Goal: Task Accomplishment & Management: Complete application form

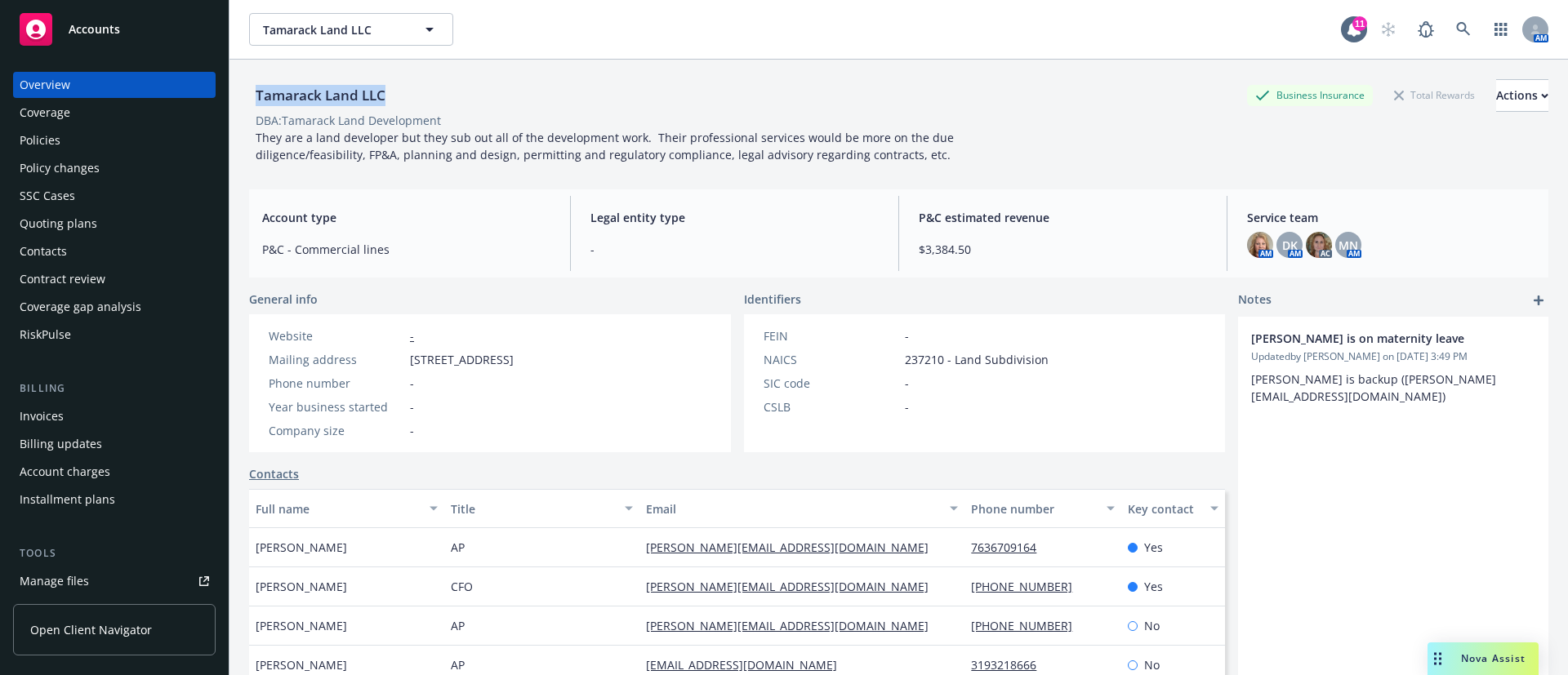
scroll to position [368, 0]
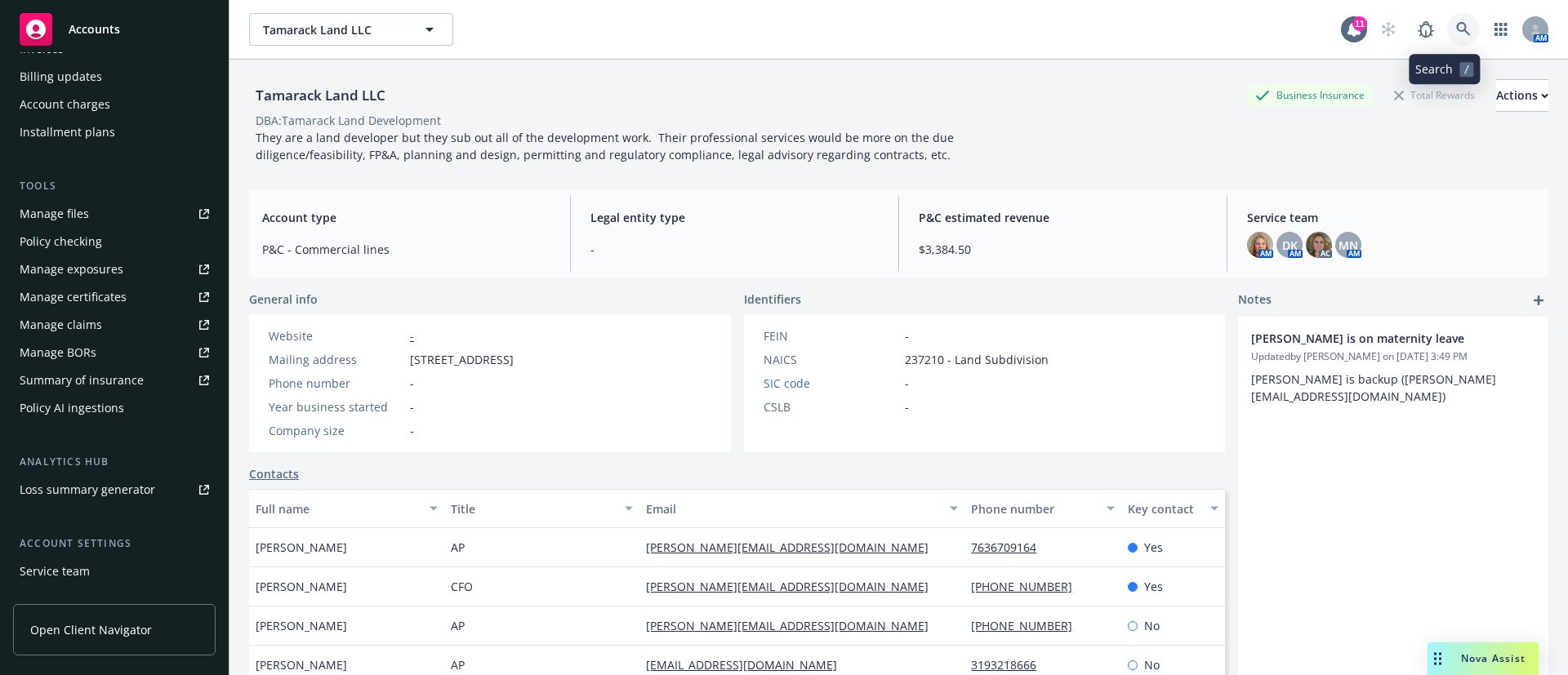
click at [1447, 35] on link at bounding box center [1463, 29] width 33 height 33
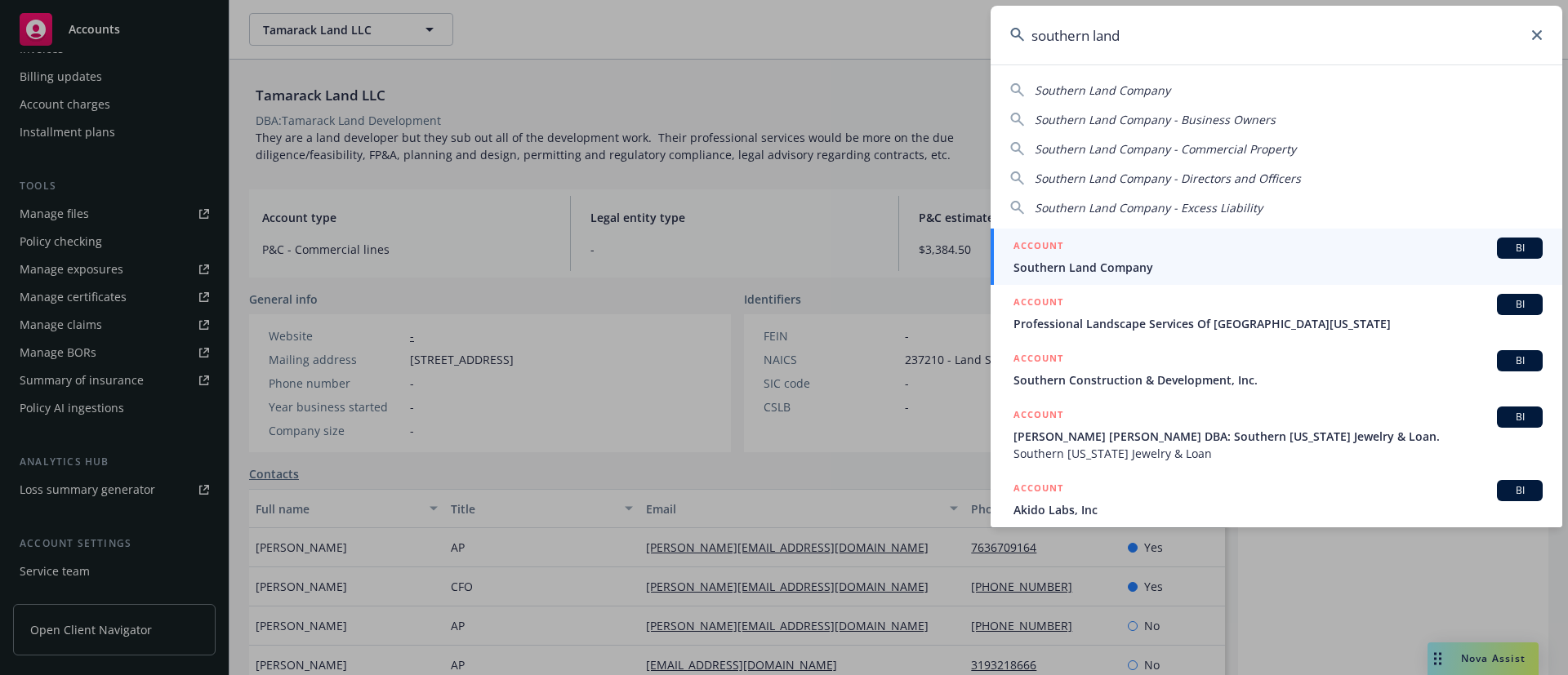
type input "southern land"
click at [1238, 266] on span "Southern Land Company" at bounding box center [1278, 267] width 529 height 17
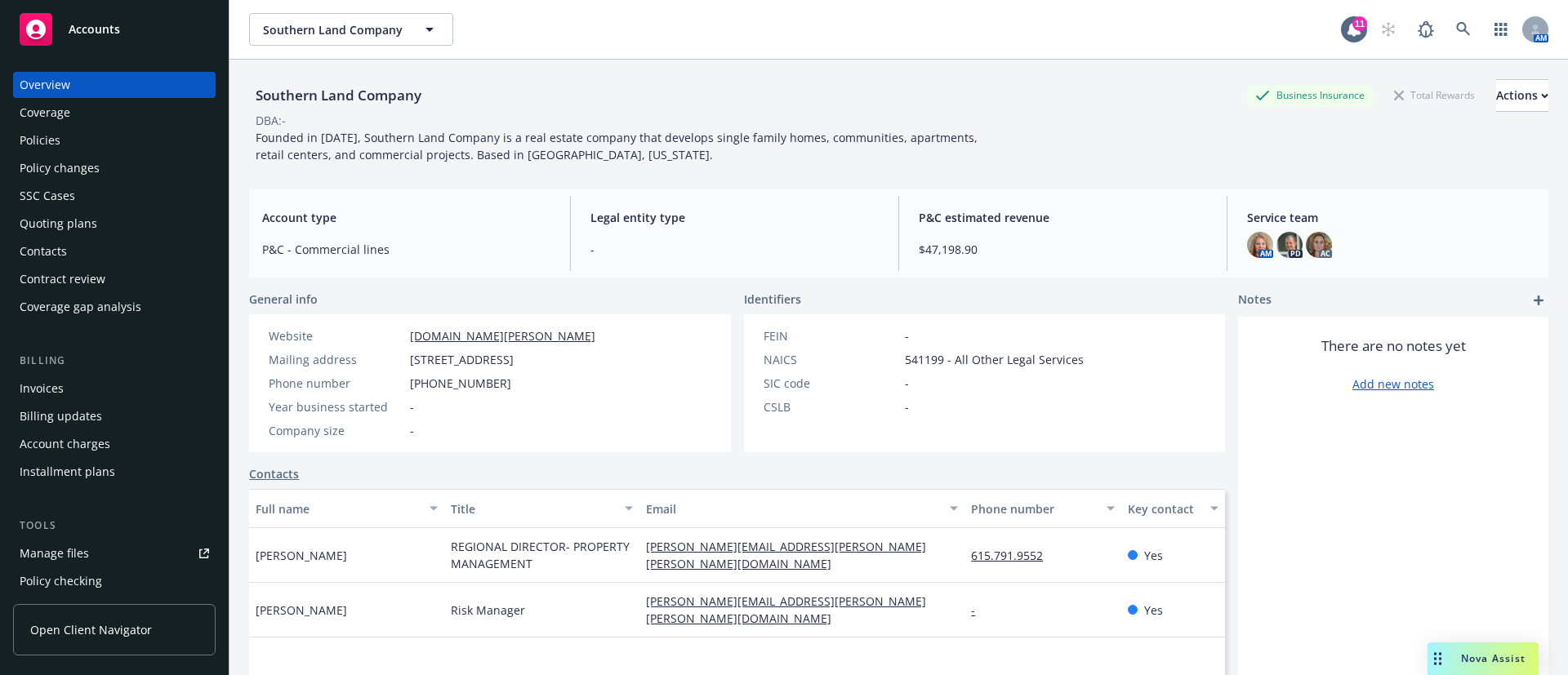
click at [85, 140] on div "Policies" at bounding box center [114, 140] width 190 height 26
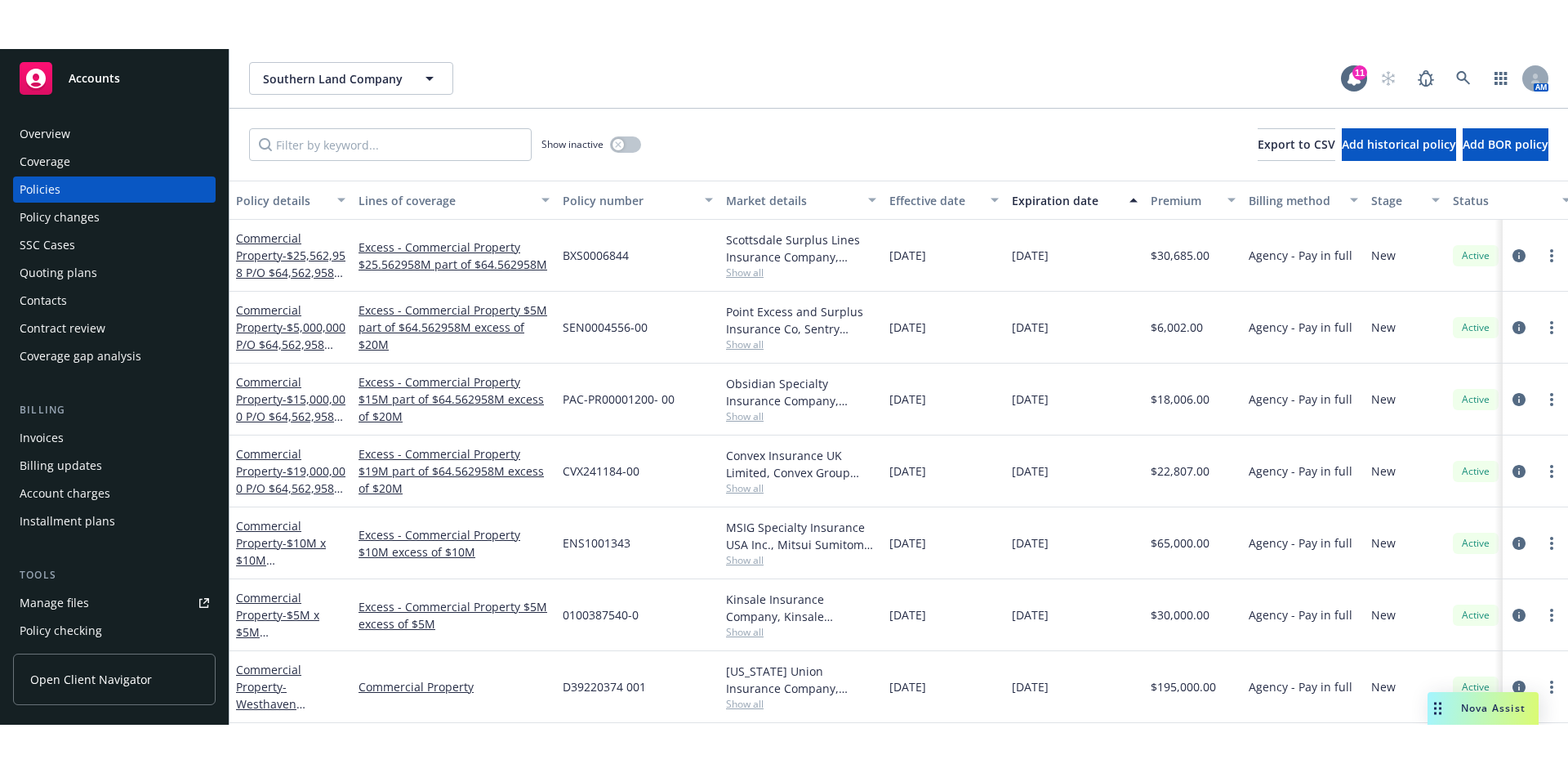
scroll to position [220, 0]
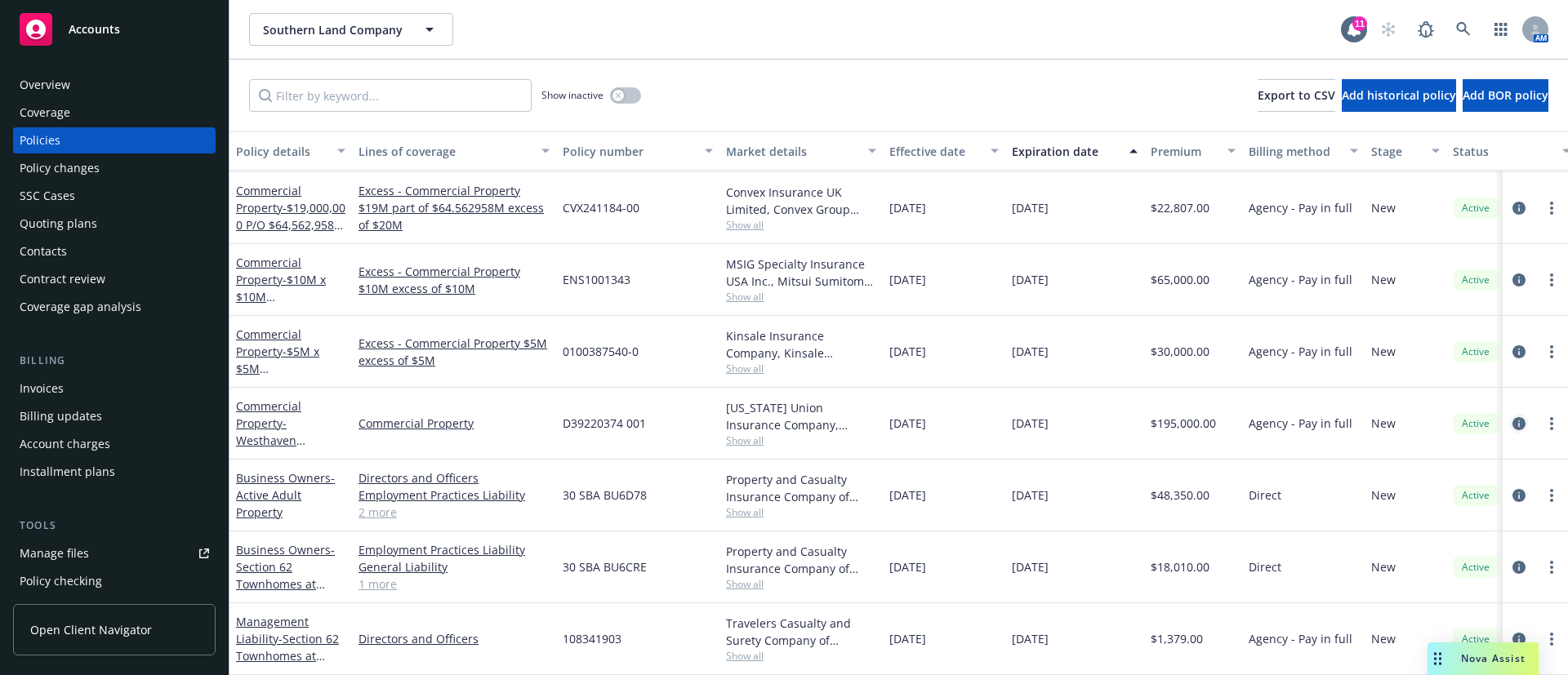
click at [1513, 417] on icon "circleInformation" at bounding box center [1519, 423] width 13 height 13
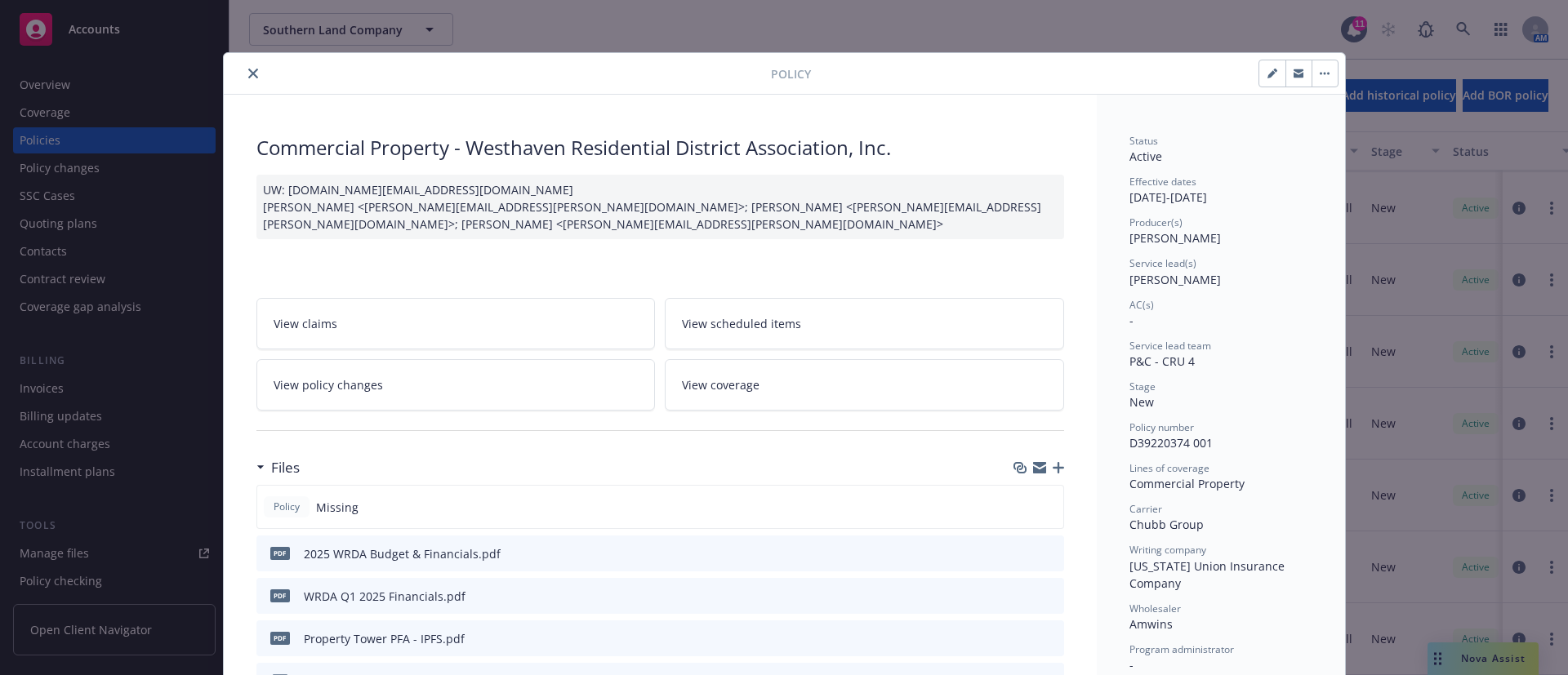
click at [248, 78] on icon "close" at bounding box center [253, 73] width 10 height 10
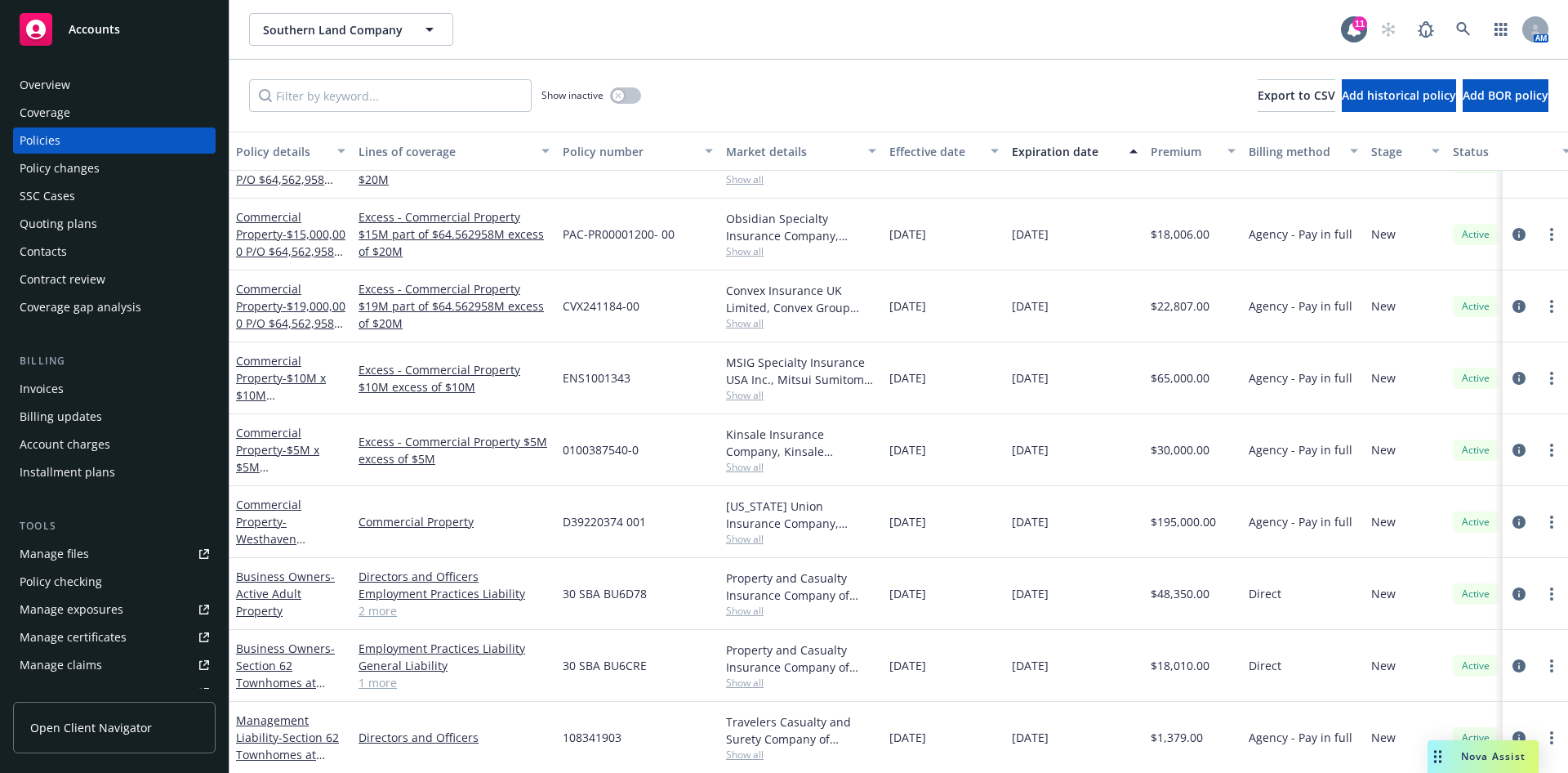
scroll to position [121, 0]
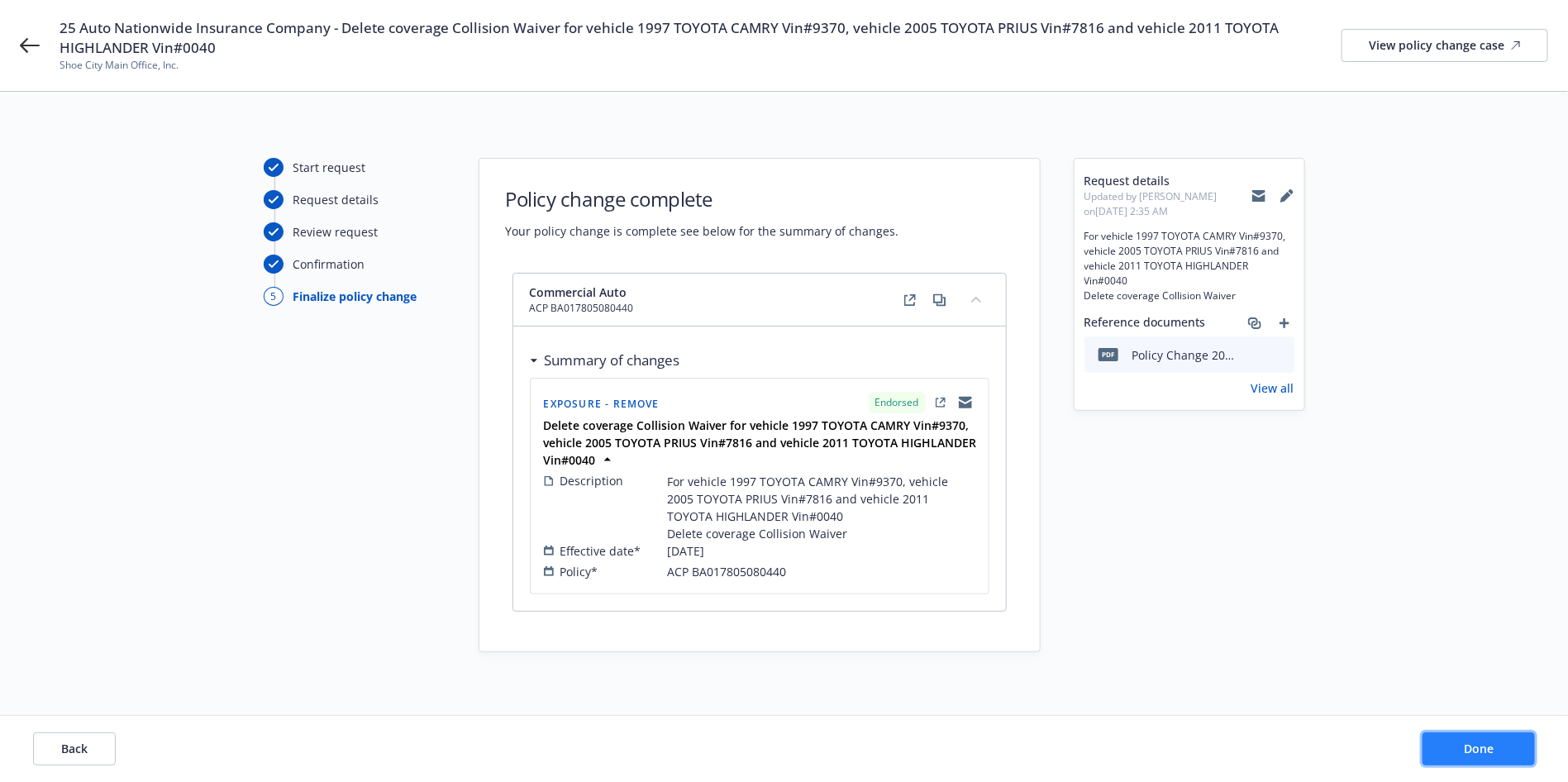
click at [1478, 749] on span "Done" at bounding box center [1478, 749] width 30 height 16
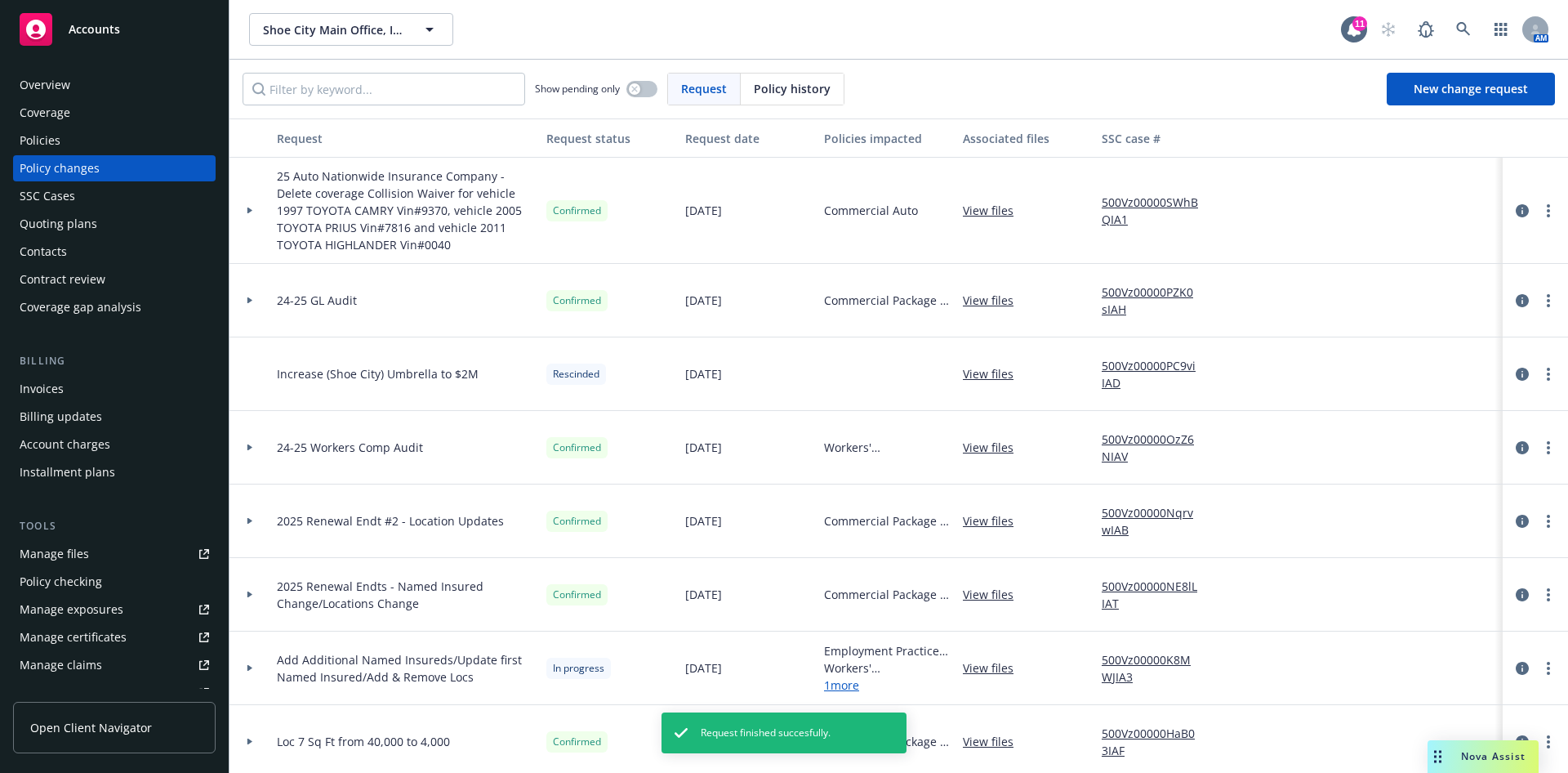
click at [241, 215] on div at bounding box center [250, 211] width 41 height 106
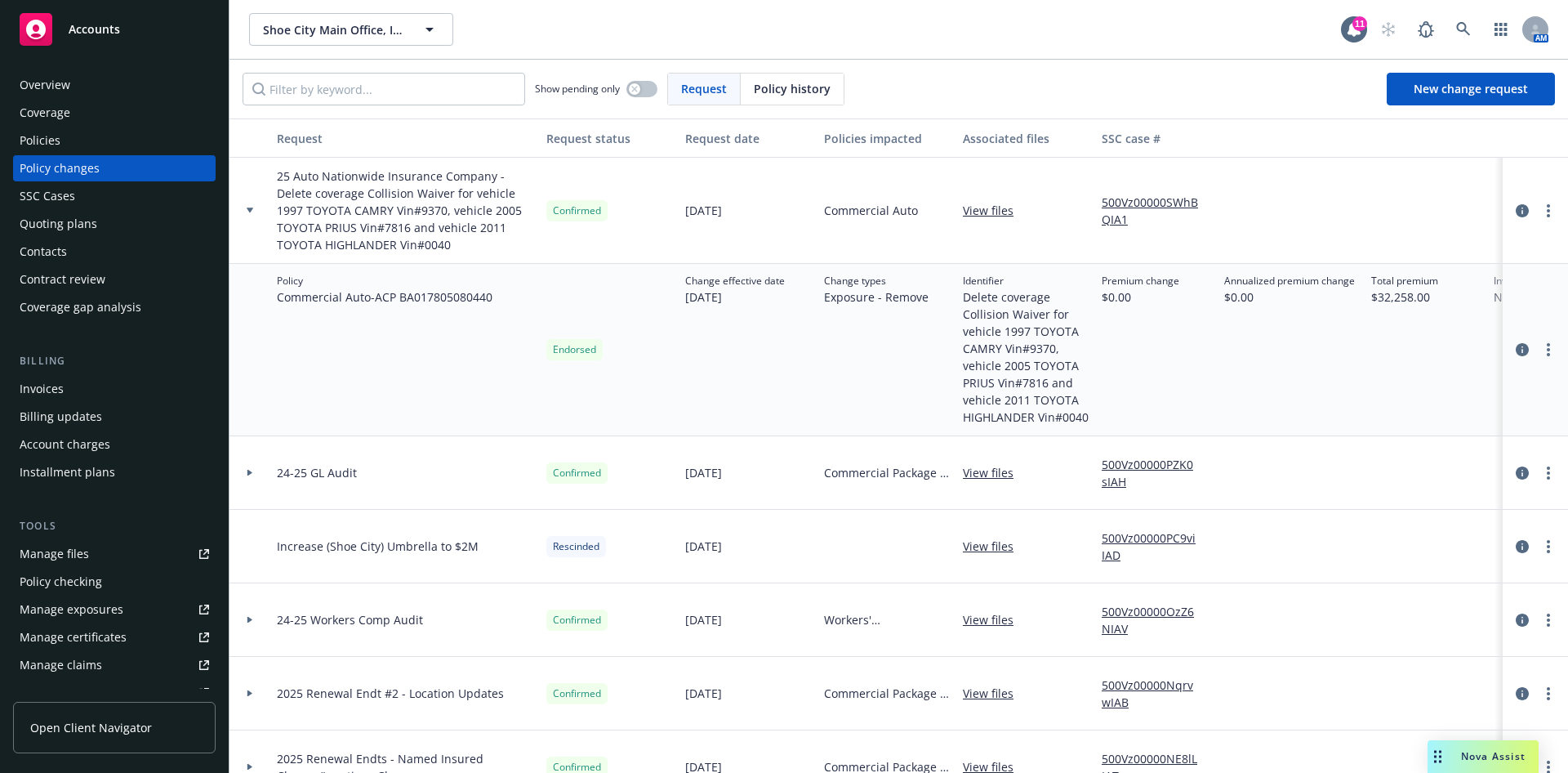
click at [238, 215] on div at bounding box center [250, 211] width 41 height 106
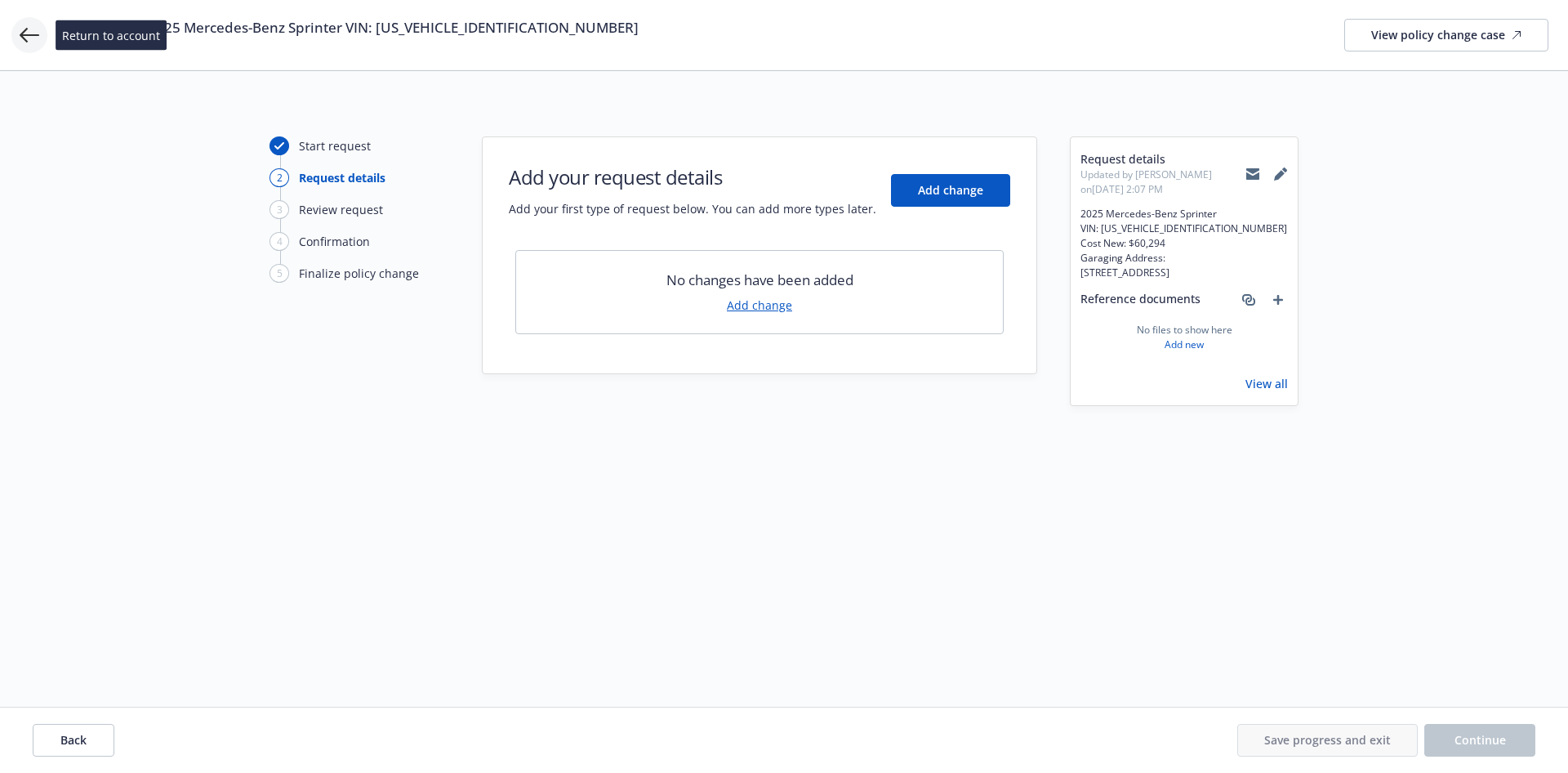
click at [20, 35] on icon at bounding box center [29, 35] width 20 height 15
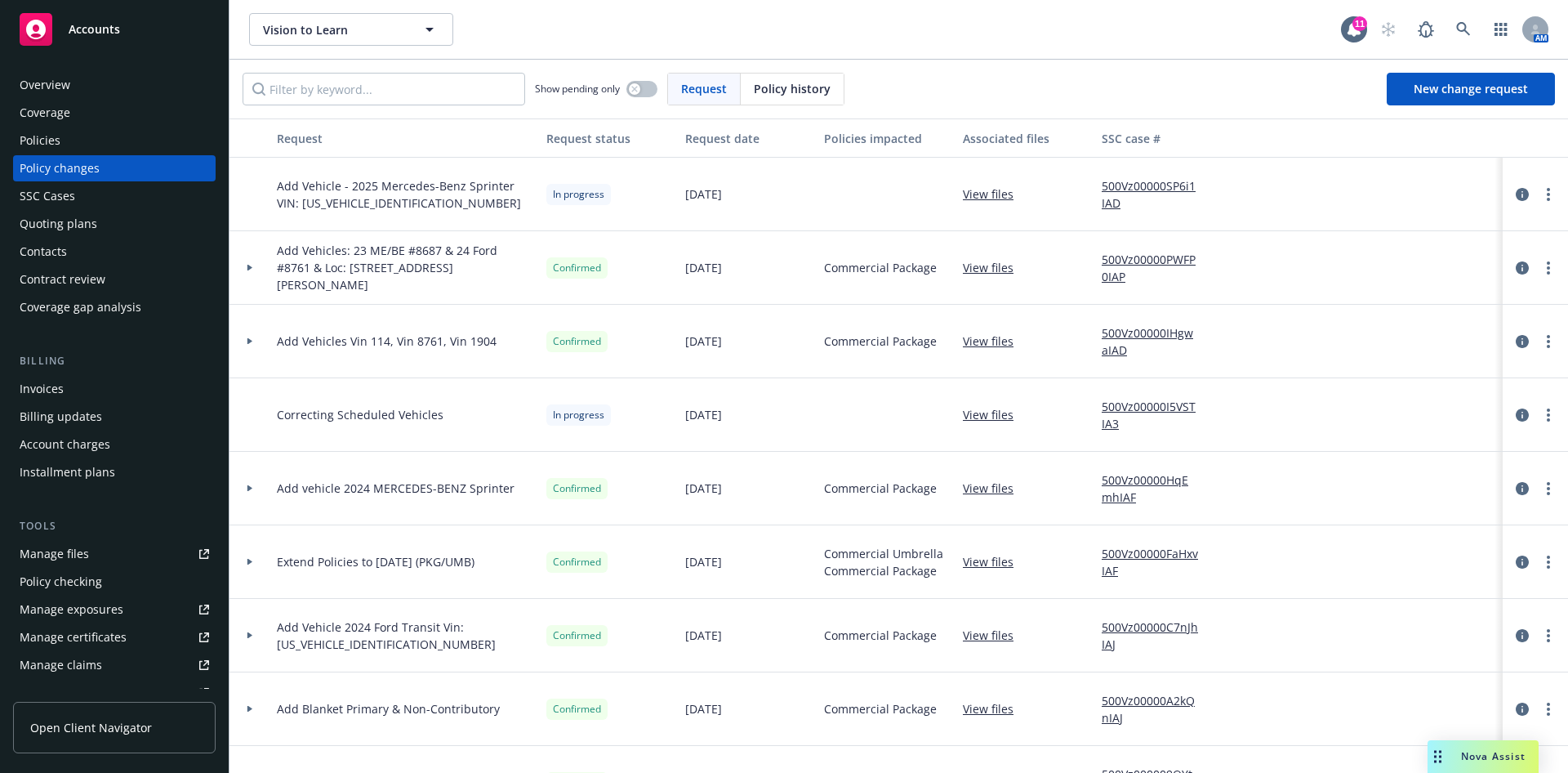
click at [60, 137] on div "Policies" at bounding box center [114, 140] width 190 height 26
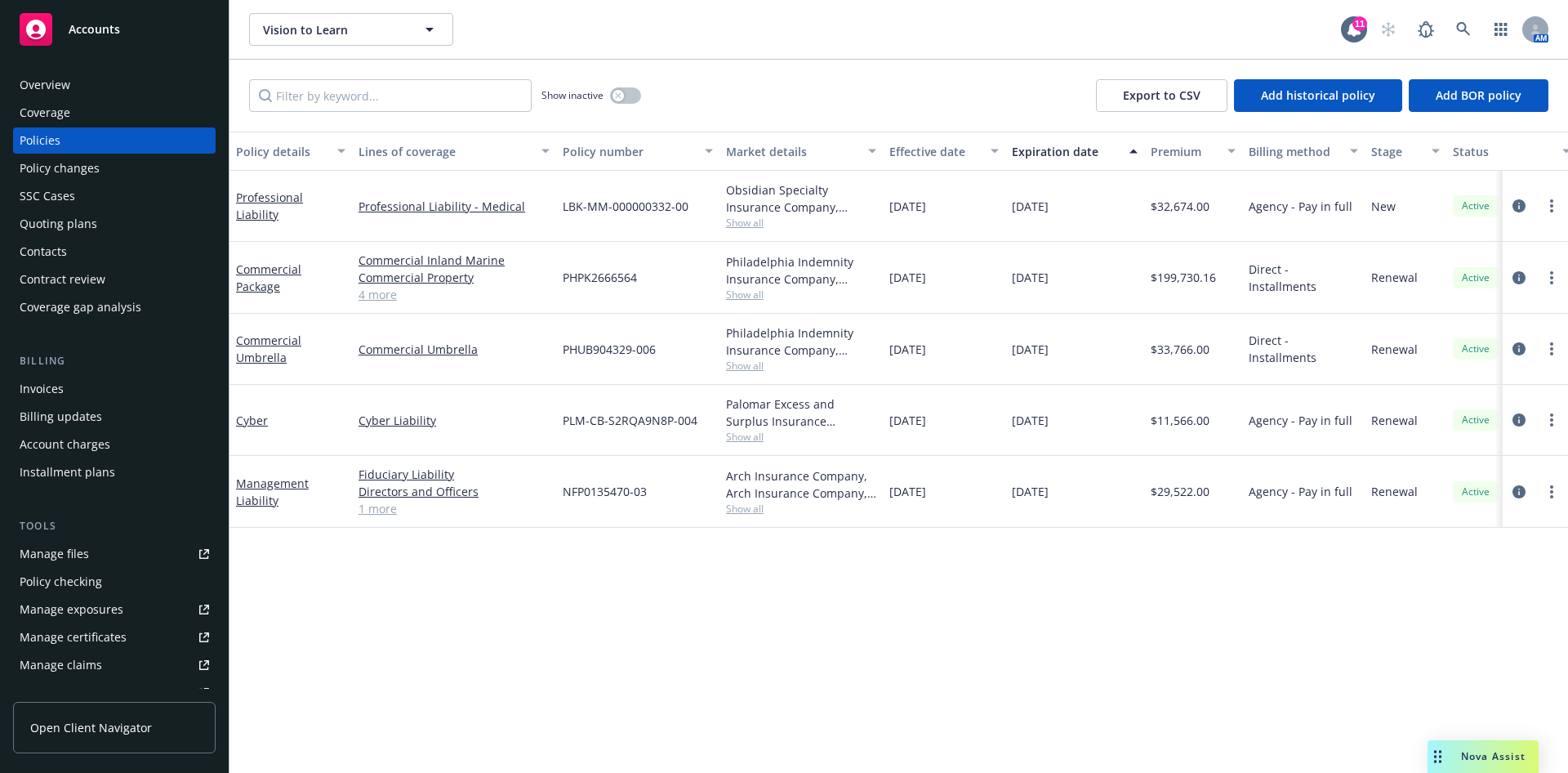
click at [84, 173] on div "Policy changes" at bounding box center [59, 168] width 80 height 26
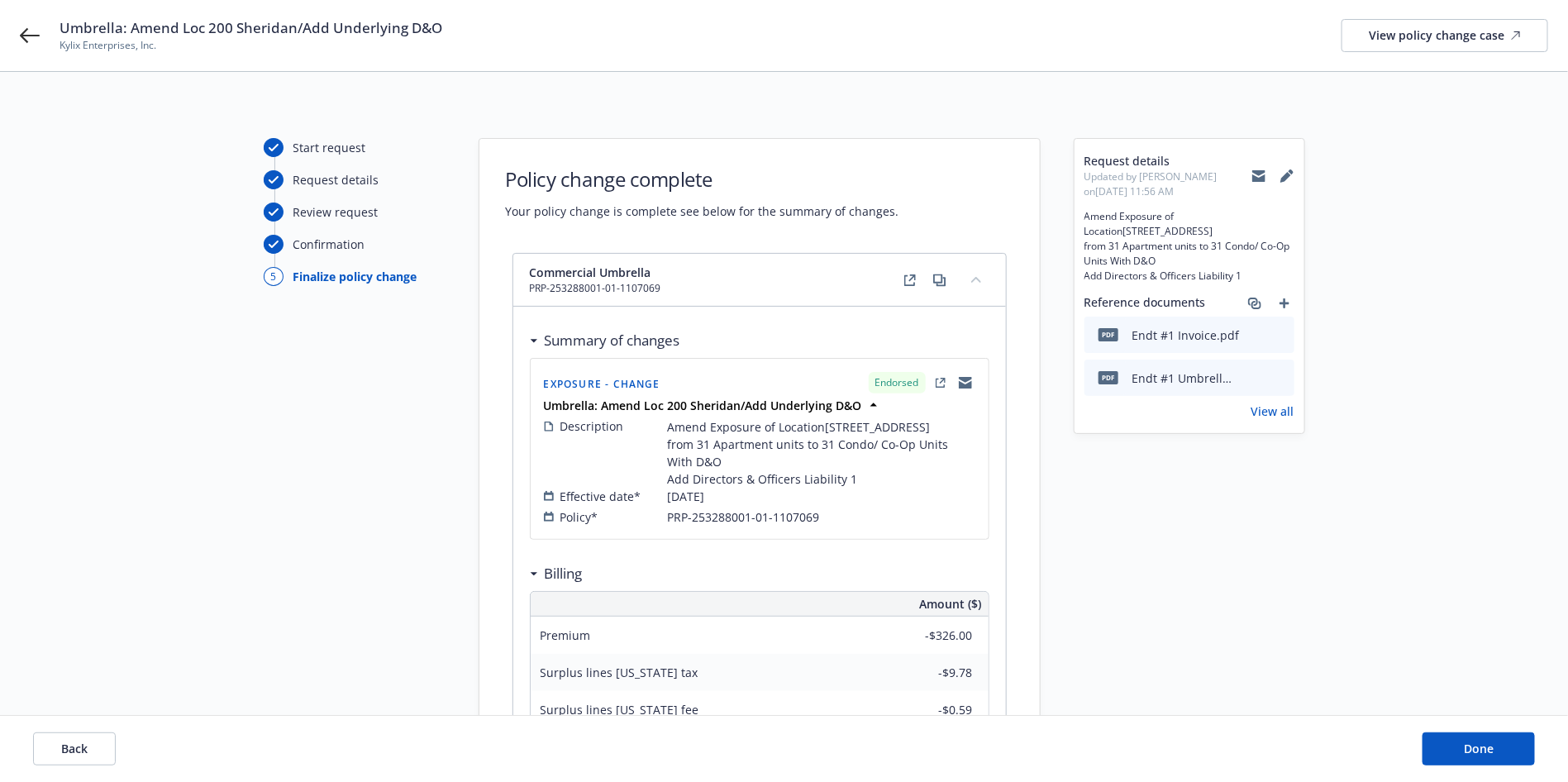
click at [1281, 373] on icon "preview file" at bounding box center [1278, 377] width 15 height 12
click at [1281, 331] on icon "preview file" at bounding box center [1278, 334] width 15 height 12
click at [8, 41] on div "Umbrella: Amend Loc 200 Sheridan/Add Underlying D&O Kylix Enterprises, Inc. Vie…" at bounding box center [784, 35] width 1568 height 71
click at [26, 38] on icon at bounding box center [30, 36] width 20 height 20
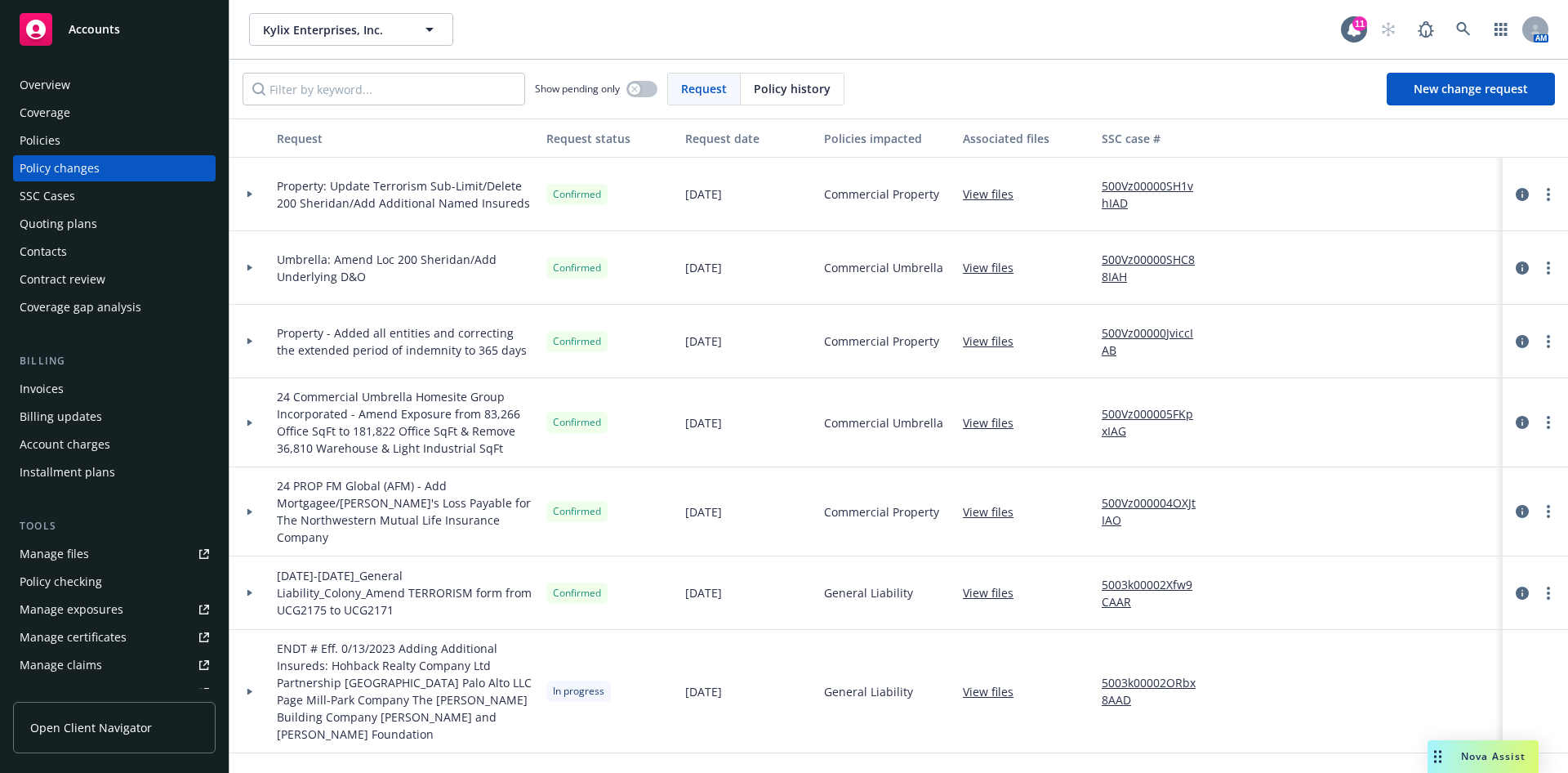
click at [73, 388] on div "Invoices" at bounding box center [114, 388] width 190 height 26
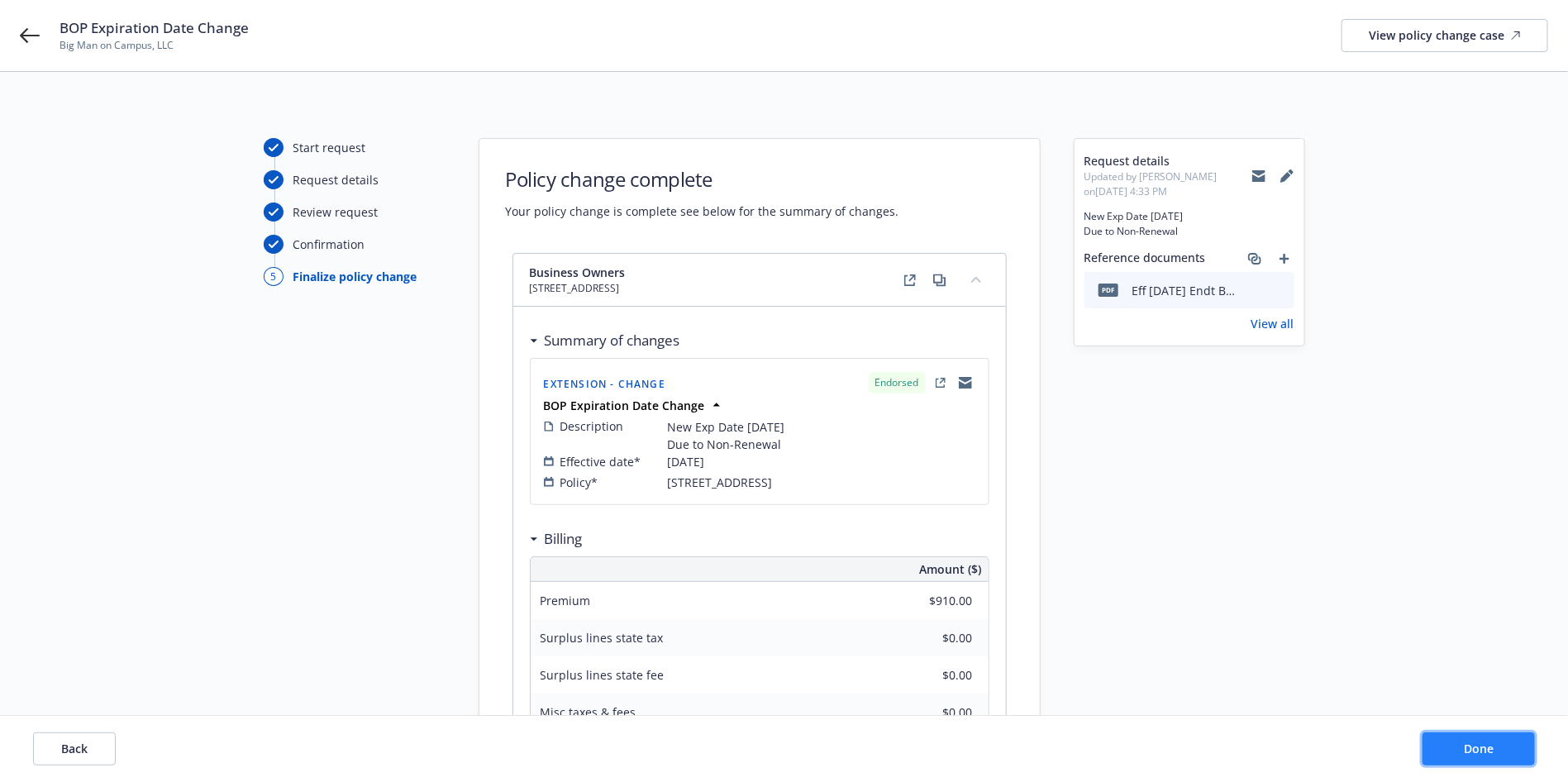
click at [1518, 740] on button "Done" at bounding box center [1478, 749] width 112 height 33
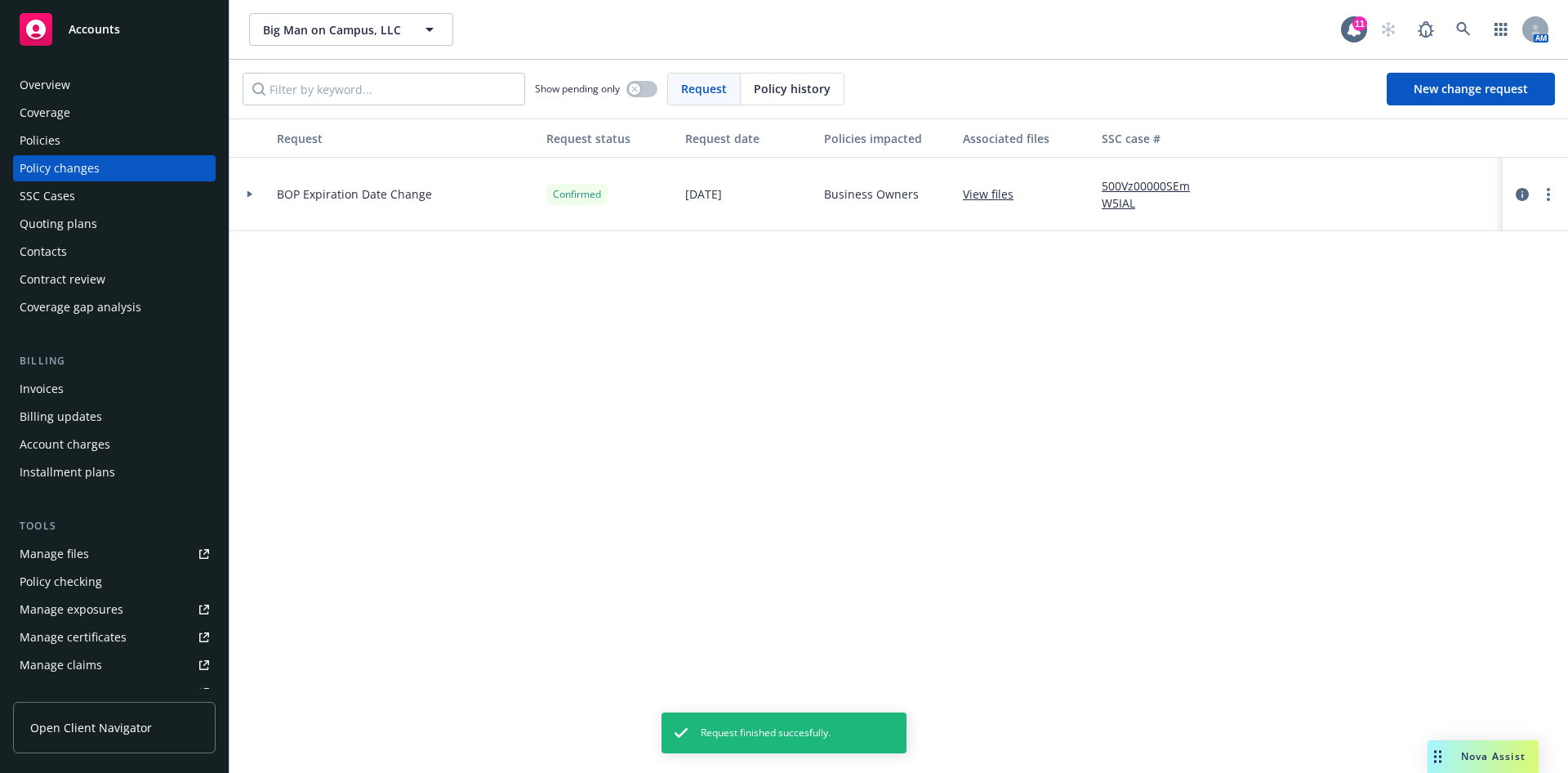
click at [82, 133] on div "Policies" at bounding box center [114, 140] width 190 height 26
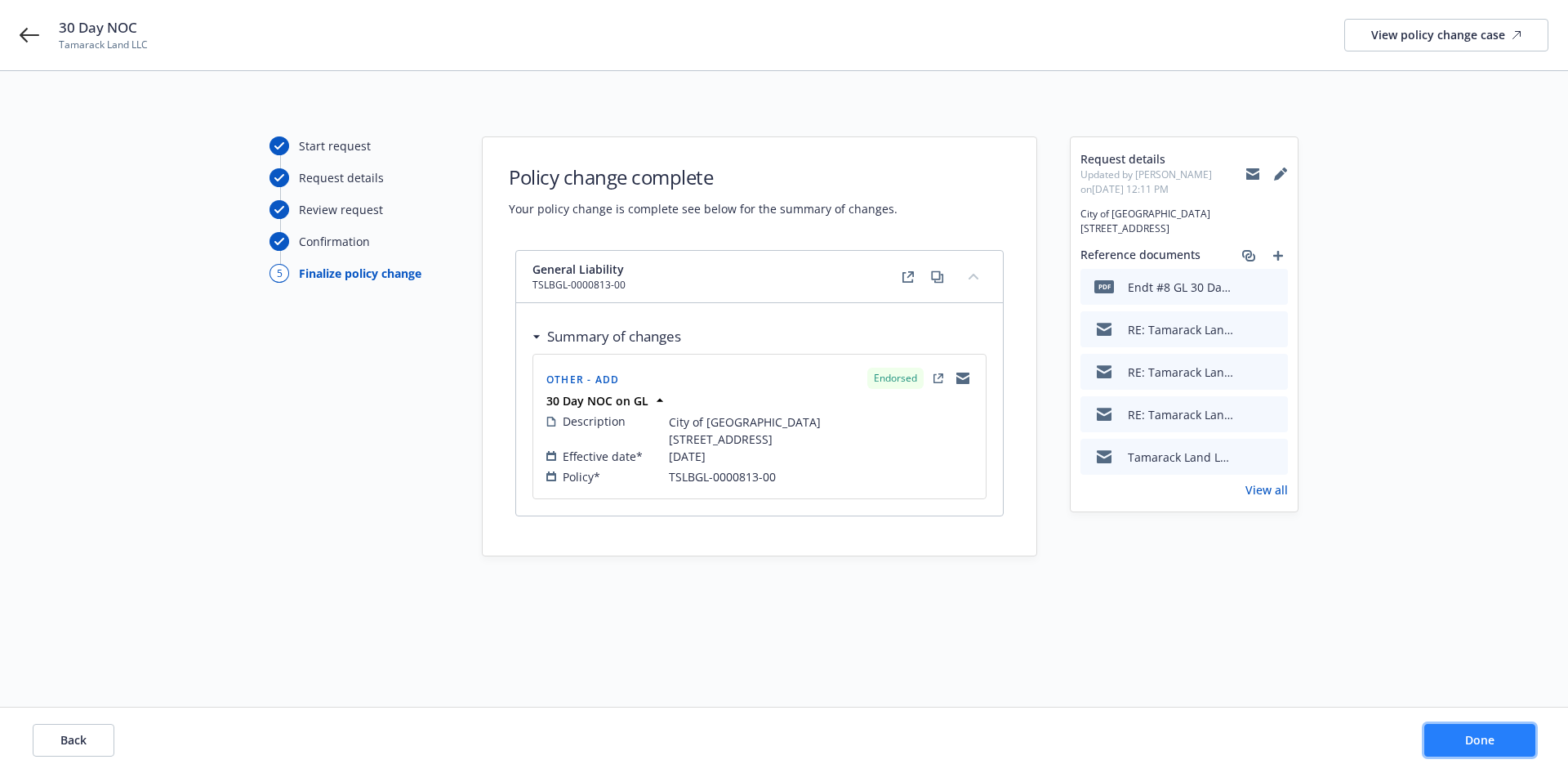
click at [1455, 741] on button "Done" at bounding box center [1479, 740] width 111 height 33
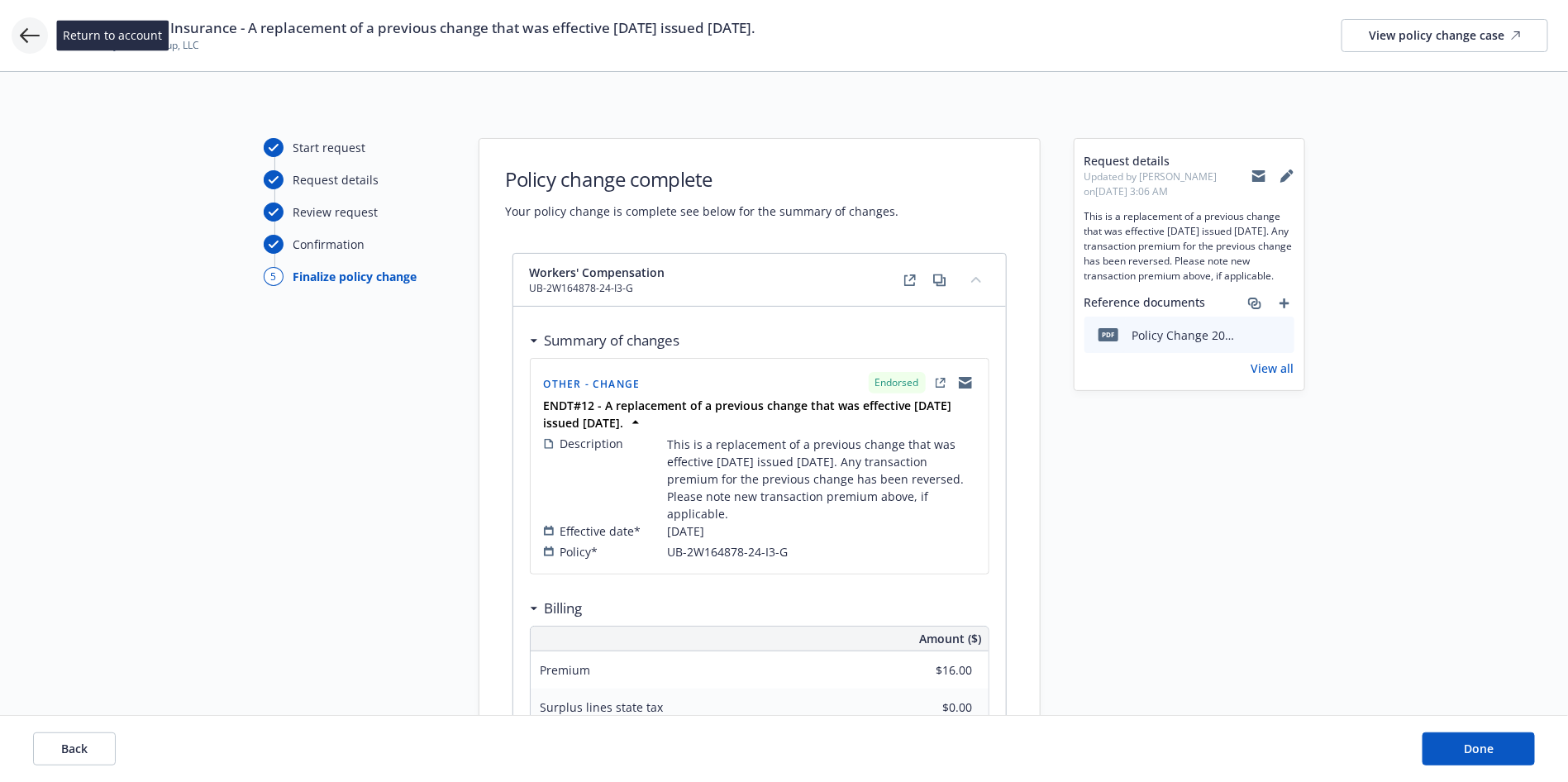
click at [26, 30] on icon at bounding box center [30, 35] width 20 height 15
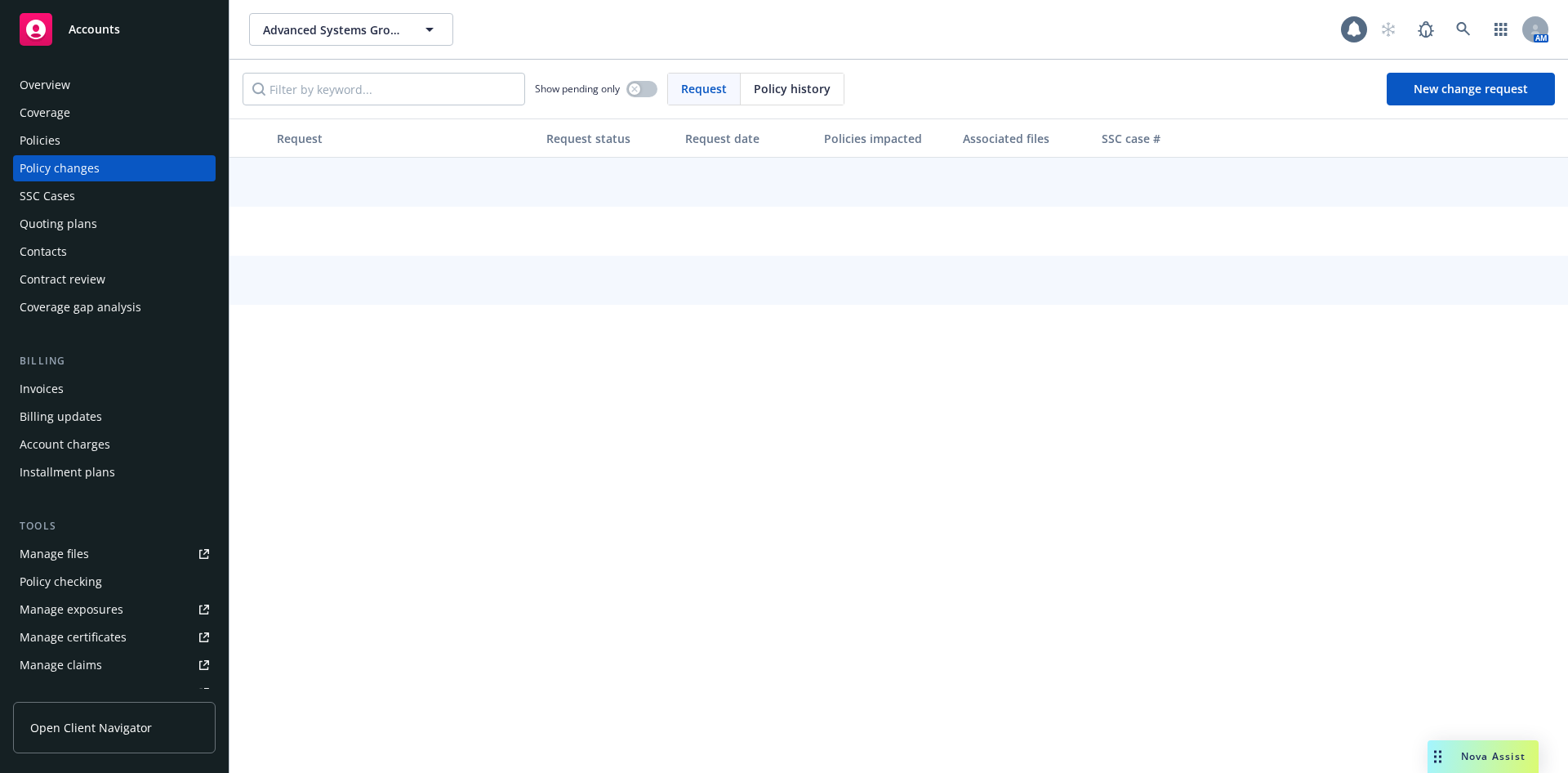
click at [45, 134] on div "Policies" at bounding box center [40, 140] width 41 height 26
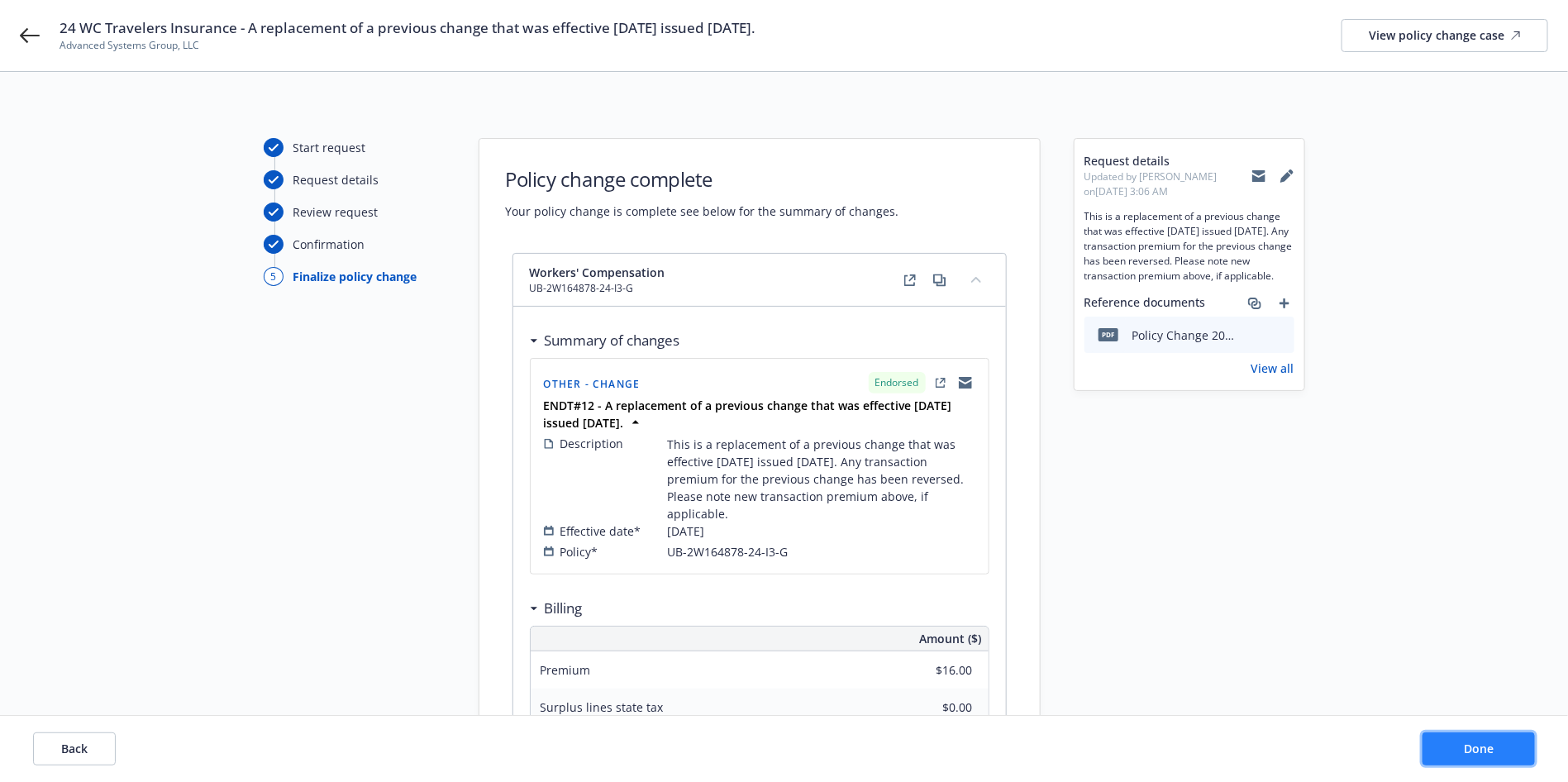
click at [1471, 752] on span "Done" at bounding box center [1478, 749] width 30 height 16
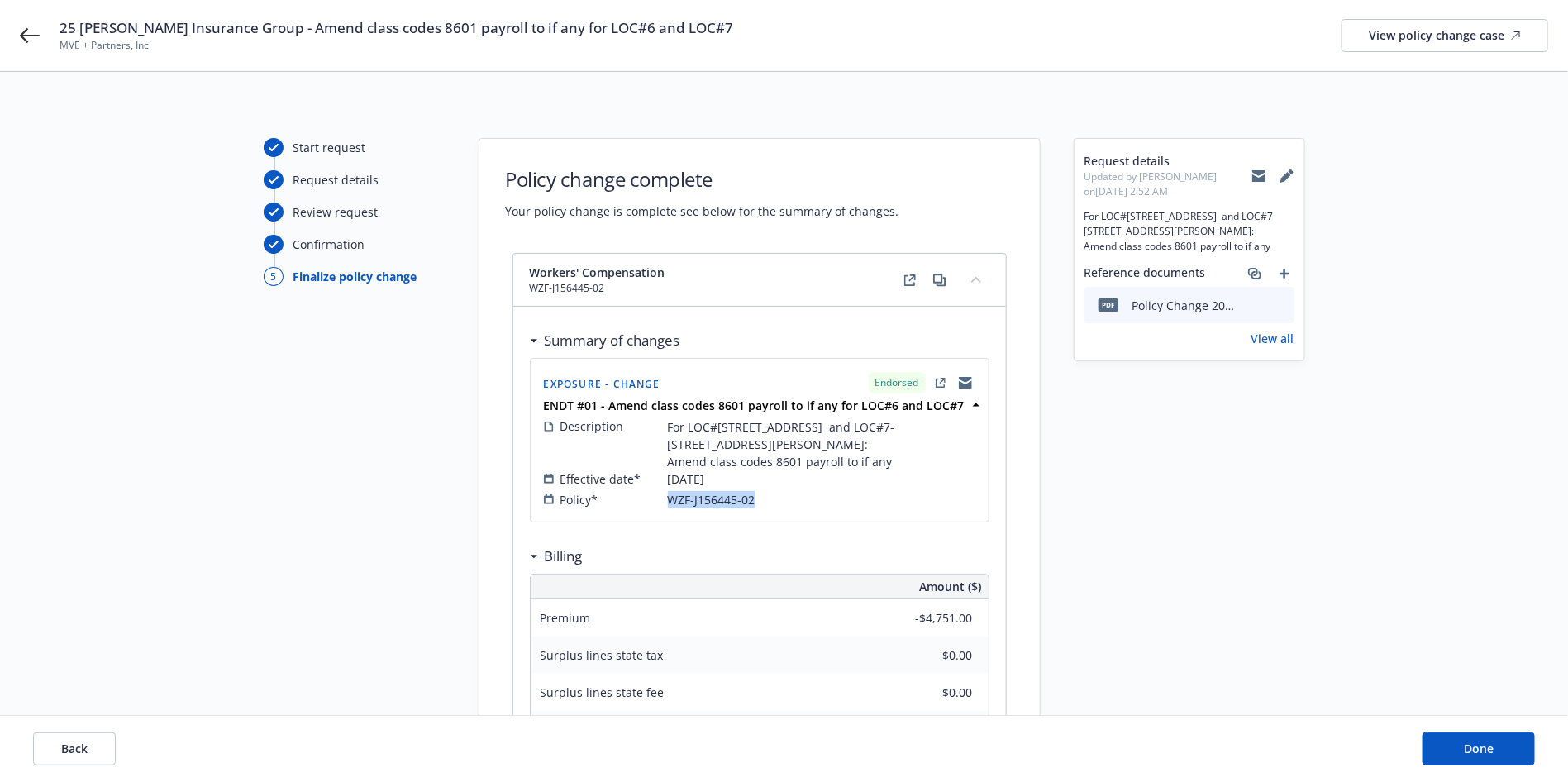
drag, startPoint x: 780, startPoint y: 520, endPoint x: 669, endPoint y: 524, distance: 111.1
click at [670, 508] on div "Policy* WZF-J156445-02" at bounding box center [759, 499] width 431 height 17
copy span "WZF-J156445-02"
click at [34, 30] on icon at bounding box center [30, 36] width 20 height 20
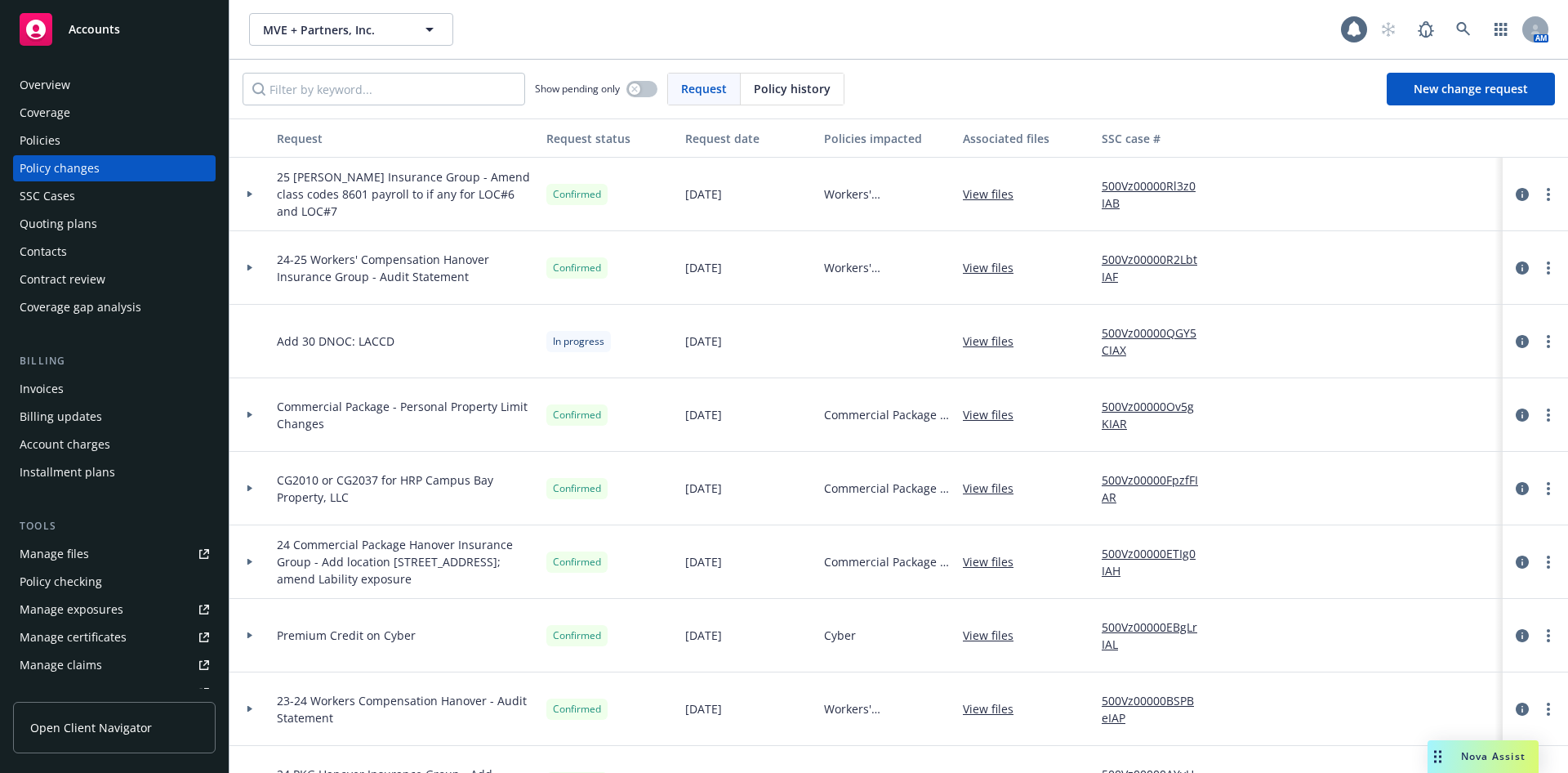
click at [44, 135] on div "Policies" at bounding box center [40, 140] width 41 height 26
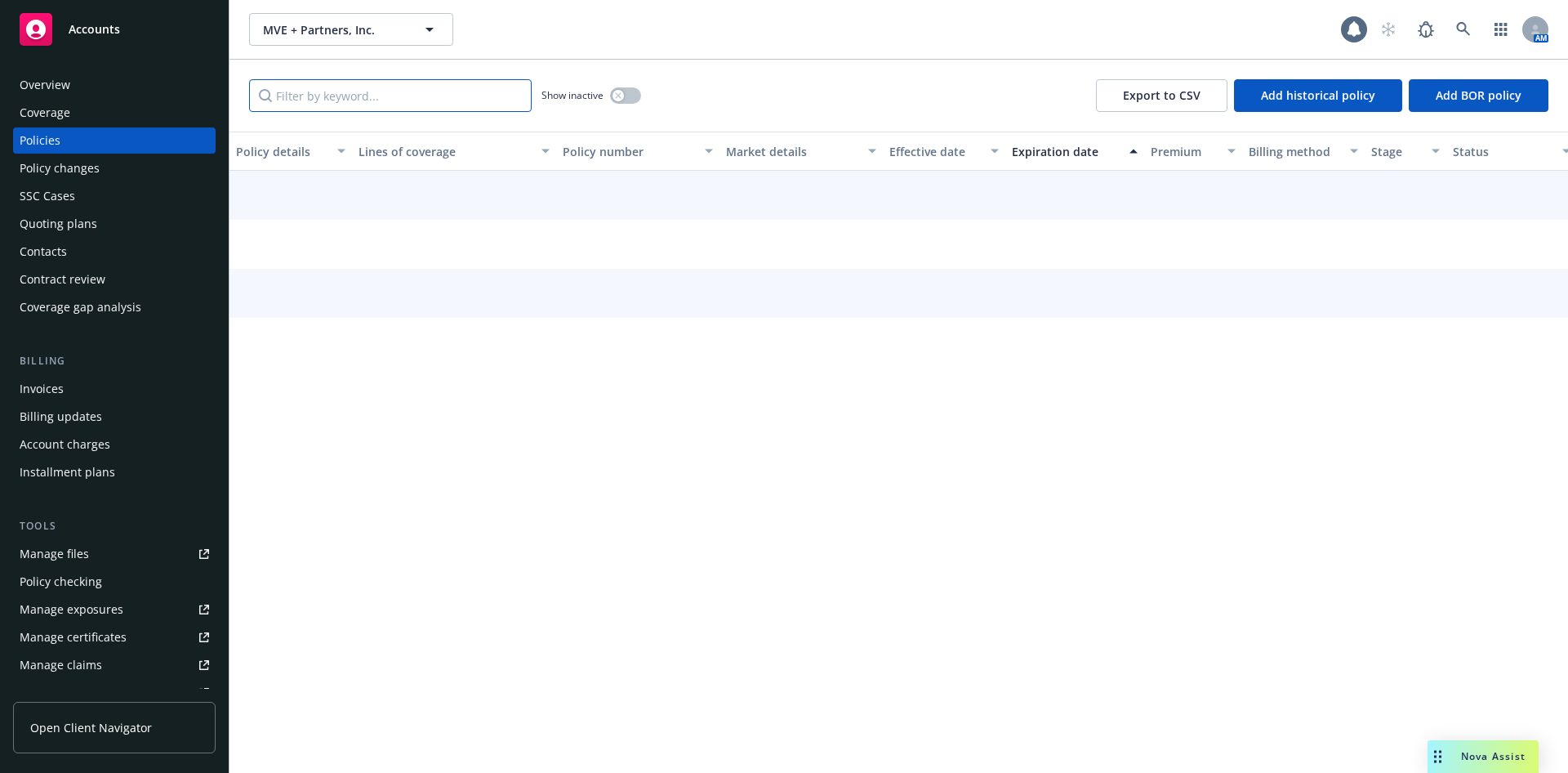
drag, startPoint x: 347, startPoint y: 90, endPoint x: 360, endPoint y: 88, distance: 13.2
click at [347, 90] on input "Filter by keyword..." at bounding box center [390, 95] width 283 height 33
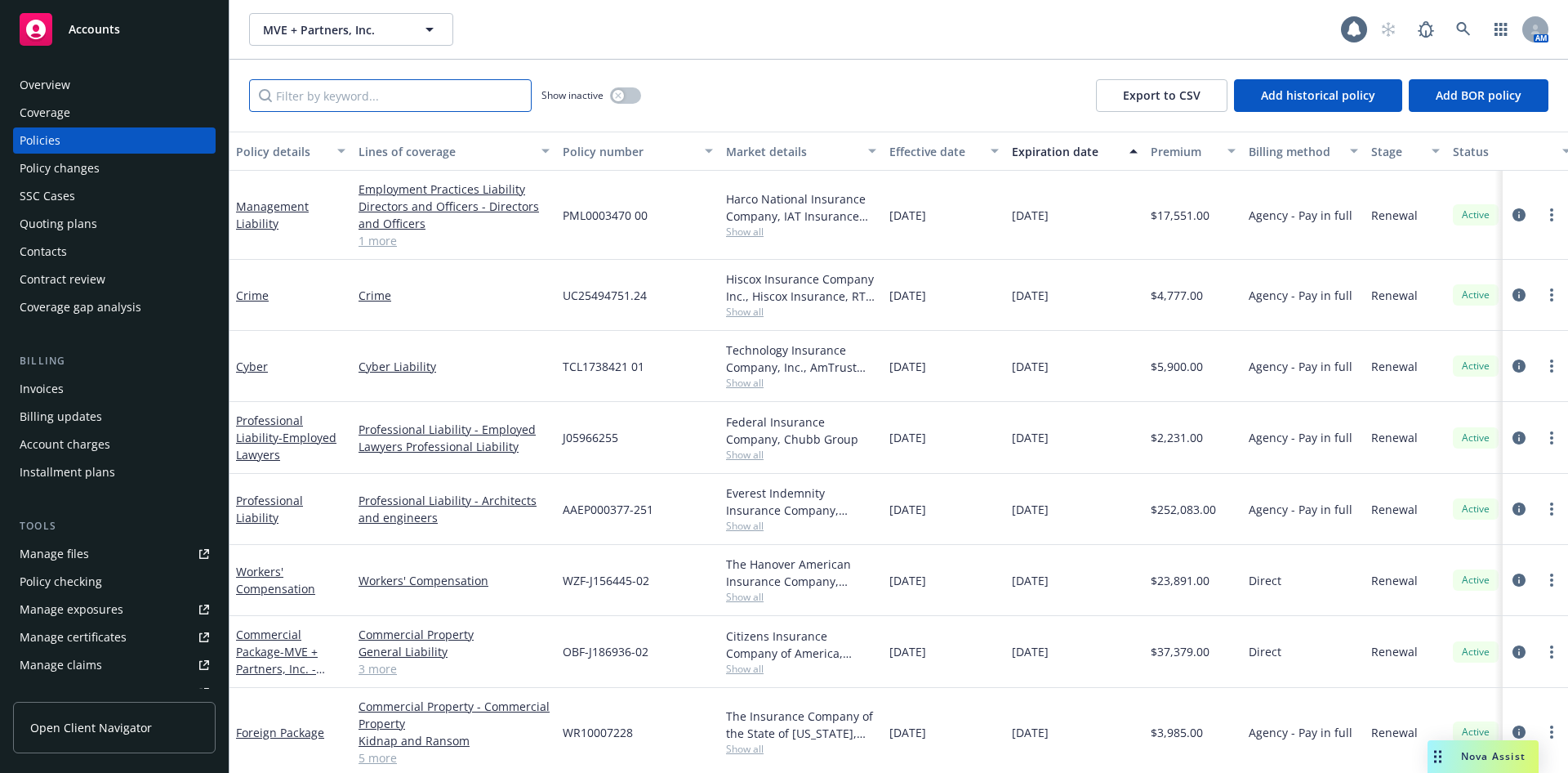
paste input "WZF-J156445-02"
type input "WZF-J156445-02"
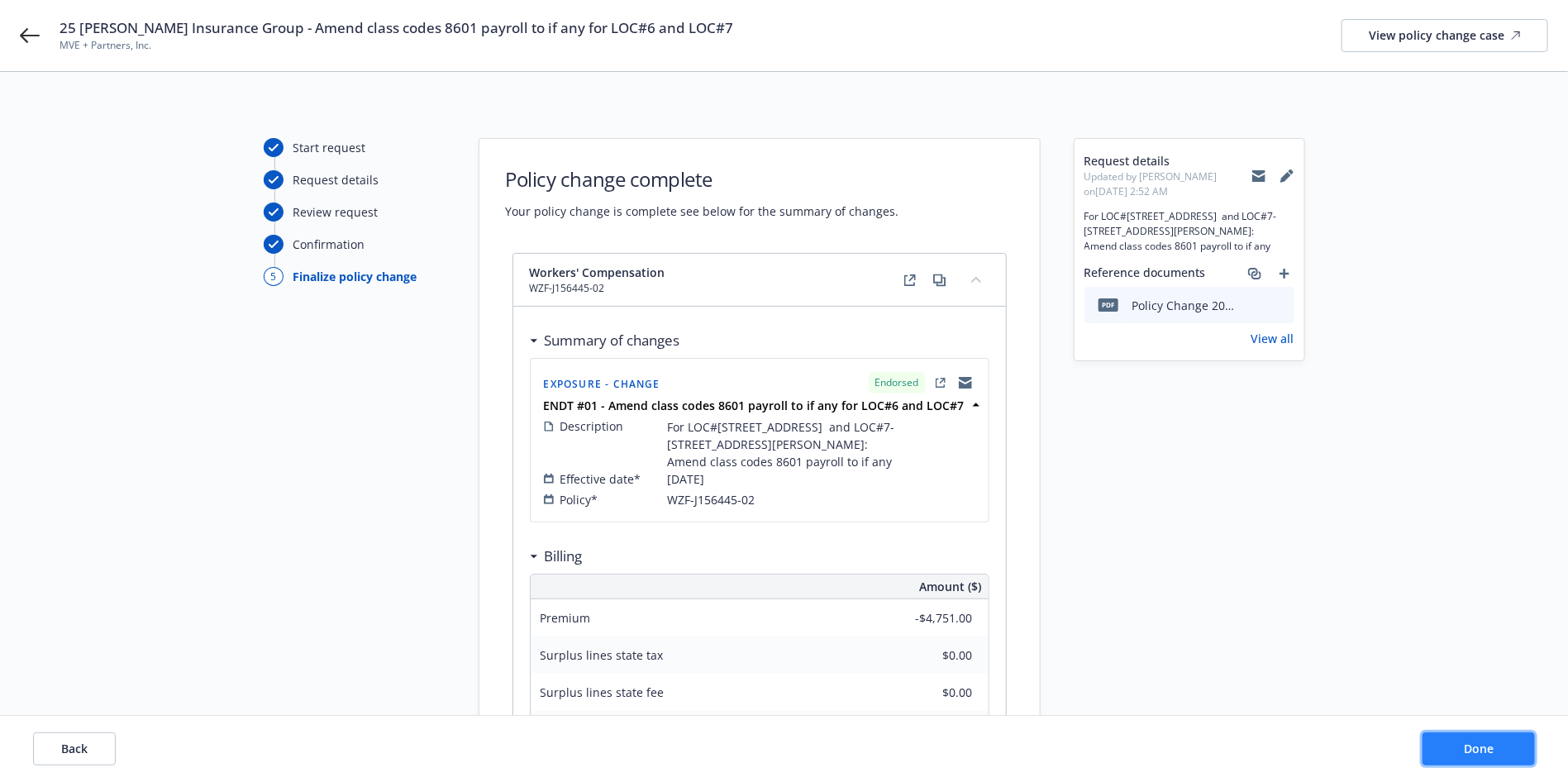
click at [1478, 761] on button "Done" at bounding box center [1478, 749] width 112 height 33
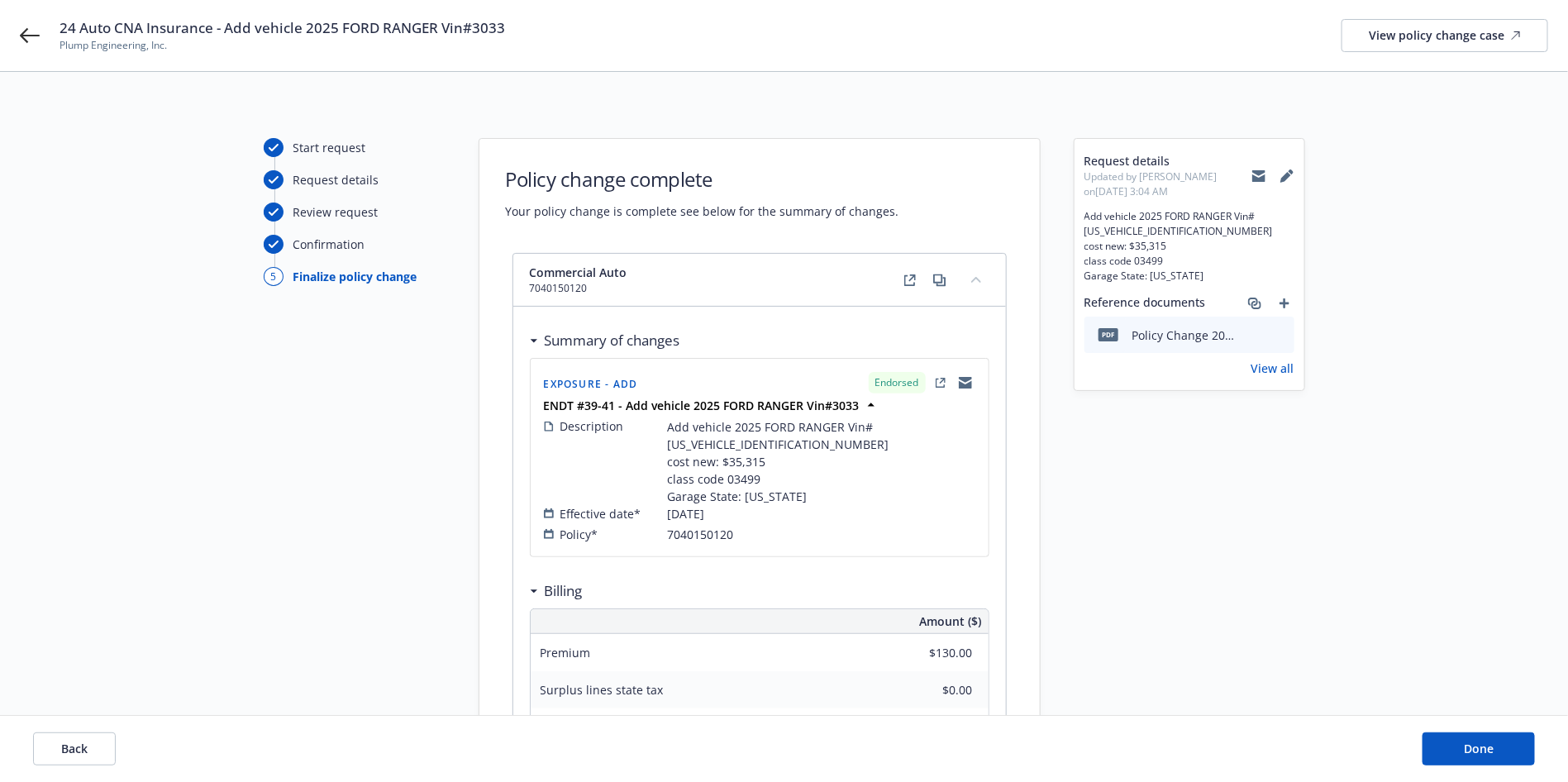
click at [17, 32] on div "24 Auto CNA Insurance - Add vehicle 2025 FORD RANGER Vin#3033 Plump Engineering…" at bounding box center [784, 35] width 1568 height 71
click at [35, 30] on icon at bounding box center [30, 36] width 20 height 20
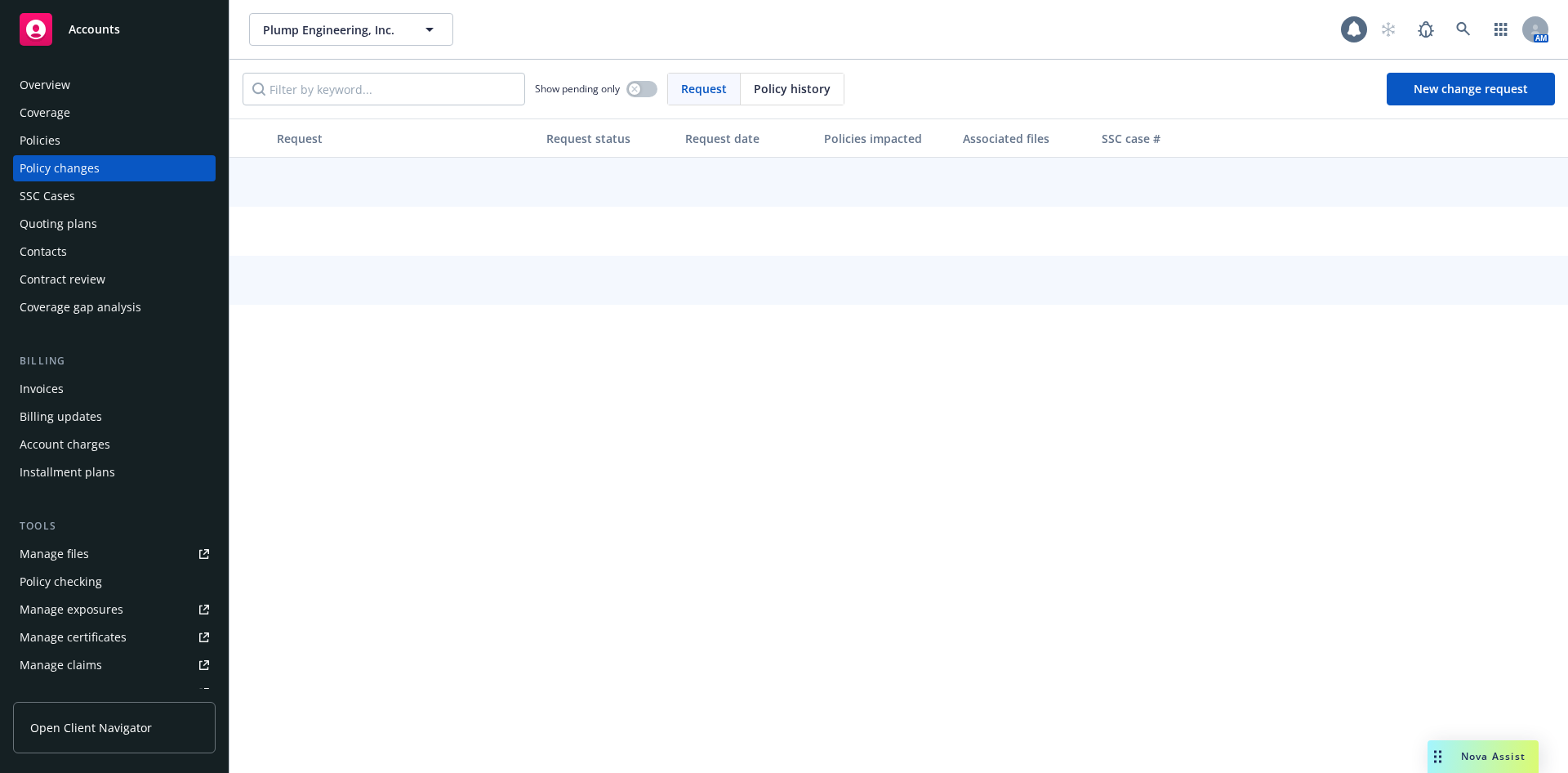
click at [67, 142] on div "Policies" at bounding box center [114, 140] width 190 height 26
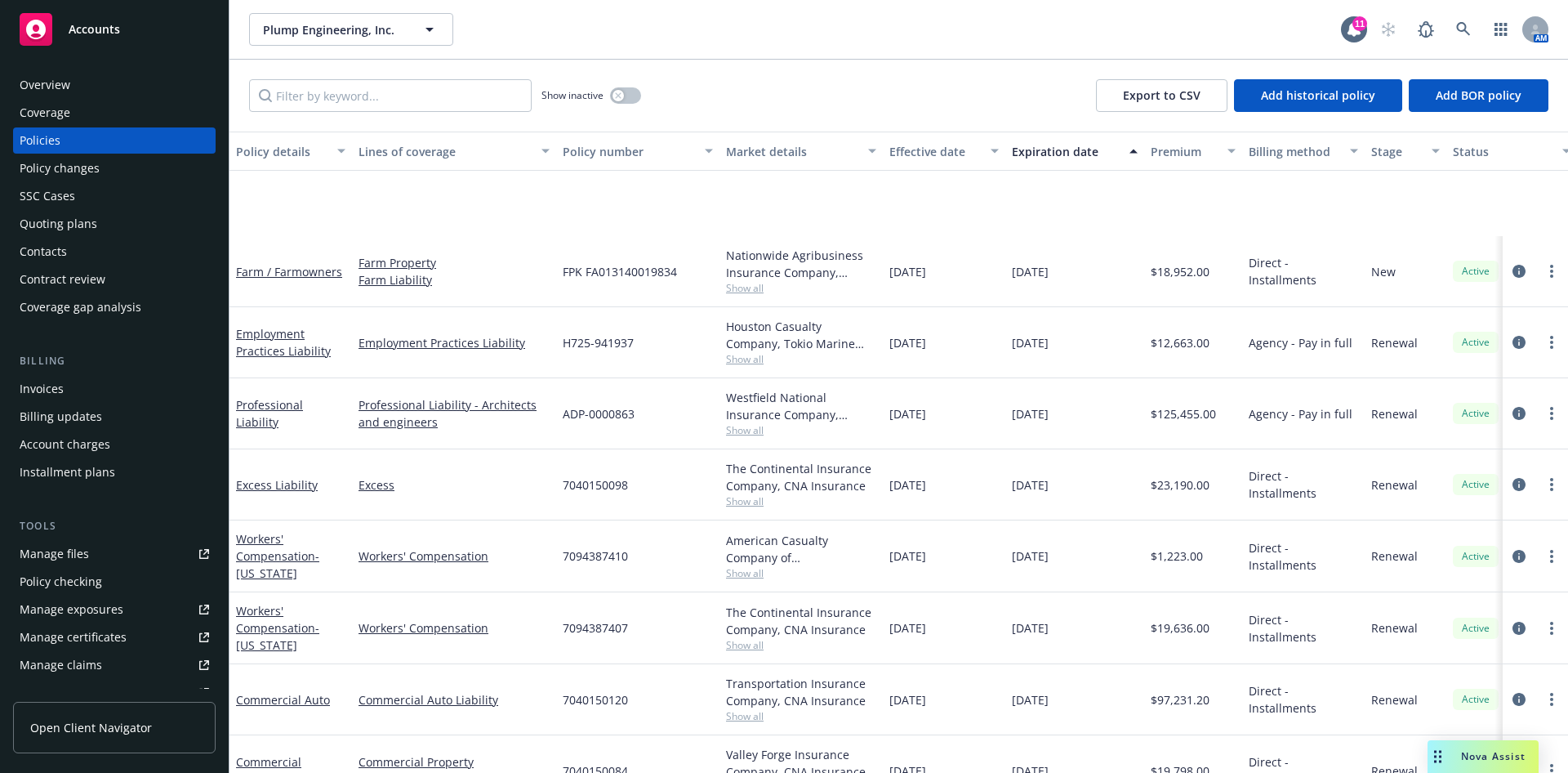
scroll to position [192, 0]
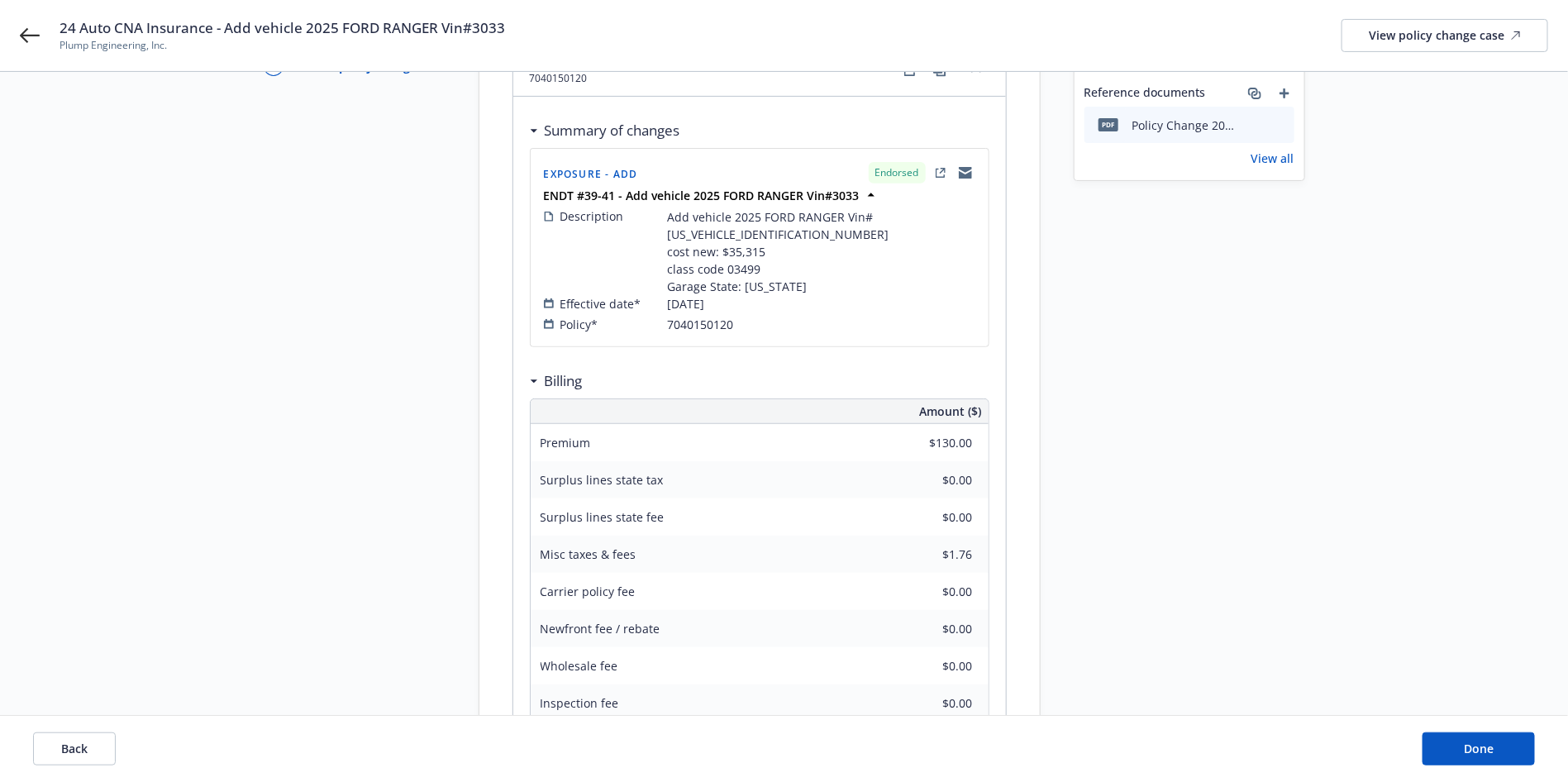
scroll to position [366, 0]
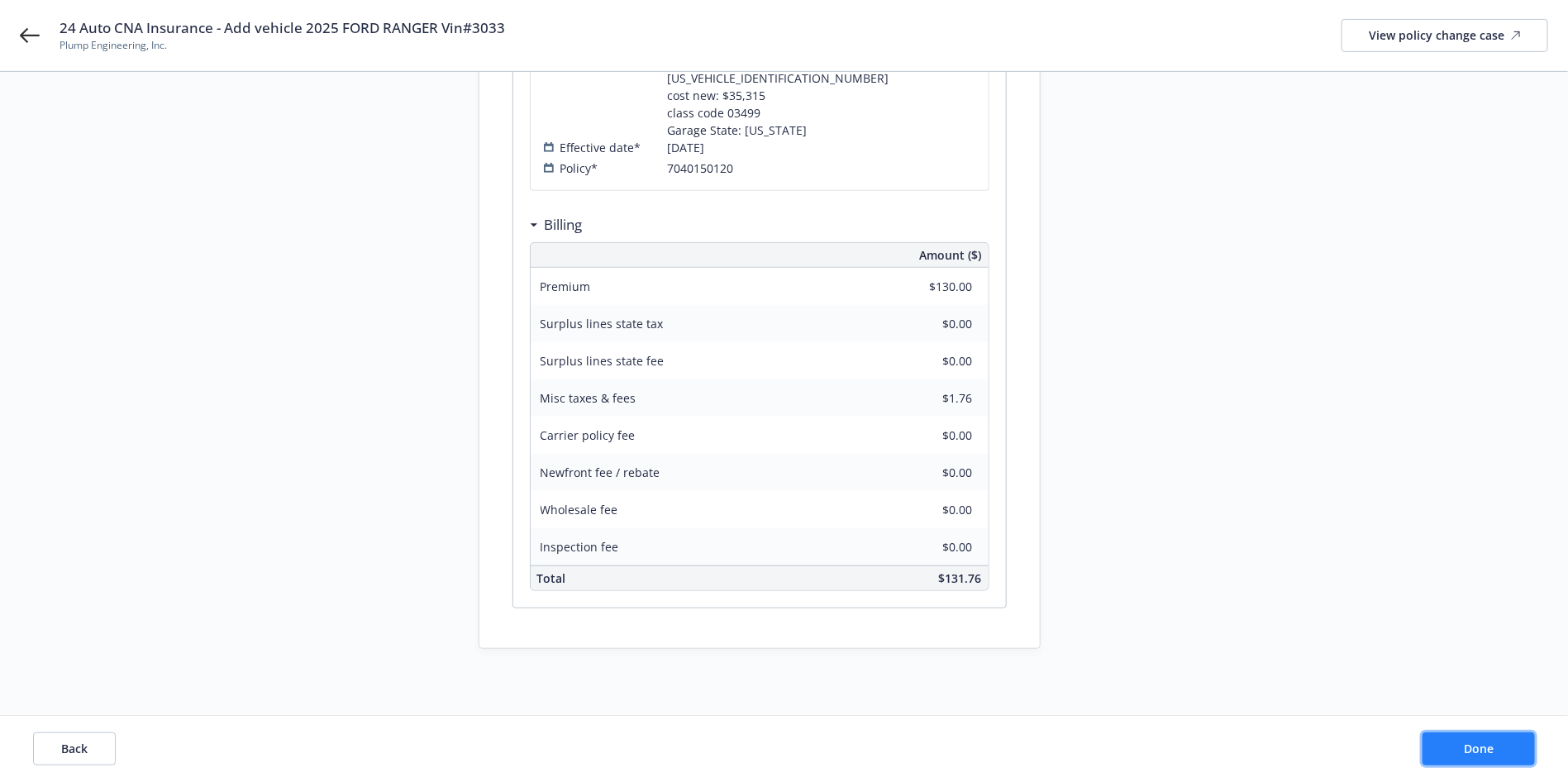
click at [1487, 751] on span "Done" at bounding box center [1478, 749] width 30 height 16
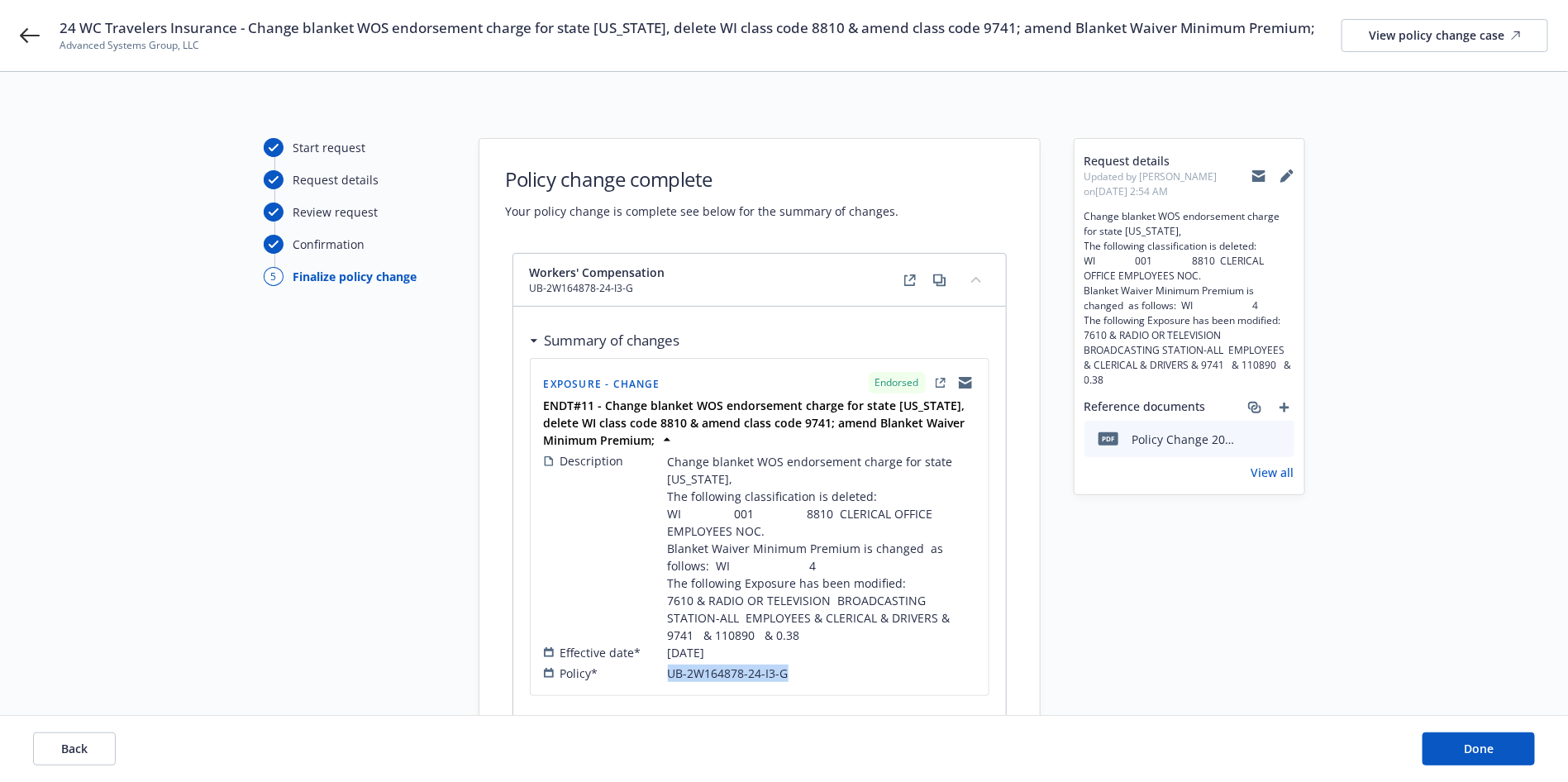
drag, startPoint x: 799, startPoint y: 658, endPoint x: 667, endPoint y: 659, distance: 132.0
click at [667, 665] on div "Policy* UB-2W164878-24-I3-G" at bounding box center [759, 673] width 431 height 17
copy div "UB-2W164878-24-I3-G"
click at [37, 48] on div "24 WC Travelers Insurance - Change blanket WOS endorsement charge for state WI,…" at bounding box center [784, 35] width 1568 height 71
click at [12, 30] on div "24 WC Travelers Insurance - Change blanket WOS endorsement charge for state WI,…" at bounding box center [784, 35] width 1568 height 71
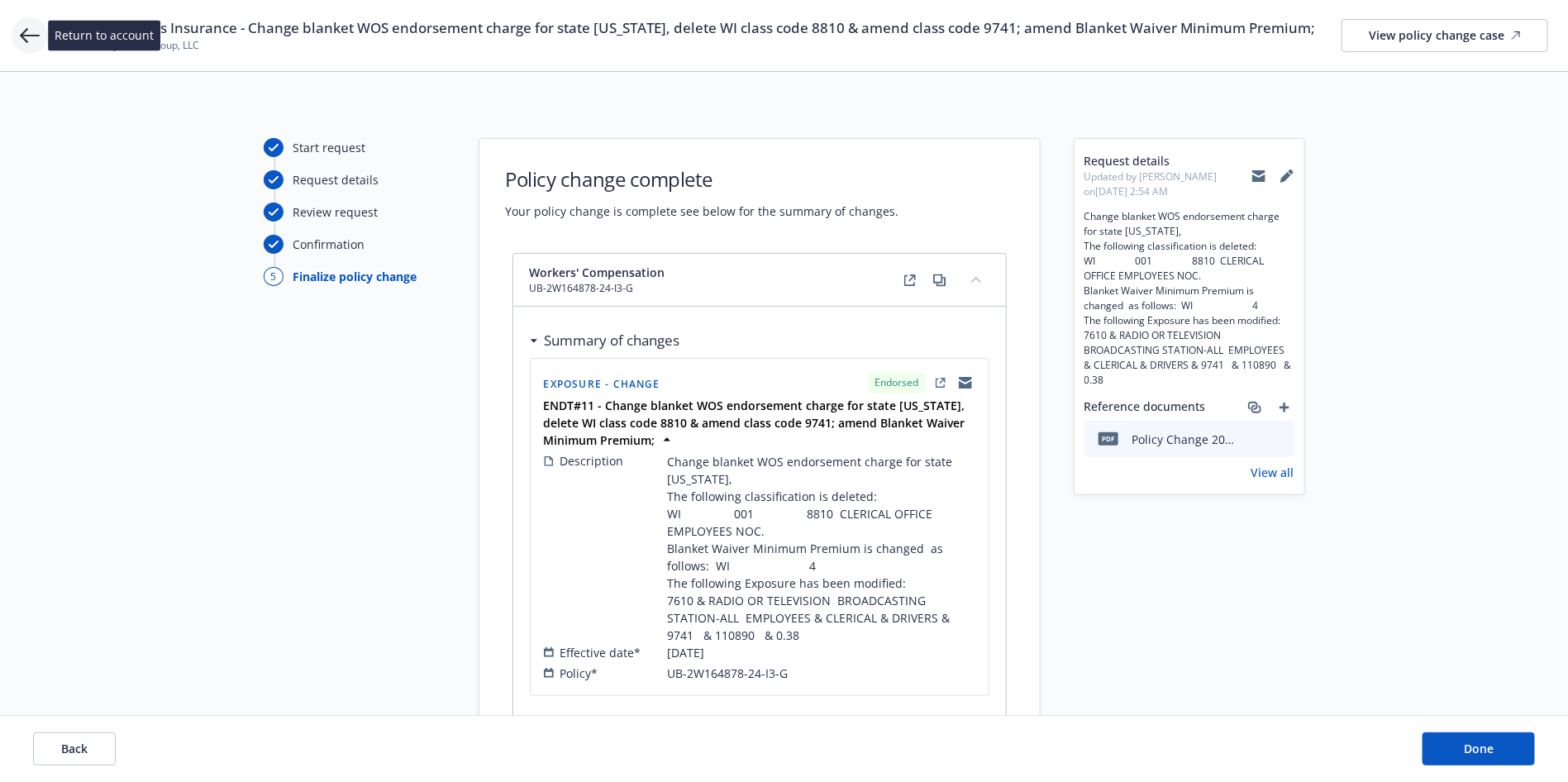
click at [22, 35] on icon at bounding box center [30, 35] width 20 height 15
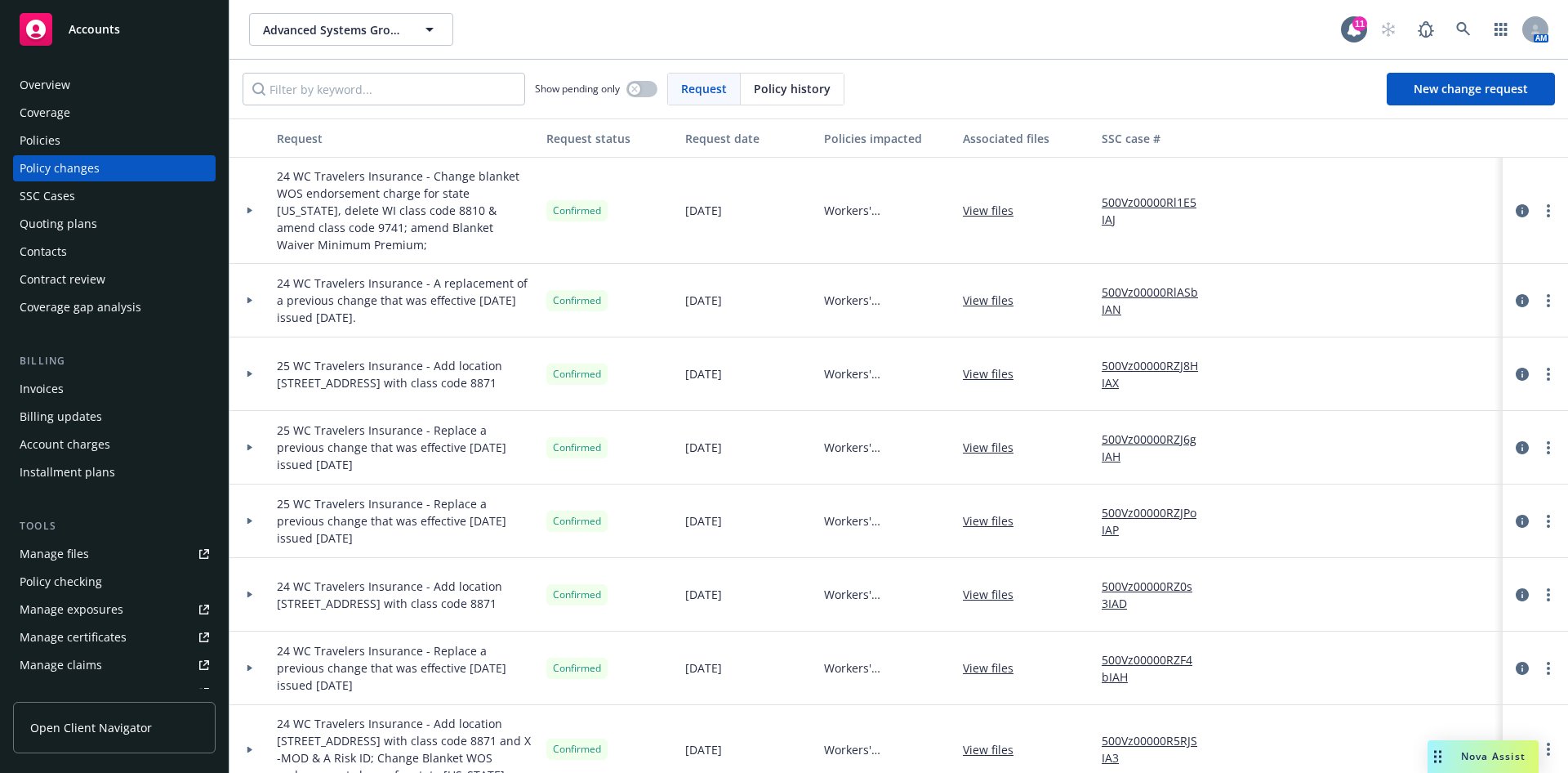
click at [63, 131] on div "Policies" at bounding box center [114, 140] width 190 height 26
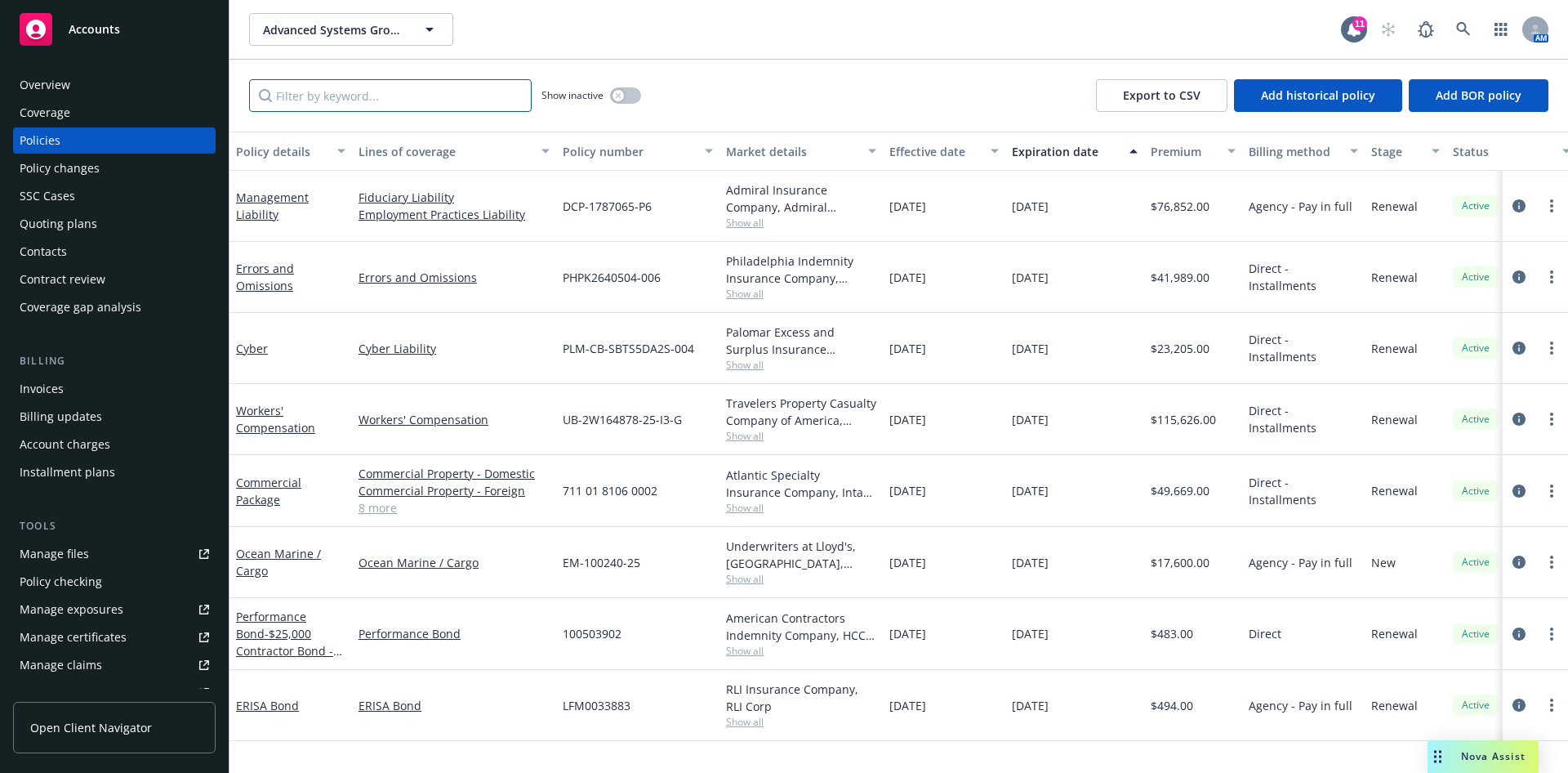
click at [305, 107] on input "Filter by keyword..." at bounding box center [390, 95] width 283 height 33
paste input "UB-2W164878-24-I3-G"
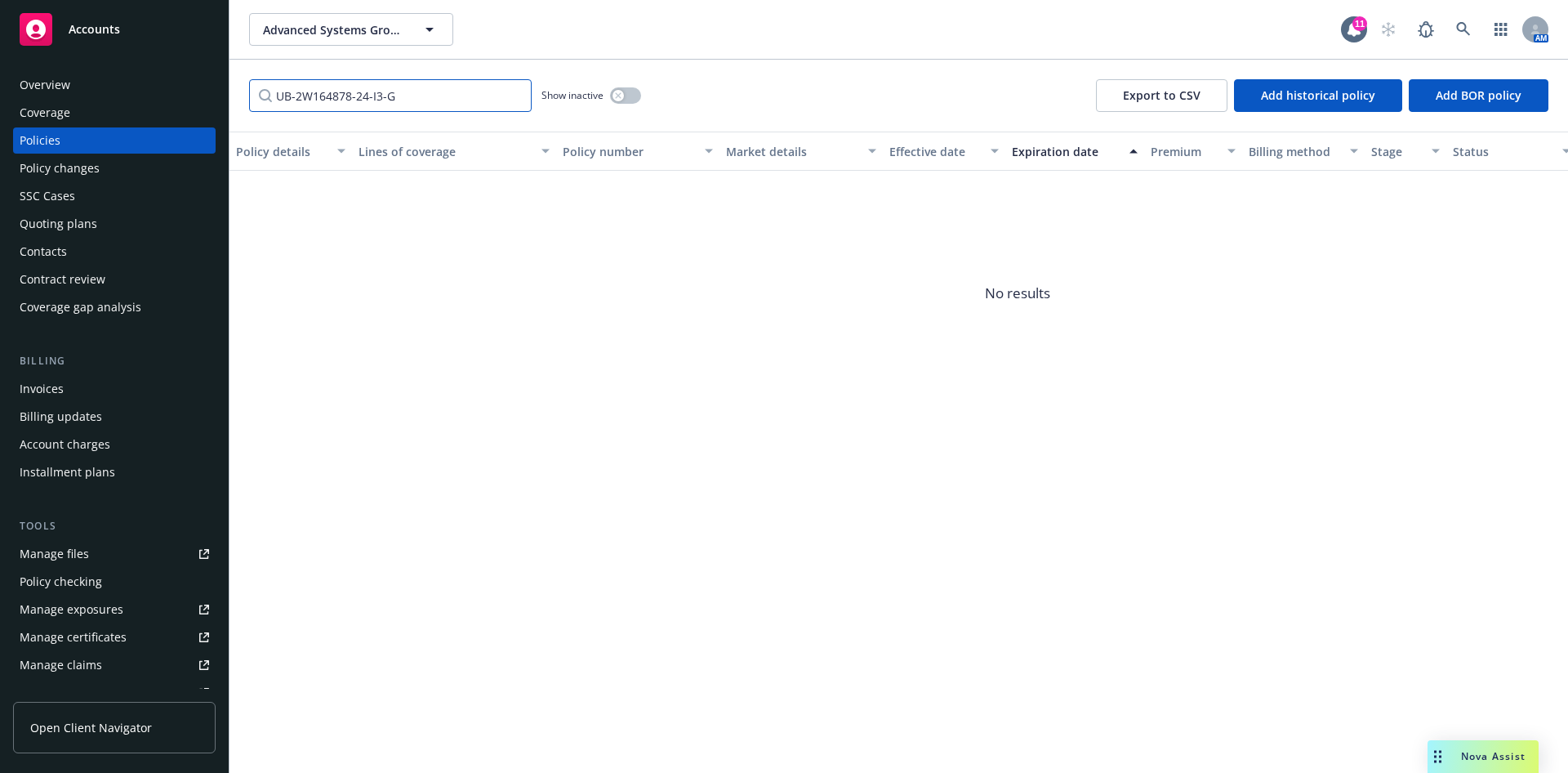
type input "UB-2W164878-24-I3-G"
click at [626, 89] on button "button" at bounding box center [625, 96] width 31 height 16
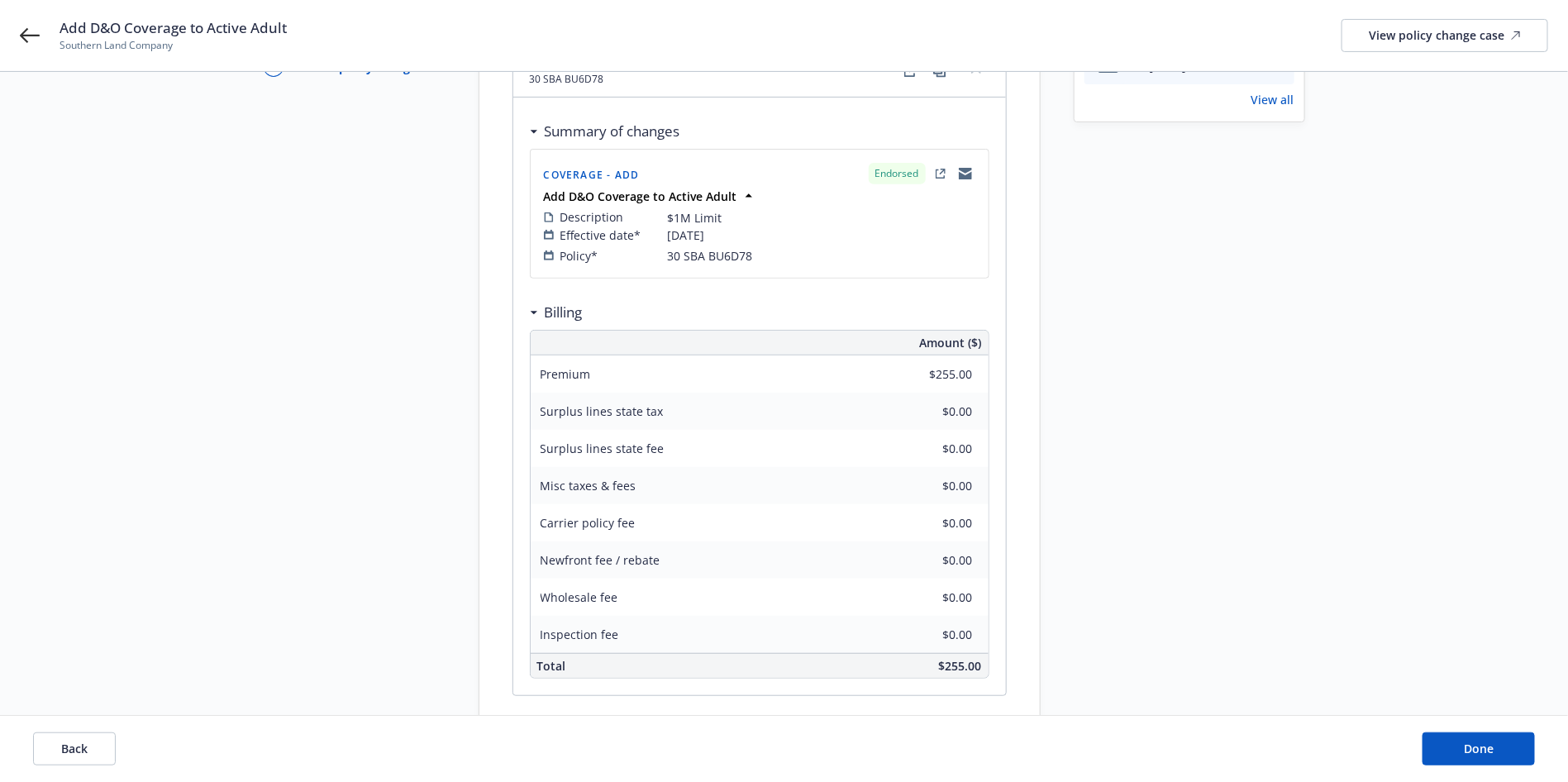
scroll to position [297, 0]
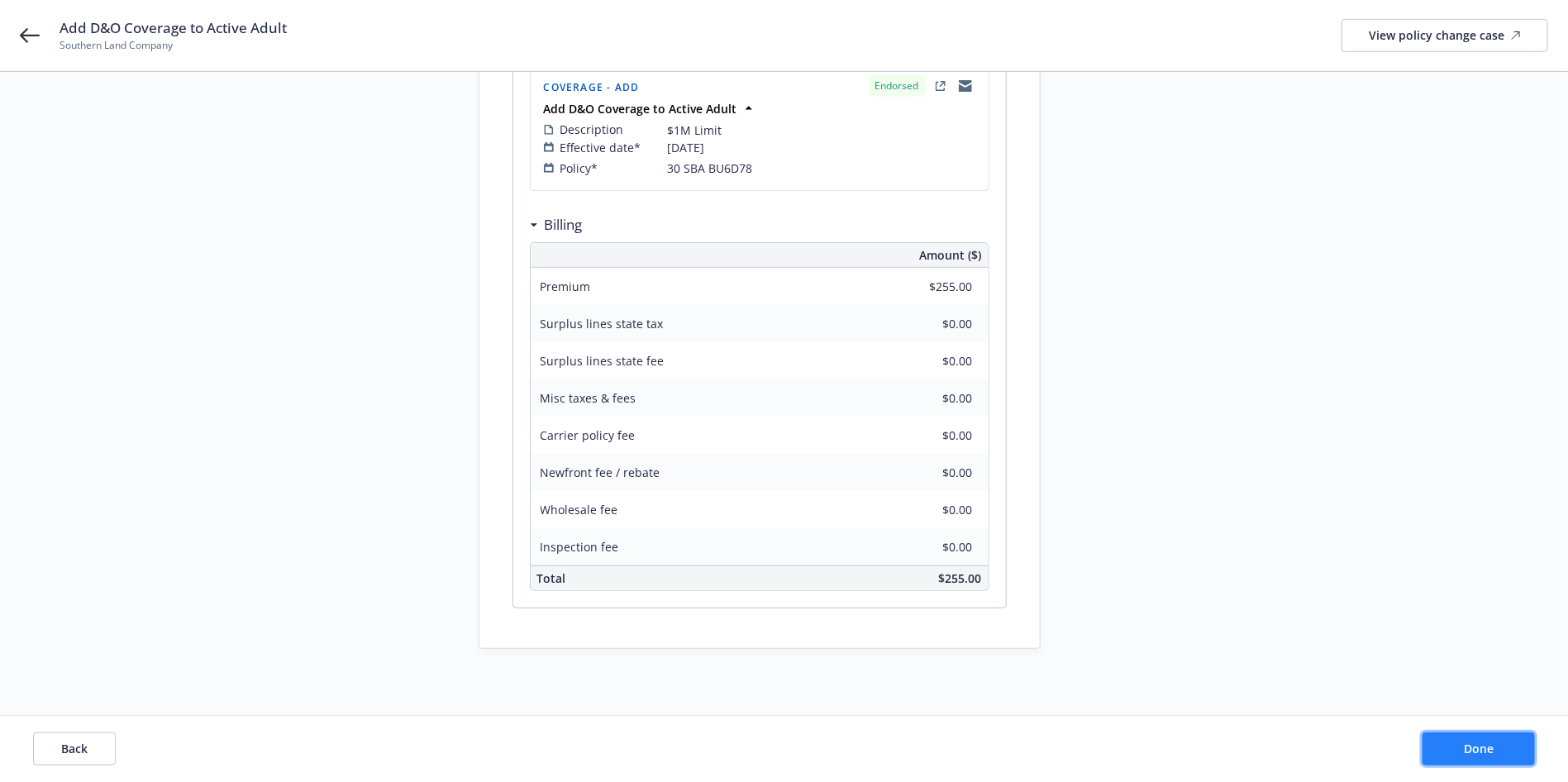
click at [1468, 741] on span "Done" at bounding box center [1478, 749] width 30 height 16
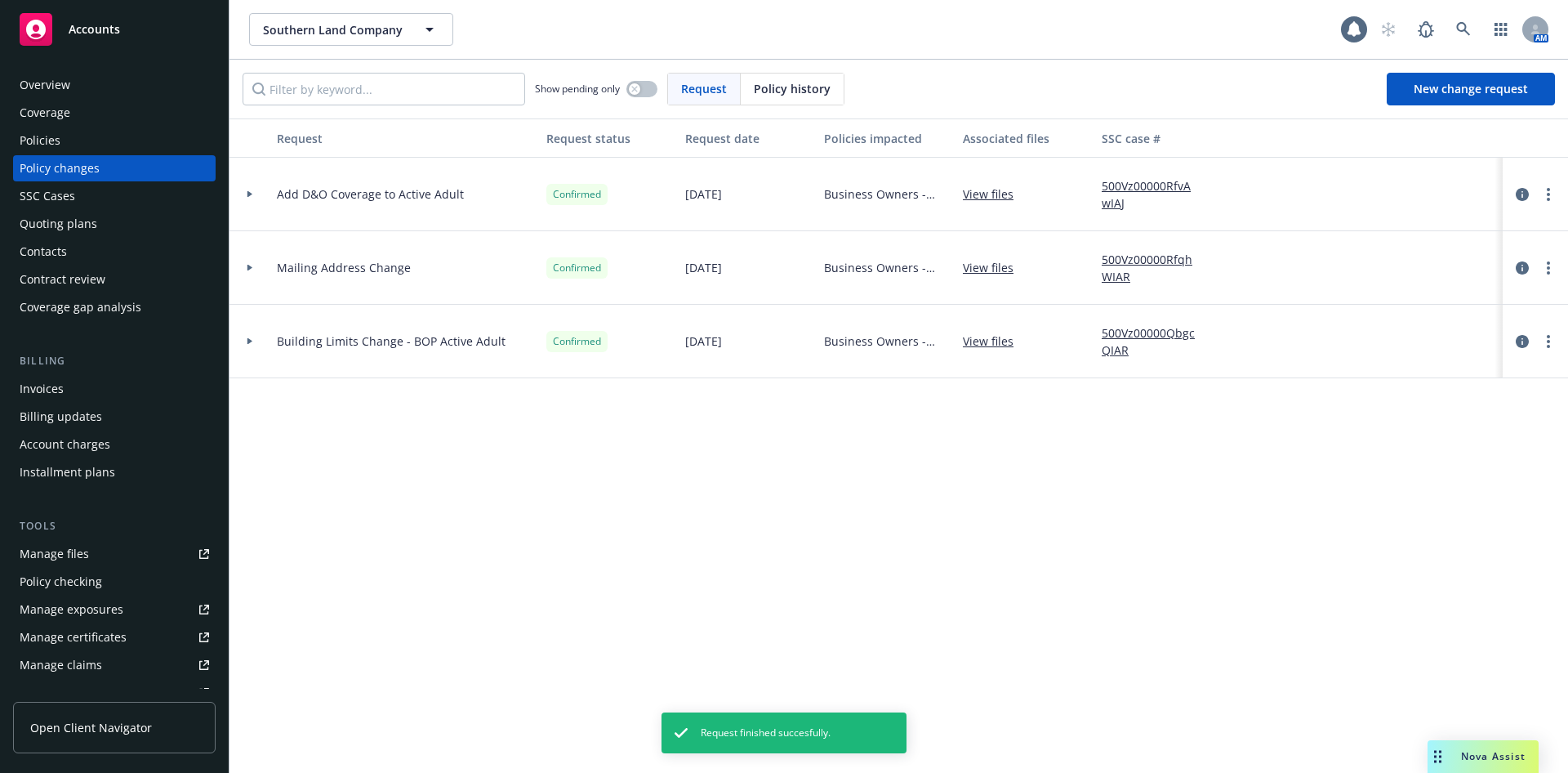
click at [64, 144] on div "Policies" at bounding box center [114, 140] width 190 height 26
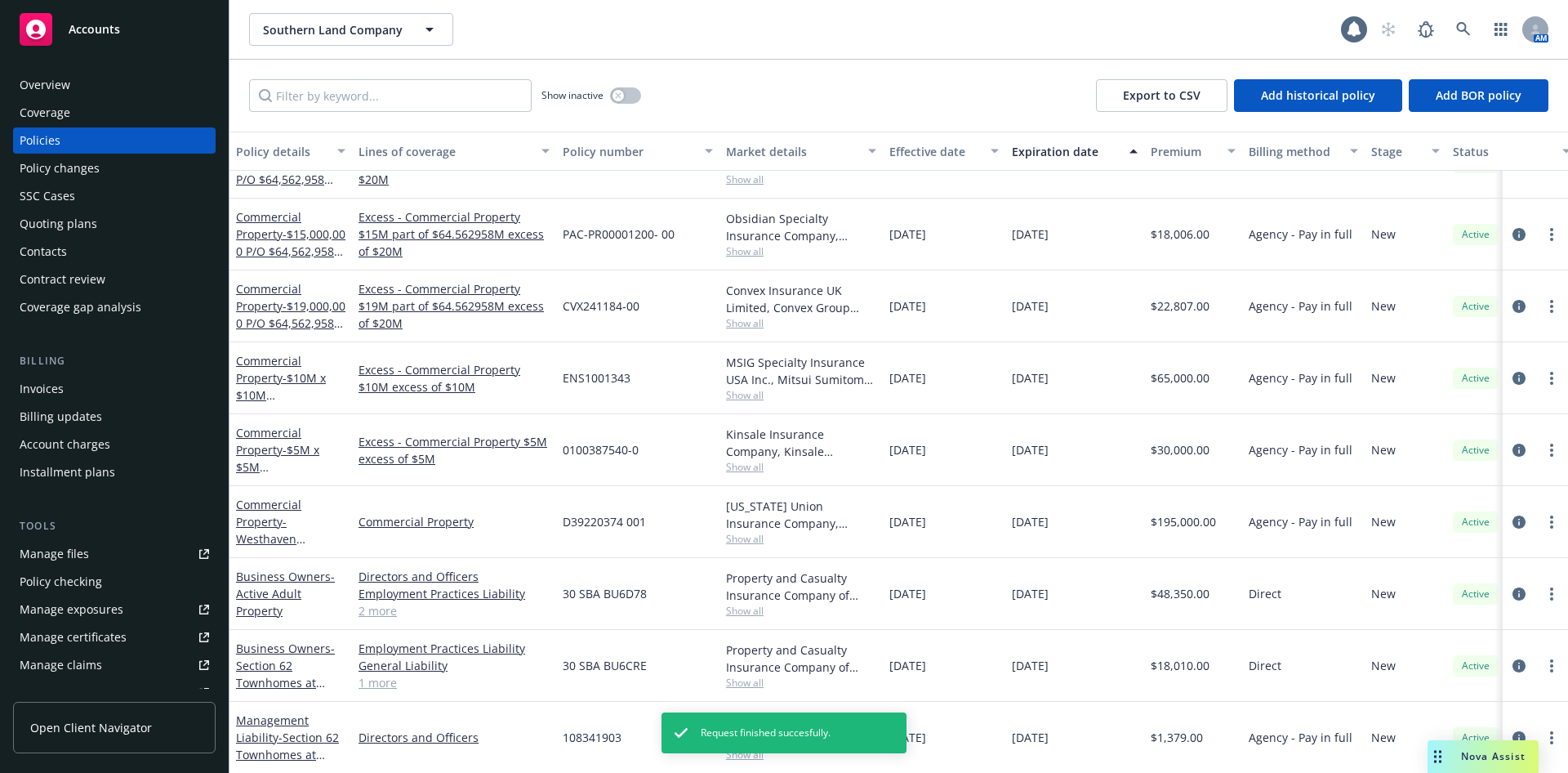
scroll to position [128, 0]
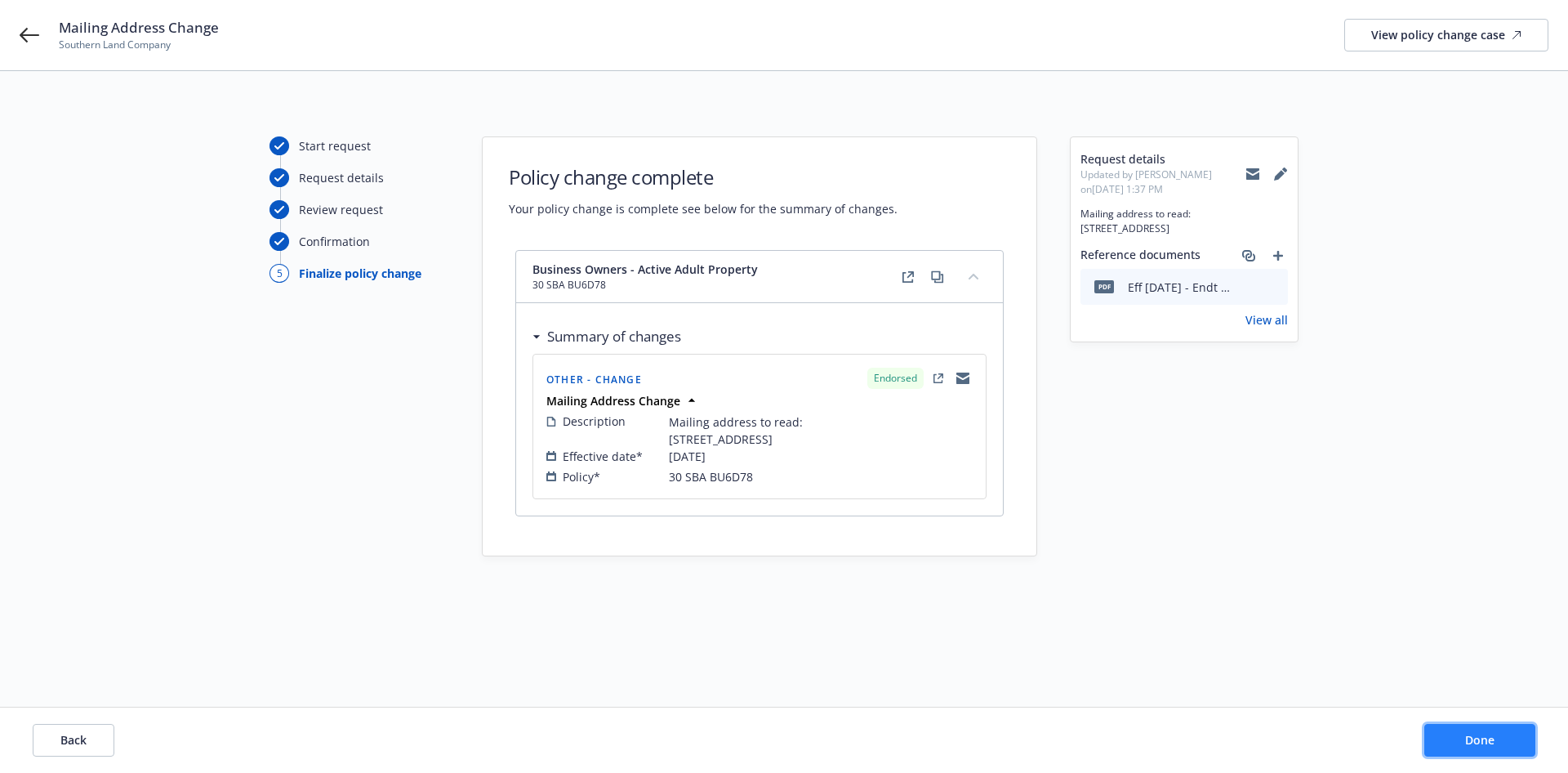
click at [1480, 741] on span "Done" at bounding box center [1479, 740] width 29 height 16
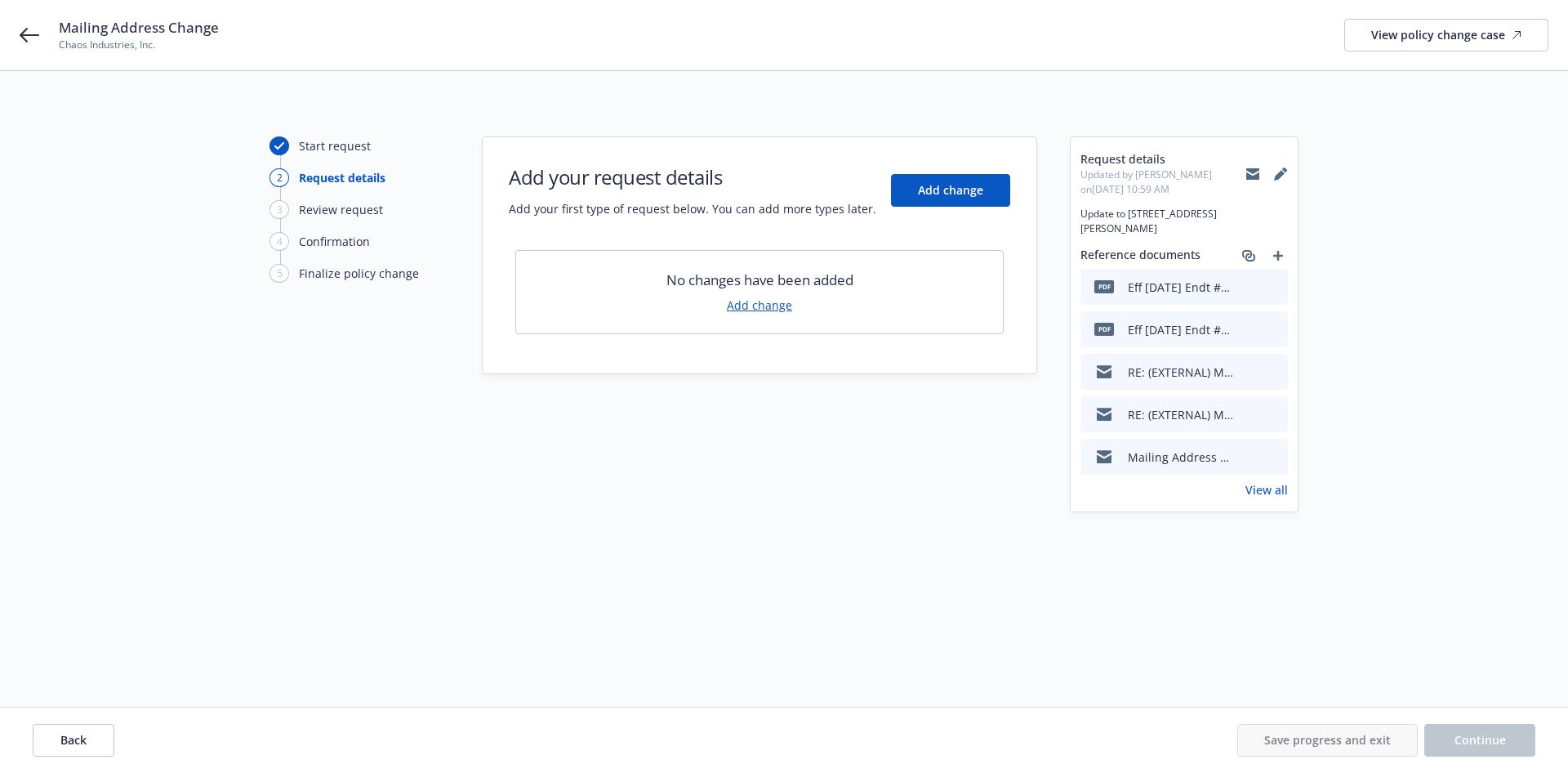
click at [1266, 486] on link "View all" at bounding box center [1267, 489] width 43 height 17
click at [1249, 177] on icon at bounding box center [1252, 176] width 13 height 7
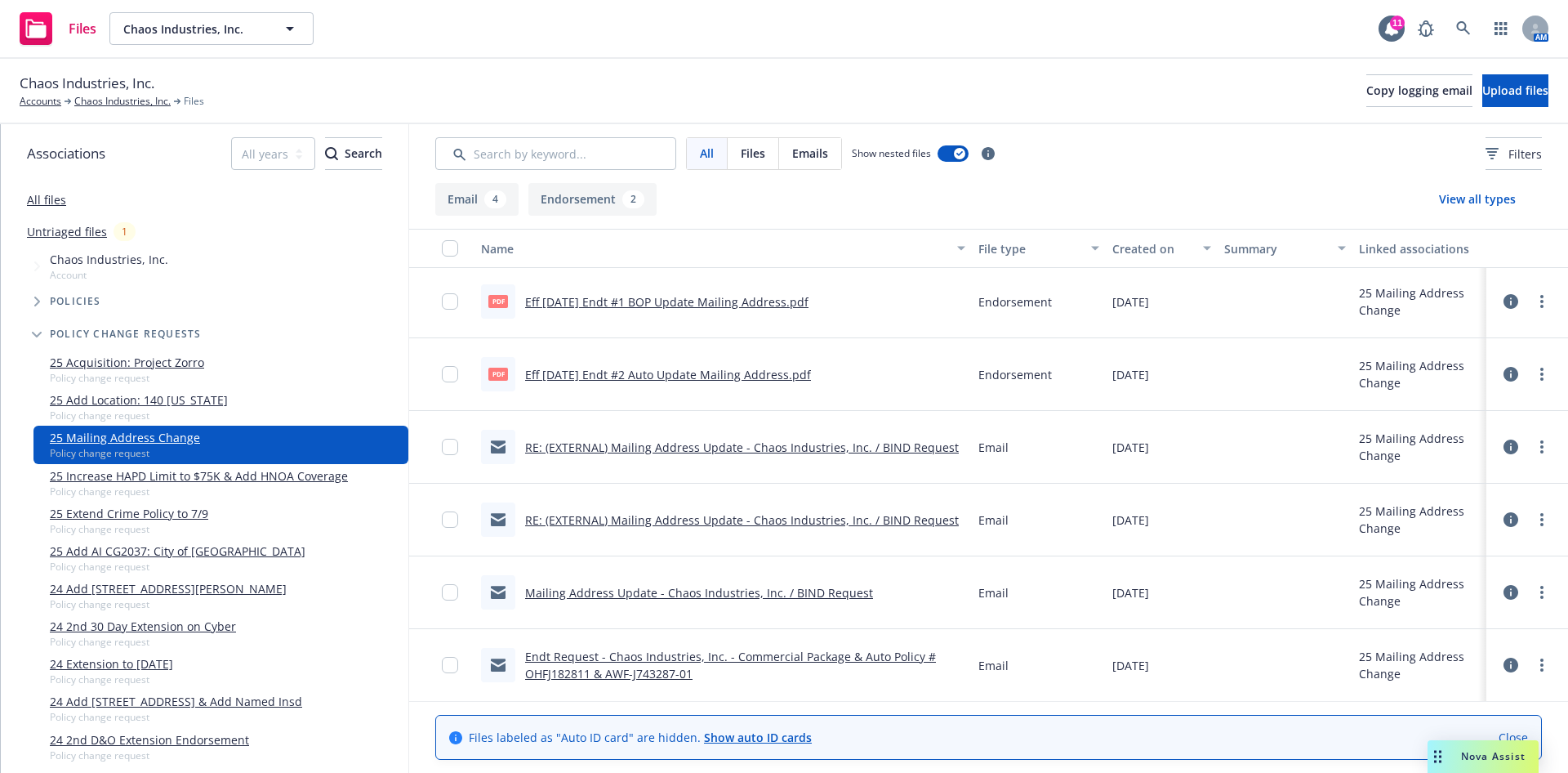
scroll to position [4, 0]
click at [800, 591] on link "Mailing Address Update - Chaos Industries, Inc. / BIND Request" at bounding box center [699, 592] width 348 height 16
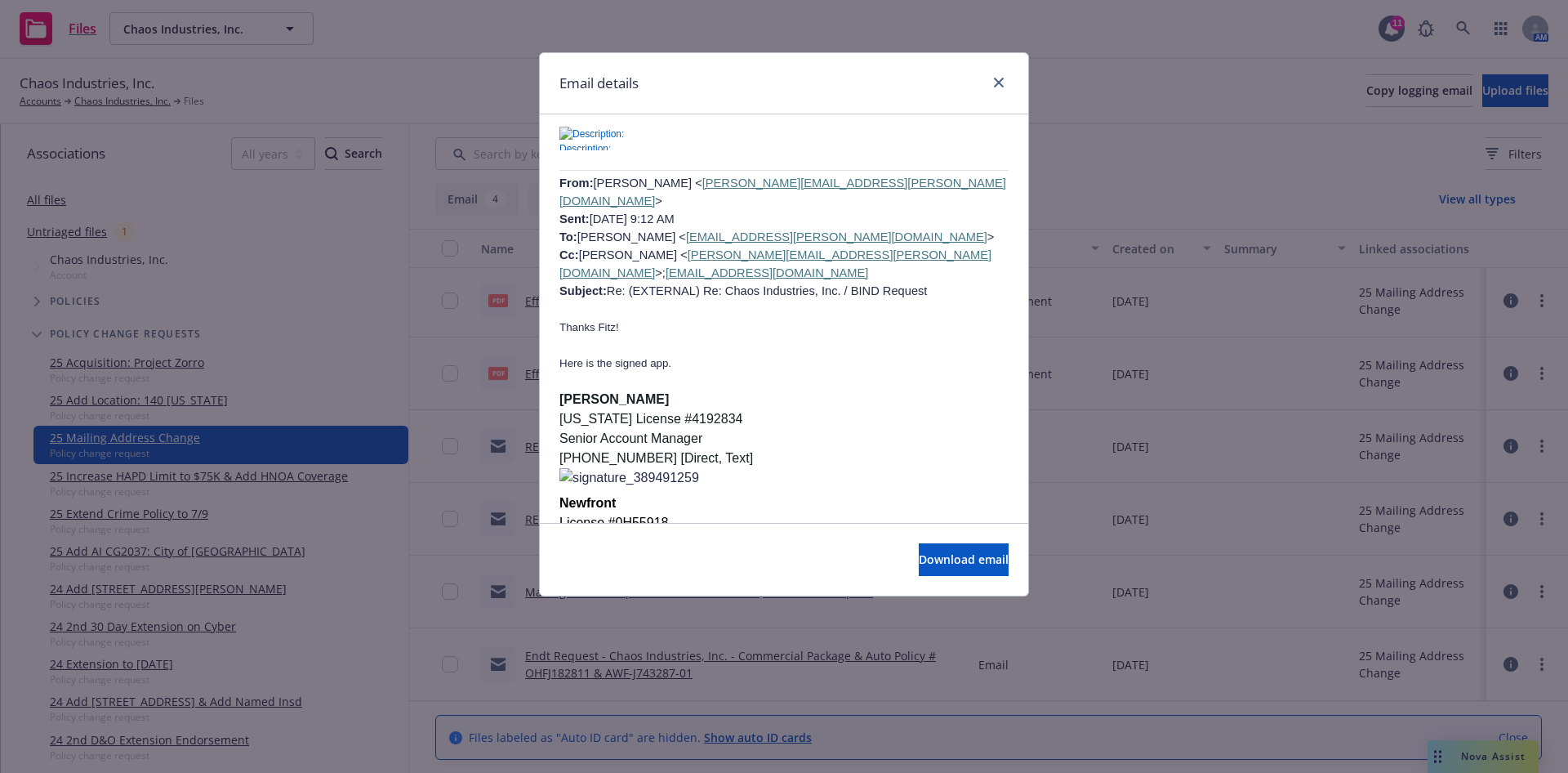
scroll to position [1103, 0]
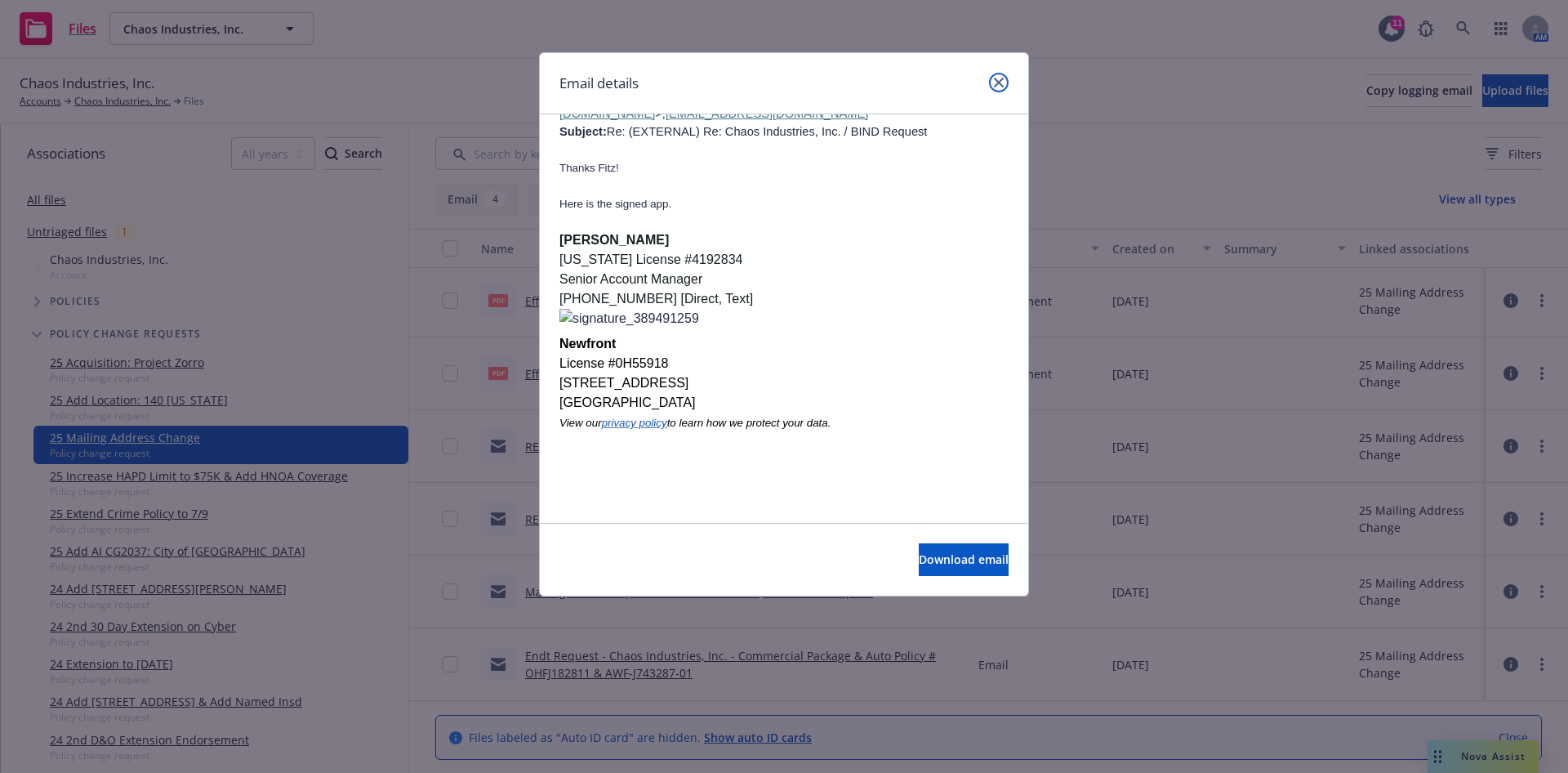
click at [1002, 77] on link "close" at bounding box center [999, 82] width 20 height 20
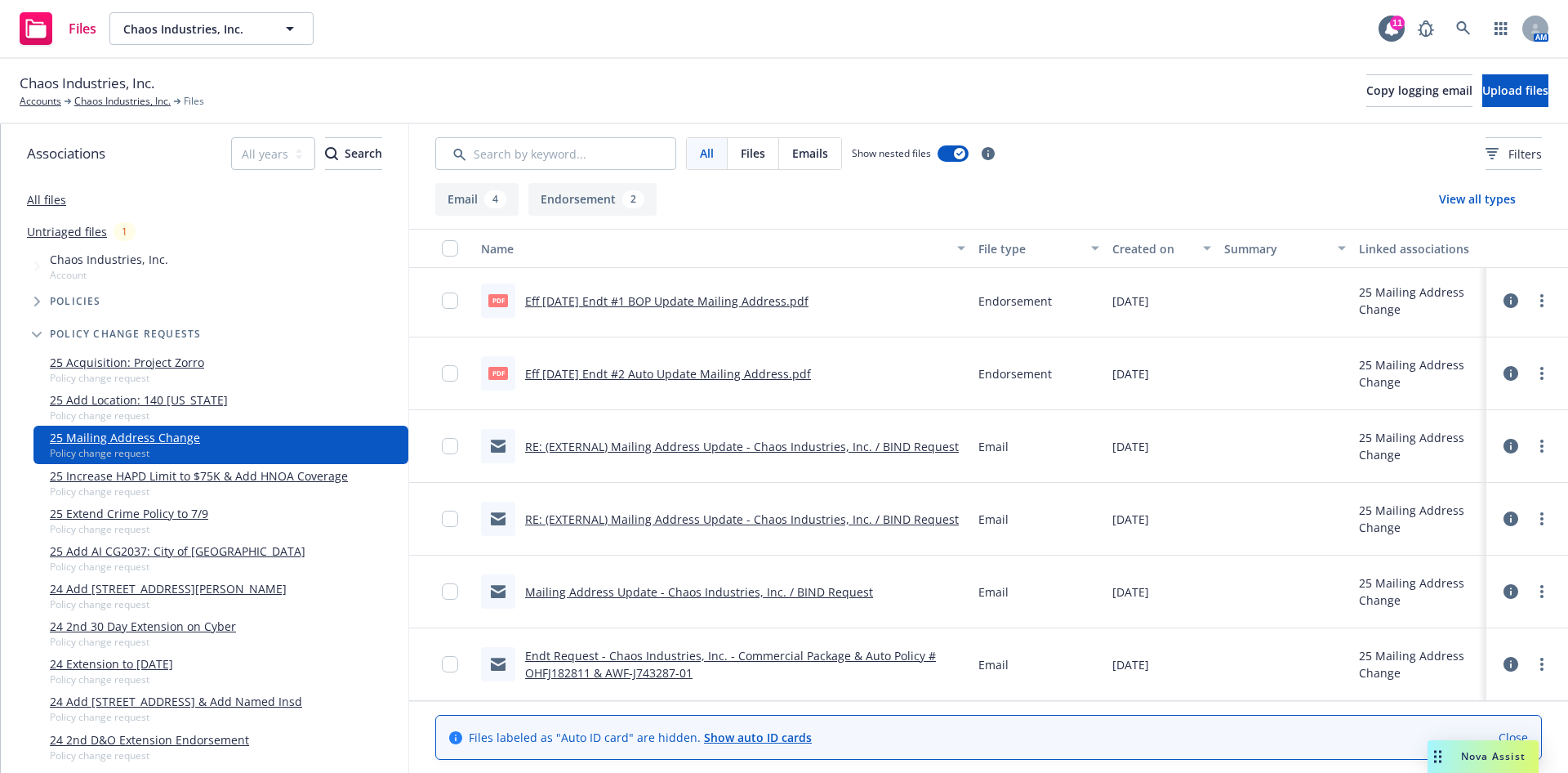
click at [733, 448] on link "RE: (EXTERNAL) Mailing Address Update - Chaos Industries, Inc. / BIND Request" at bounding box center [742, 447] width 433 height 16
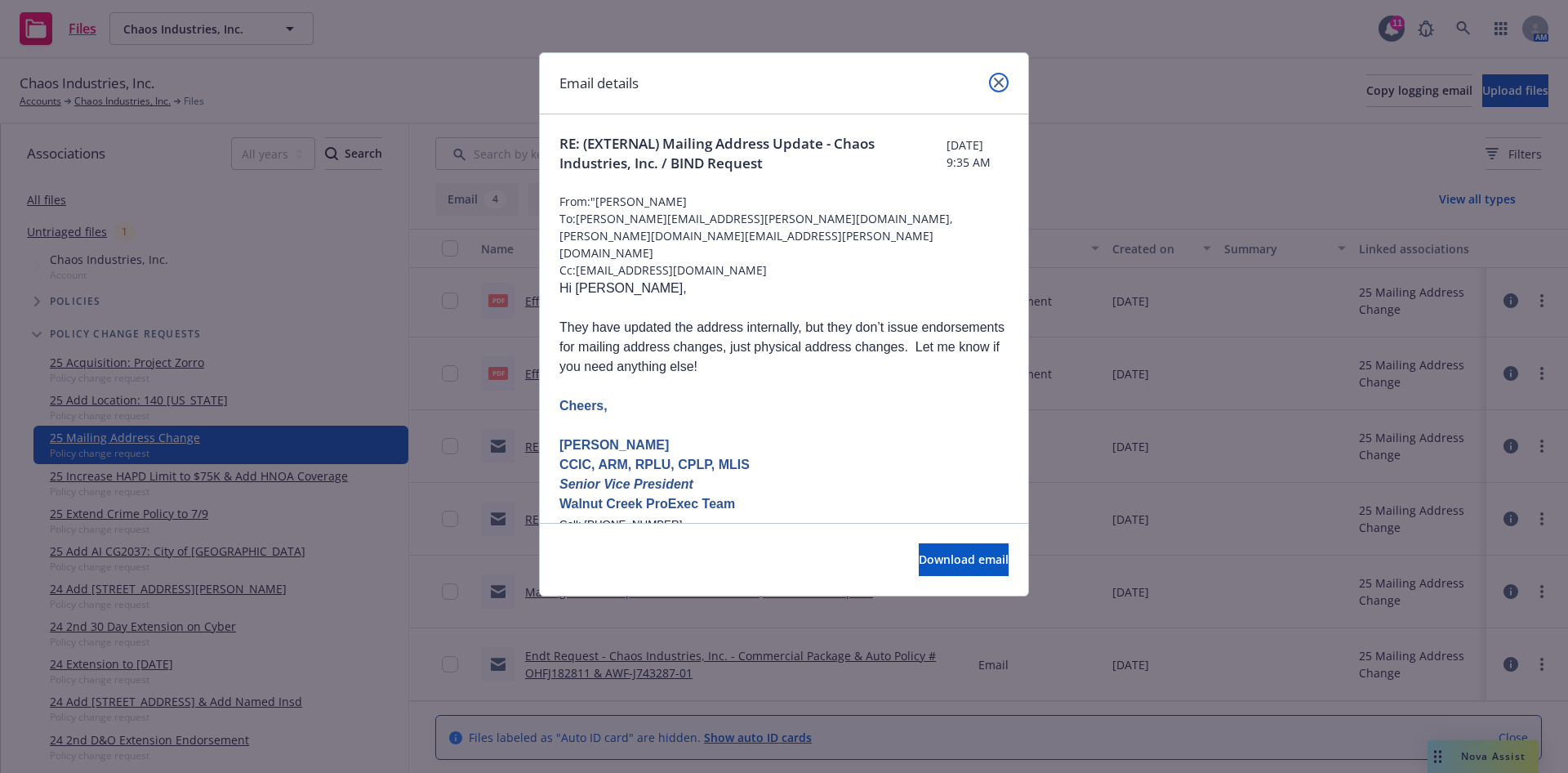
drag, startPoint x: 997, startPoint y: 86, endPoint x: 964, endPoint y: 3, distance: 89.3
click at [997, 86] on icon "close" at bounding box center [999, 82] width 10 height 10
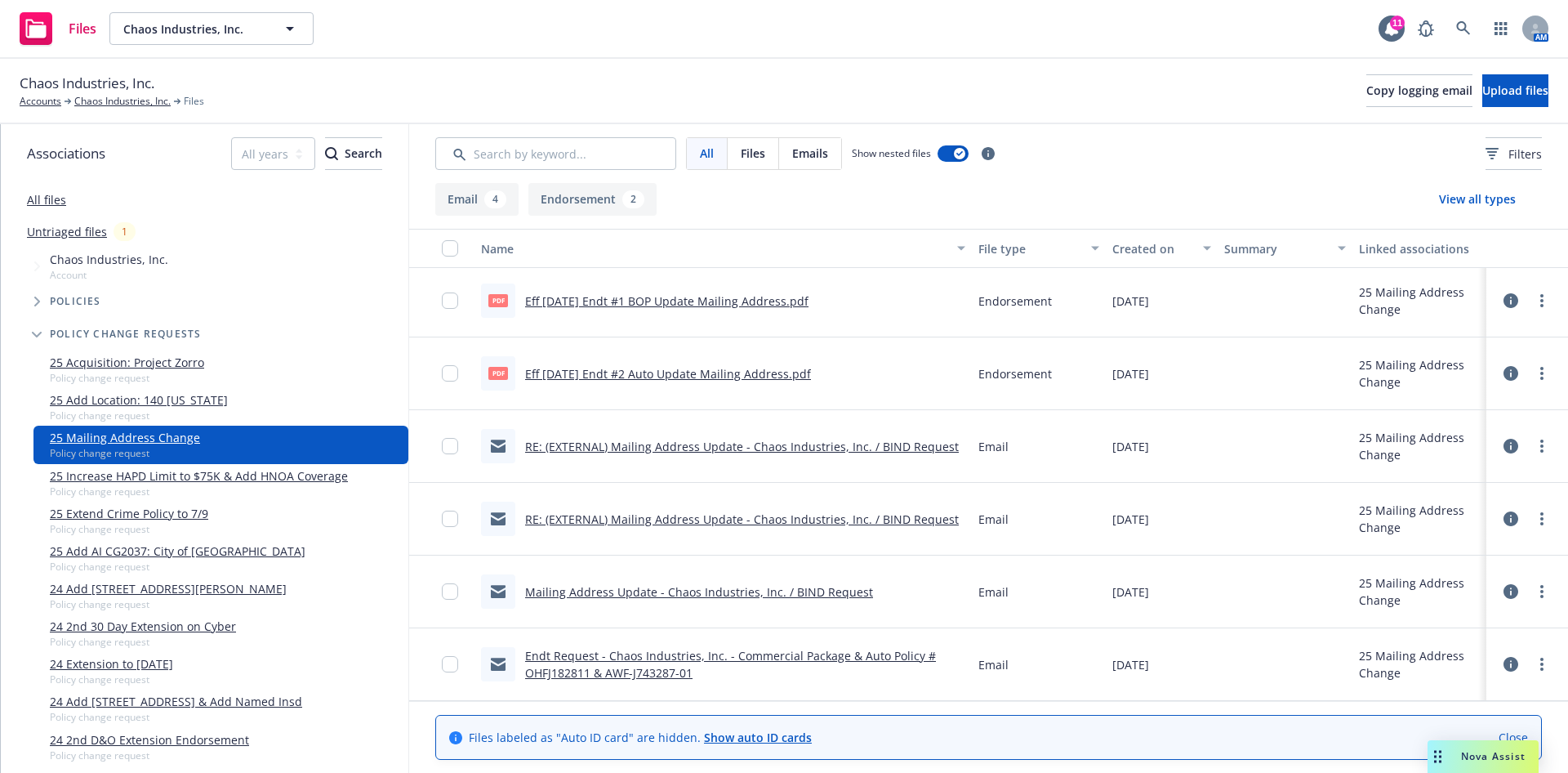
click at [787, 592] on link "Mailing Address Update - Chaos Industries, Inc. / BIND Request" at bounding box center [699, 592] width 348 height 16
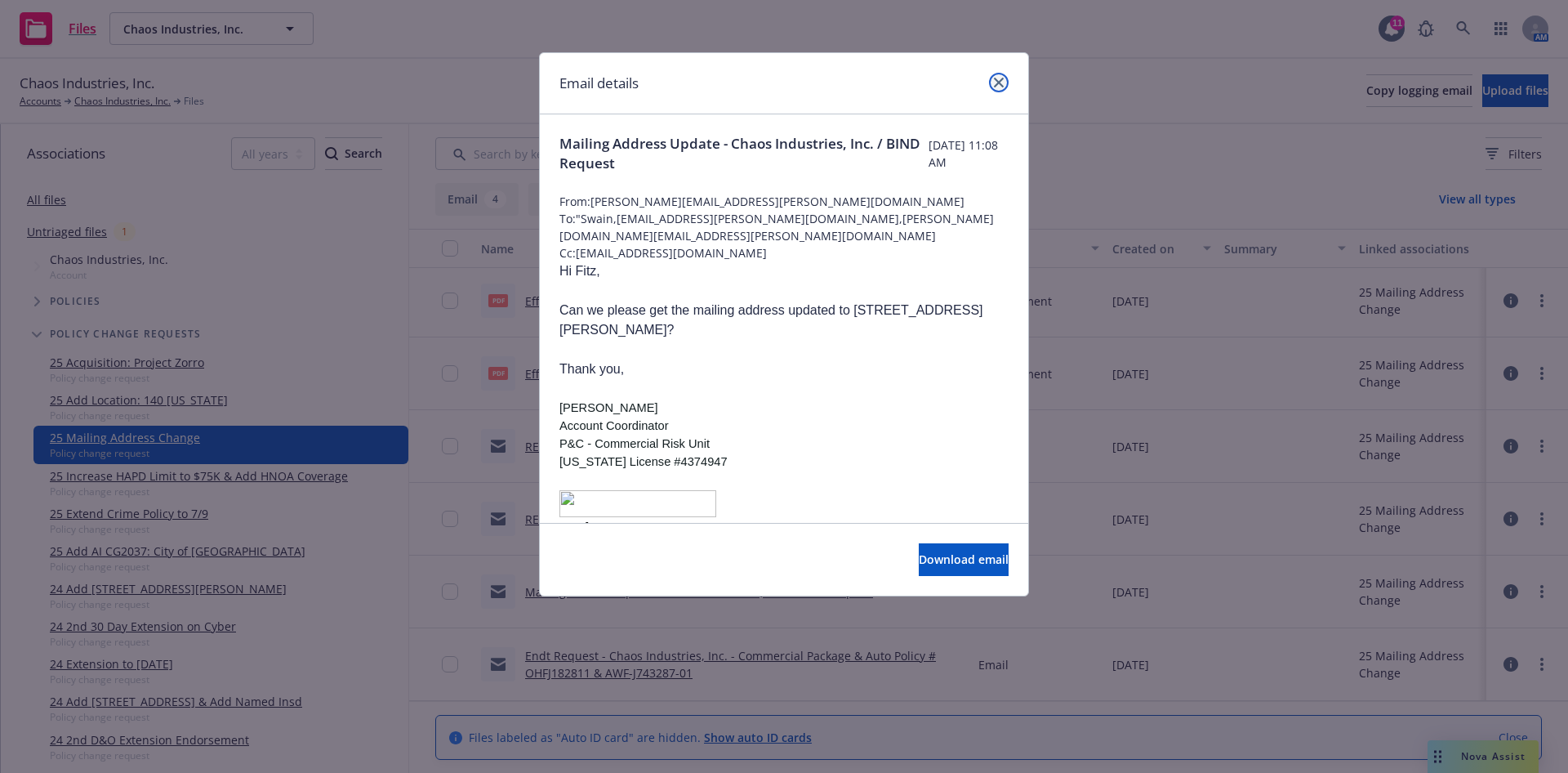
click at [1003, 83] on icon "close" at bounding box center [999, 82] width 10 height 10
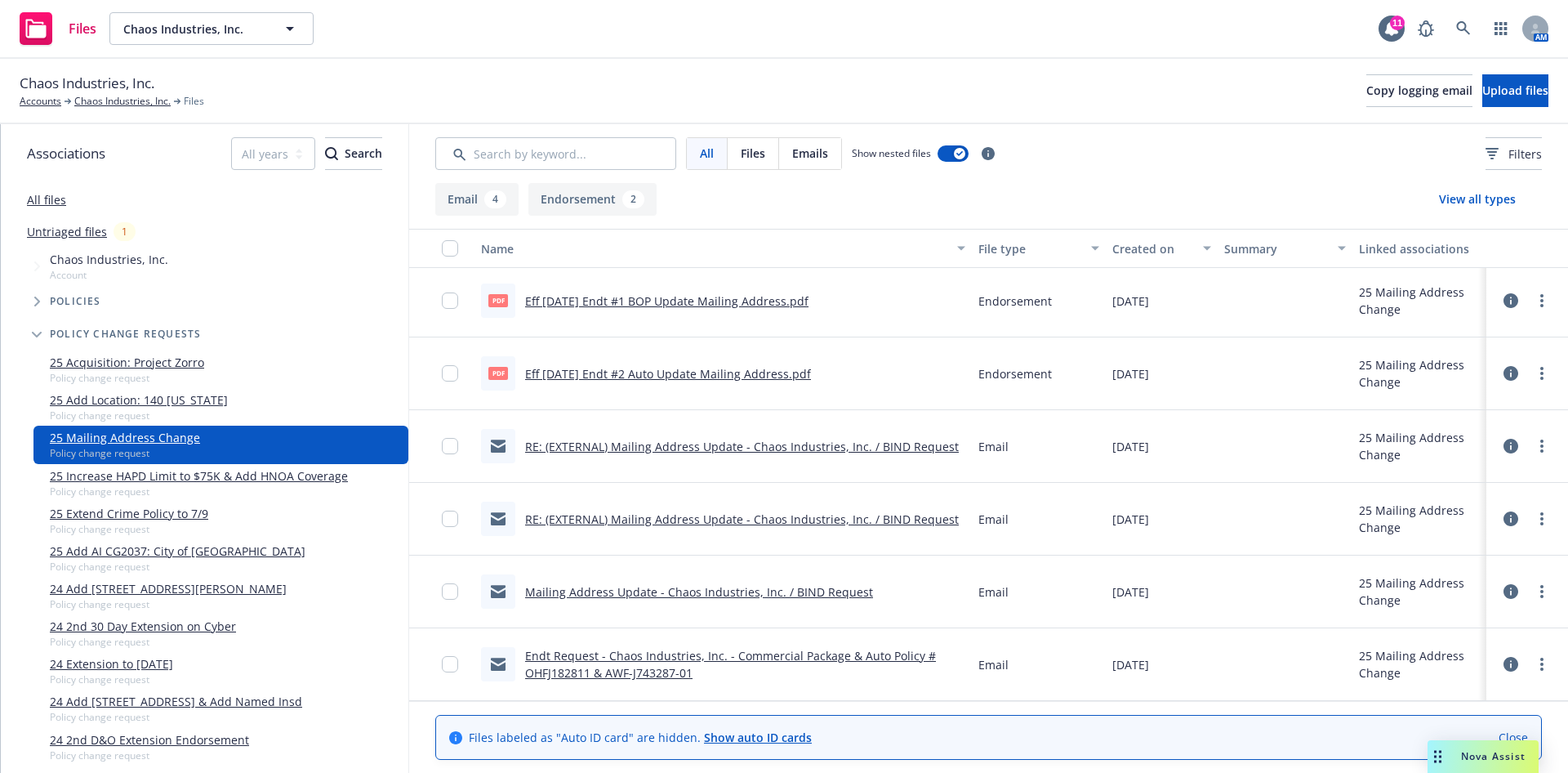
click at [784, 521] on link "RE: (EXTERNAL) Mailing Address Update - Chaos Industries, Inc. / BIND Request" at bounding box center [742, 519] width 433 height 16
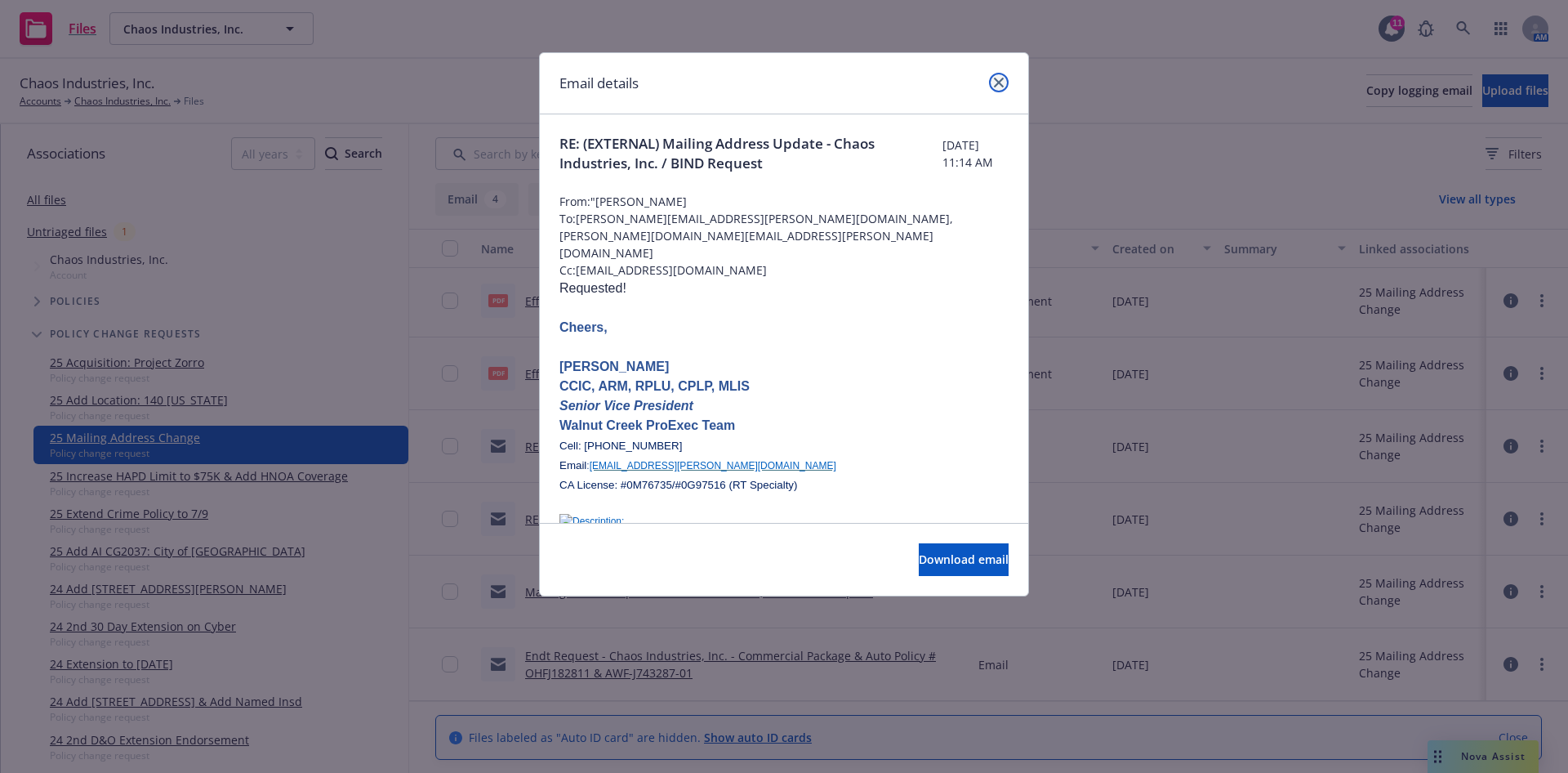
click at [1000, 83] on icon "close" at bounding box center [999, 82] width 10 height 10
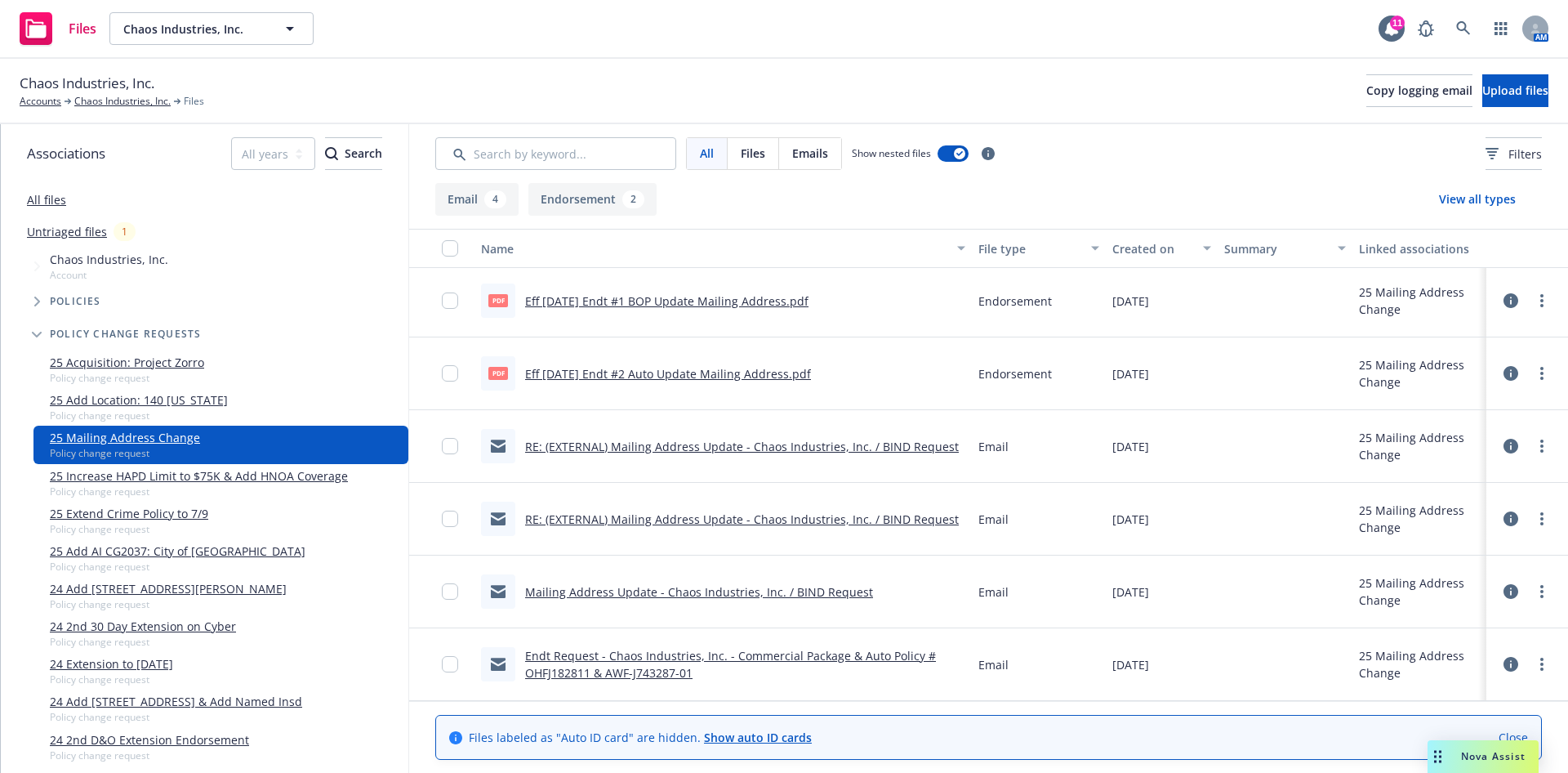
click at [714, 448] on link "RE: (EXTERNAL) Mailing Address Update - Chaos Industries, Inc. / BIND Request" at bounding box center [742, 447] width 433 height 16
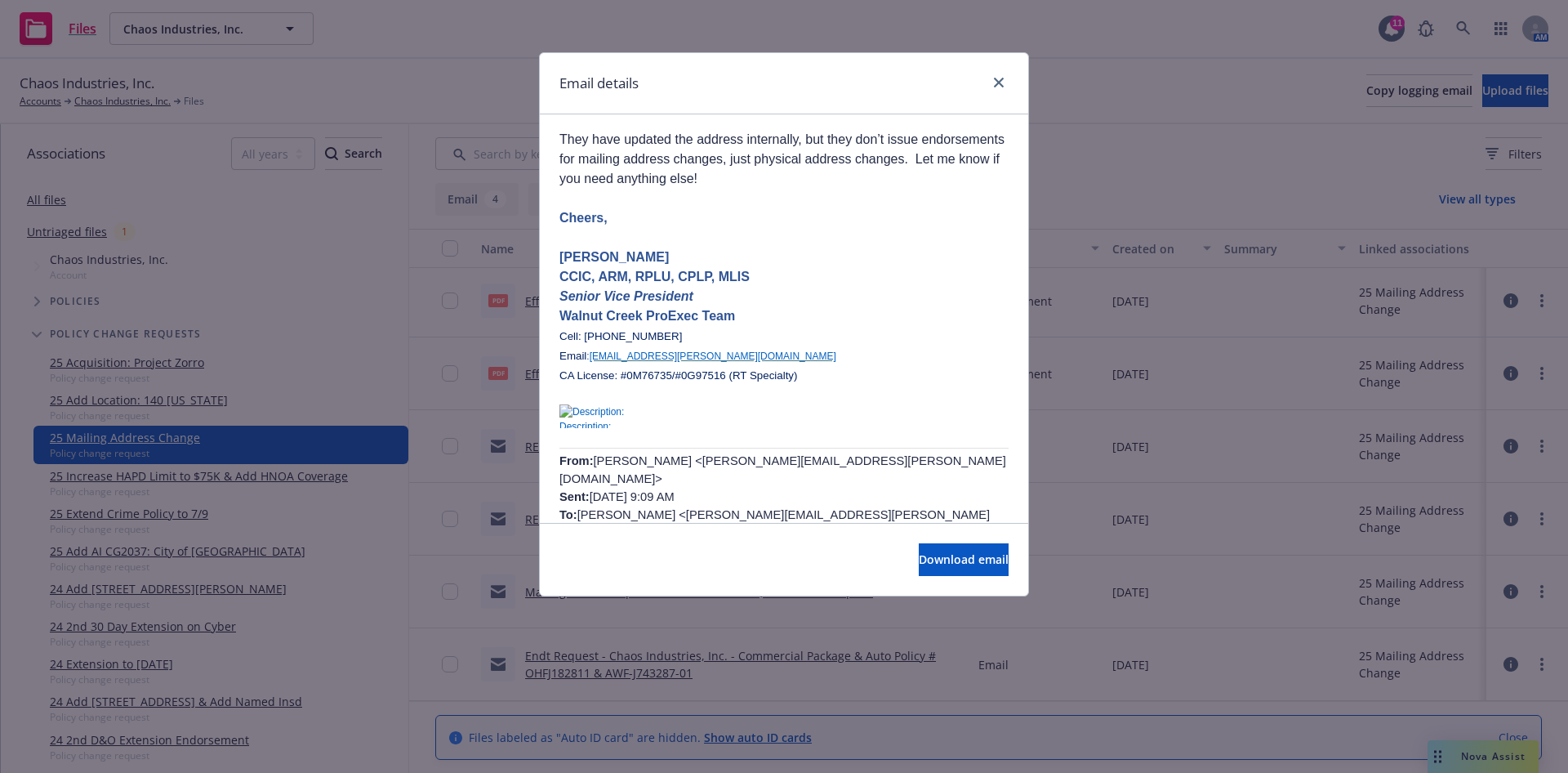
scroll to position [0, 0]
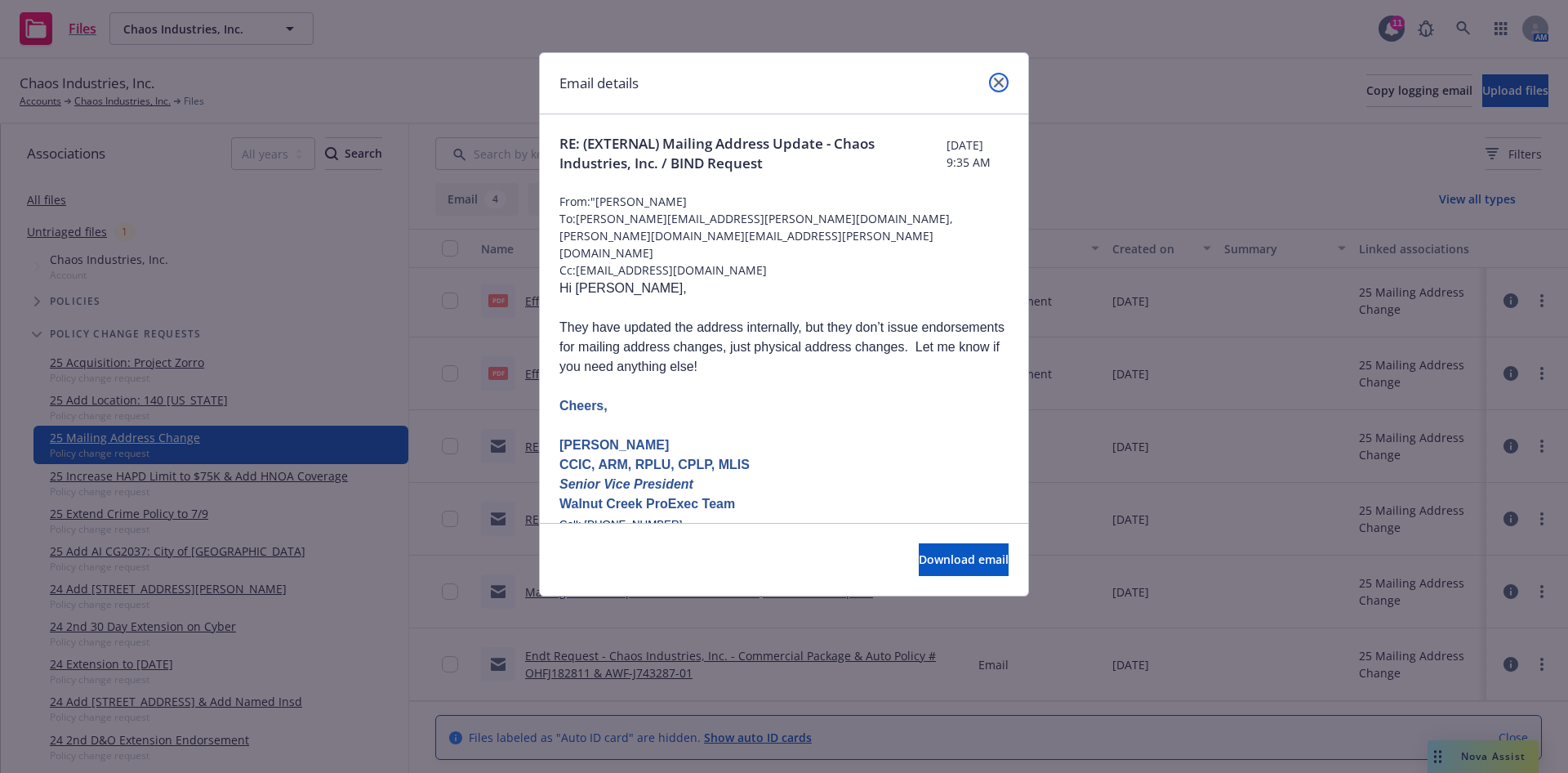
click at [995, 82] on icon "close" at bounding box center [999, 82] width 10 height 10
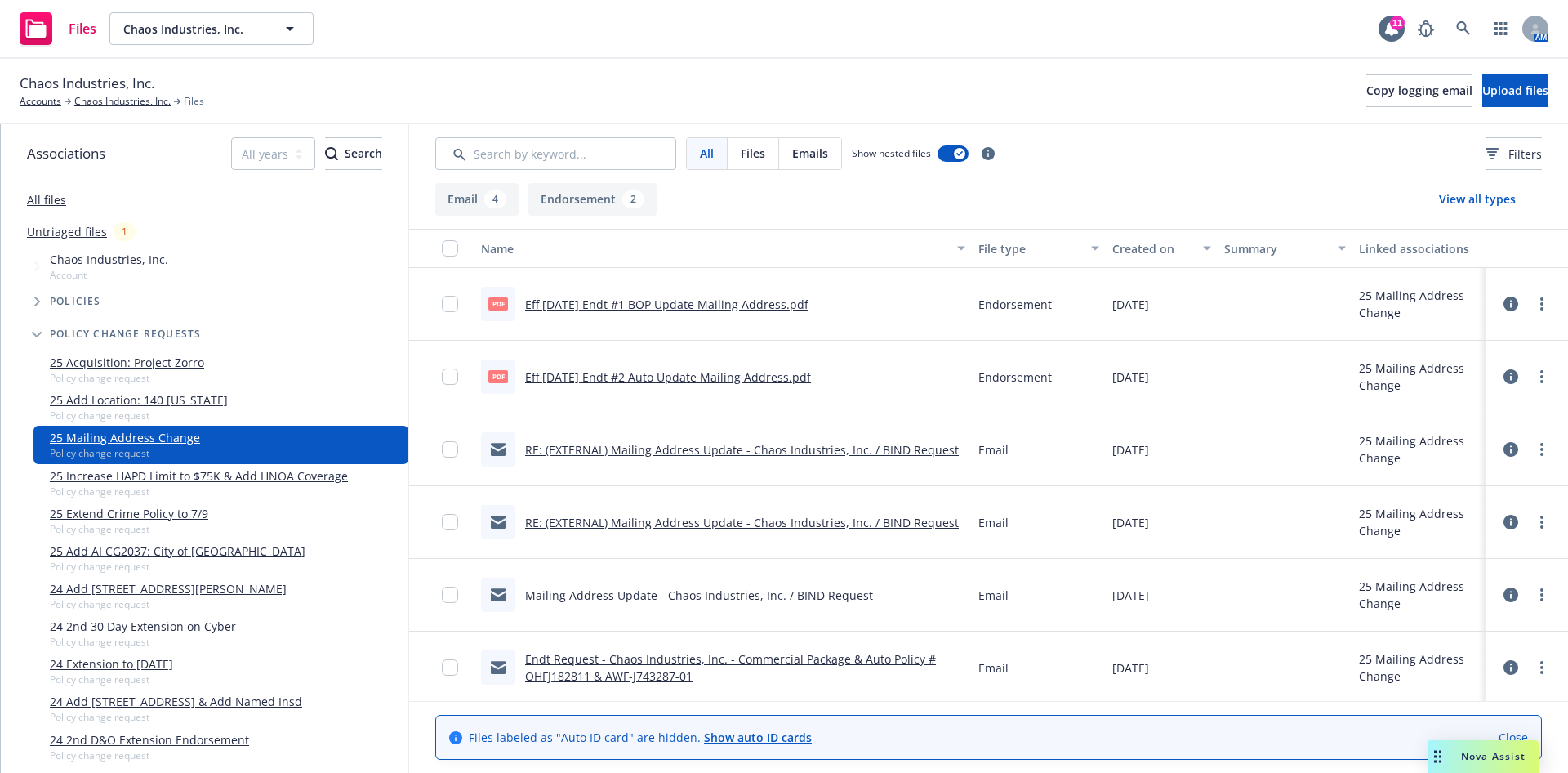
click at [823, 527] on link "RE: (EXTERNAL) Mailing Address Update - Chaos Industries, Inc. / BIND Request" at bounding box center [742, 523] width 433 height 16
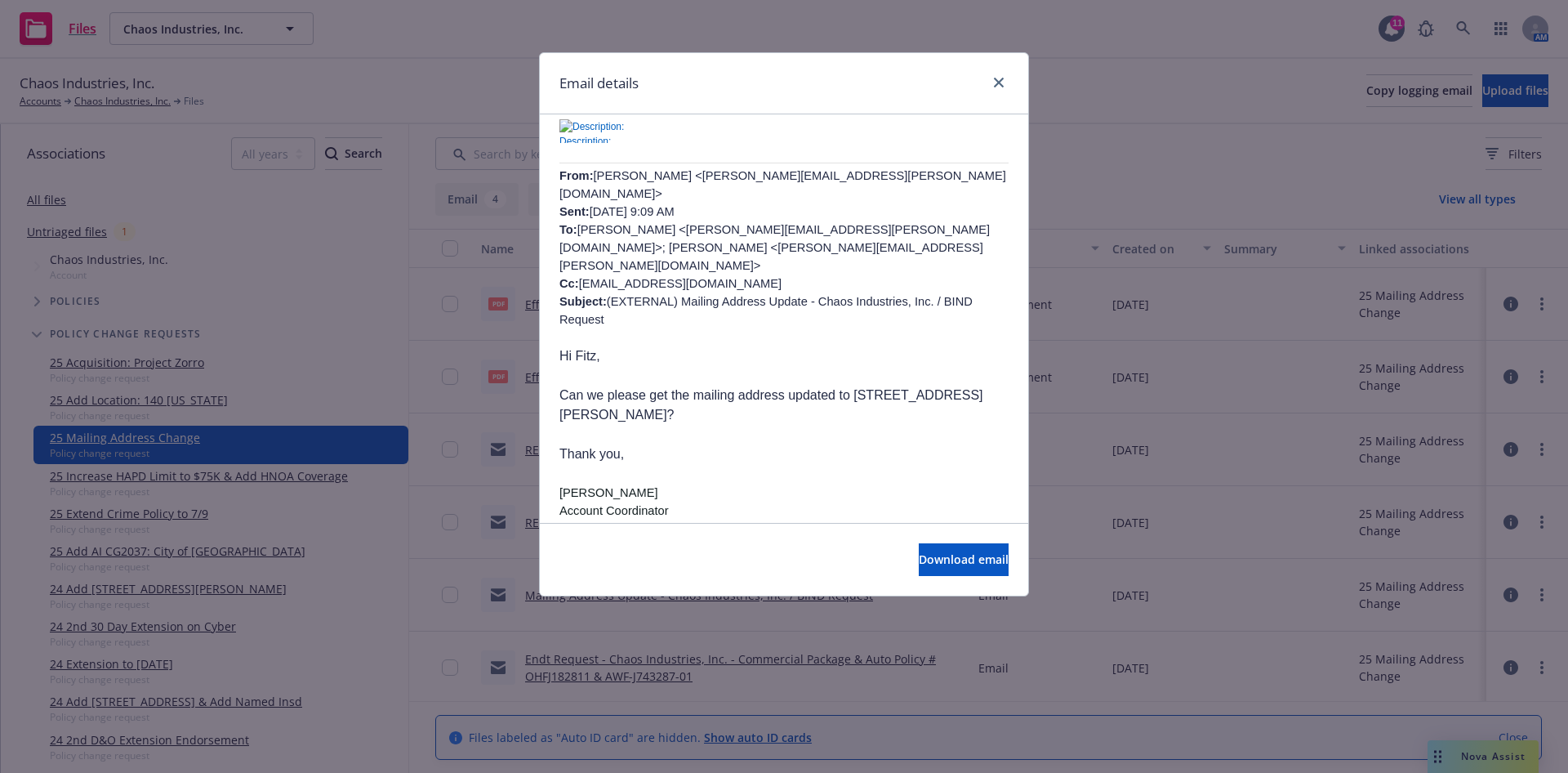
scroll to position [490, 0]
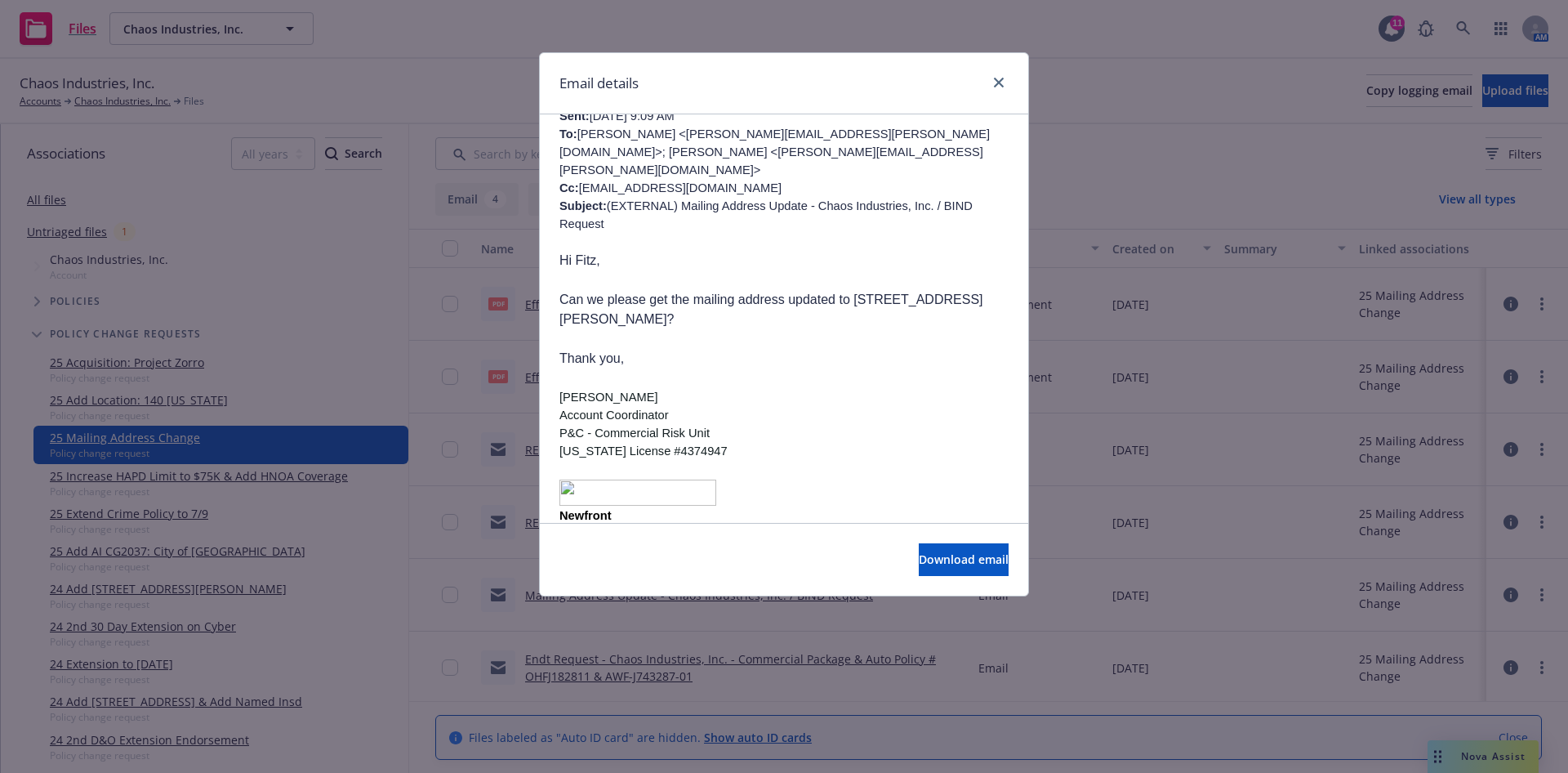
click at [771, 349] on p "Thank you," at bounding box center [784, 359] width 449 height 20
drag, startPoint x: 733, startPoint y: 223, endPoint x: 558, endPoint y: 200, distance: 176.5
copy span "Can we please get the mailing address updated to 12831 Weber Way, Hawthorne, CA…"
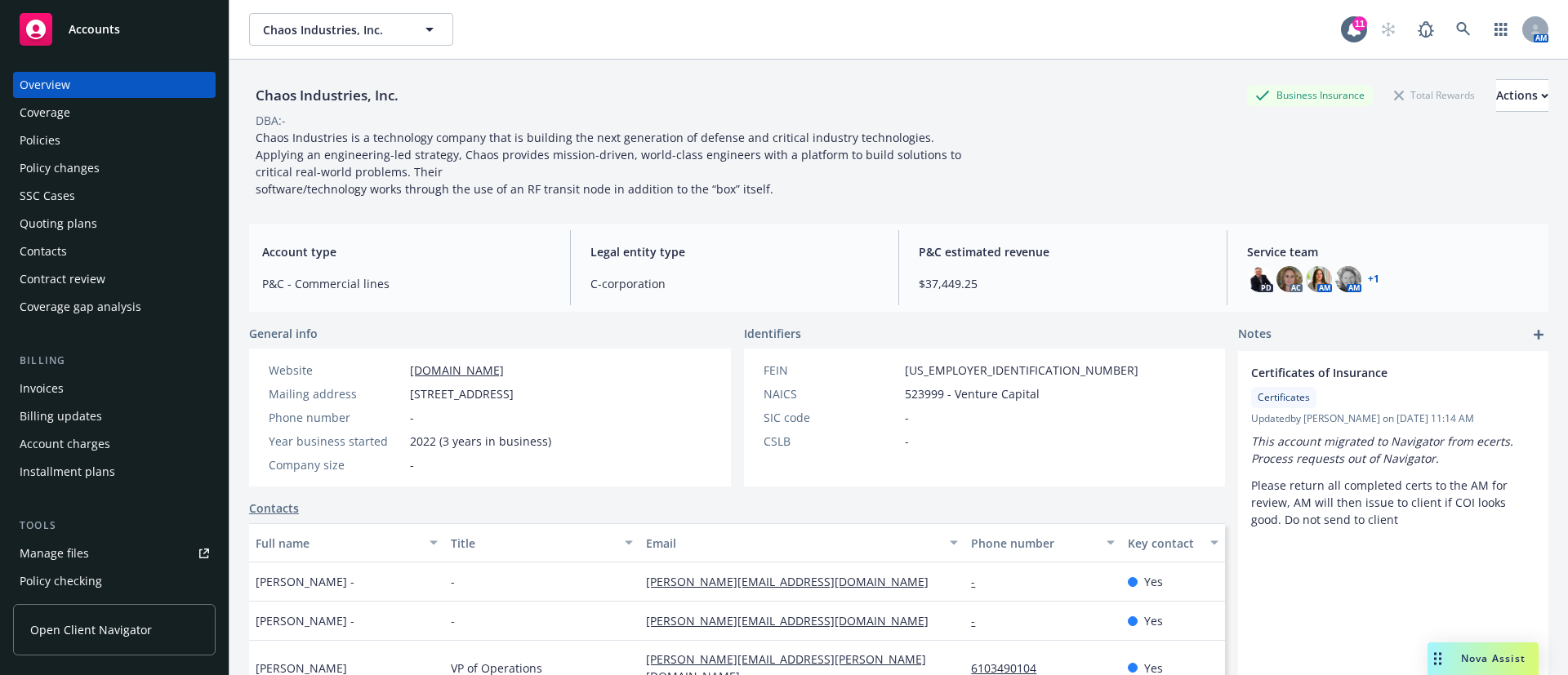
click at [82, 131] on div "Policies" at bounding box center [114, 140] width 190 height 26
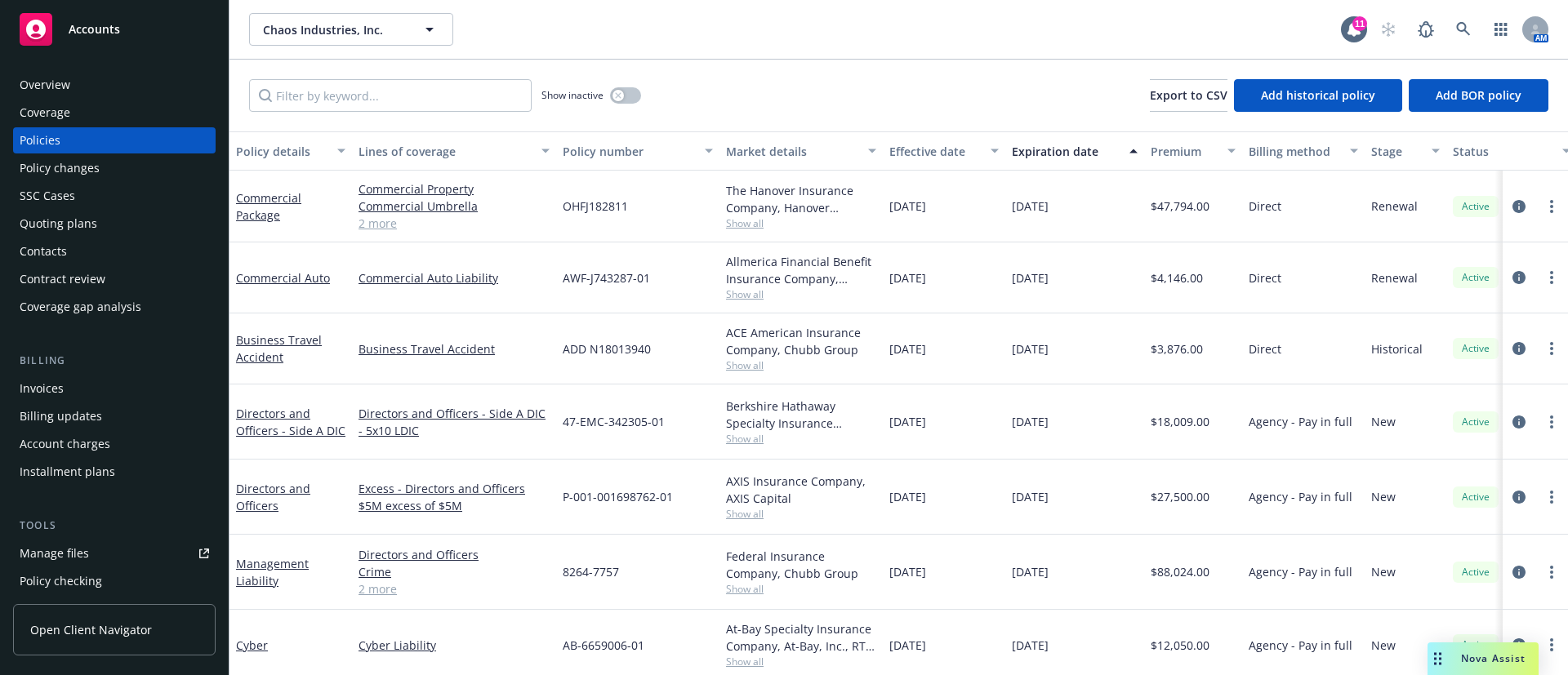
click at [739, 297] on span "Show all" at bounding box center [801, 294] width 151 height 14
click at [831, 262] on div "Allmerica Financial Benefit Insurance Company, Hanover Insurance Group" at bounding box center [801, 270] width 151 height 35
click at [755, 366] on span "Show all" at bounding box center [801, 366] width 151 height 14
click at [864, 349] on div "ACE American Insurance Company, Chubb Group" at bounding box center [801, 341] width 151 height 35
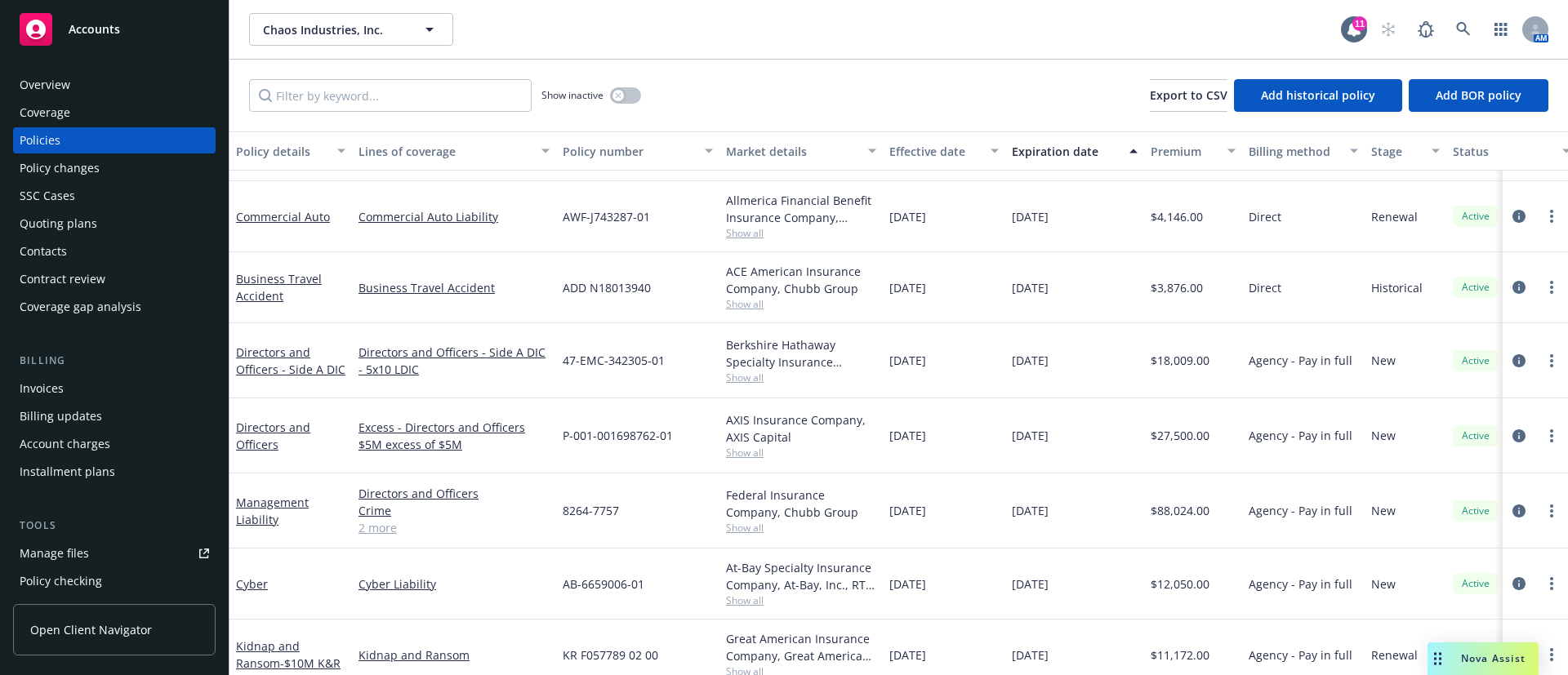
scroll to position [79, 0]
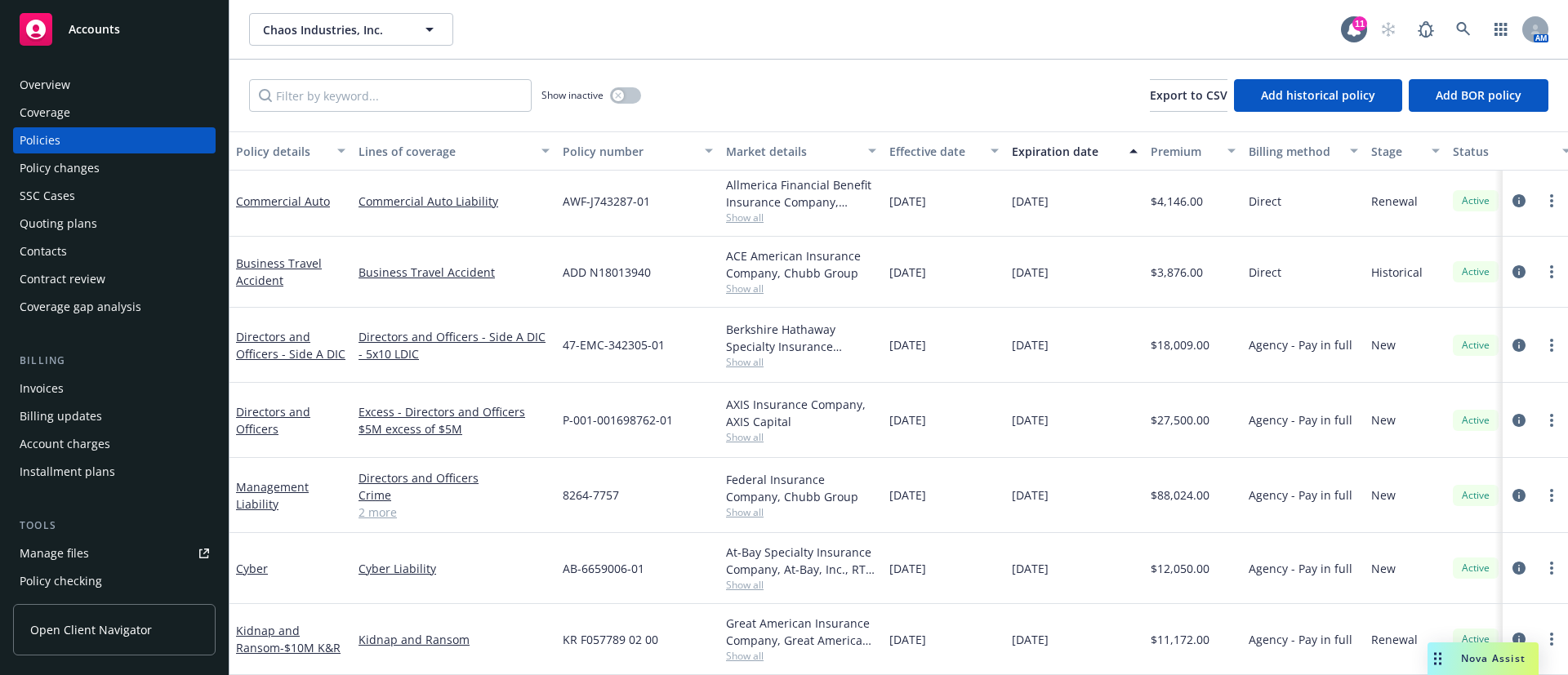
click at [763, 649] on span "Show all" at bounding box center [801, 656] width 151 height 14
click at [983, 566] on div "[DATE]" at bounding box center [944, 569] width 122 height 71
click at [745, 578] on span "Show all" at bounding box center [801, 585] width 151 height 14
click at [1008, 475] on div "[DATE]" at bounding box center [1074, 495] width 139 height 75
click at [740, 505] on span "Show all" at bounding box center [801, 512] width 151 height 14
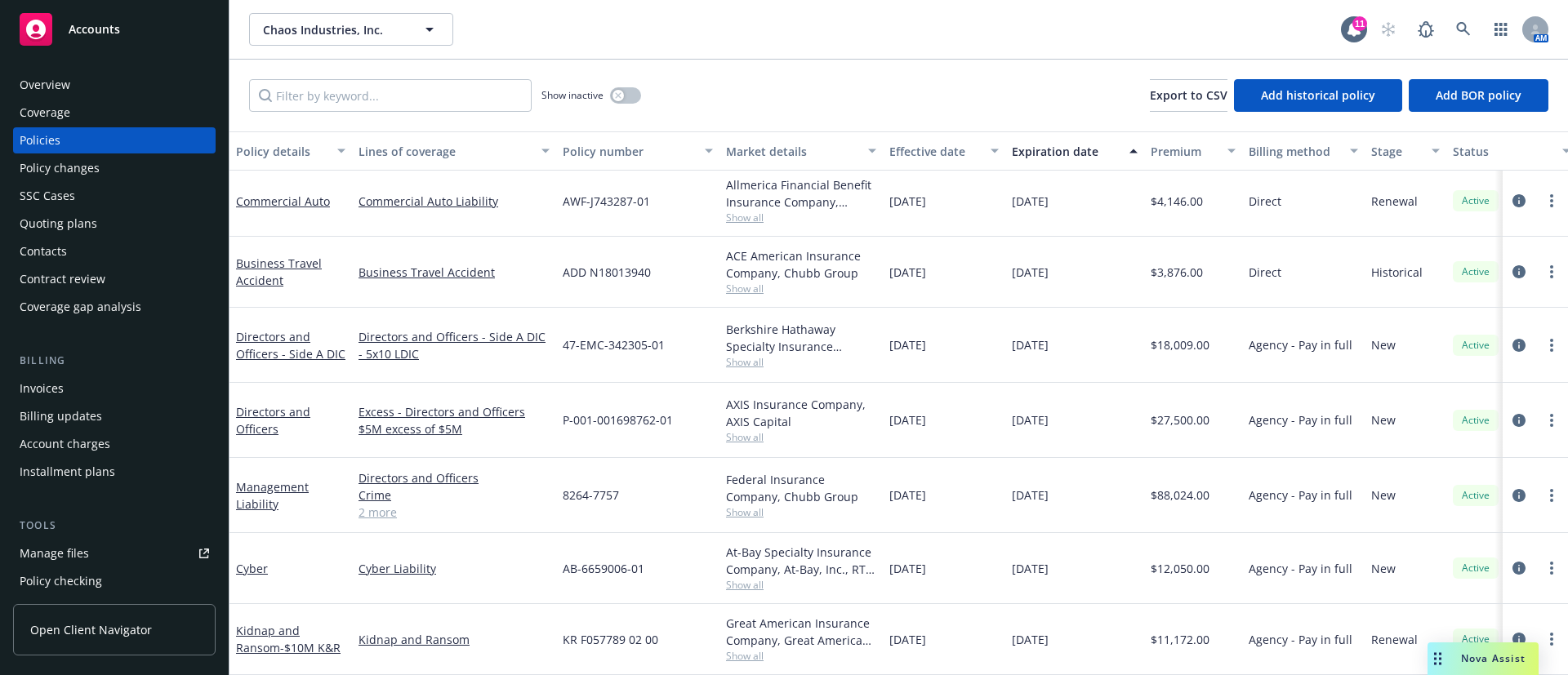
click at [941, 464] on div "[DATE]" at bounding box center [944, 495] width 122 height 75
click at [746, 431] on span "Show all" at bounding box center [801, 438] width 151 height 14
click at [993, 360] on div "[DATE]" at bounding box center [944, 345] width 122 height 75
click at [745, 360] on span "Show all" at bounding box center [801, 362] width 151 height 14
click at [1028, 390] on div "[DATE]" at bounding box center [1074, 420] width 139 height 75
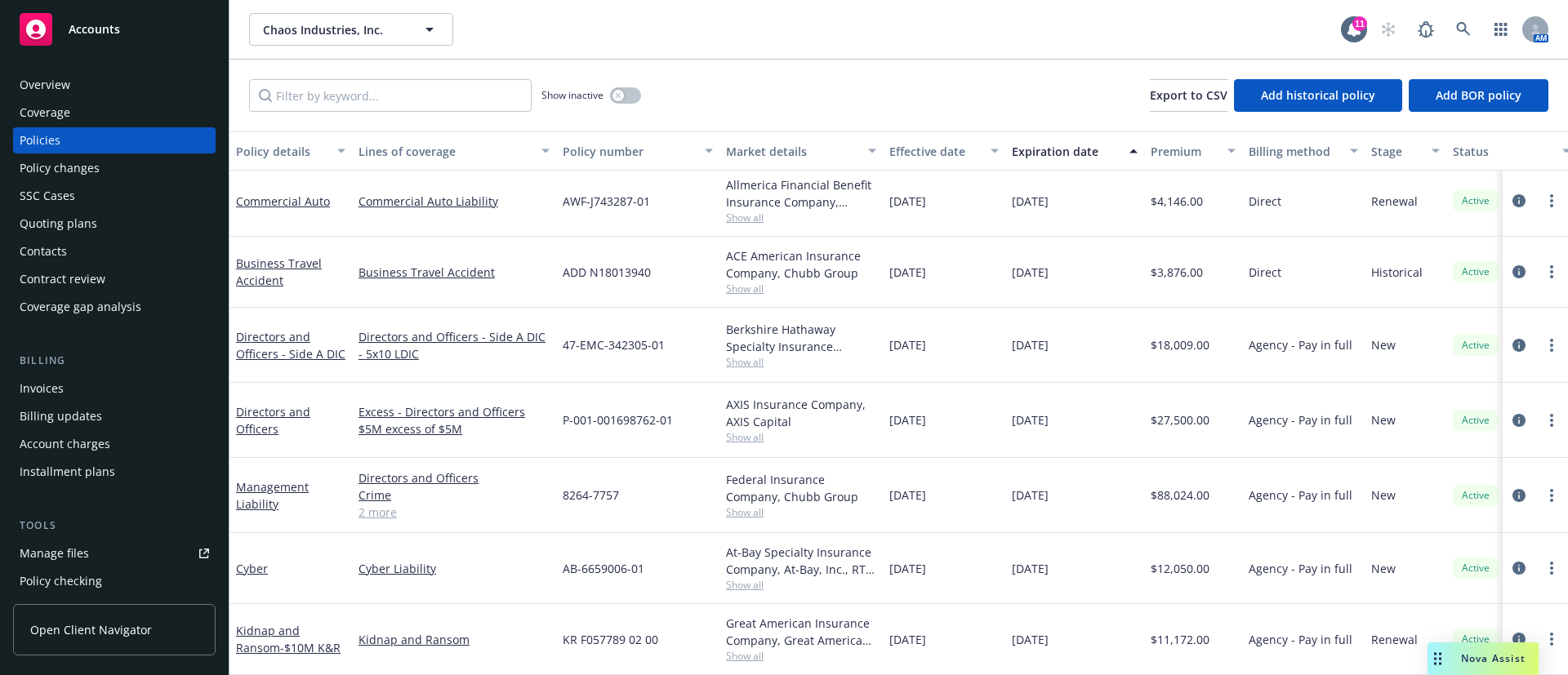
click at [753, 287] on span "Show all" at bounding box center [801, 289] width 151 height 14
click at [1047, 337] on span "[DATE]" at bounding box center [1030, 345] width 36 height 17
click at [1513, 266] on icon "circleInformation" at bounding box center [1519, 272] width 13 height 13
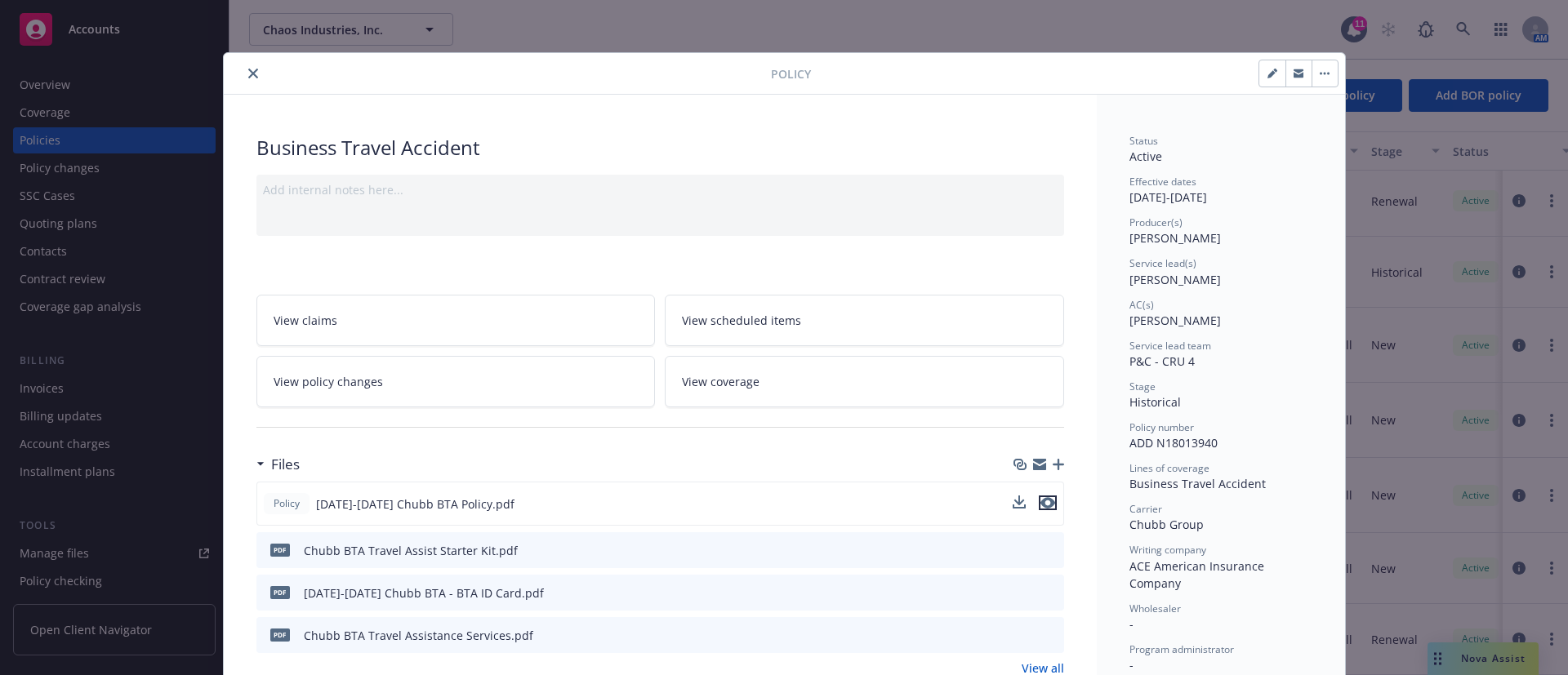
click at [1041, 505] on icon "preview file" at bounding box center [1048, 502] width 15 height 12
click at [248, 73] on icon "close" at bounding box center [253, 73] width 10 height 10
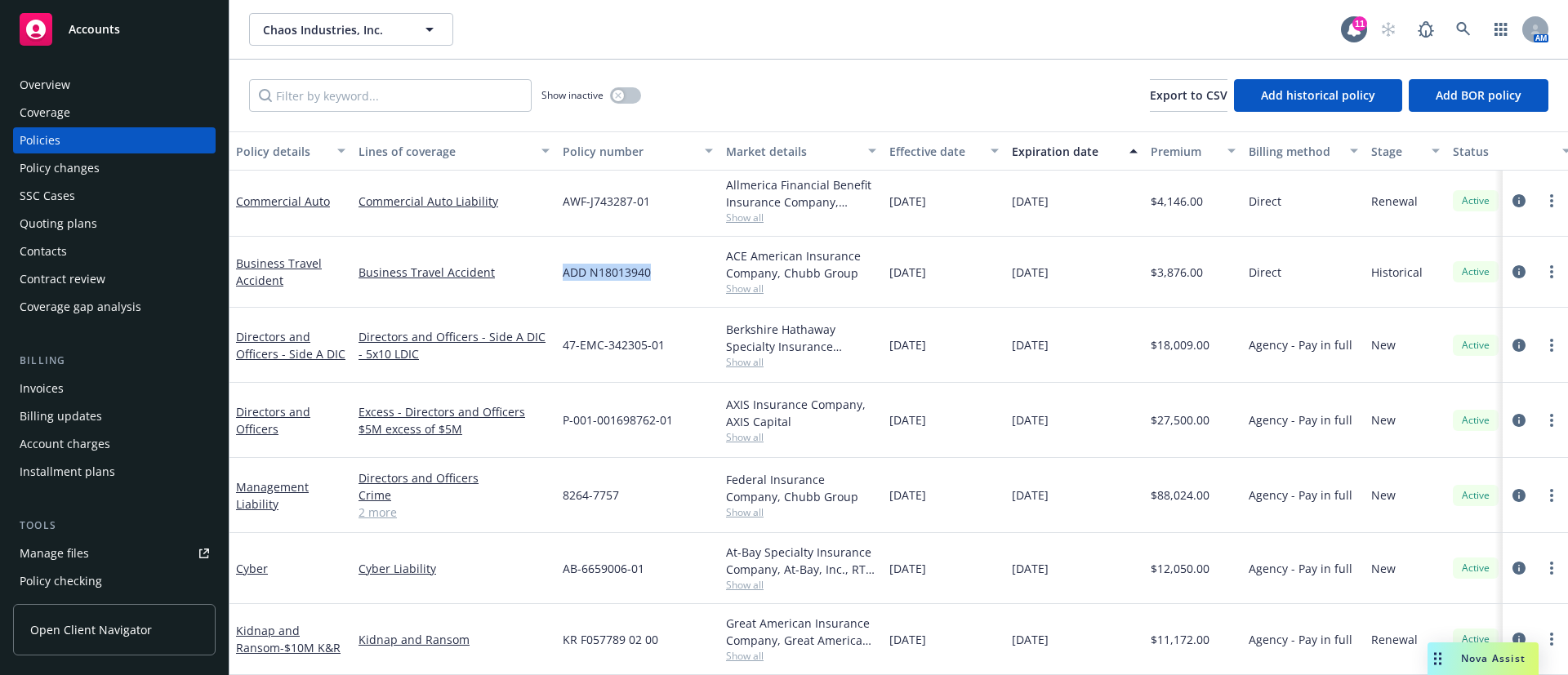
drag, startPoint x: 663, startPoint y: 269, endPoint x: 559, endPoint y: 273, distance: 104.1
click at [559, 273] on div "ADD N18013940" at bounding box center [638, 272] width 163 height 71
copy span "ADD N18013940"
click at [1509, 336] on link "circleInformation" at bounding box center [1519, 345] width 20 height 19
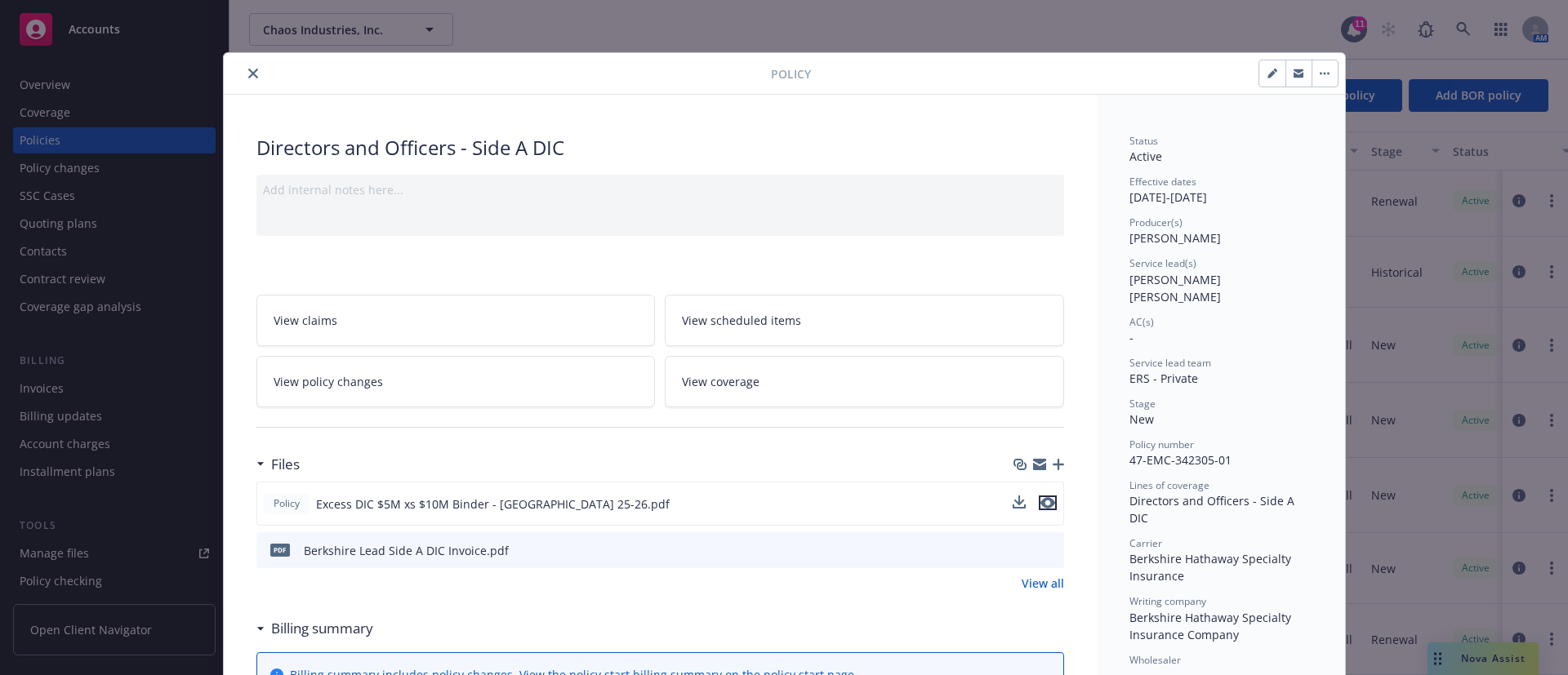
click at [1046, 503] on button "preview file" at bounding box center [1048, 502] width 18 height 15
click at [248, 74] on button "close" at bounding box center [254, 74] width 20 height 19
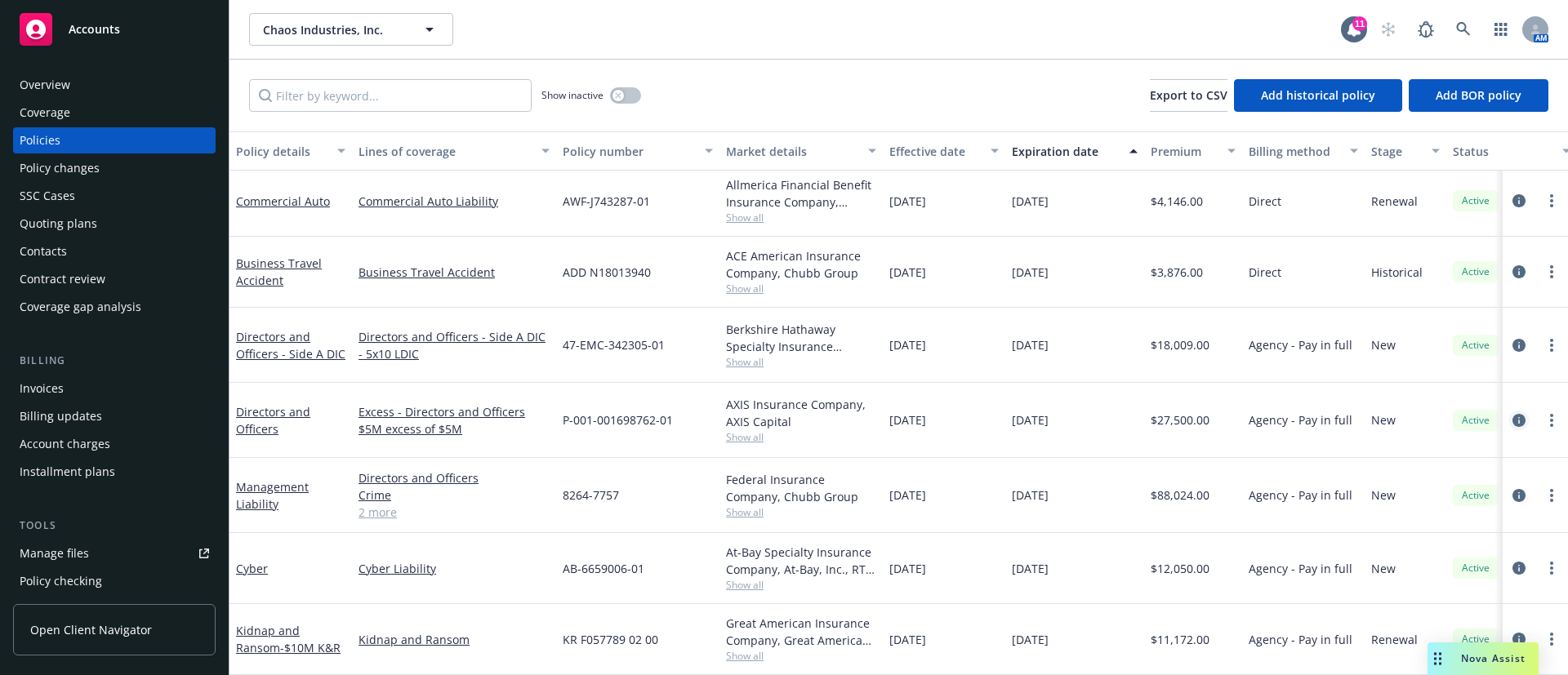
click at [1513, 414] on icon "circleInformation" at bounding box center [1519, 420] width 13 height 13
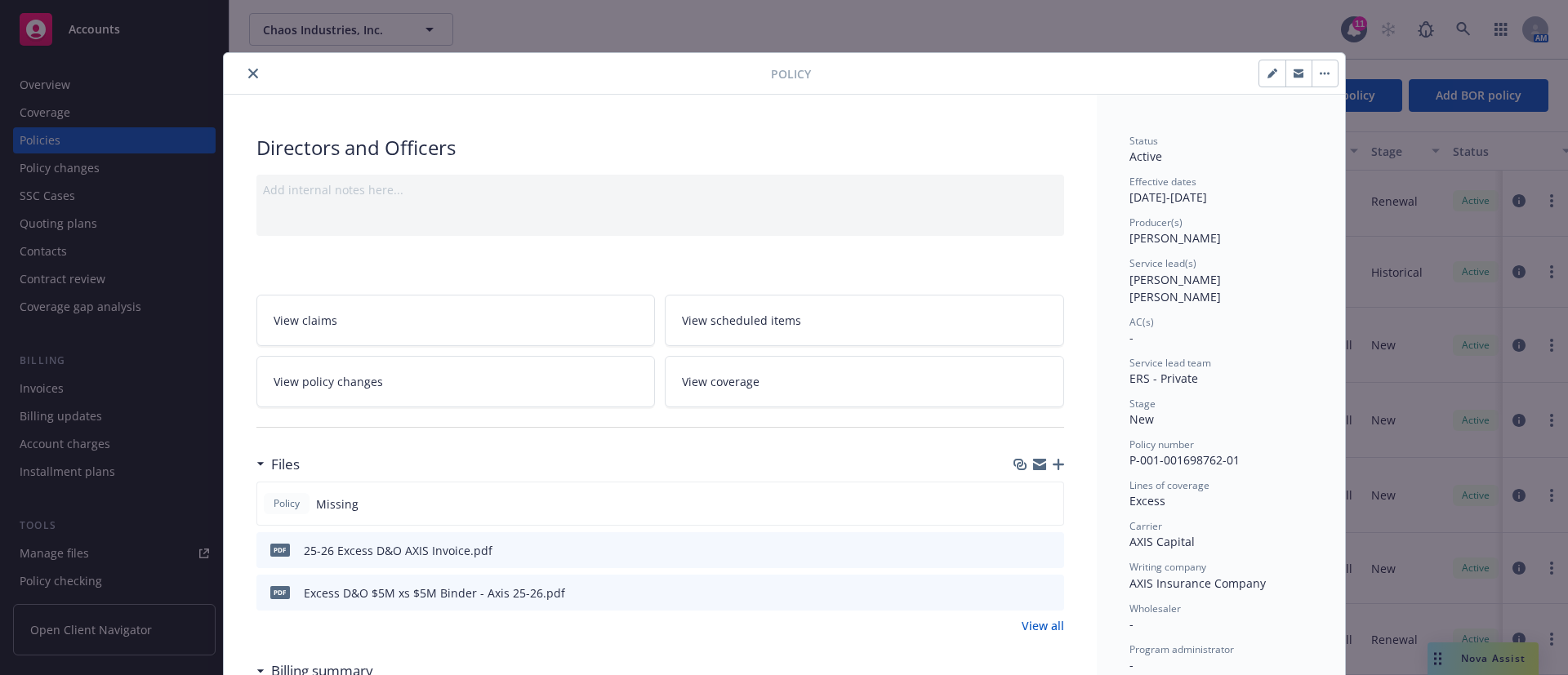
click at [1041, 593] on icon "preview file" at bounding box center [1049, 592] width 15 height 12
click at [248, 74] on icon "close" at bounding box center [253, 73] width 10 height 10
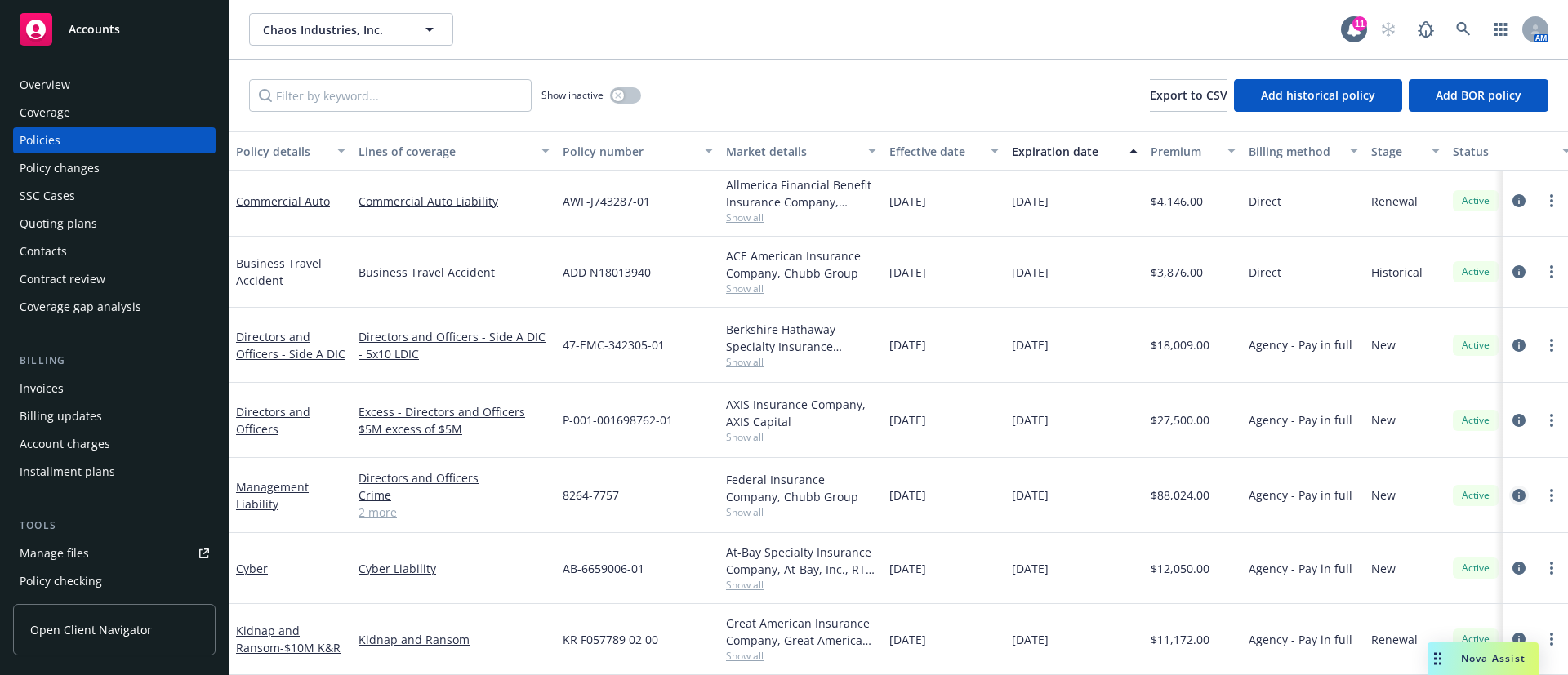
click at [1513, 489] on icon "circleInformation" at bounding box center [1519, 495] width 13 height 13
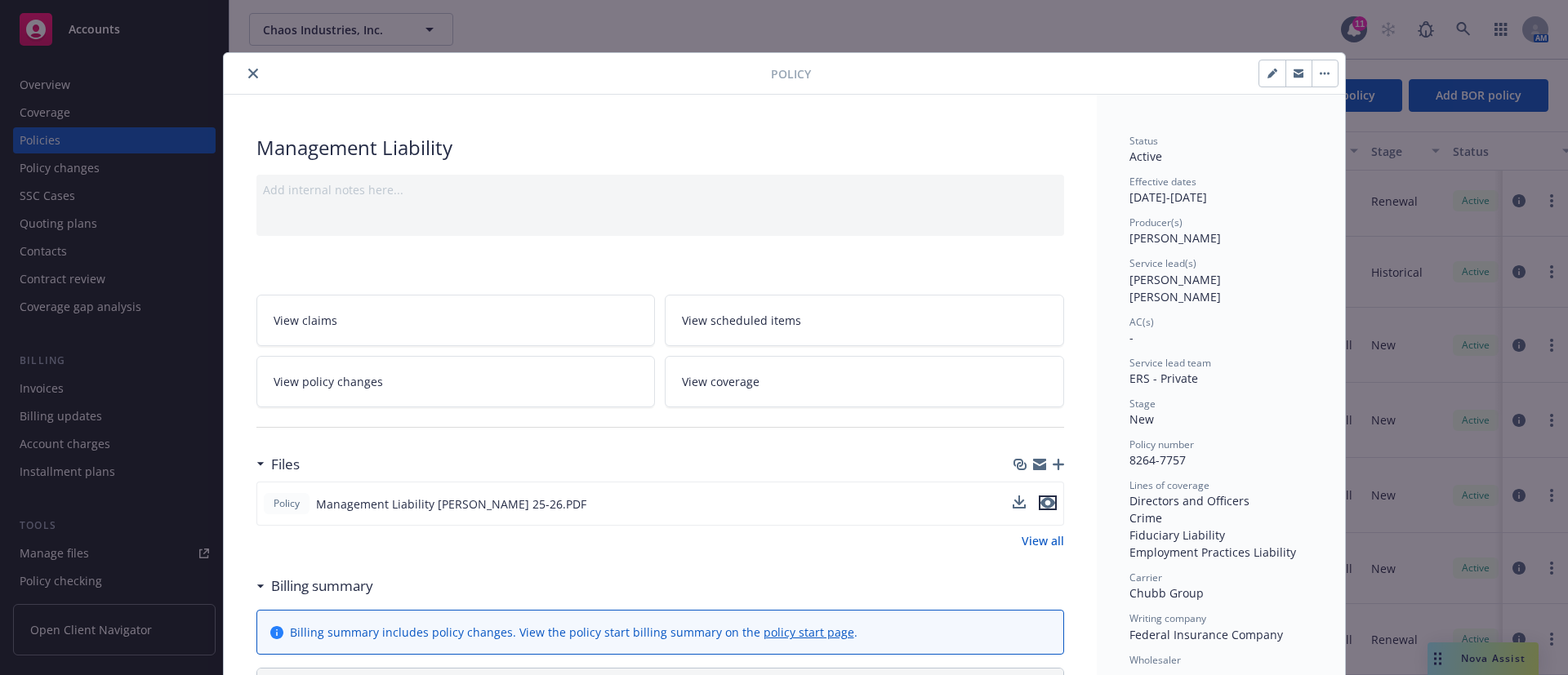
drag, startPoint x: 1043, startPoint y: 501, endPoint x: 1029, endPoint y: 487, distance: 19.8
click at [1043, 501] on icon "preview file" at bounding box center [1048, 502] width 15 height 12
click at [244, 66] on button "close" at bounding box center [254, 74] width 20 height 19
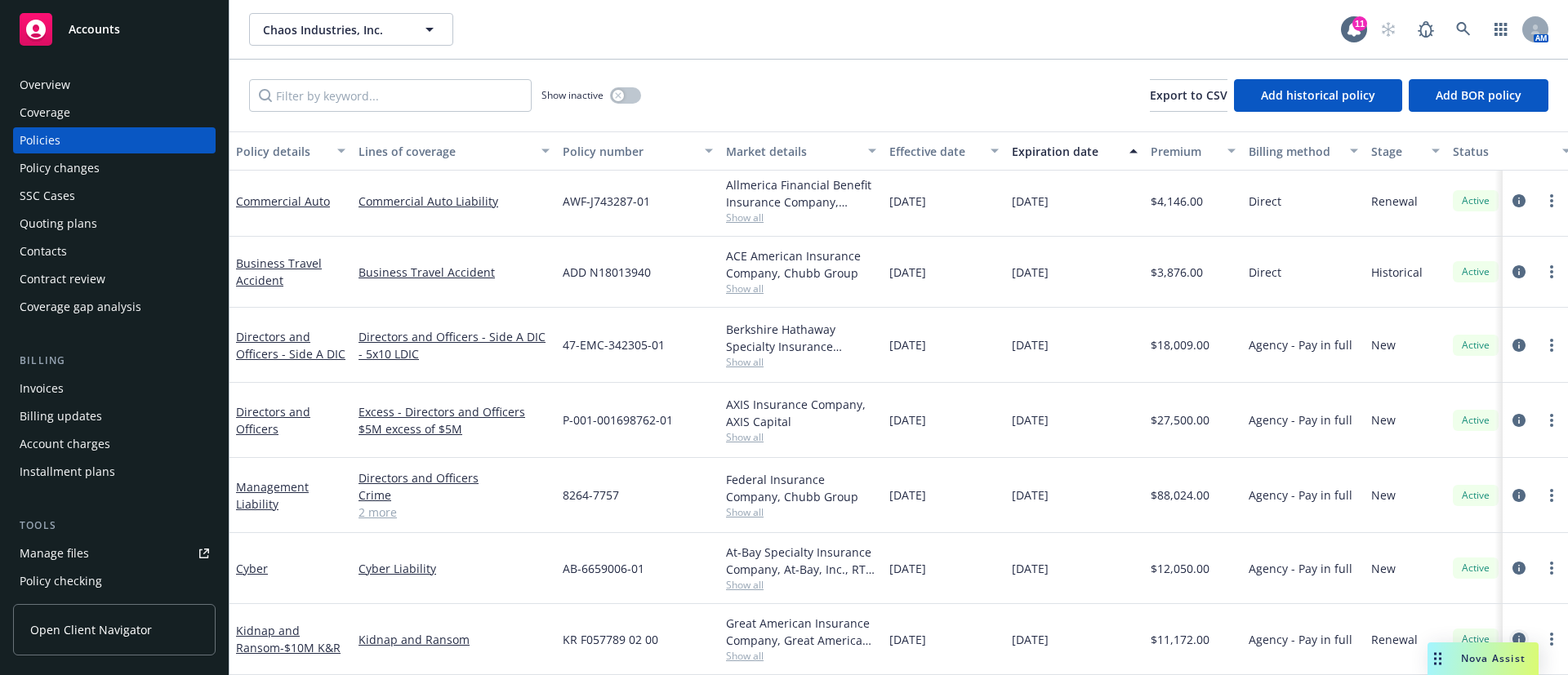
click at [1513, 632] on icon "circleInformation" at bounding box center [1519, 639] width 13 height 13
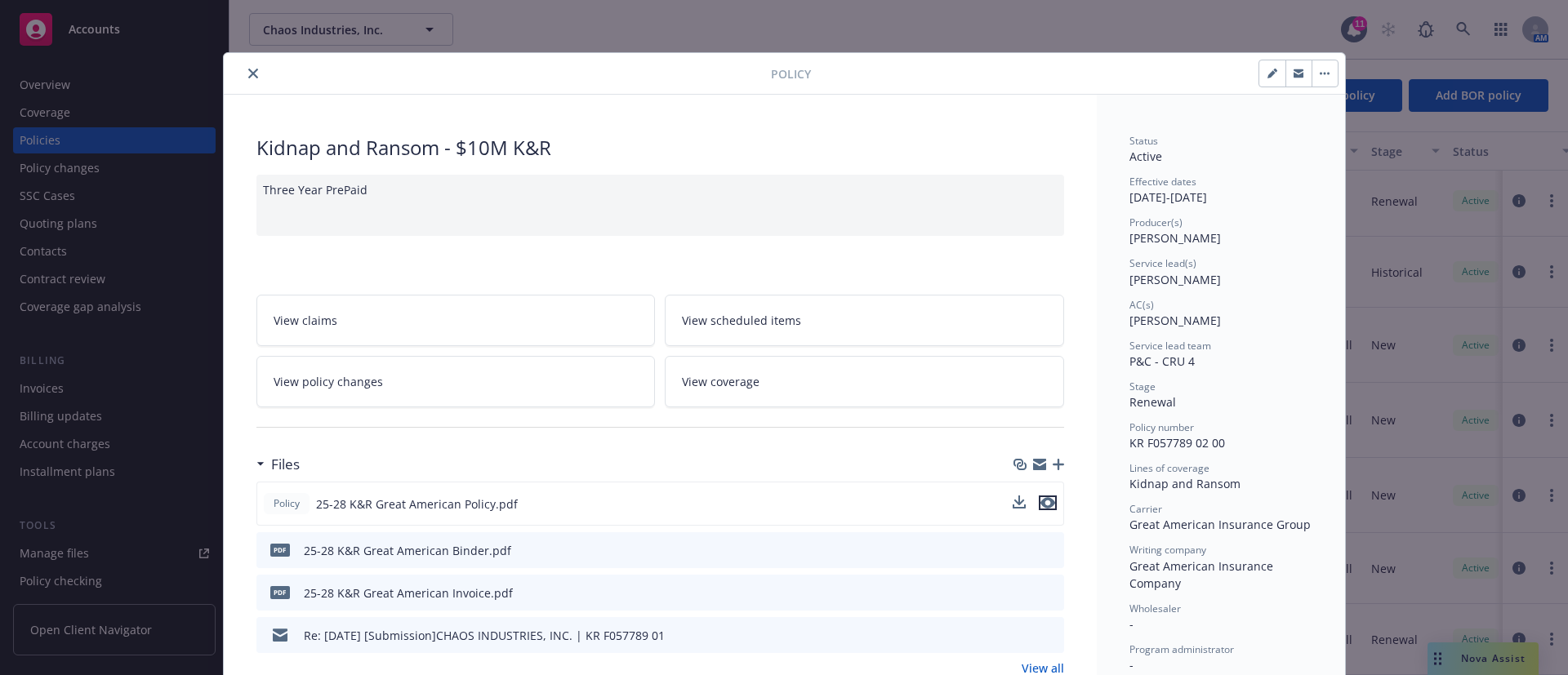
click at [1041, 504] on icon "preview file" at bounding box center [1048, 502] width 15 height 12
click at [248, 73] on icon "close" at bounding box center [253, 73] width 10 height 10
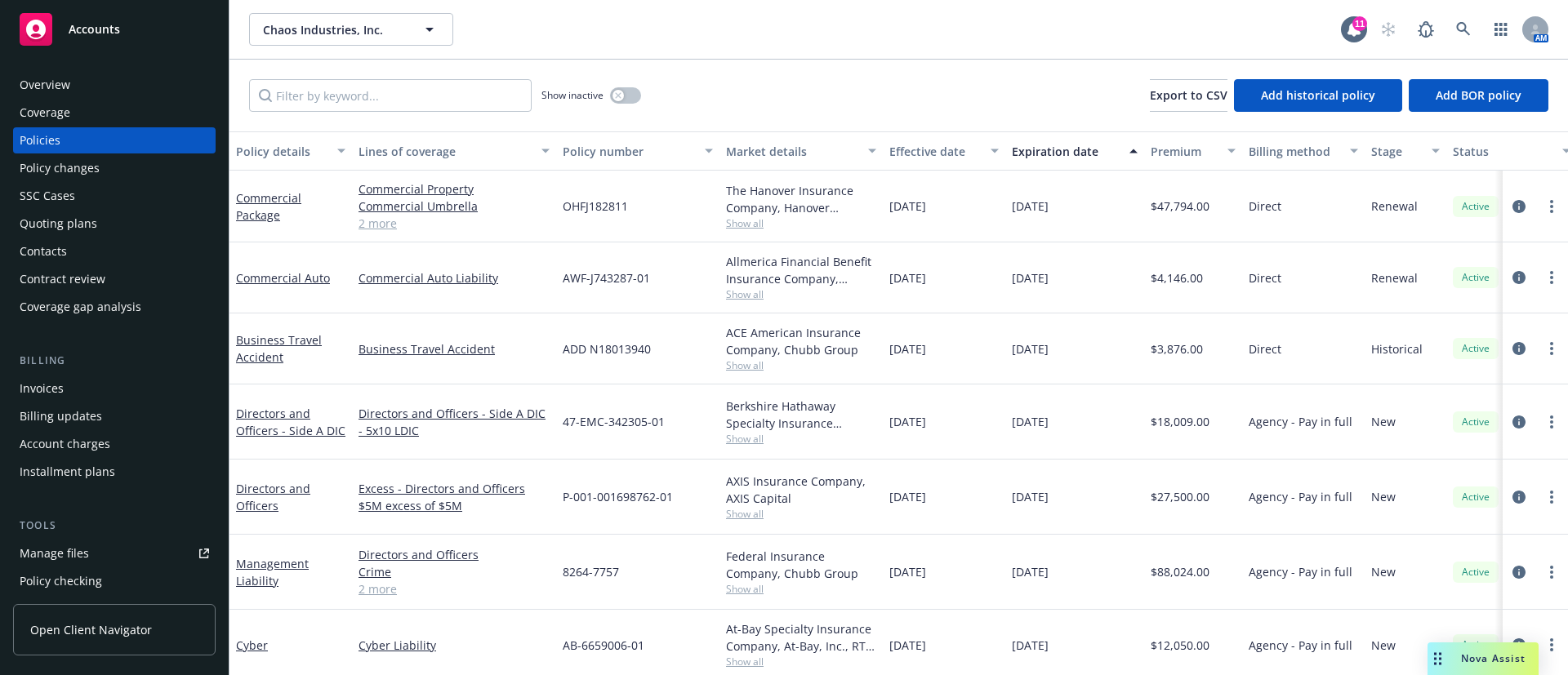
click at [119, 97] on div "Overview Coverage Policies Policy changes SSC Cases Quoting plans Contacts Cont…" at bounding box center [114, 196] width 203 height 248
click at [80, 79] on div "Overview" at bounding box center [114, 84] width 190 height 26
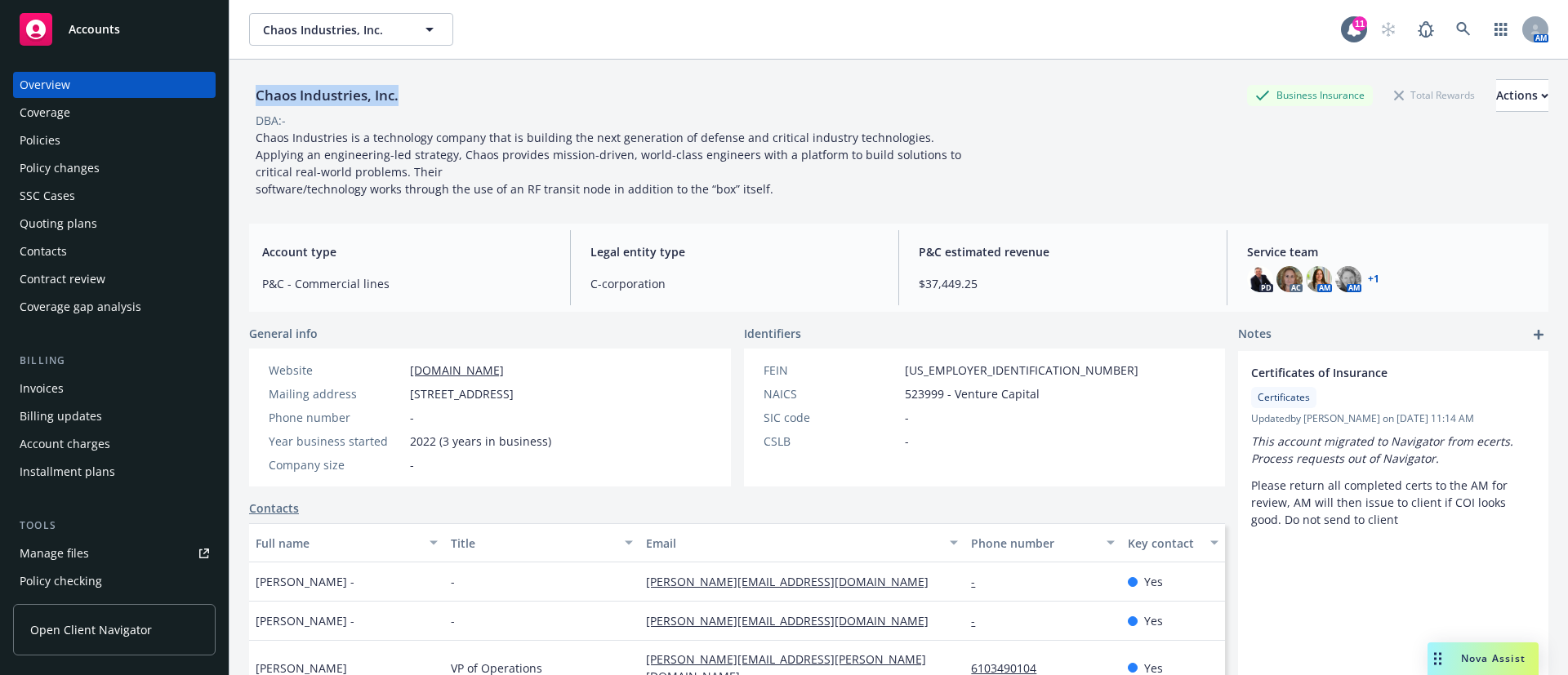
drag, startPoint x: 404, startPoint y: 94, endPoint x: 268, endPoint y: 111, distance: 137.1
click at [252, 101] on div "Chaos Industries, Inc." at bounding box center [327, 96] width 156 height 21
copy div "Chaos Industries, Inc."
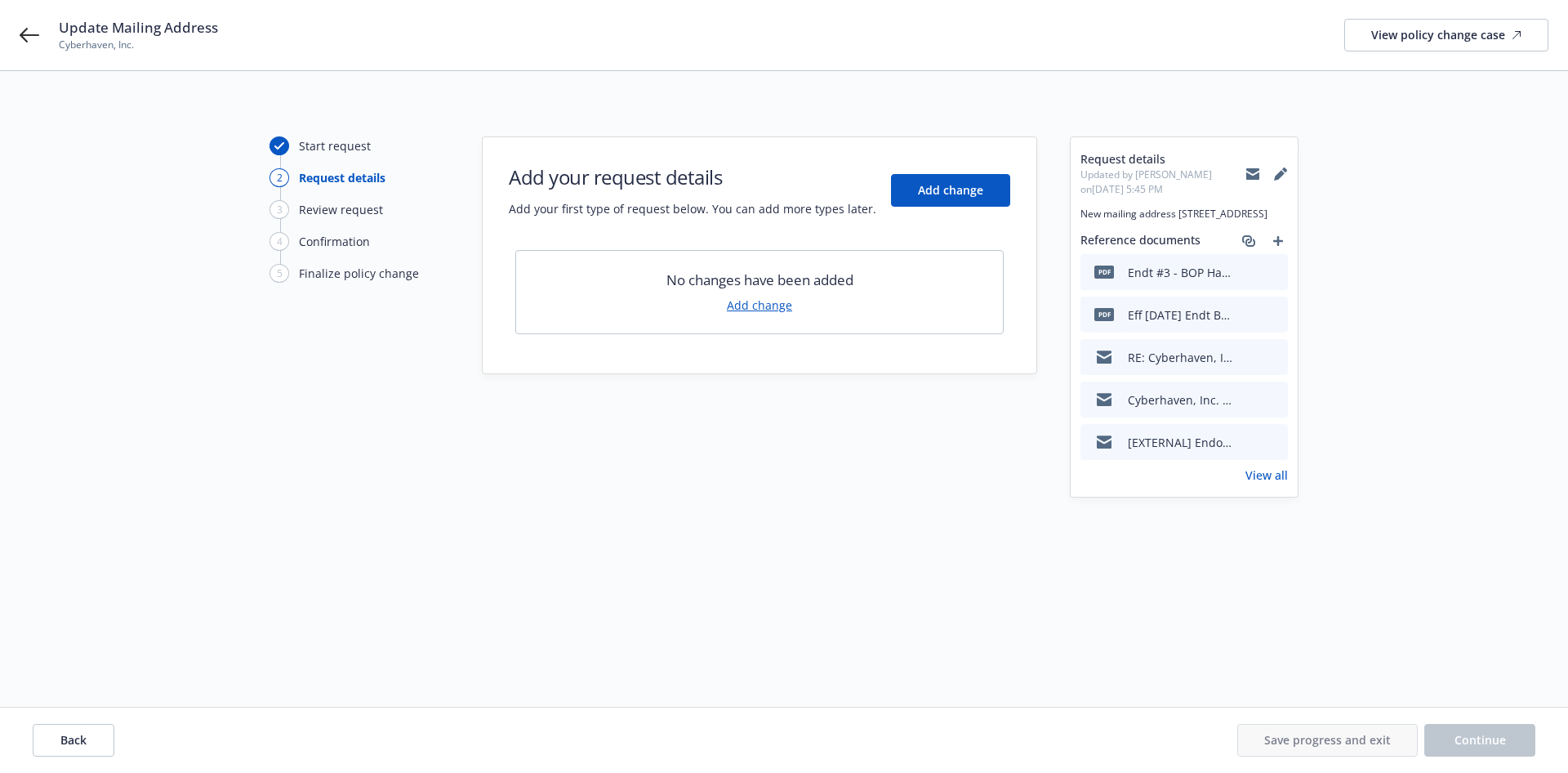
click at [1276, 277] on icon "preview file" at bounding box center [1273, 271] width 15 height 12
click at [1272, 484] on link "View all" at bounding box center [1267, 474] width 43 height 17
click at [36, 40] on icon at bounding box center [29, 35] width 20 height 20
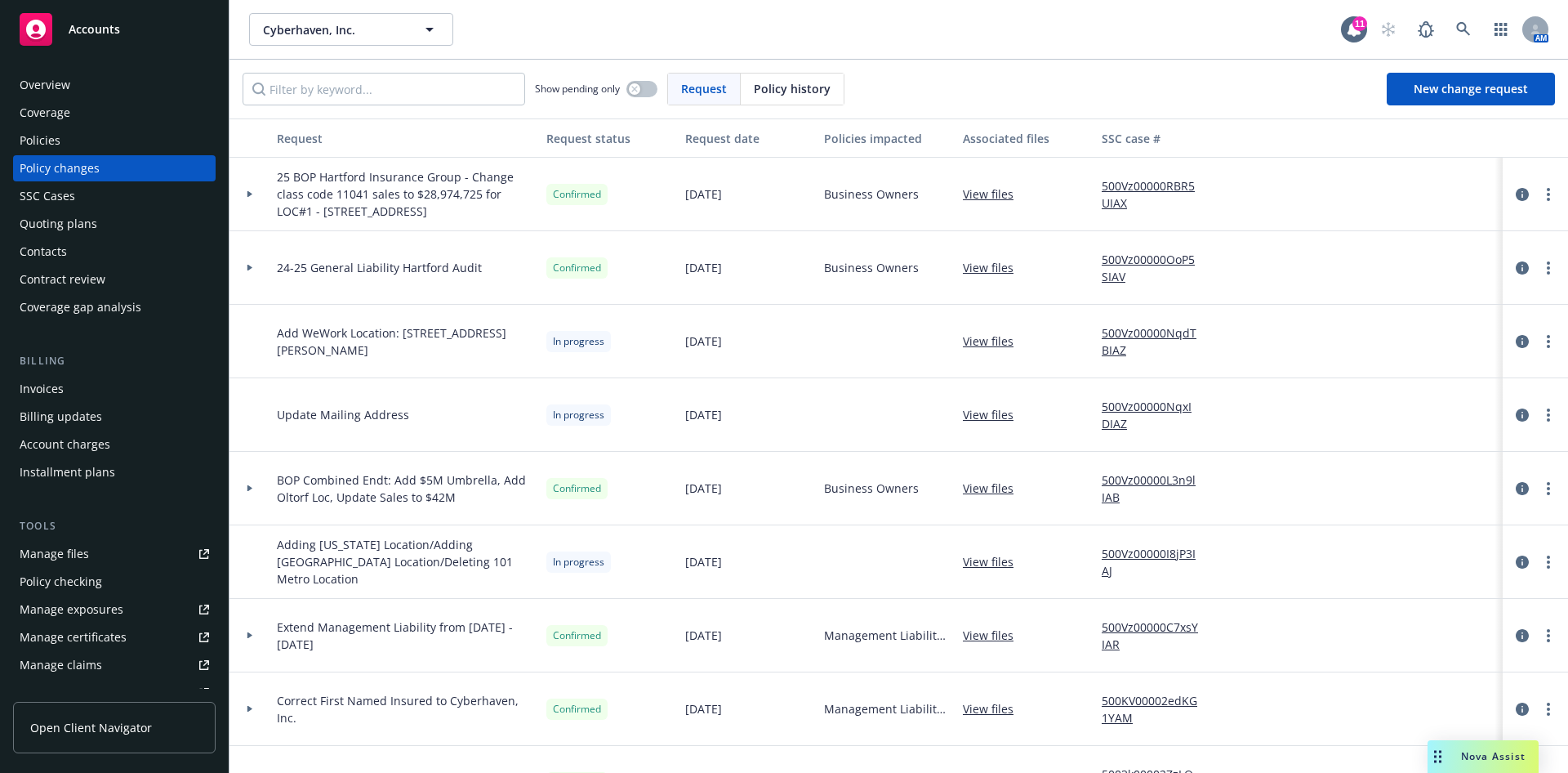
click at [44, 136] on div "Policies" at bounding box center [40, 140] width 41 height 26
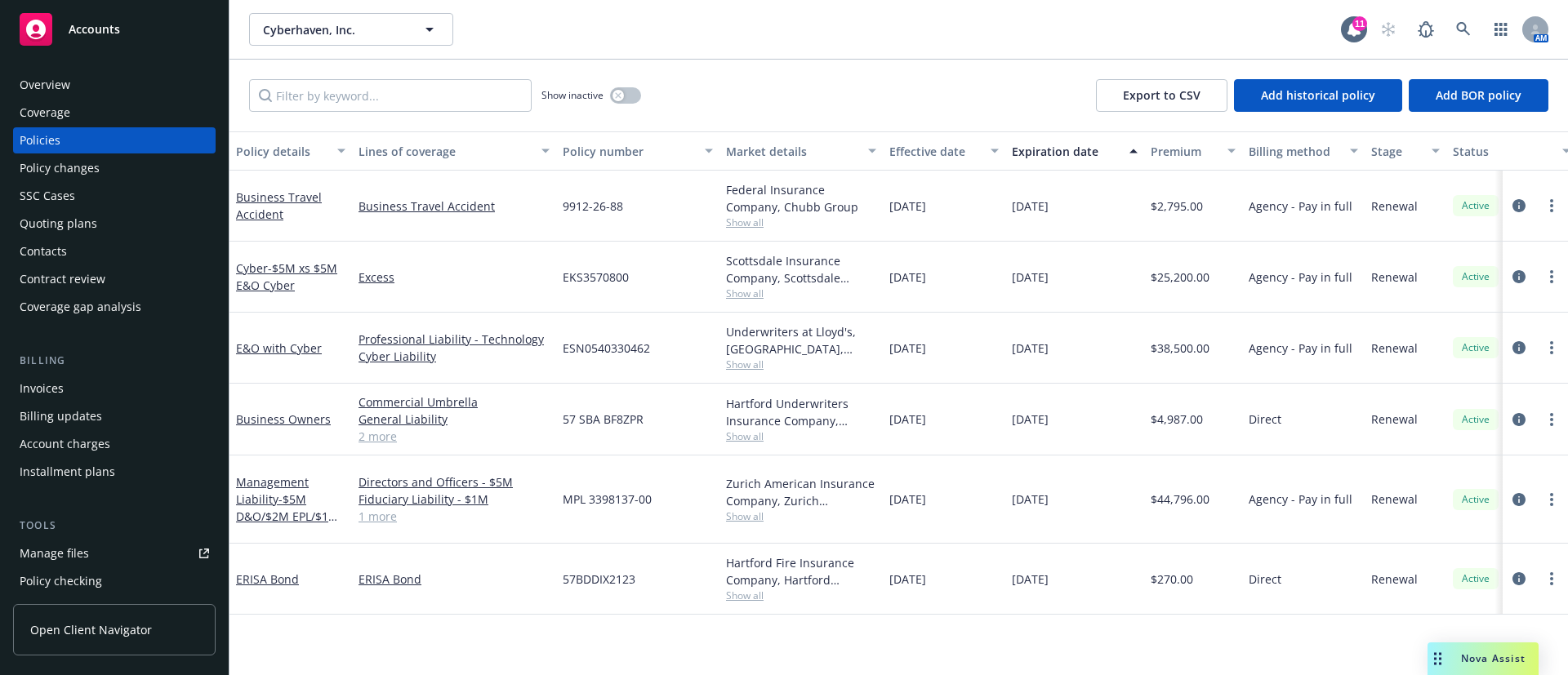
click at [750, 366] on span "Show all" at bounding box center [801, 365] width 151 height 14
click at [911, 328] on div "[DATE]" at bounding box center [944, 348] width 122 height 71
click at [739, 297] on span "Show all" at bounding box center [801, 293] width 151 height 14
drag, startPoint x: 983, startPoint y: 291, endPoint x: 361, endPoint y: 371, distance: 627.1
click at [984, 291] on div "[DATE]" at bounding box center [944, 277] width 122 height 71
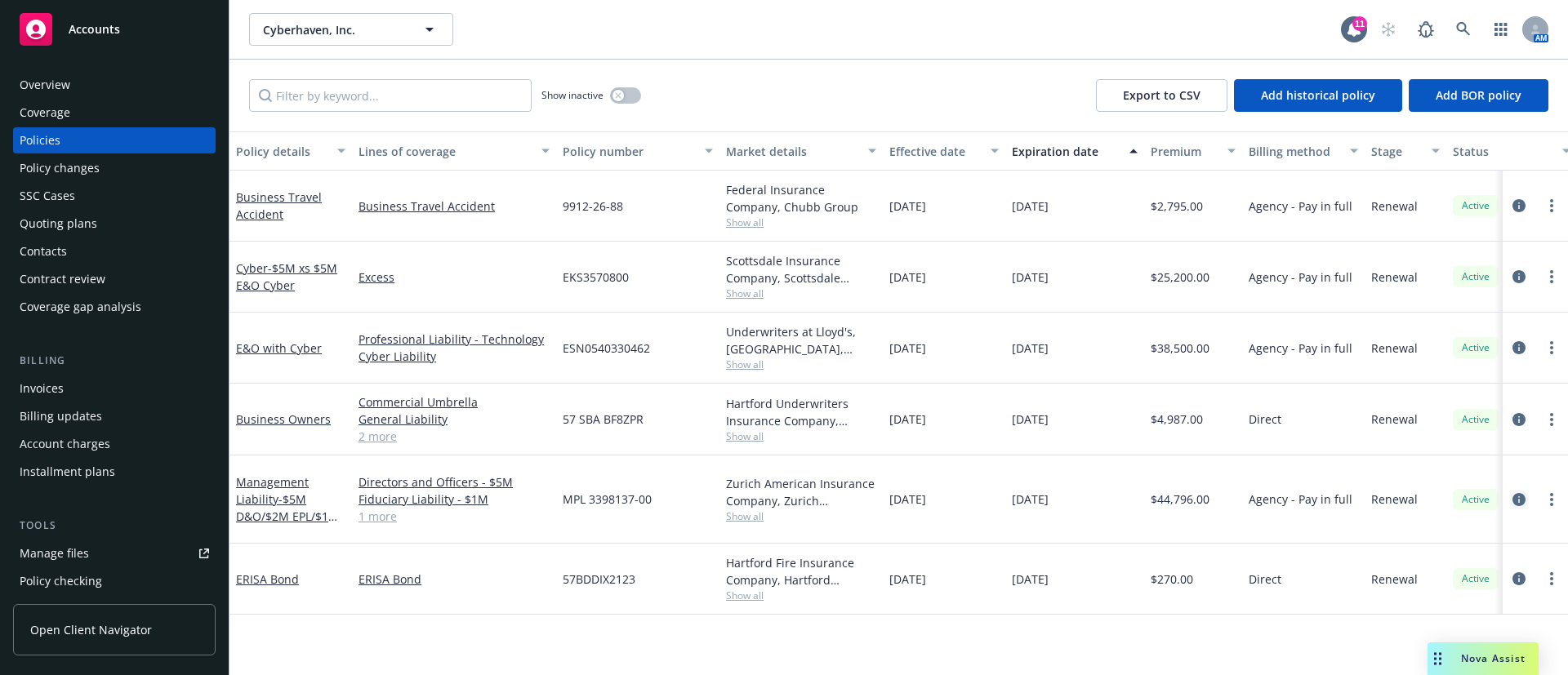
click at [1509, 490] on link "circleInformation" at bounding box center [1519, 500] width 20 height 19
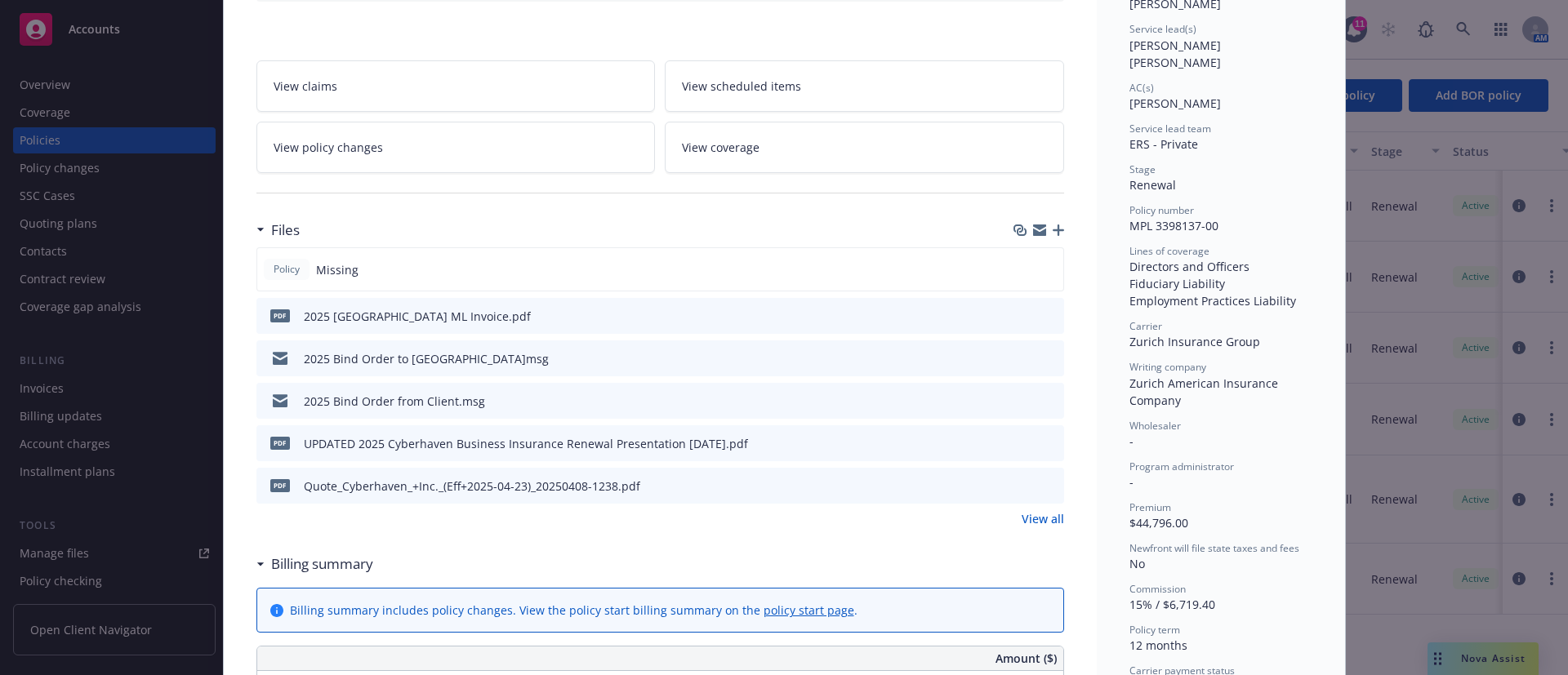
scroll to position [244, 0]
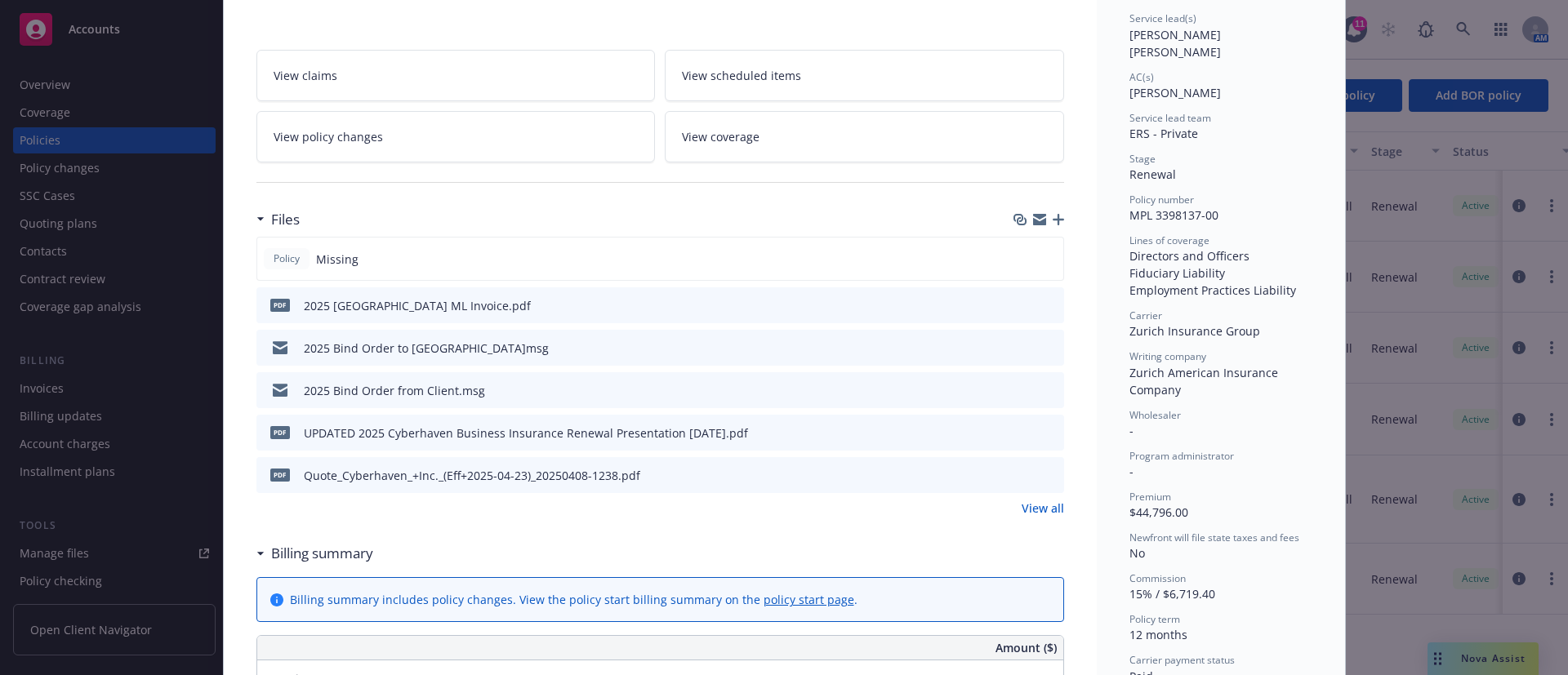
click at [1046, 304] on icon "preview file" at bounding box center [1049, 304] width 15 height 12
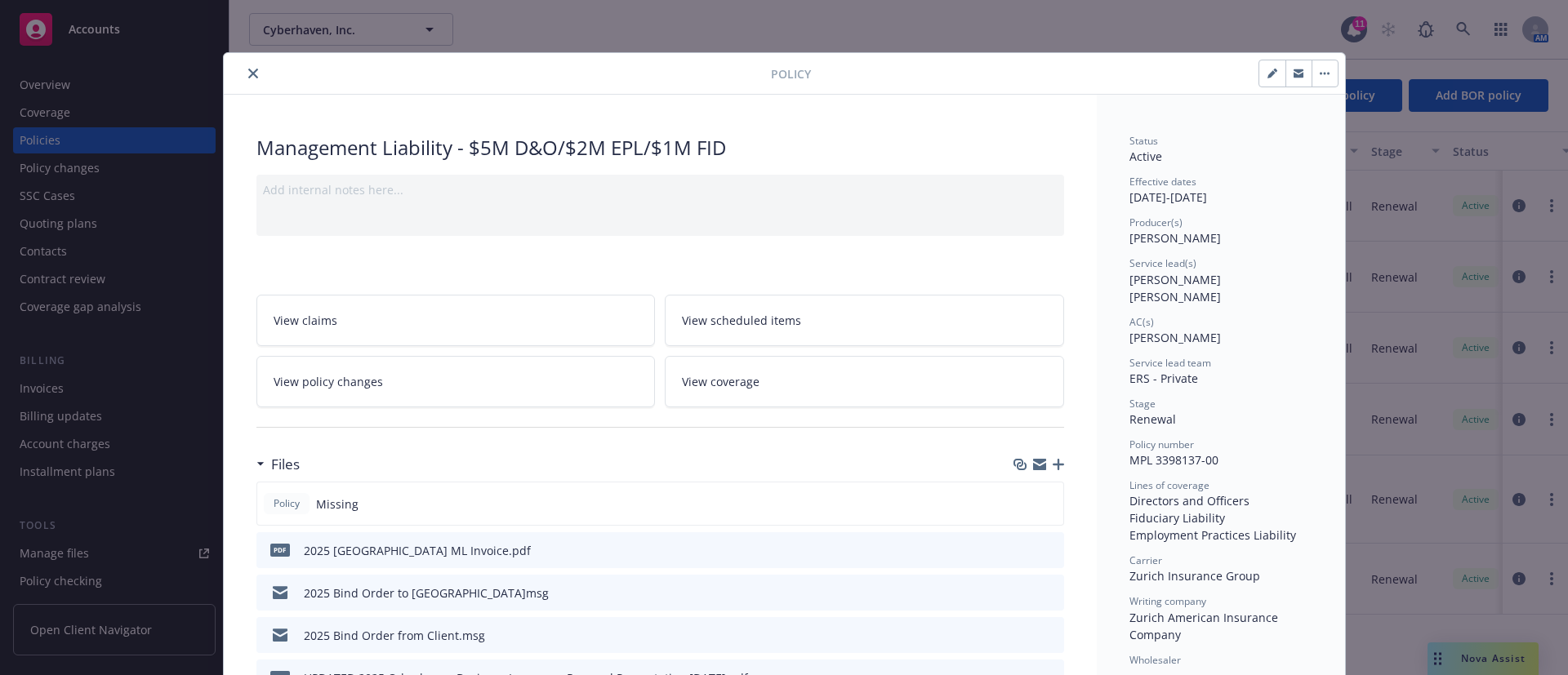
drag, startPoint x: 245, startPoint y: 72, endPoint x: 234, endPoint y: 68, distance: 11.7
click at [248, 72] on icon "close" at bounding box center [253, 73] width 10 height 10
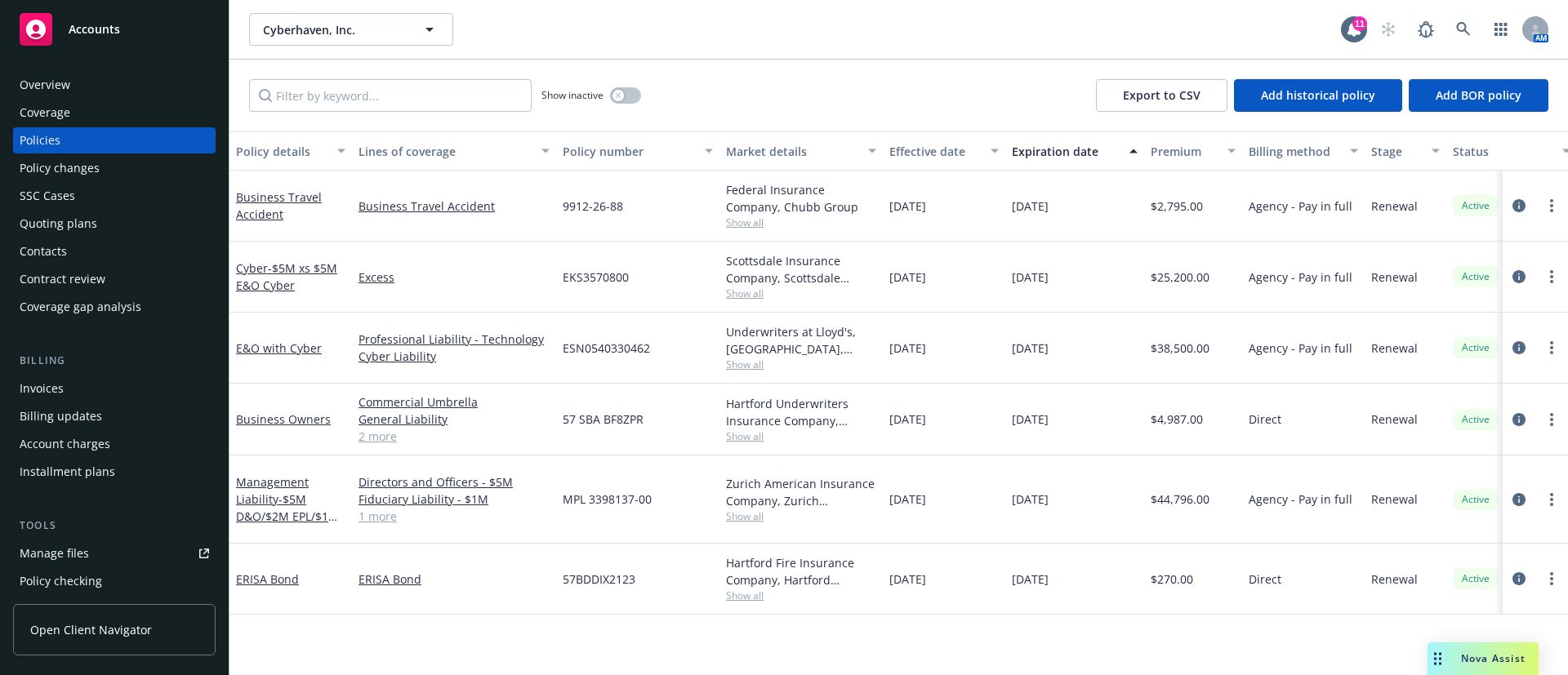
click at [99, 74] on div "Overview" at bounding box center [114, 84] width 190 height 26
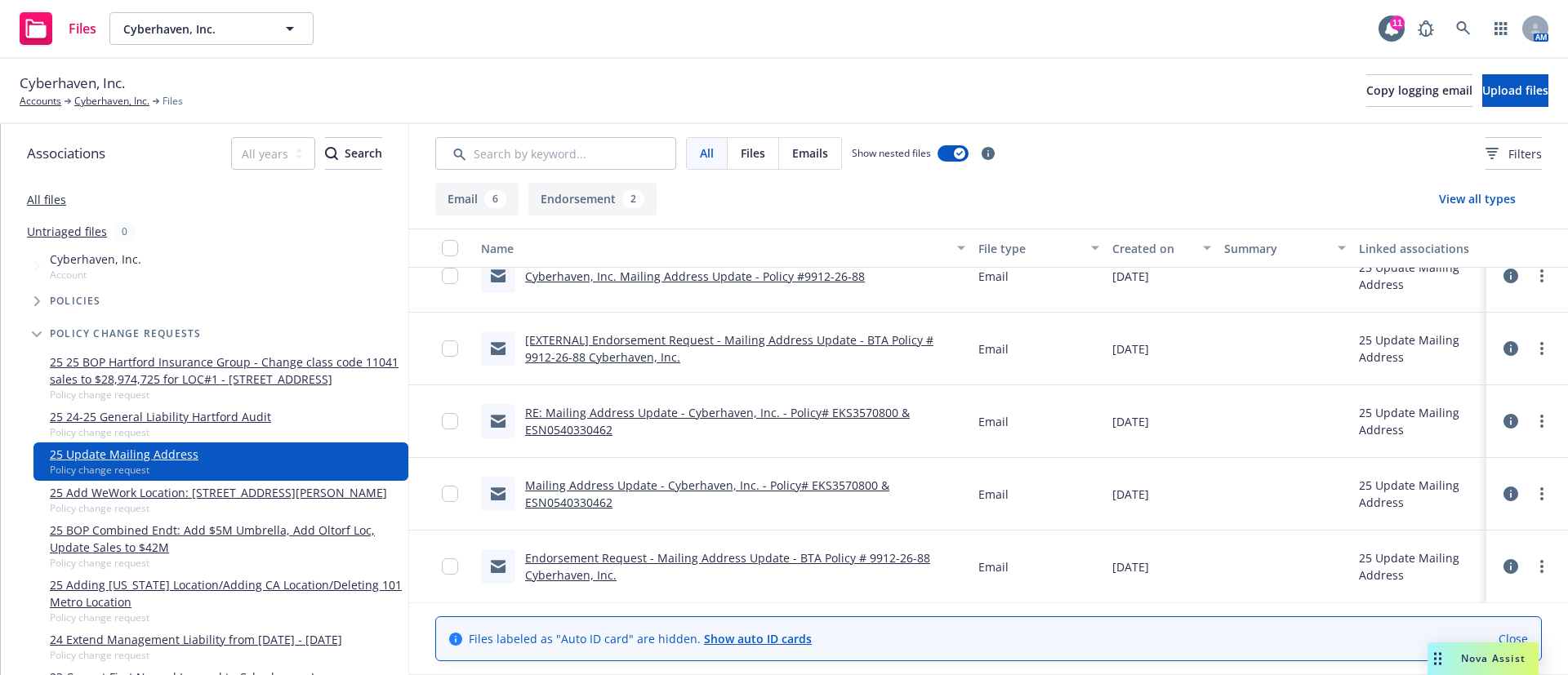
scroll to position [244, 0]
click at [656, 484] on link "Mailing Address Update - Cyberhaven, Inc. - Policy# EKS3570800 & ESN0540330462" at bounding box center [707, 493] width 364 height 33
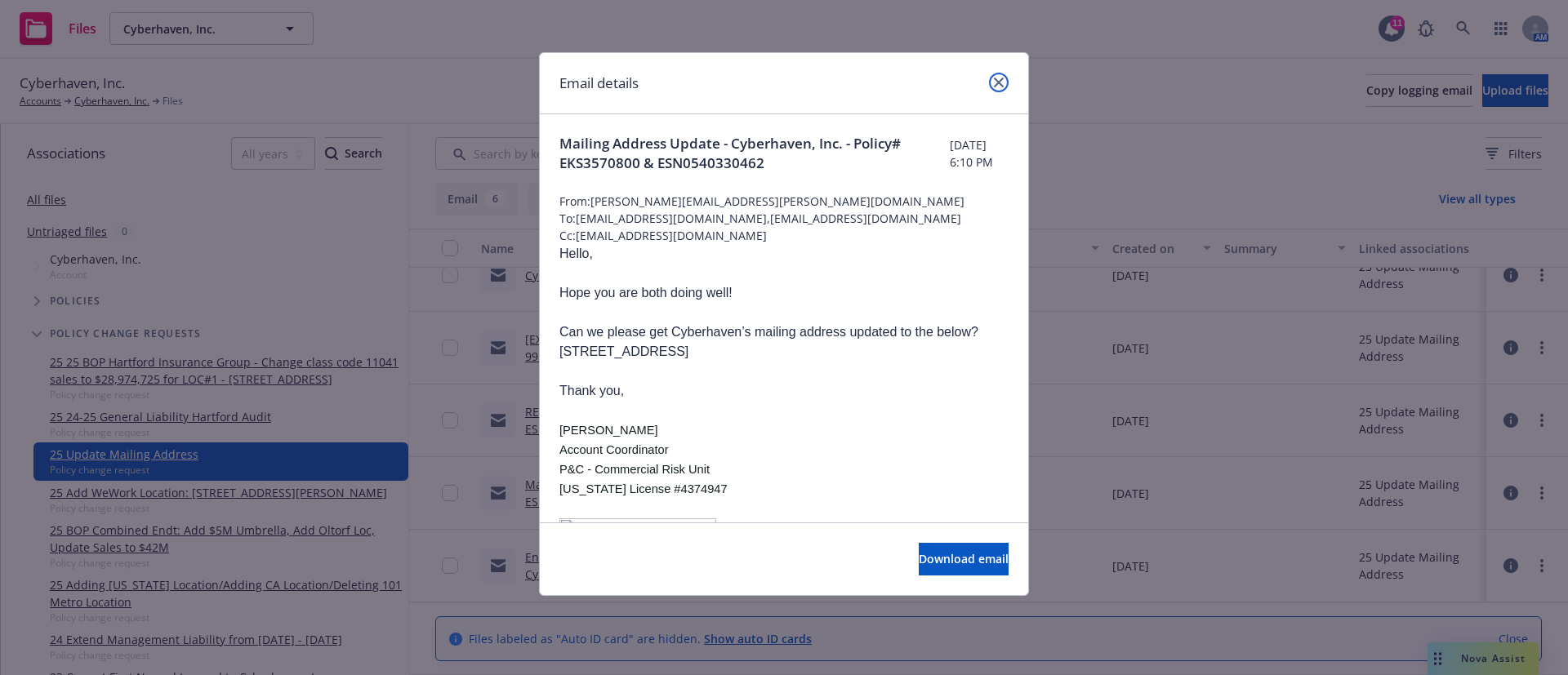
click at [993, 81] on link "close" at bounding box center [999, 82] width 20 height 19
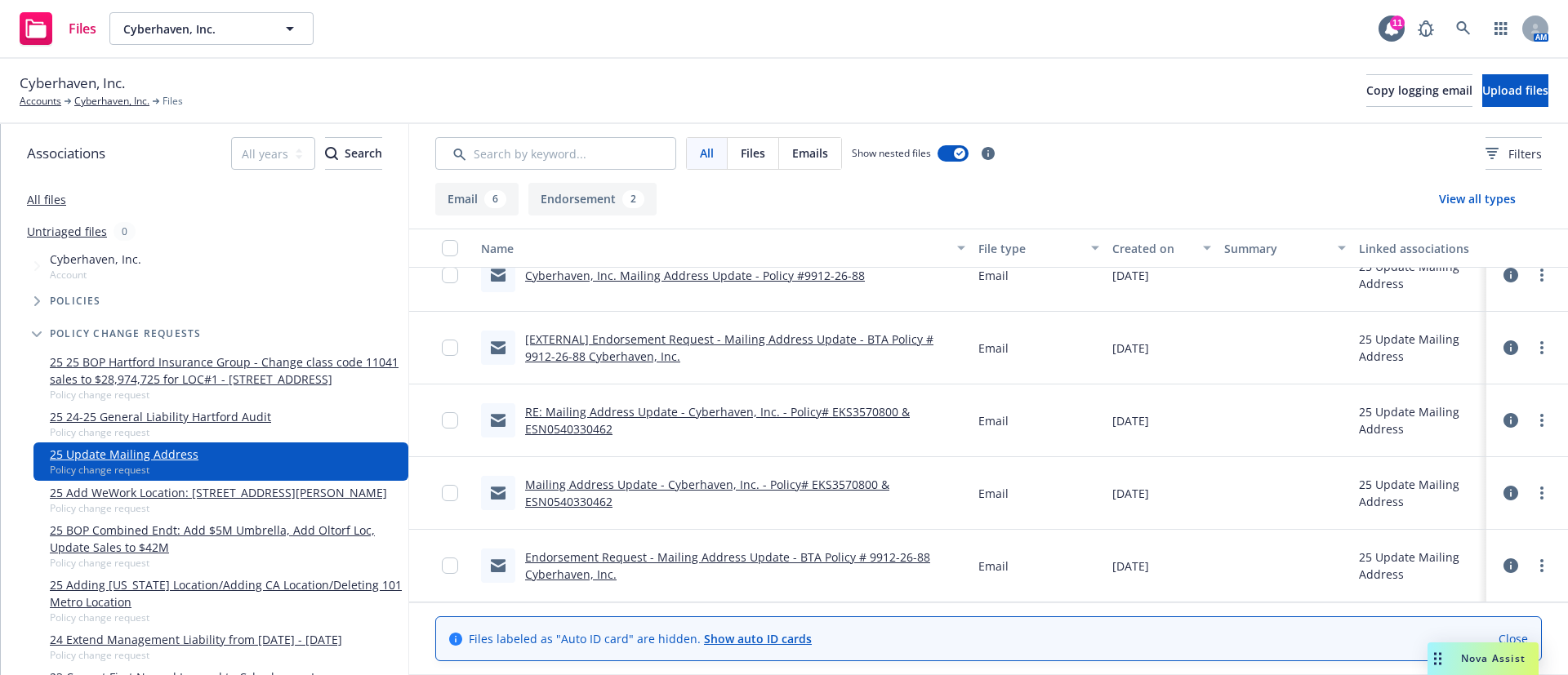
click at [601, 410] on link "RE: Mailing Address Update - Cyberhaven, Inc. - Policy# EKS3570800 & ESN0540330…" at bounding box center [718, 420] width 385 height 33
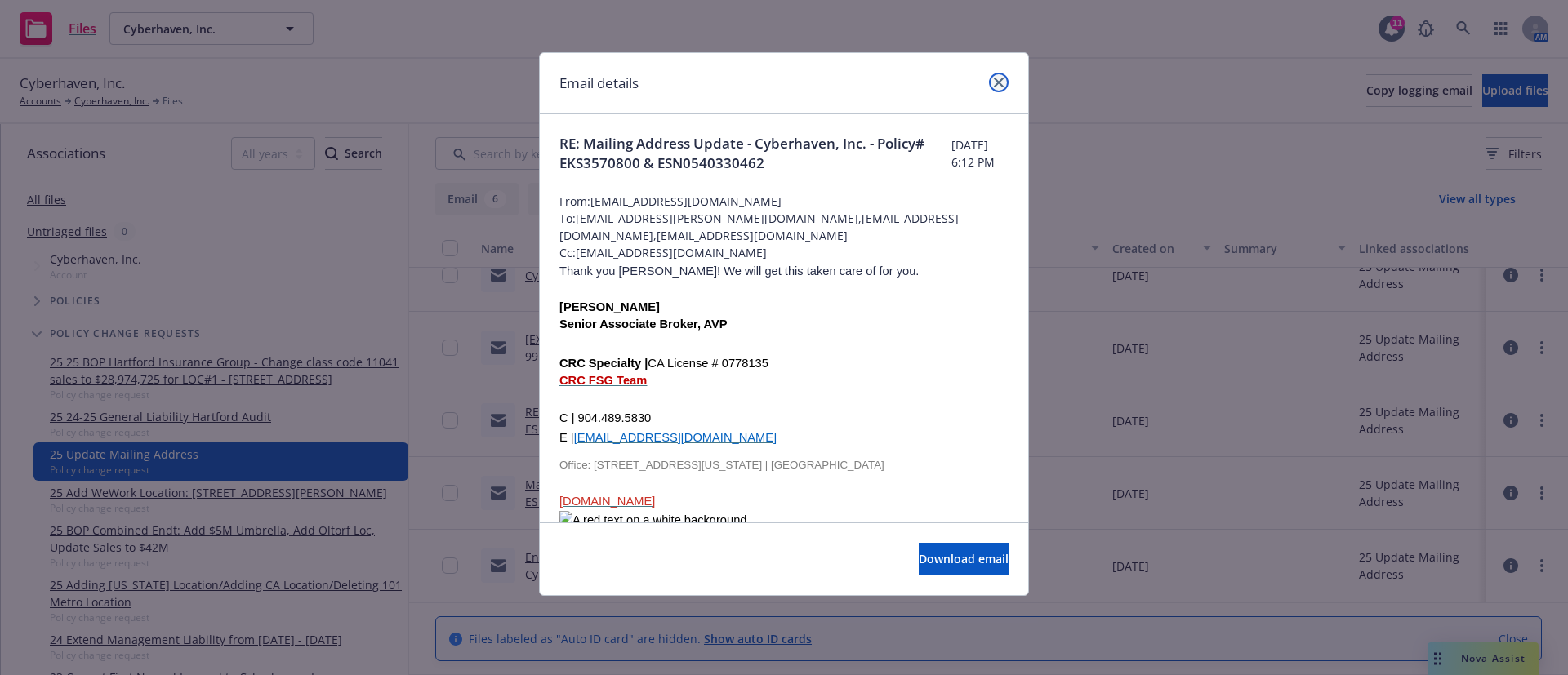
click at [999, 79] on link "close" at bounding box center [999, 82] width 20 height 19
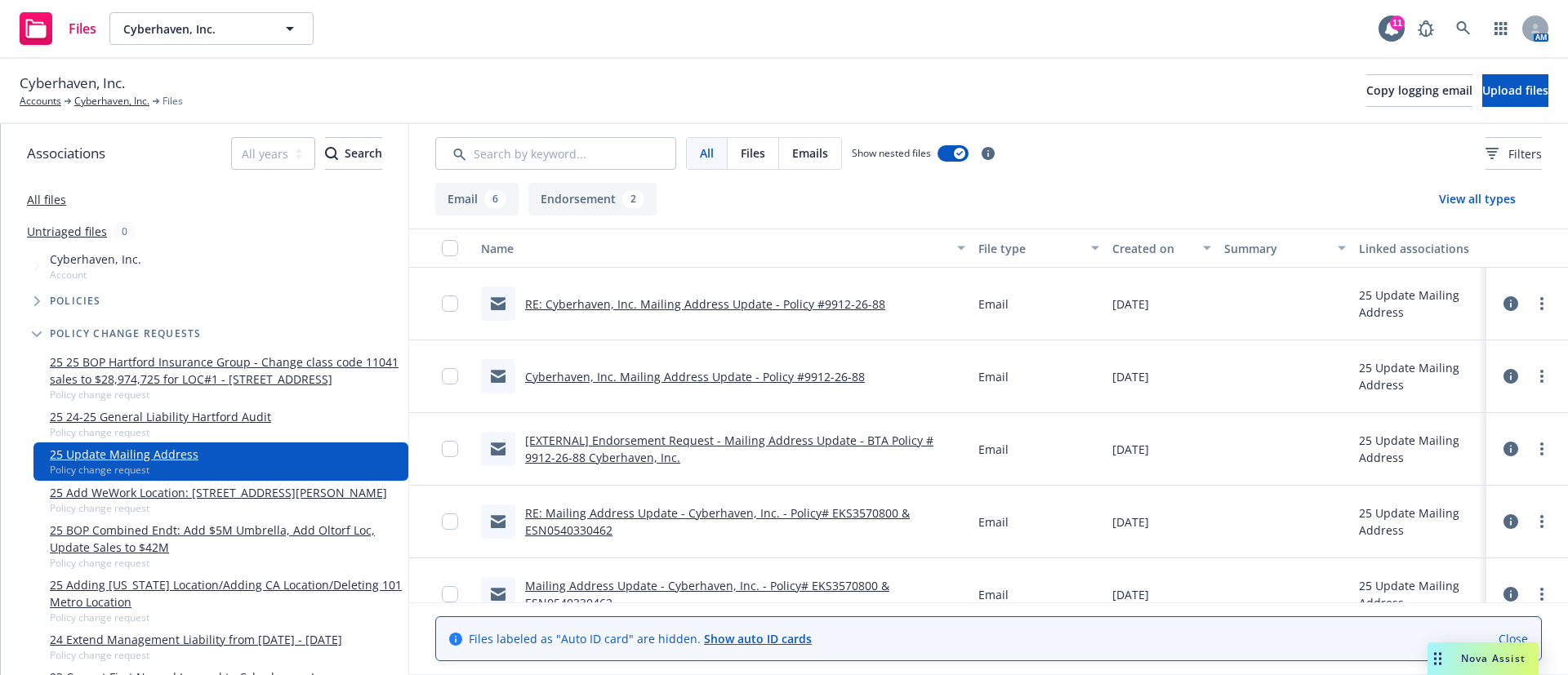
scroll to position [122, 0]
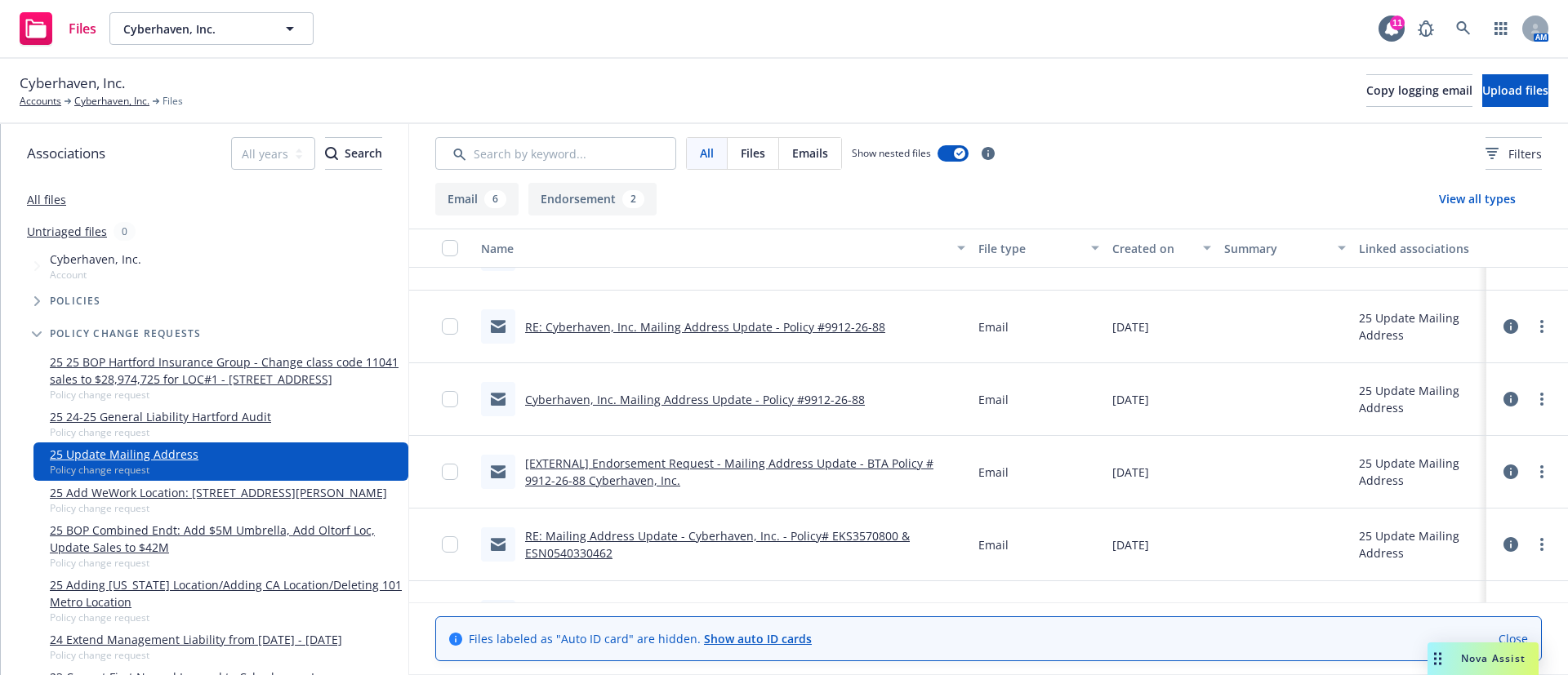
click at [615, 473] on link "[EXTERNAL] Endorsement Request - Mailing Address Update - BTA Policy # 9912-26-…" at bounding box center [729, 471] width 409 height 33
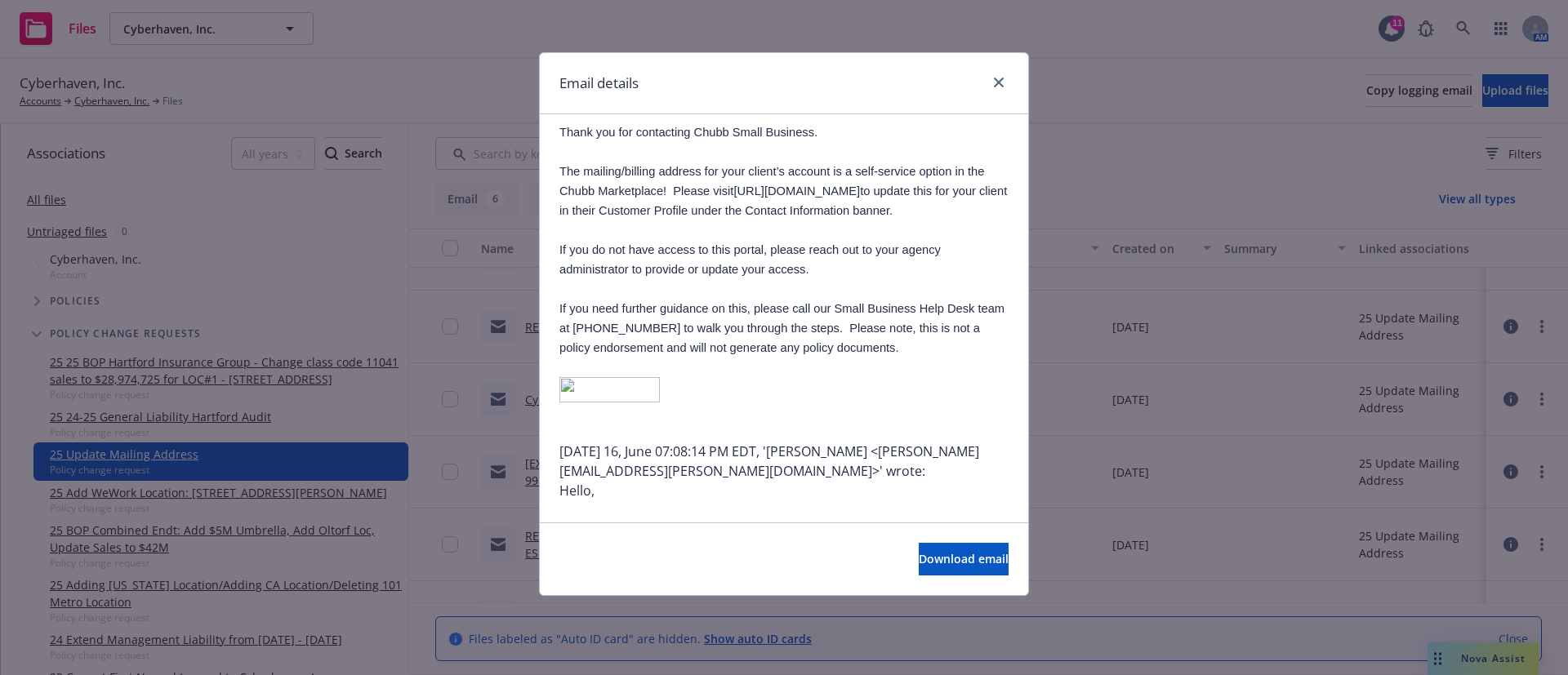
scroll to position [368, 0]
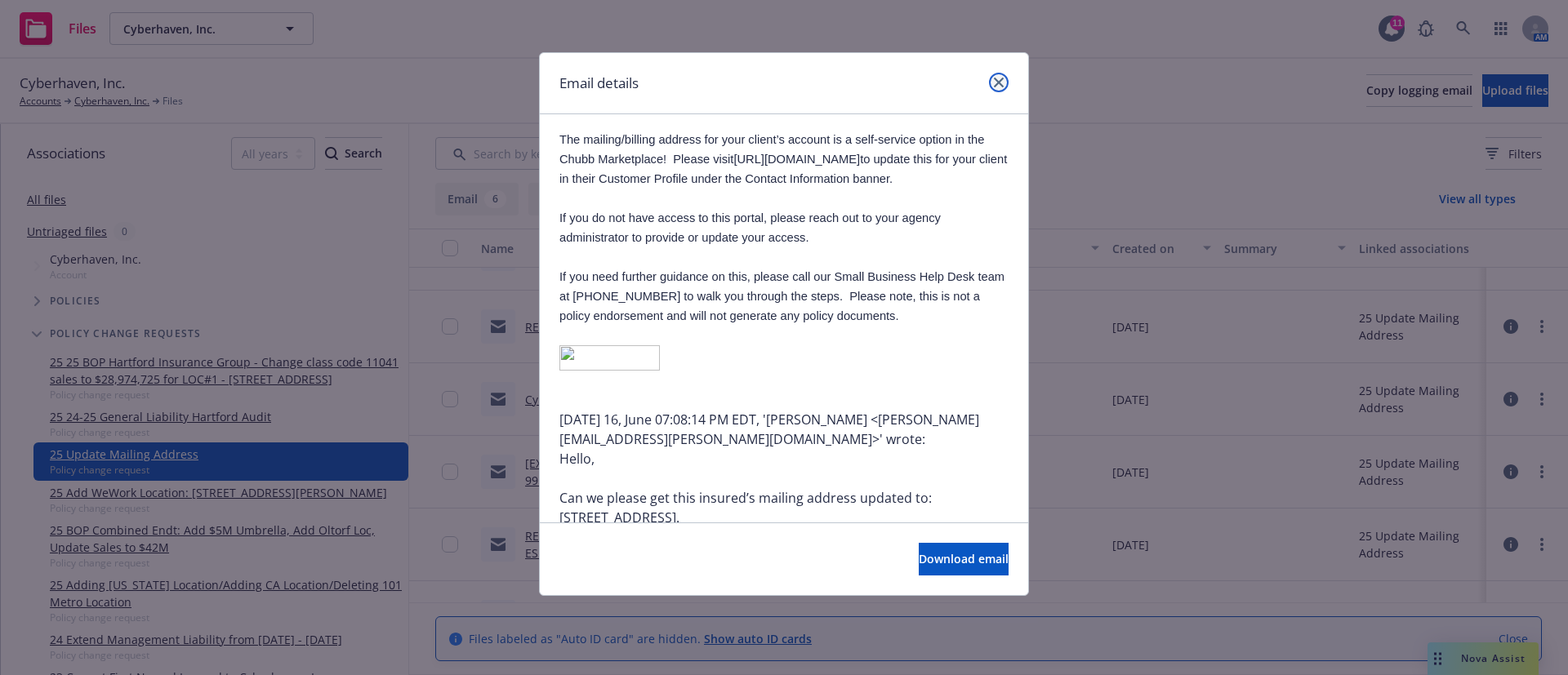
click at [998, 85] on icon "close" at bounding box center [999, 82] width 10 height 10
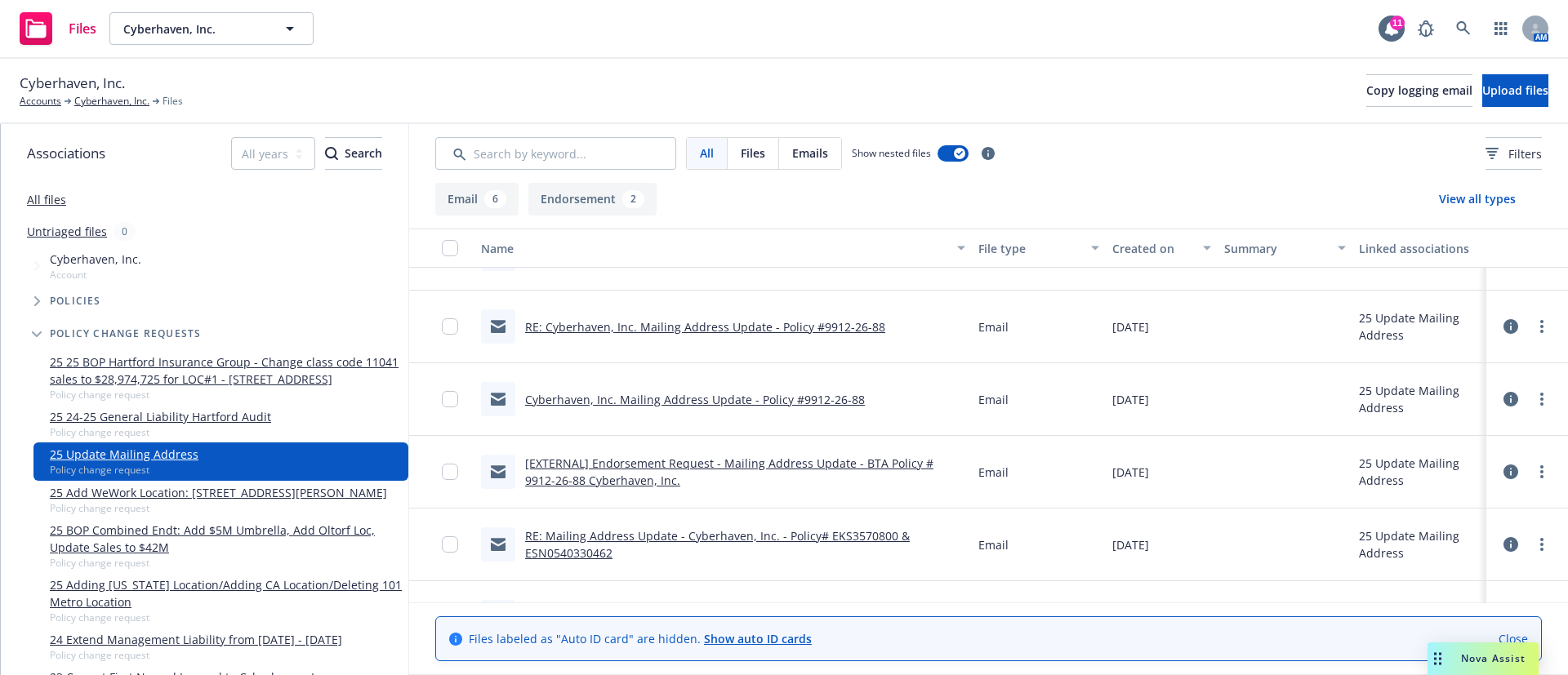
click at [724, 396] on link "Cyberhaven, Inc. Mailing Address Update - Policy #9912-26-88" at bounding box center [695, 400] width 339 height 16
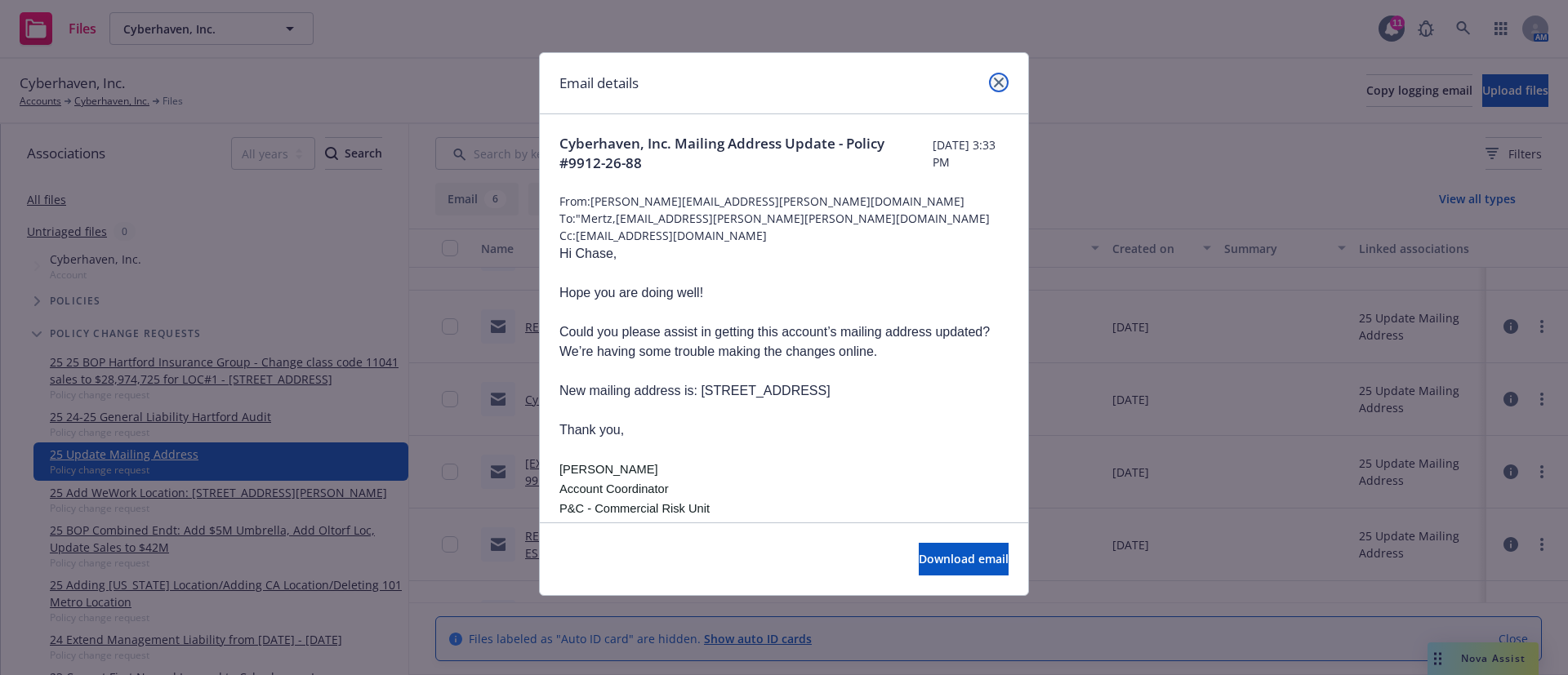
click at [1001, 85] on icon "close" at bounding box center [999, 82] width 10 height 10
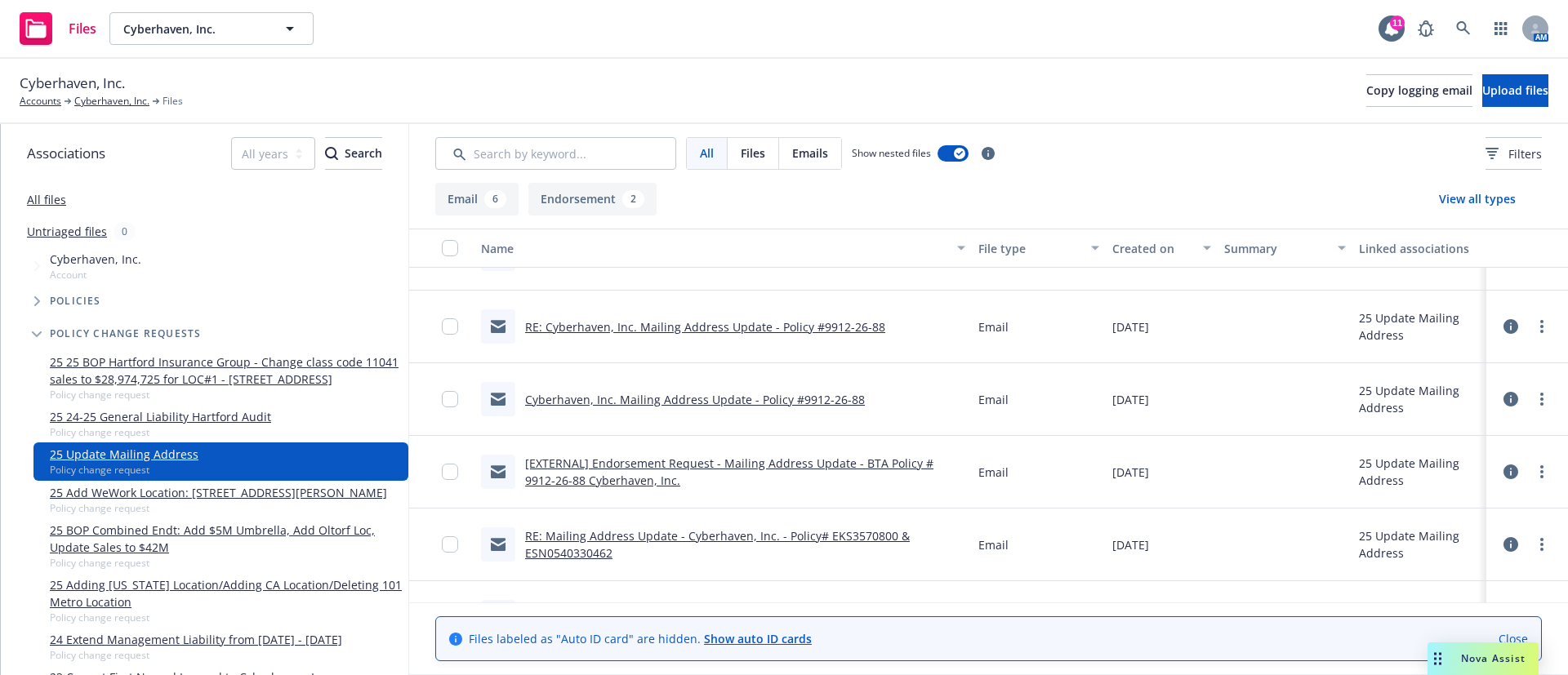
click at [675, 325] on link "RE: Cyberhaven, Inc. Mailing Address Update - Policy #9912-26-88" at bounding box center [706, 327] width 360 height 16
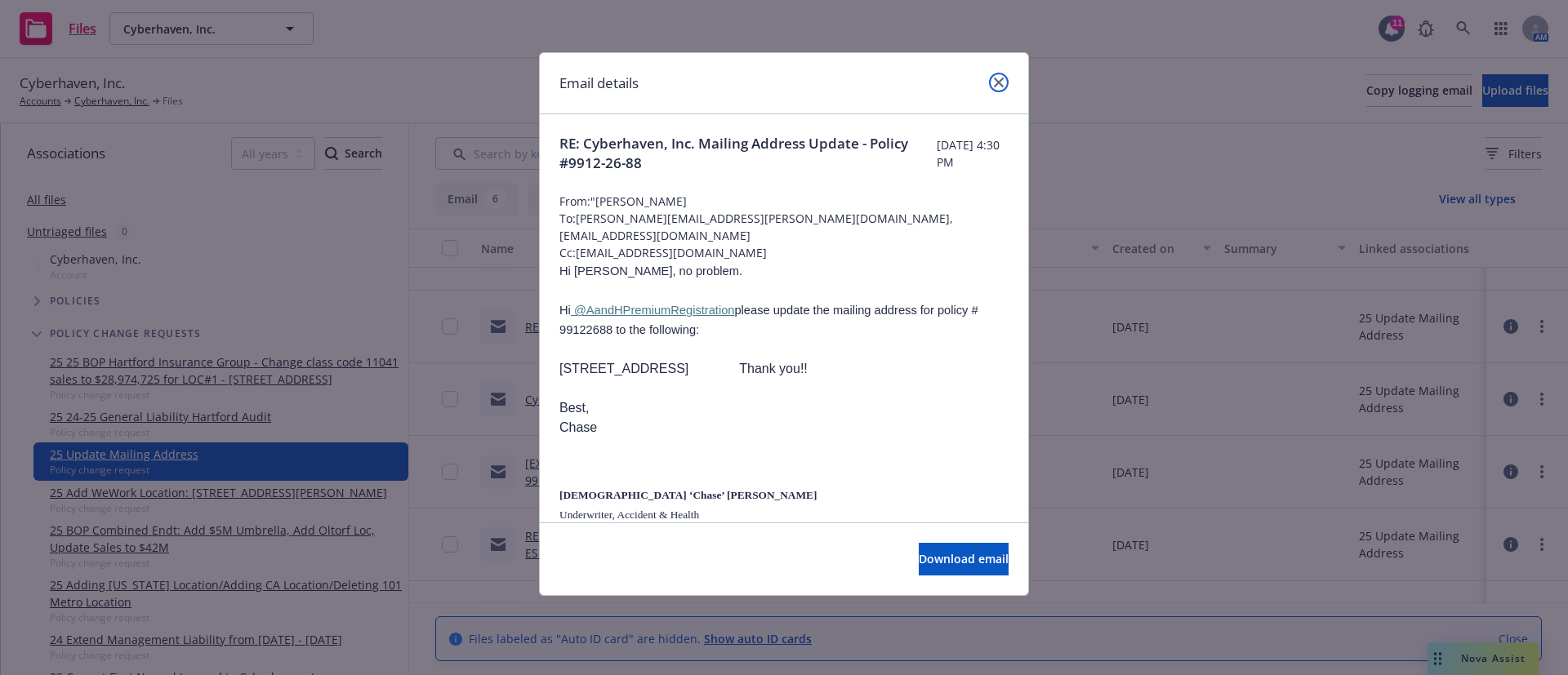
click at [997, 89] on link "close" at bounding box center [999, 82] width 20 height 19
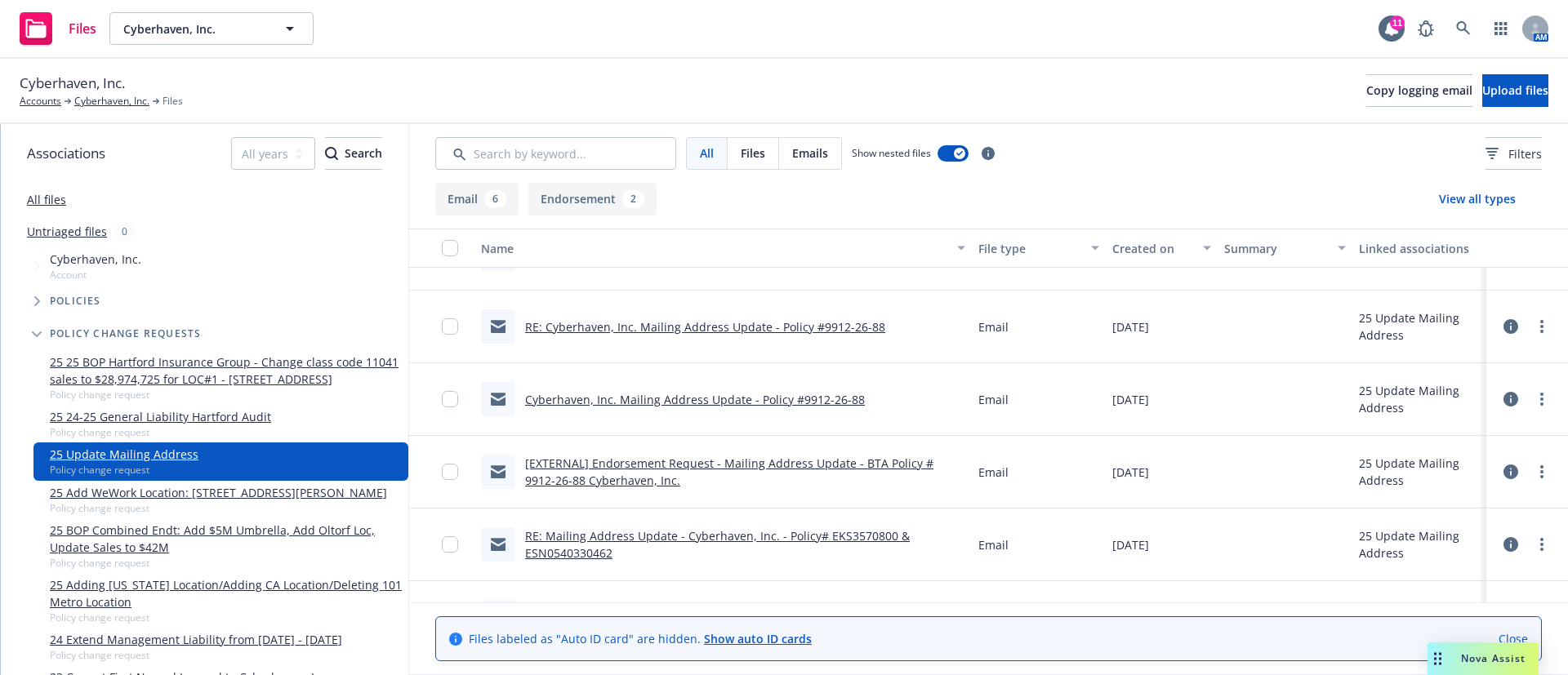
scroll to position [0, 0]
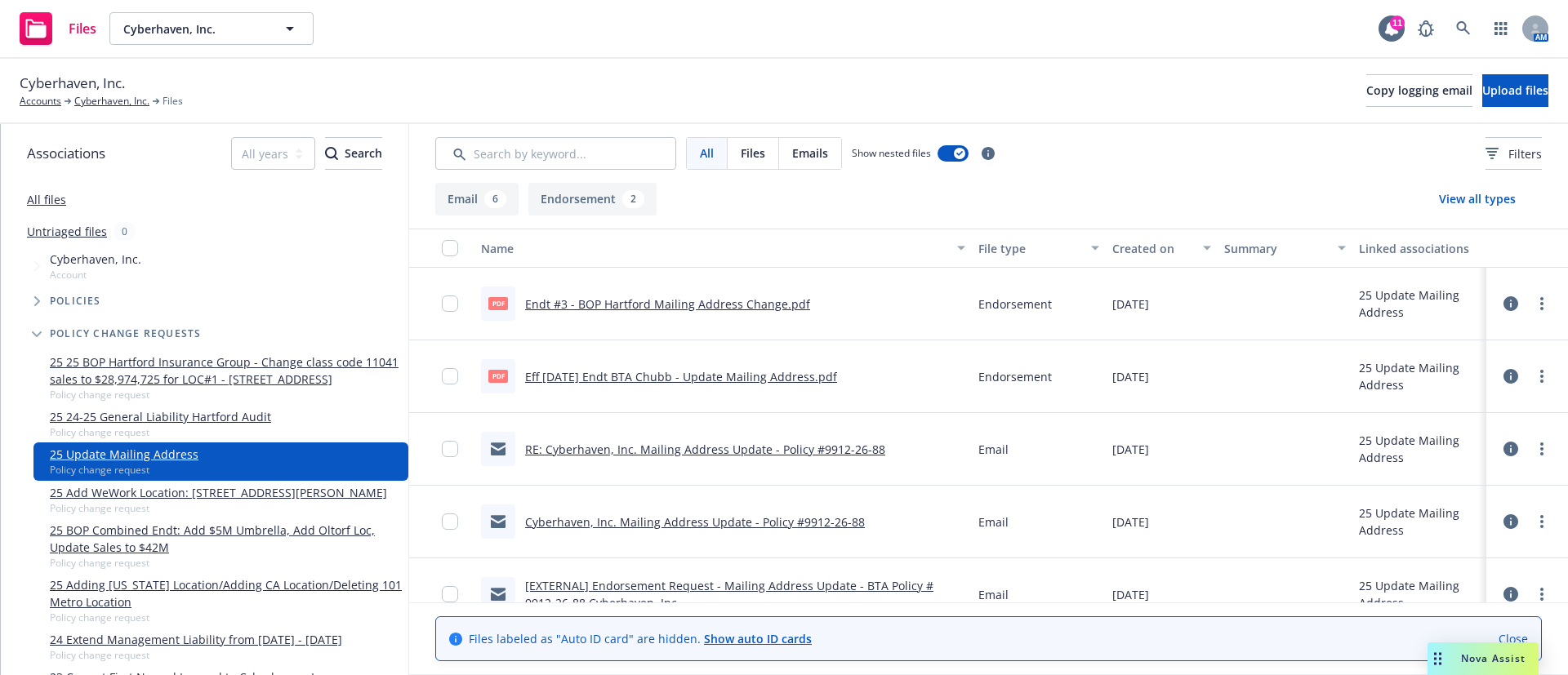
click at [645, 446] on link "RE: Cyberhaven, Inc. Mailing Address Update - Policy #9912-26-88" at bounding box center [706, 450] width 360 height 16
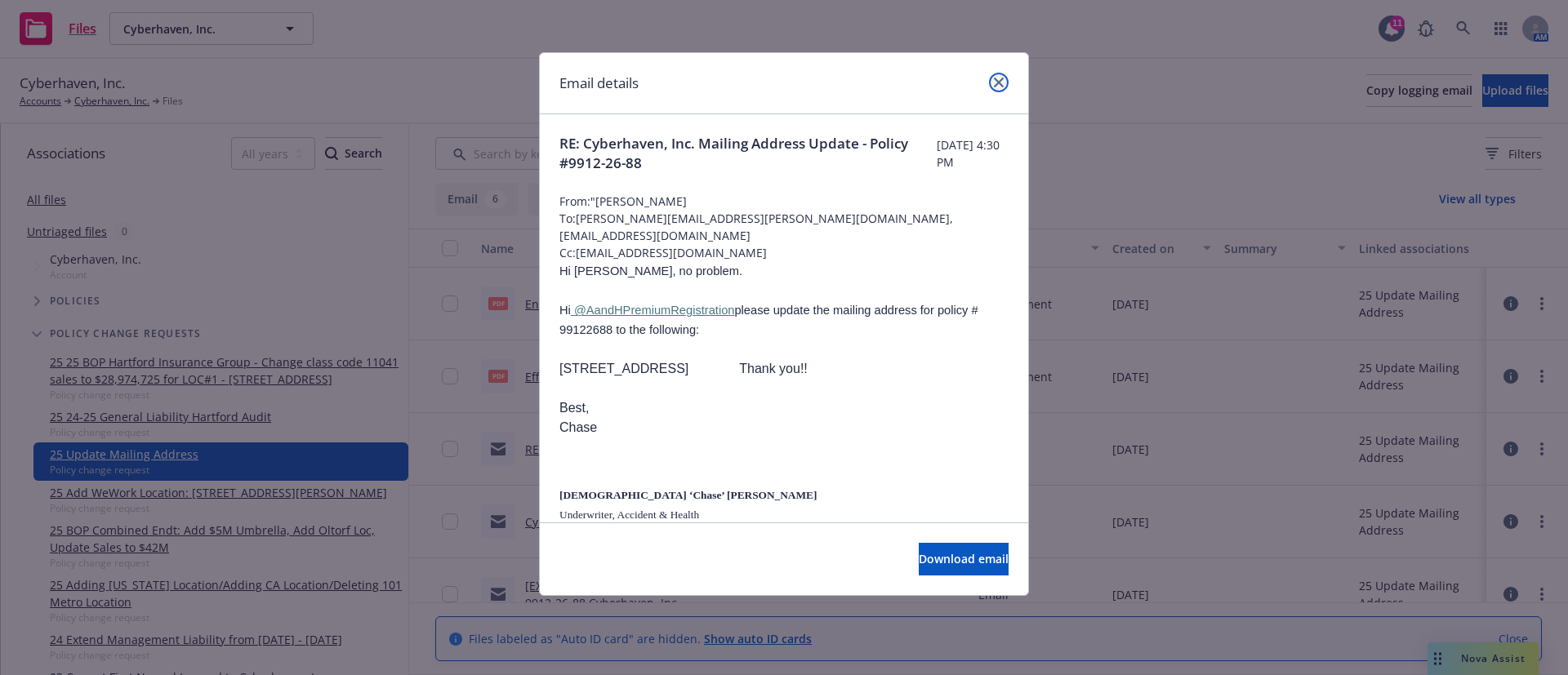
click at [1003, 88] on link "close" at bounding box center [999, 82] width 20 height 19
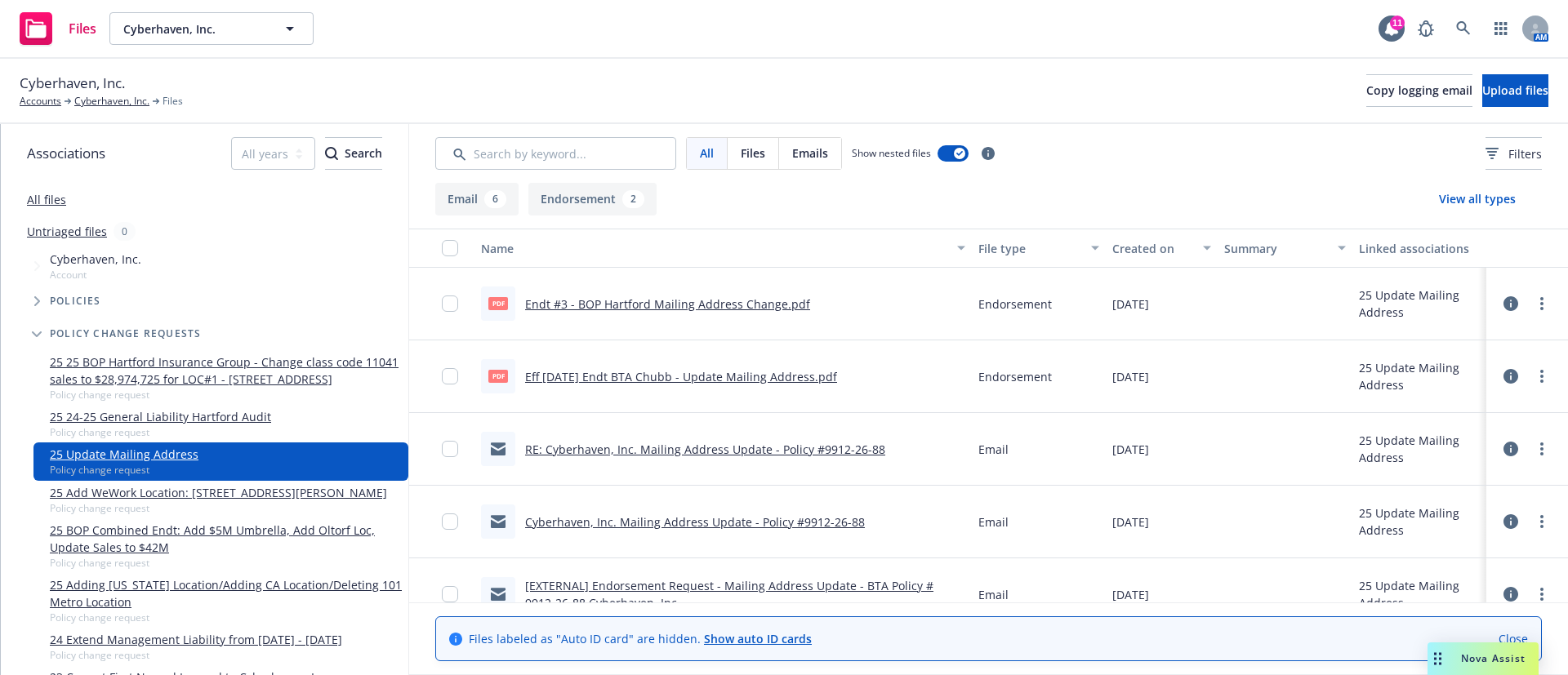
click at [749, 307] on link "Endt #3 - BOP Hartford Mailing Address Change.pdf" at bounding box center [668, 305] width 285 height 16
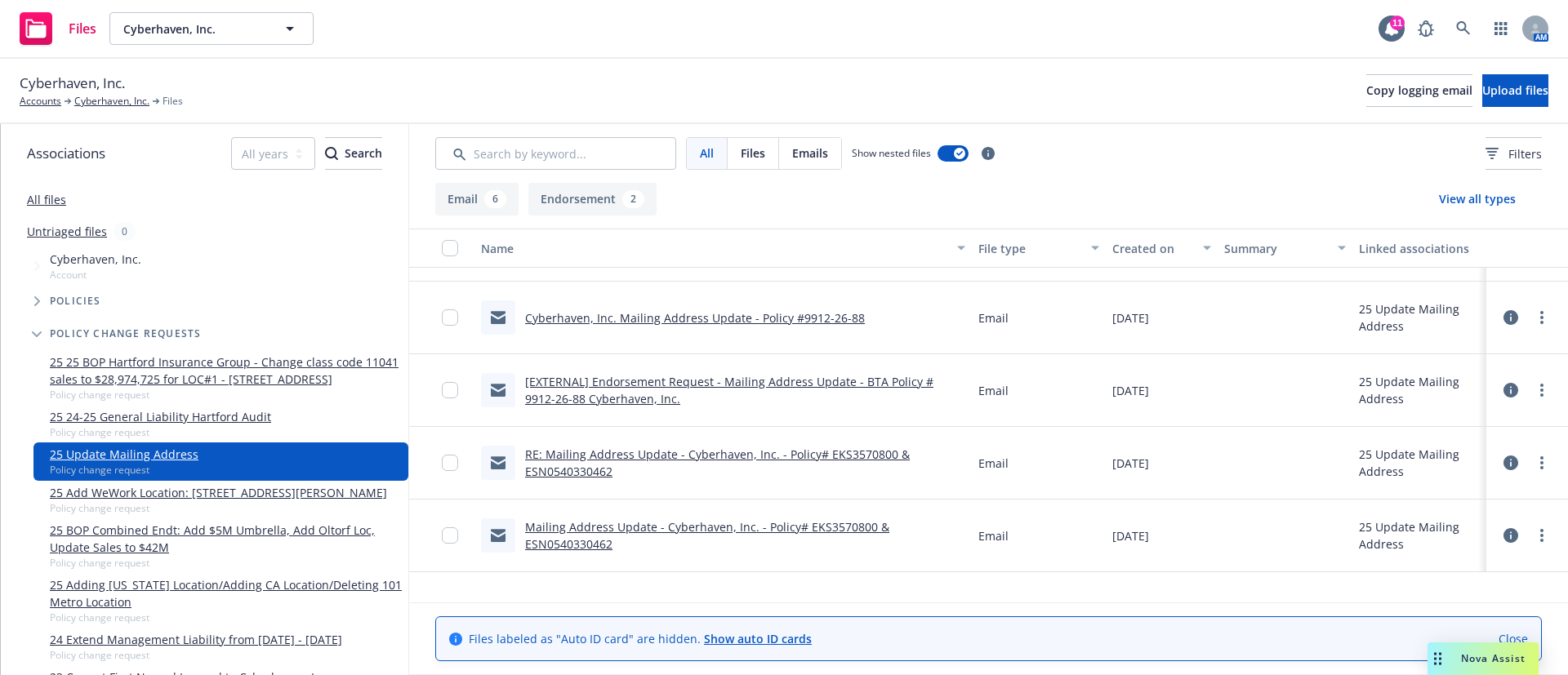
scroll to position [240, 0]
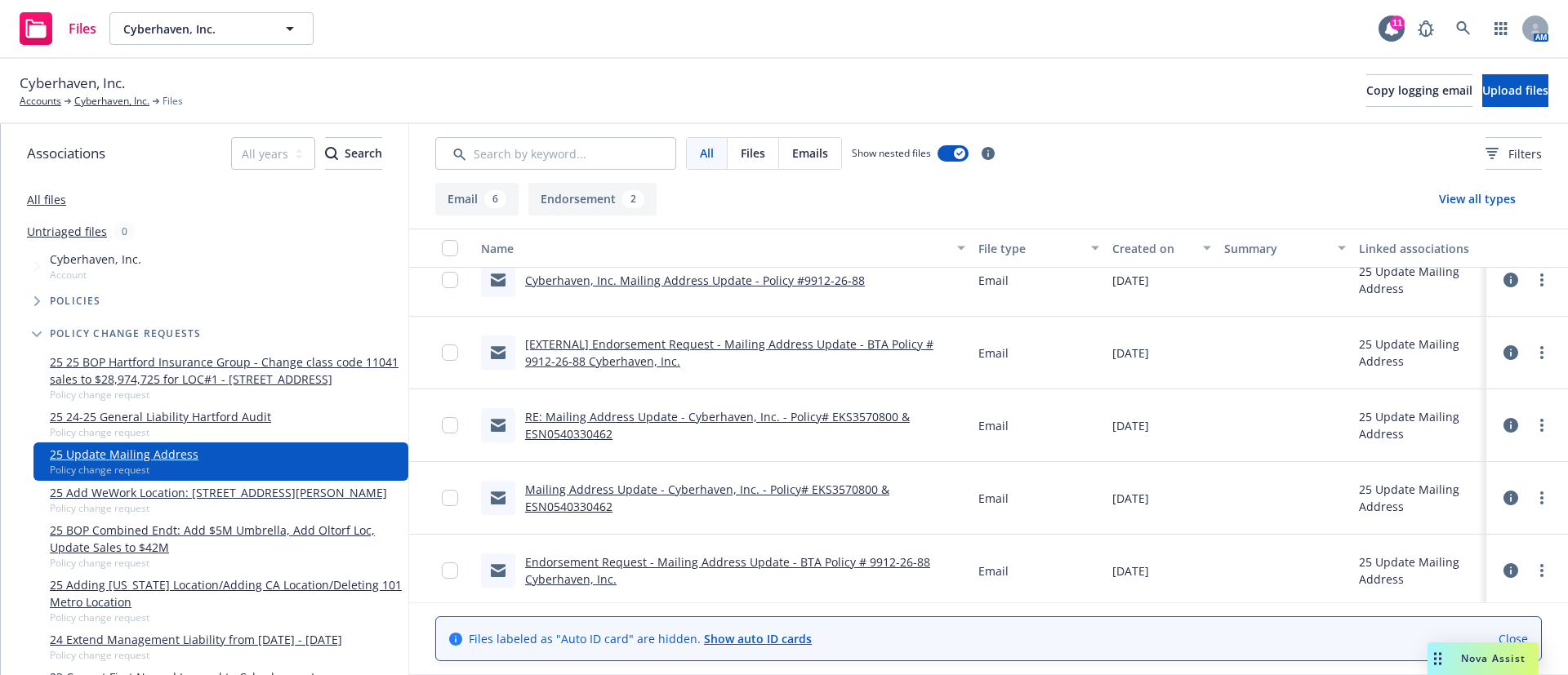
click at [755, 555] on link "Endorsement Request - Mailing Address Update - BTA Policy # 9912-26-88 Cyberhav…" at bounding box center [728, 570] width 405 height 33
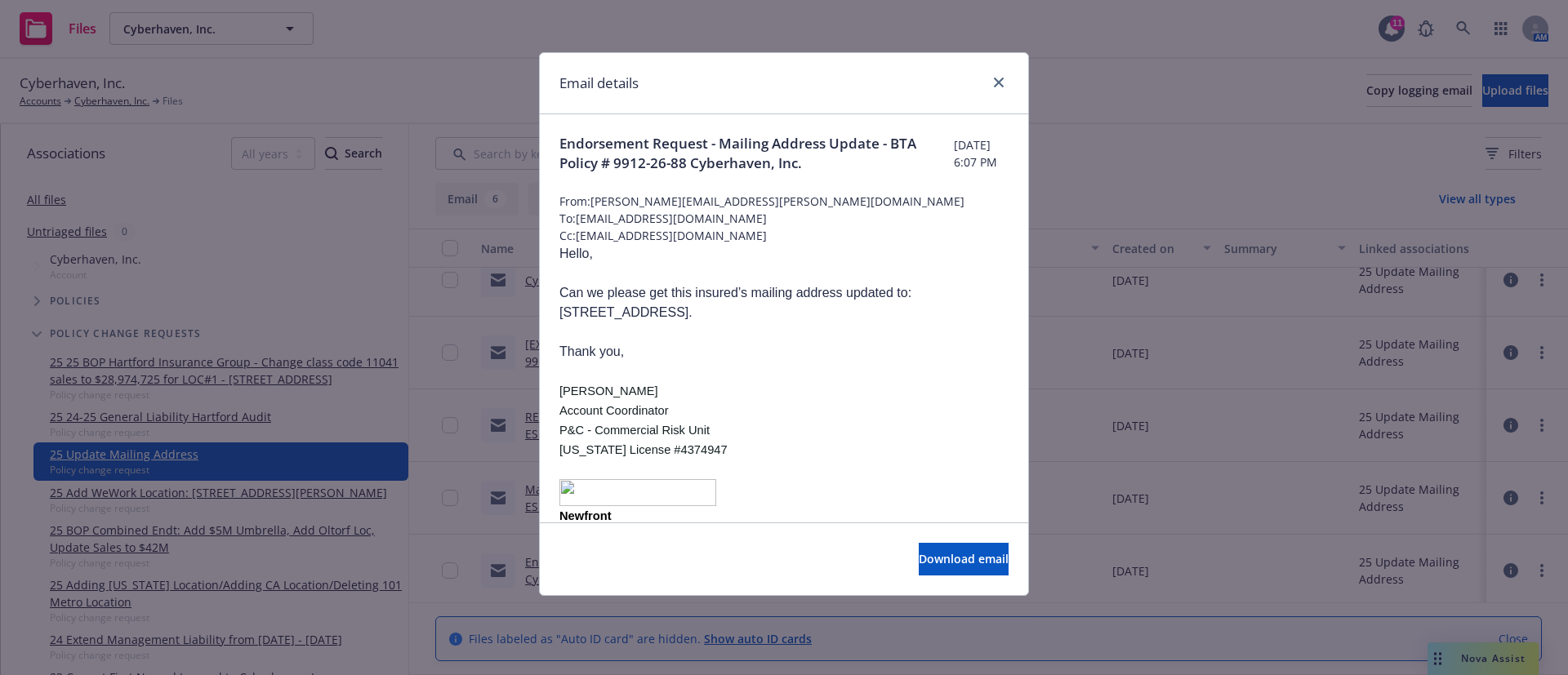
drag, startPoint x: 916, startPoint y: 294, endPoint x: 660, endPoint y: 313, distance: 256.7
click at [660, 313] on p "Can we please get this insured’s mailing address updated to: 2261 Market Street…" at bounding box center [784, 303] width 449 height 39
copy p "2261 Market Street, Ste 86304"
drag, startPoint x: 749, startPoint y: 316, endPoint x: 672, endPoint y: 322, distance: 77.2
click at [672, 322] on p "Can we please get this insured’s mailing address updated to: 2261 Market Street…" at bounding box center [784, 303] width 449 height 39
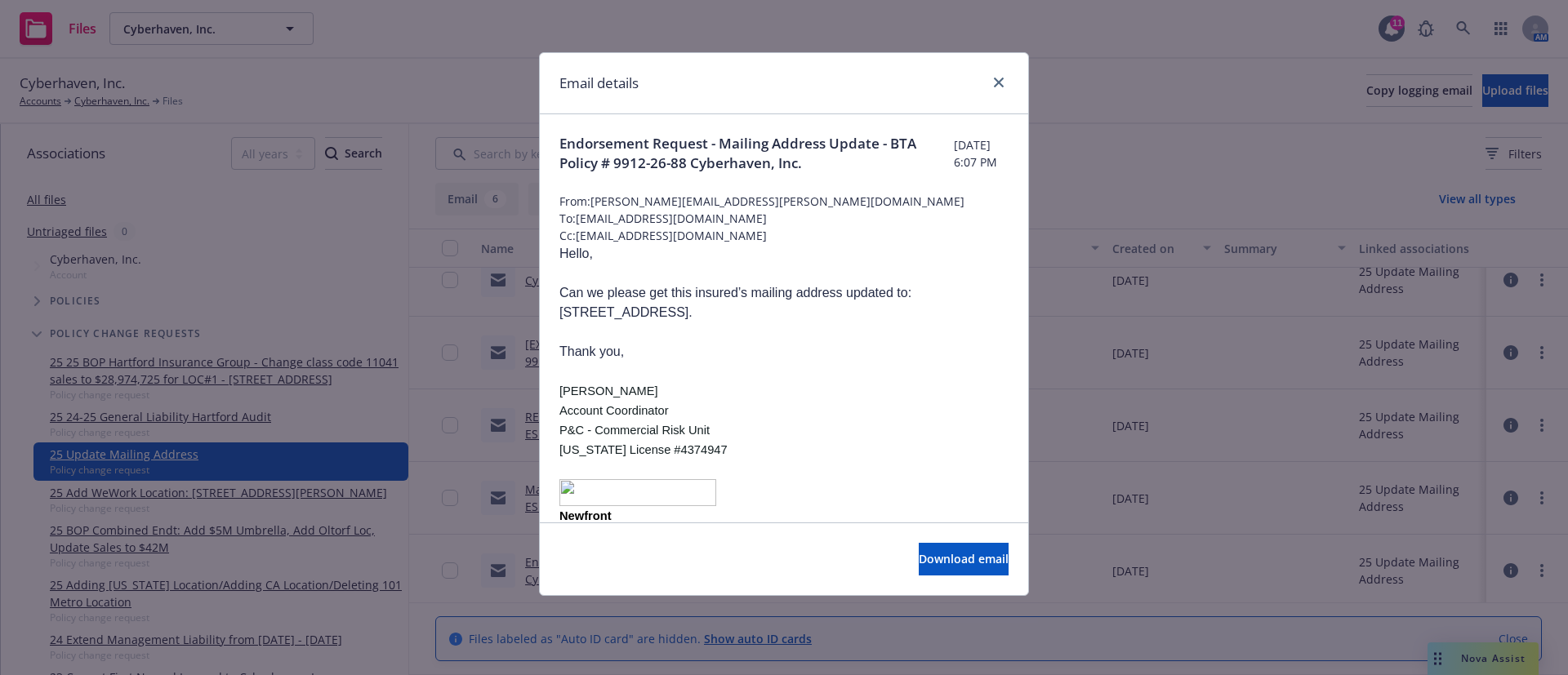
copy p "San Francisco"
drag, startPoint x: 841, startPoint y: 311, endPoint x: 781, endPoint y: 308, distance: 60.1
click at [781, 308] on p "Can we please get this insured’s mailing address updated to: 2261 Market Street…" at bounding box center [784, 303] width 449 height 39
copy p "94114-1612"
click at [997, 75] on link "close" at bounding box center [999, 82] width 20 height 19
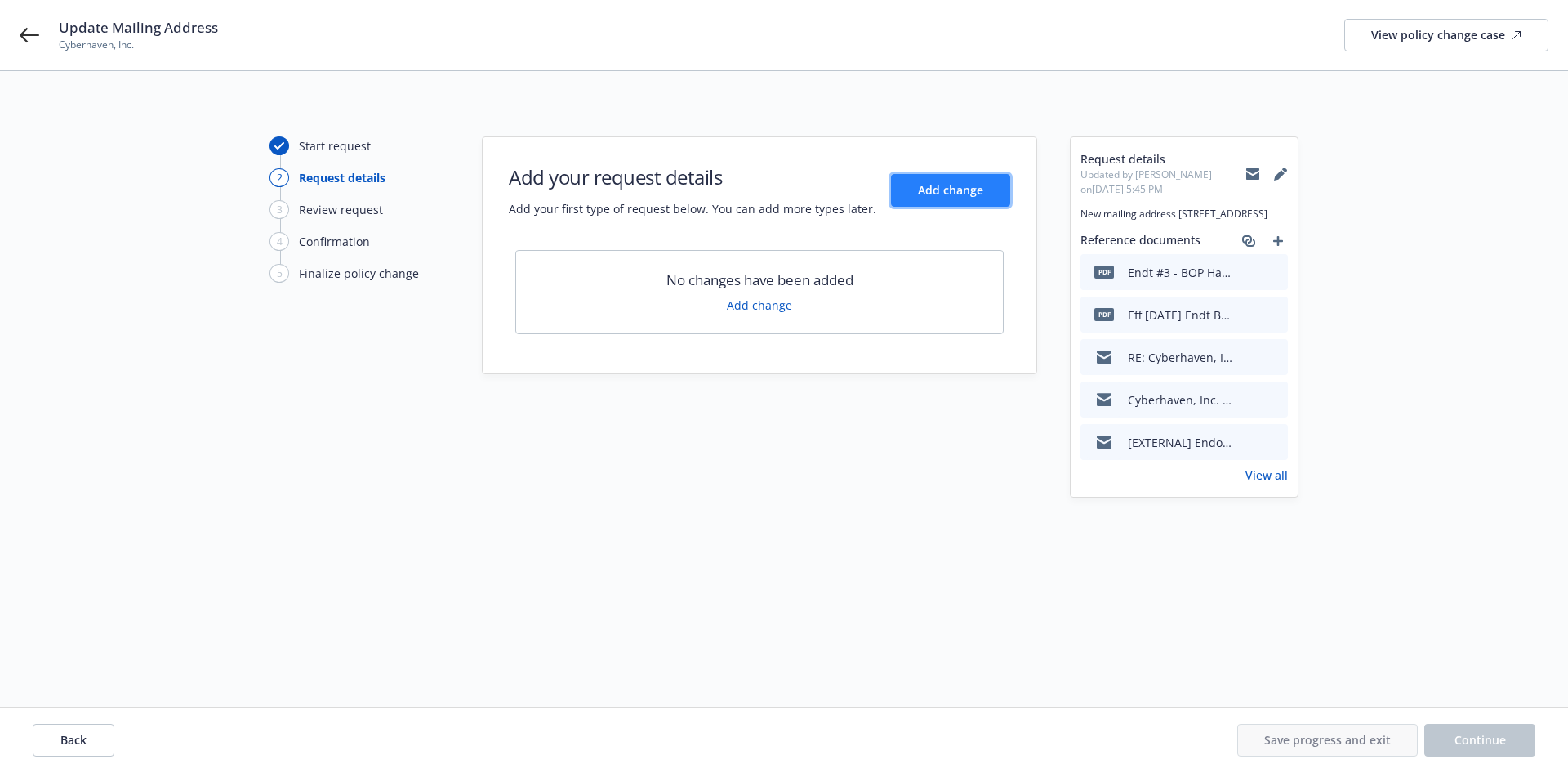
click at [969, 196] on span "Add change" at bounding box center [951, 191] width 66 height 16
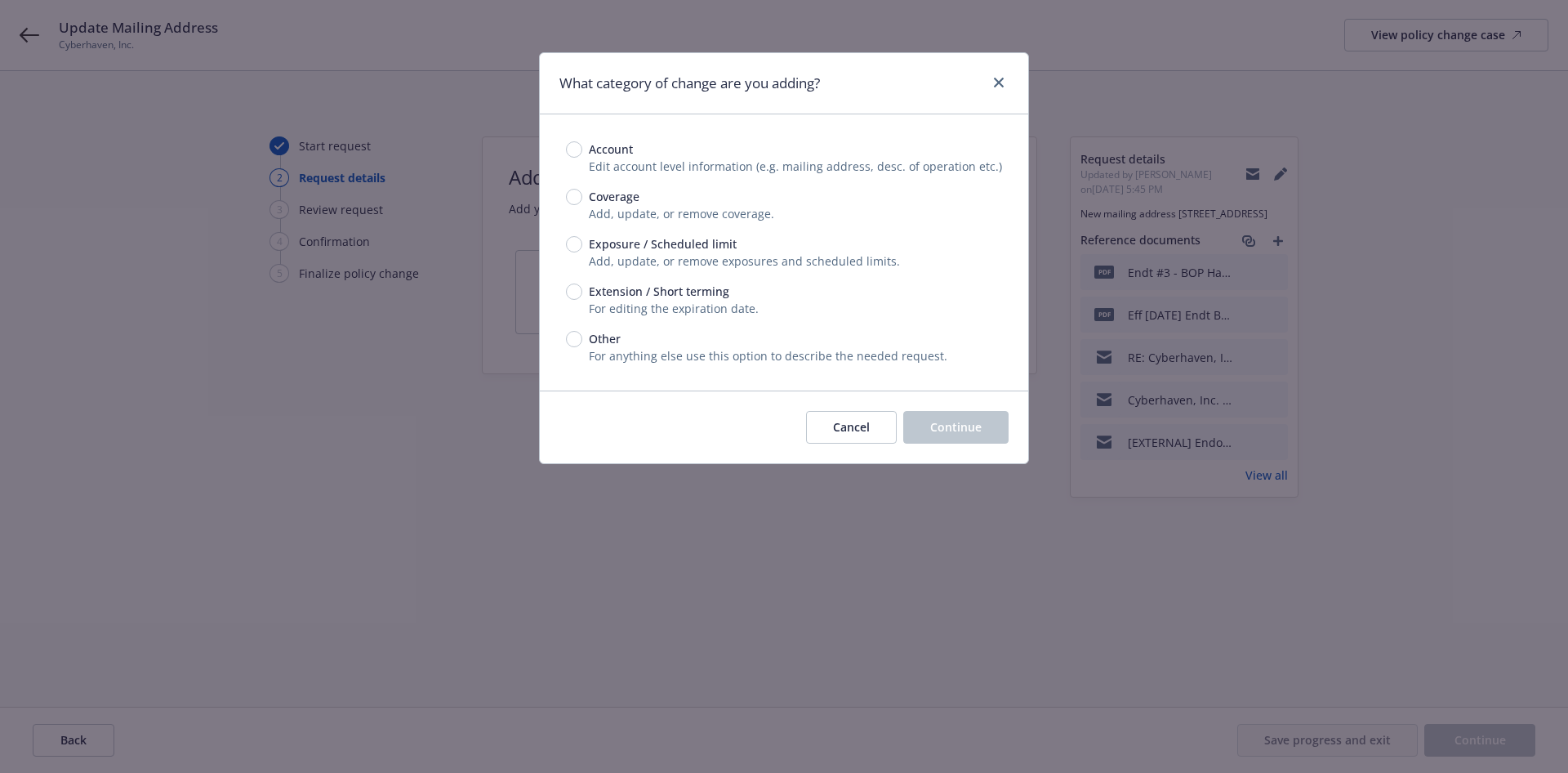
click at [605, 154] on span "Account" at bounding box center [611, 149] width 44 height 17
click at [582, 154] on input "Account" at bounding box center [574, 149] width 16 height 16
radio input "true"
click at [971, 432] on span "Continue" at bounding box center [956, 427] width 51 height 16
select select "US"
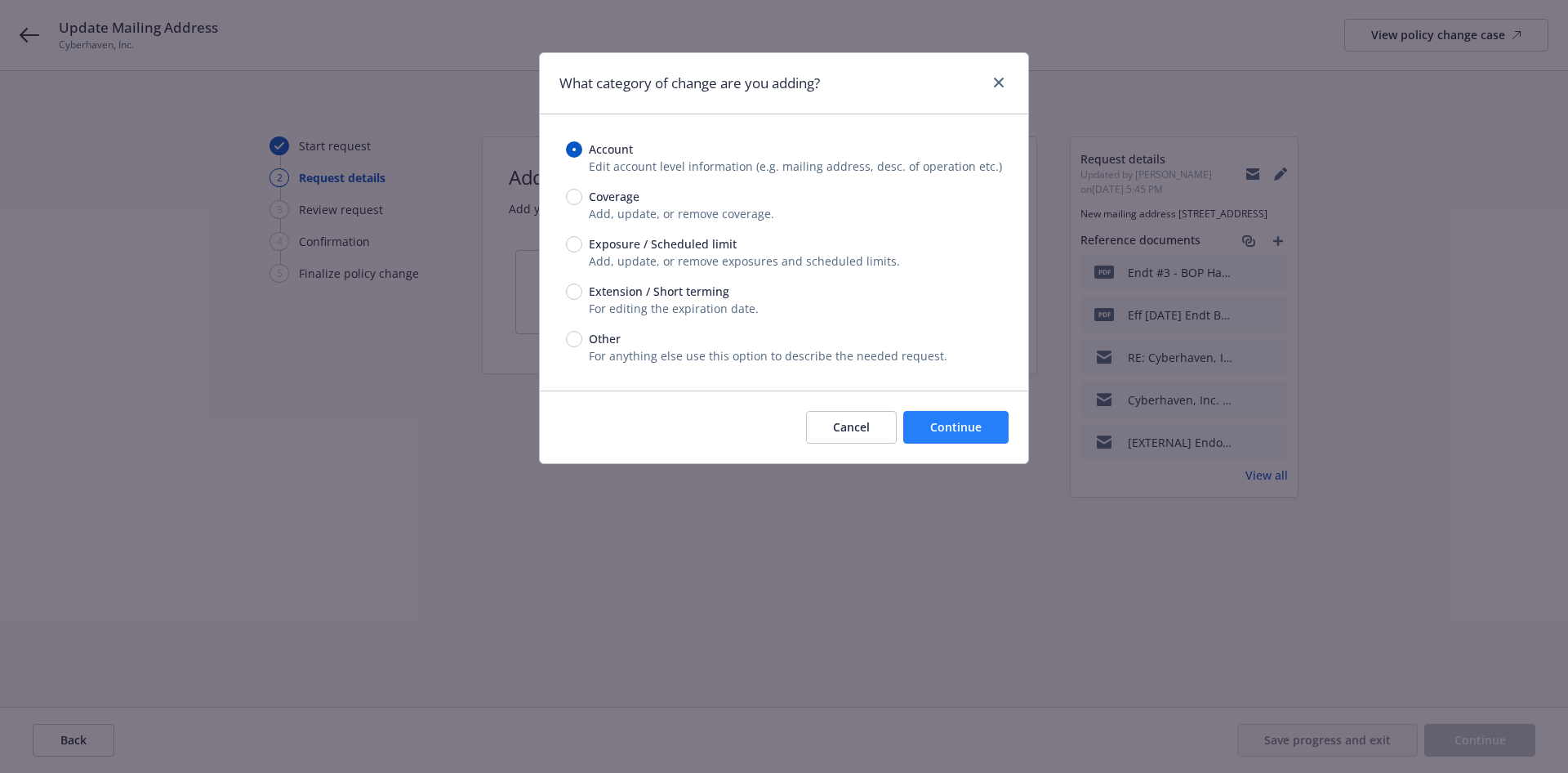
select select "C-corporation"
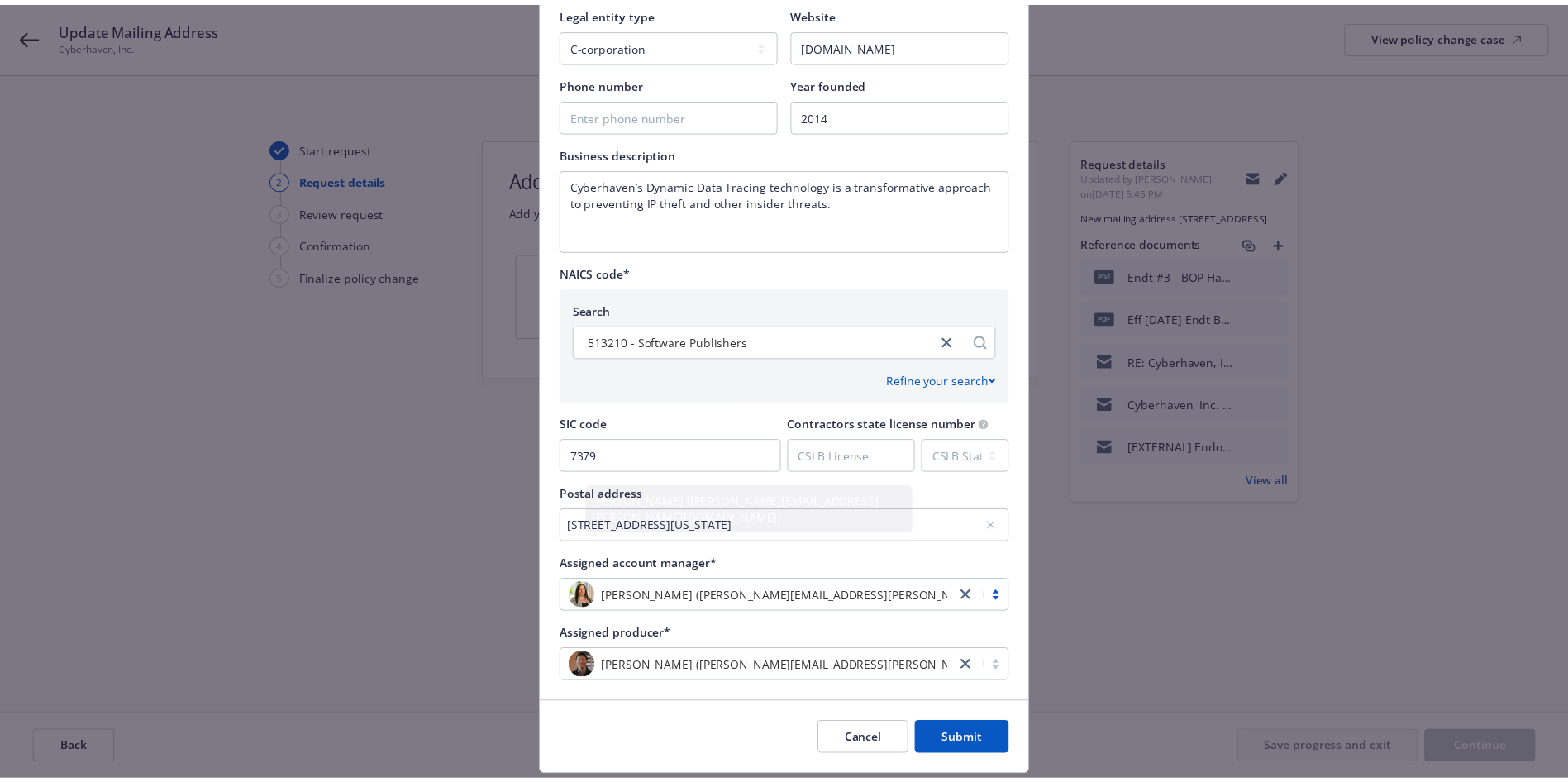
scroll to position [568, 0]
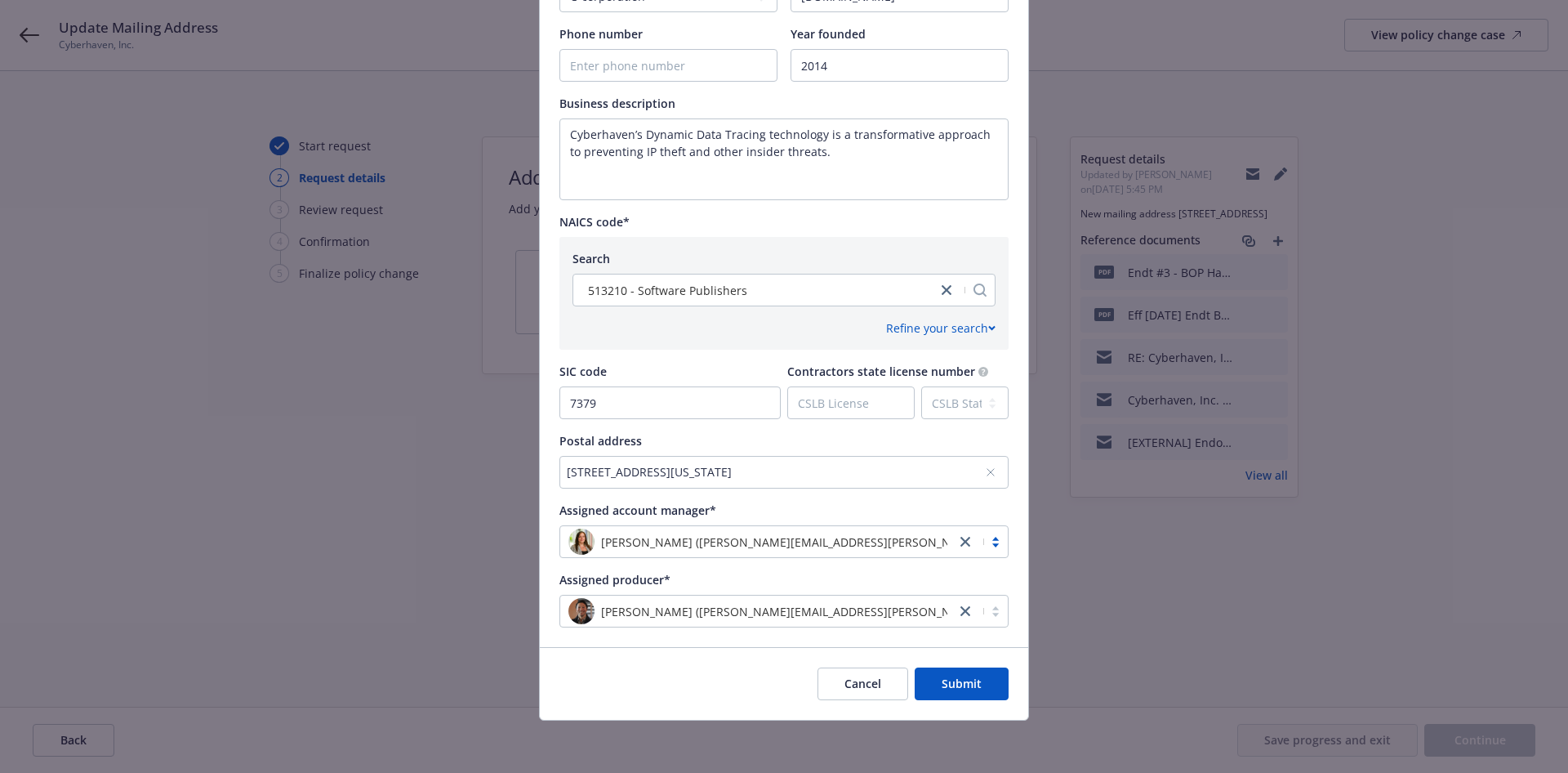
click at [854, 475] on div "[STREET_ADDRESS][US_STATE]" at bounding box center [776, 472] width 418 height 17
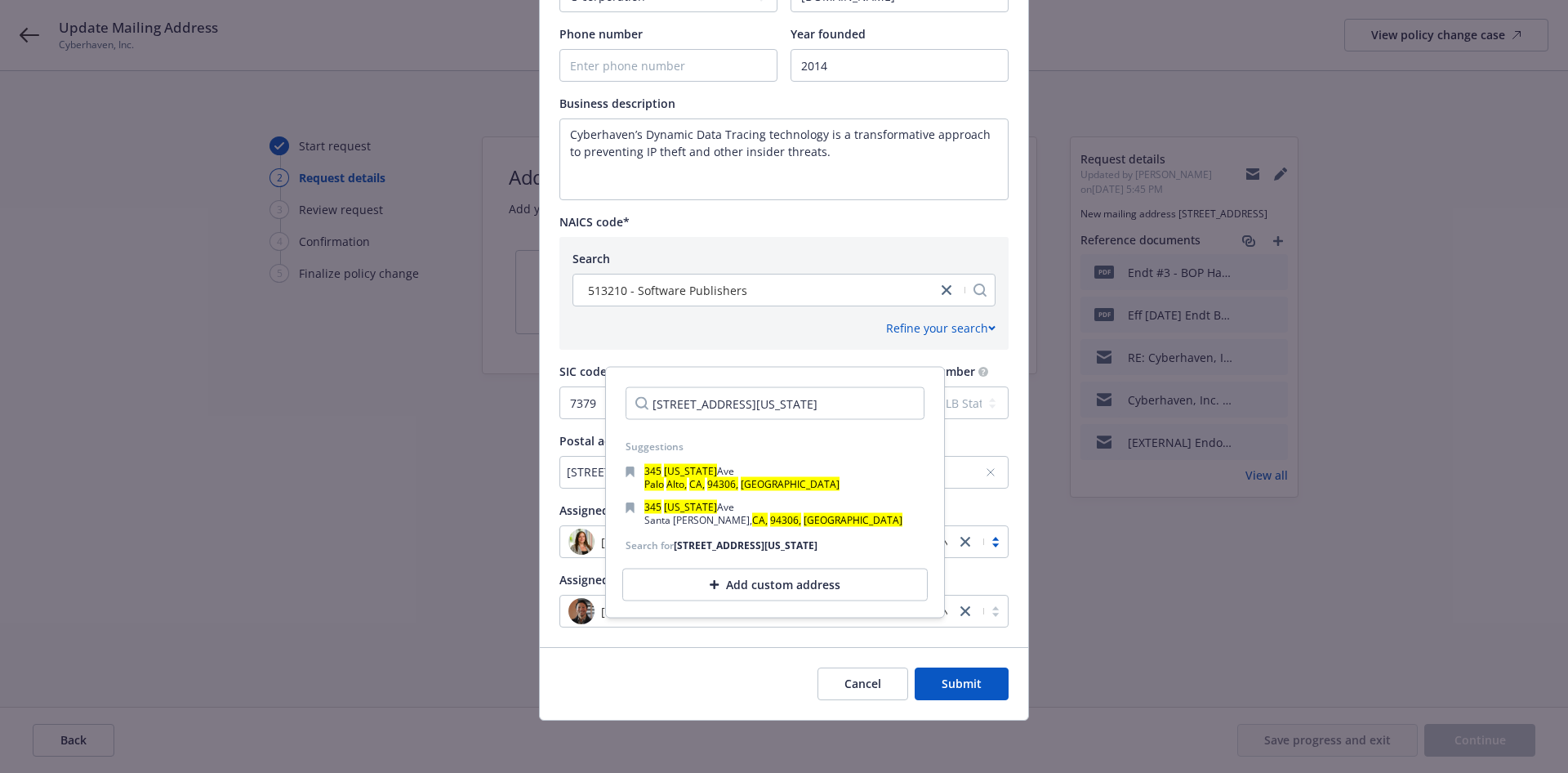
click at [684, 582] on div "Add custom address" at bounding box center [775, 584] width 306 height 33
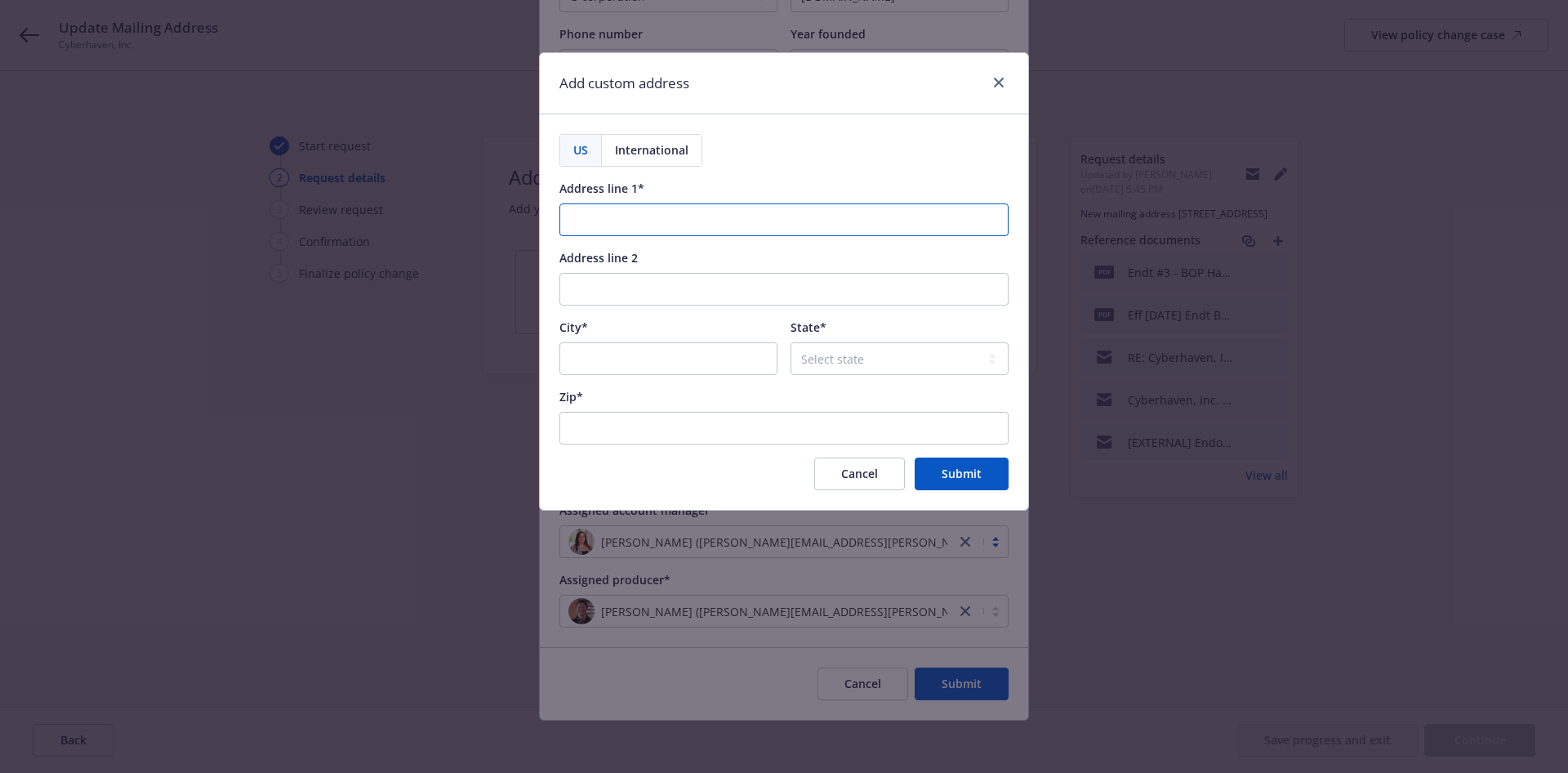
click at [663, 219] on input "Address line 1*" at bounding box center [784, 219] width 449 height 33
paste input "[STREET_ADDRESS]"
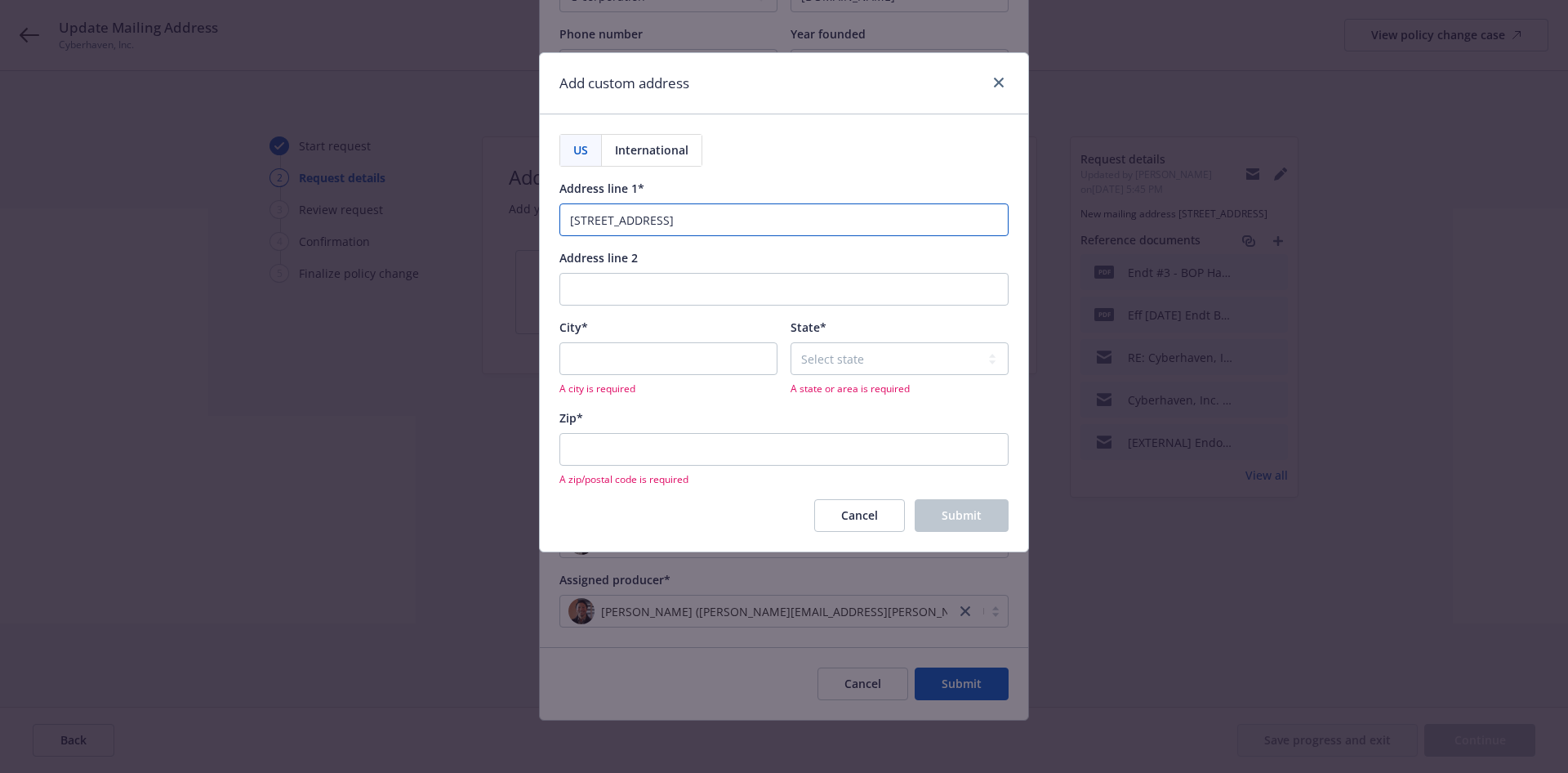
type input "[STREET_ADDRESS]"
click at [682, 363] on input "City*" at bounding box center [668, 358] width 218 height 33
paste input "[GEOGRAPHIC_DATA]"
type input "[GEOGRAPHIC_DATA]"
drag, startPoint x: 742, startPoint y: 448, endPoint x: 803, endPoint y: 408, distance: 72.9
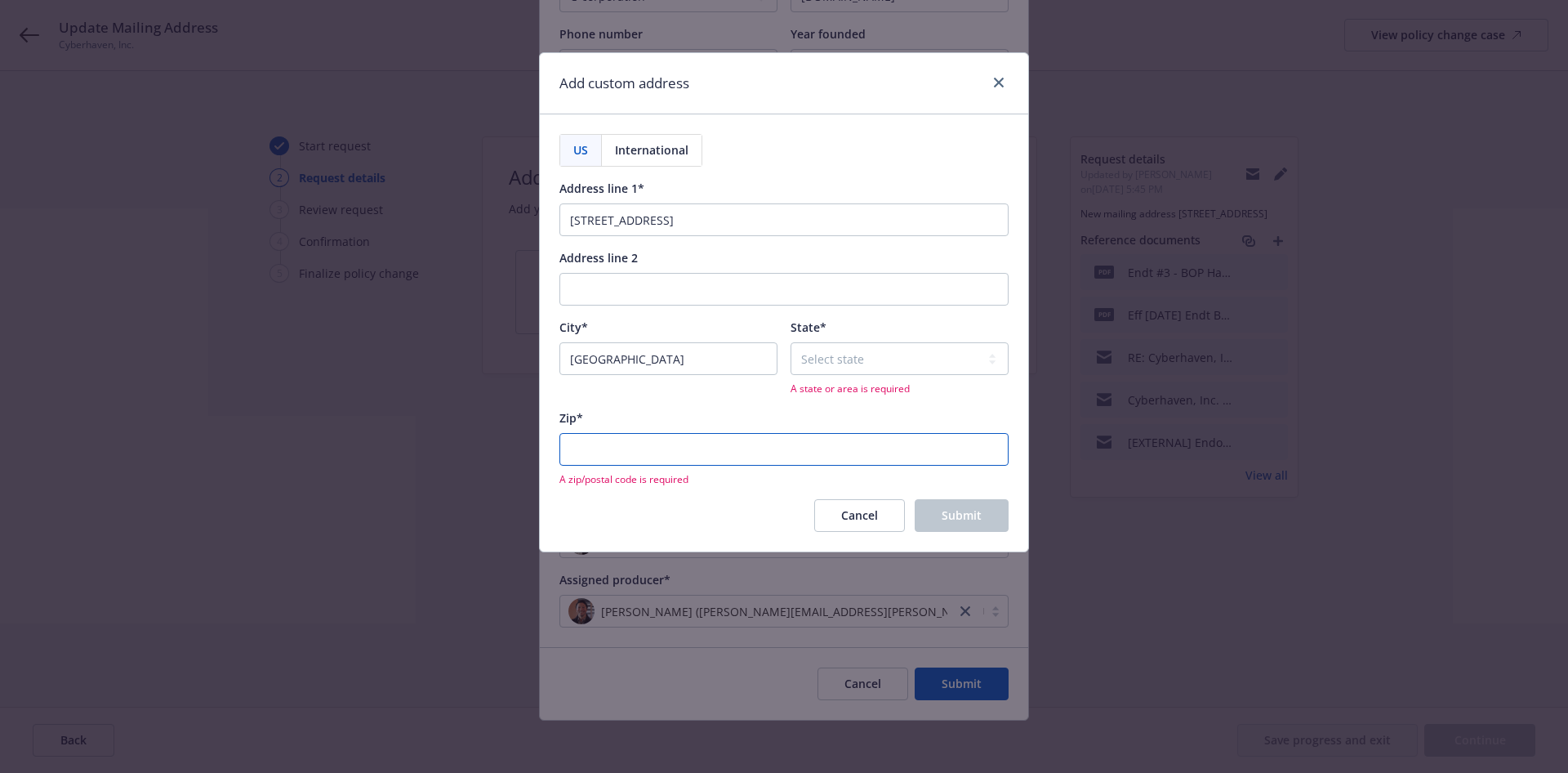
click at [741, 449] on input "Zip*" at bounding box center [784, 449] width 449 height 33
paste input "94114-1612"
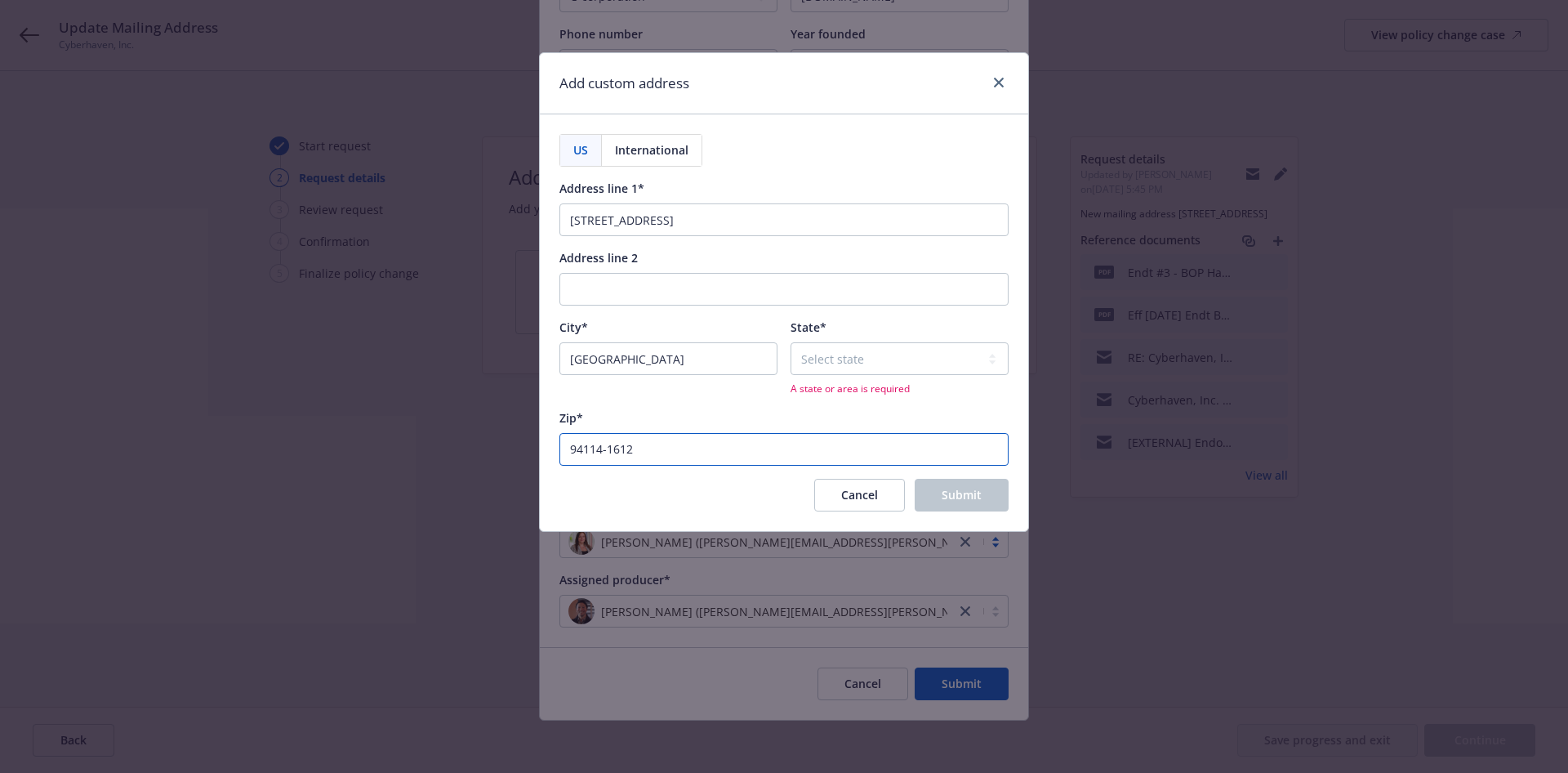
type input "94114-1612"
click at [861, 361] on select "Select state [US_STATE] [US_STATE] [US_STATE] [US_STATE] [US_STATE] [PERSON_NAM…" at bounding box center [900, 358] width 218 height 33
select select "CA"
click at [791, 342] on select "Select state [US_STATE] [US_STATE] [US_STATE] [US_STATE] [US_STATE] [PERSON_NAM…" at bounding box center [900, 358] width 218 height 33
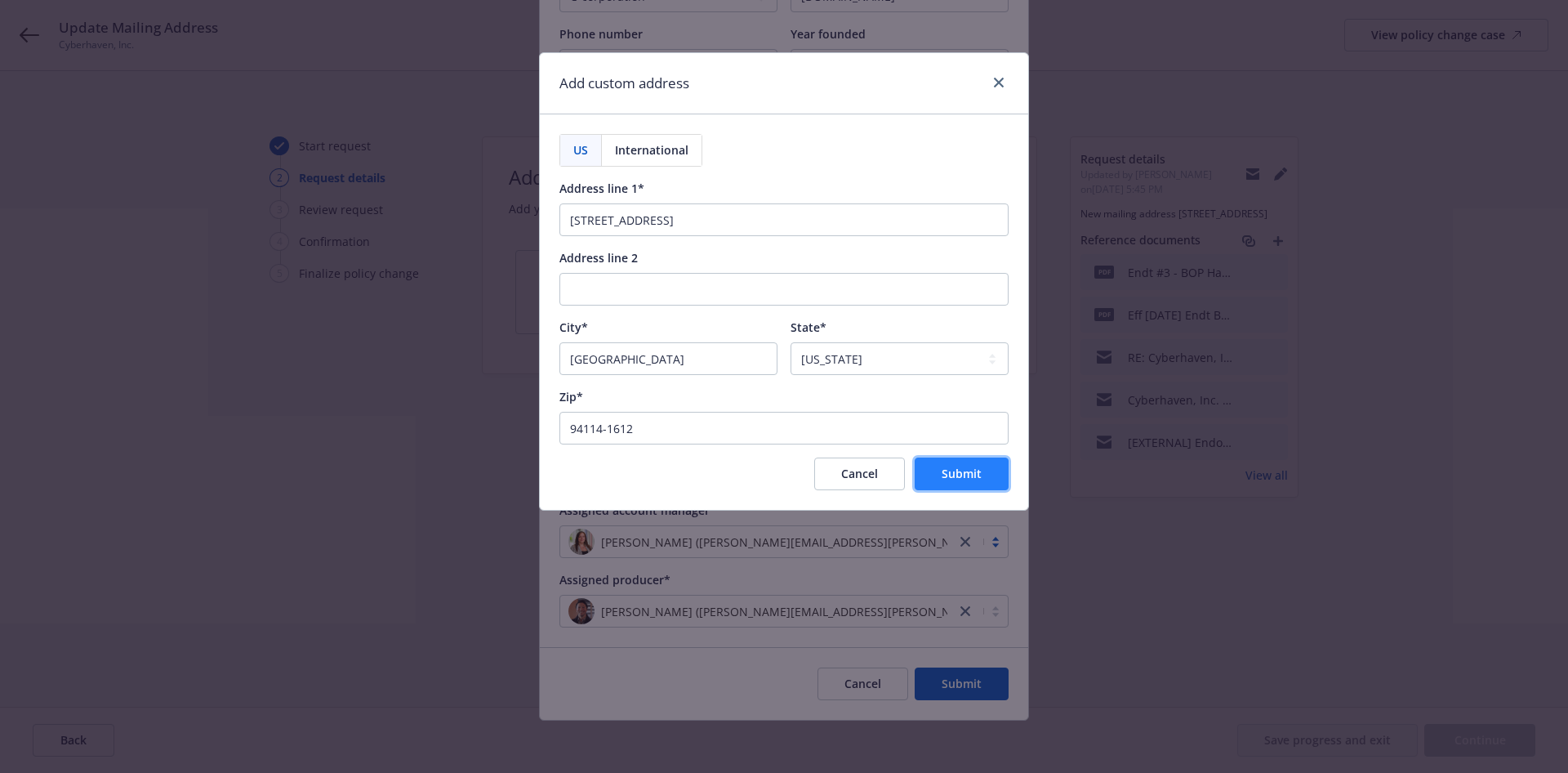
click at [974, 483] on button "Submit" at bounding box center [962, 473] width 94 height 33
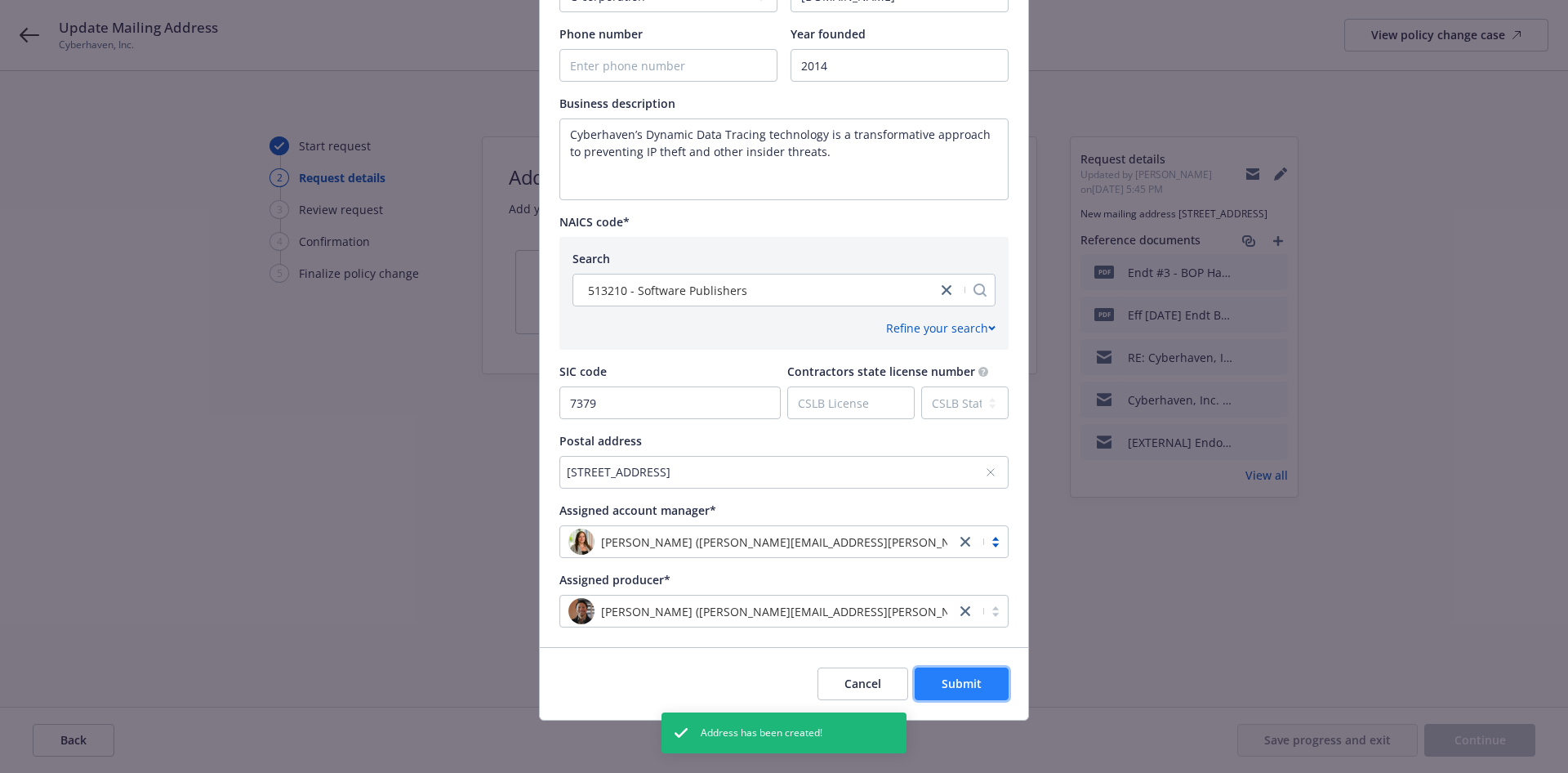
click at [974, 688] on button "Submit" at bounding box center [962, 683] width 94 height 33
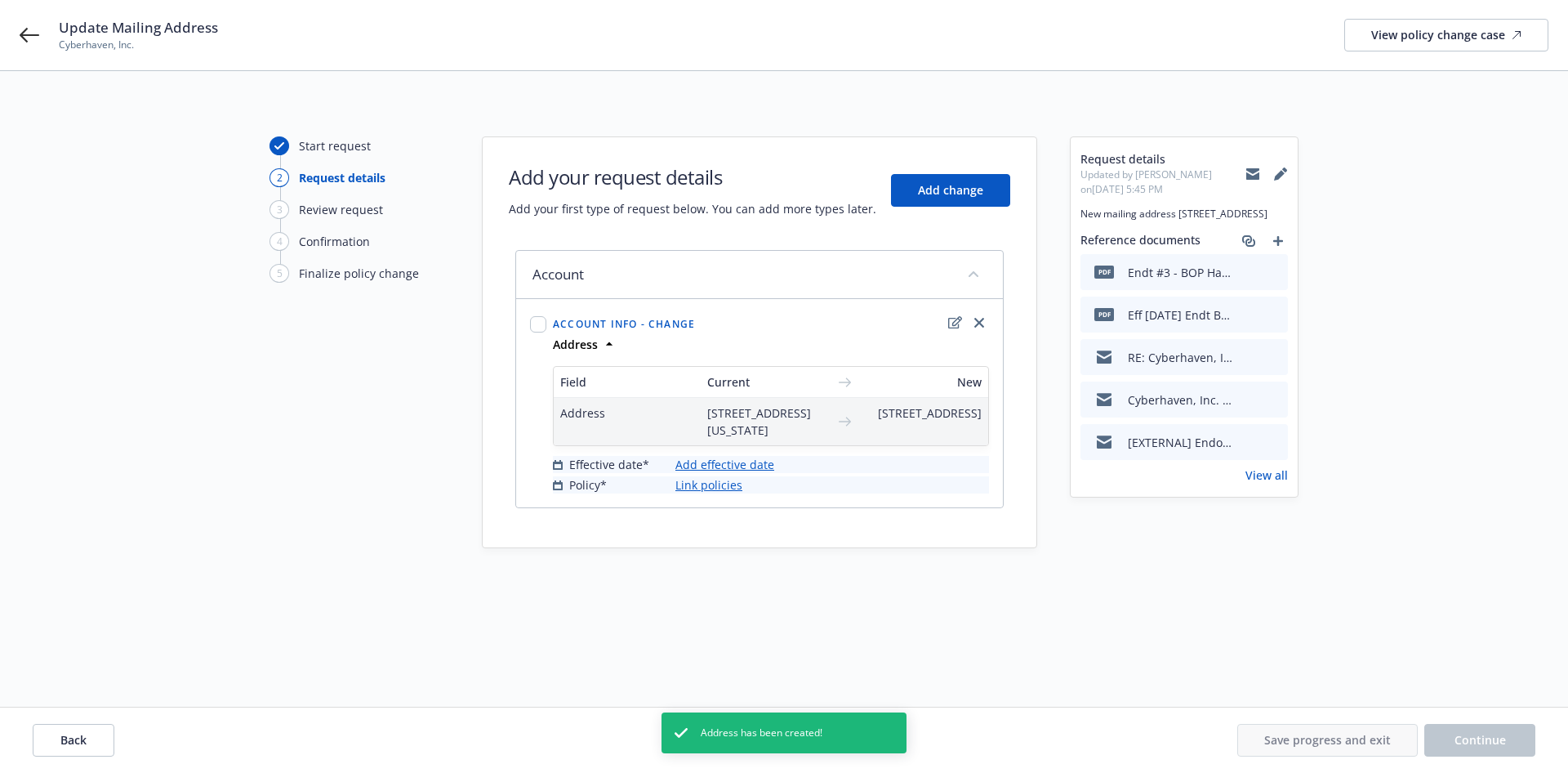
click at [744, 473] on link "Add effective date" at bounding box center [725, 464] width 99 height 17
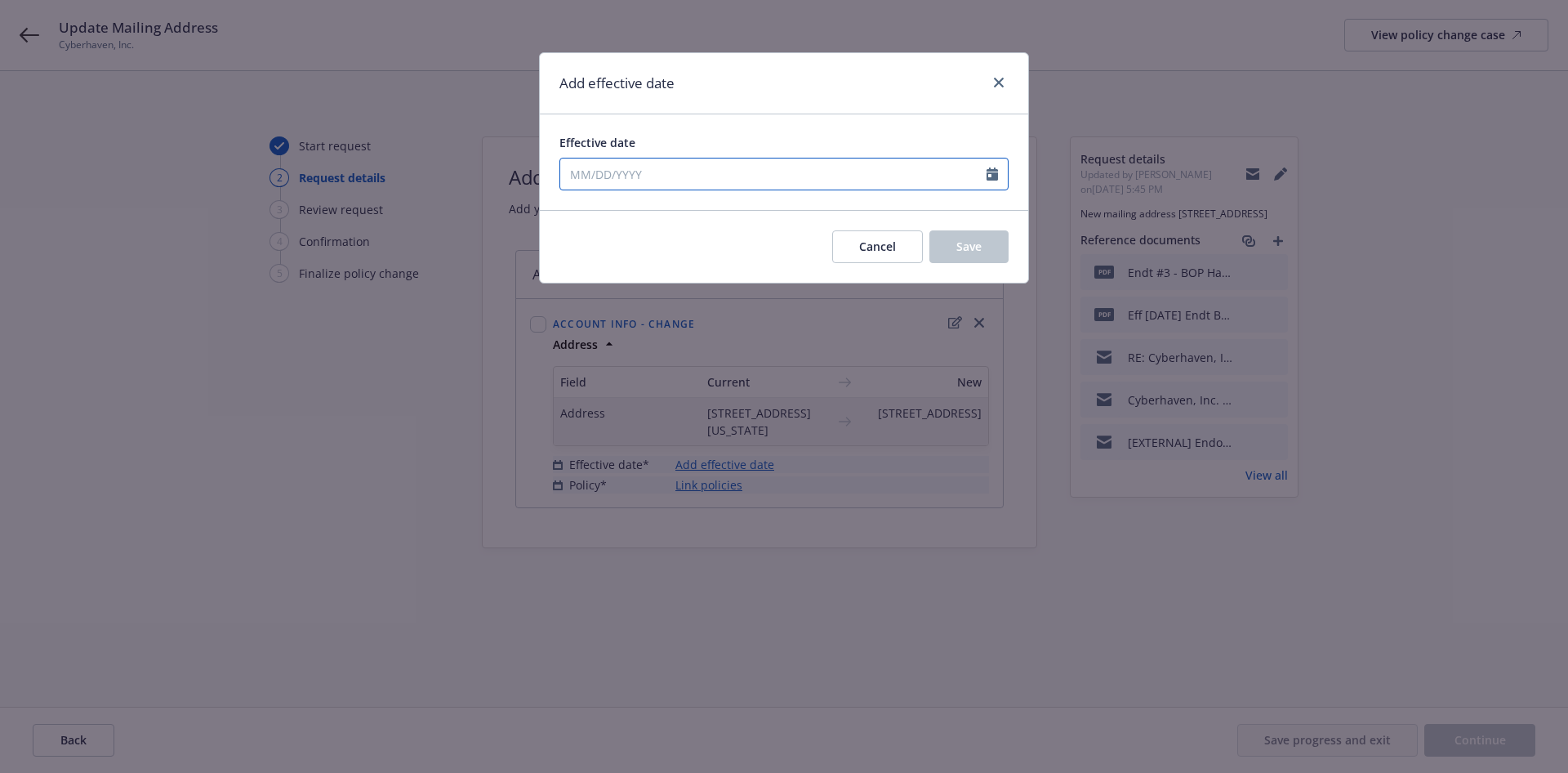
click at [993, 168] on icon "Calendar" at bounding box center [992, 174] width 12 height 13
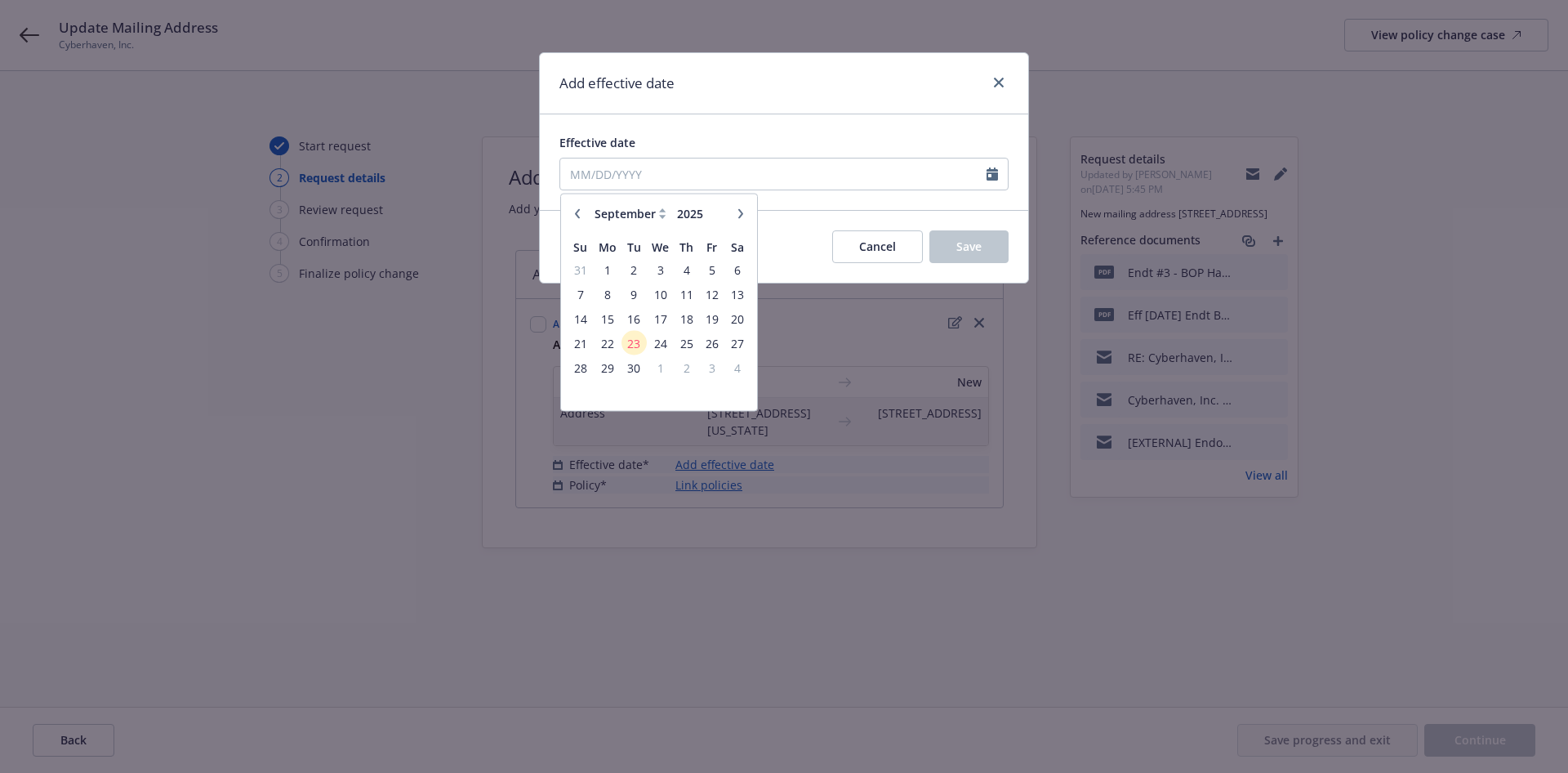
click at [578, 215] on icon "button" at bounding box center [577, 213] width 10 height 10
select select "6"
click at [614, 318] on span "16" at bounding box center [607, 317] width 25 height 20
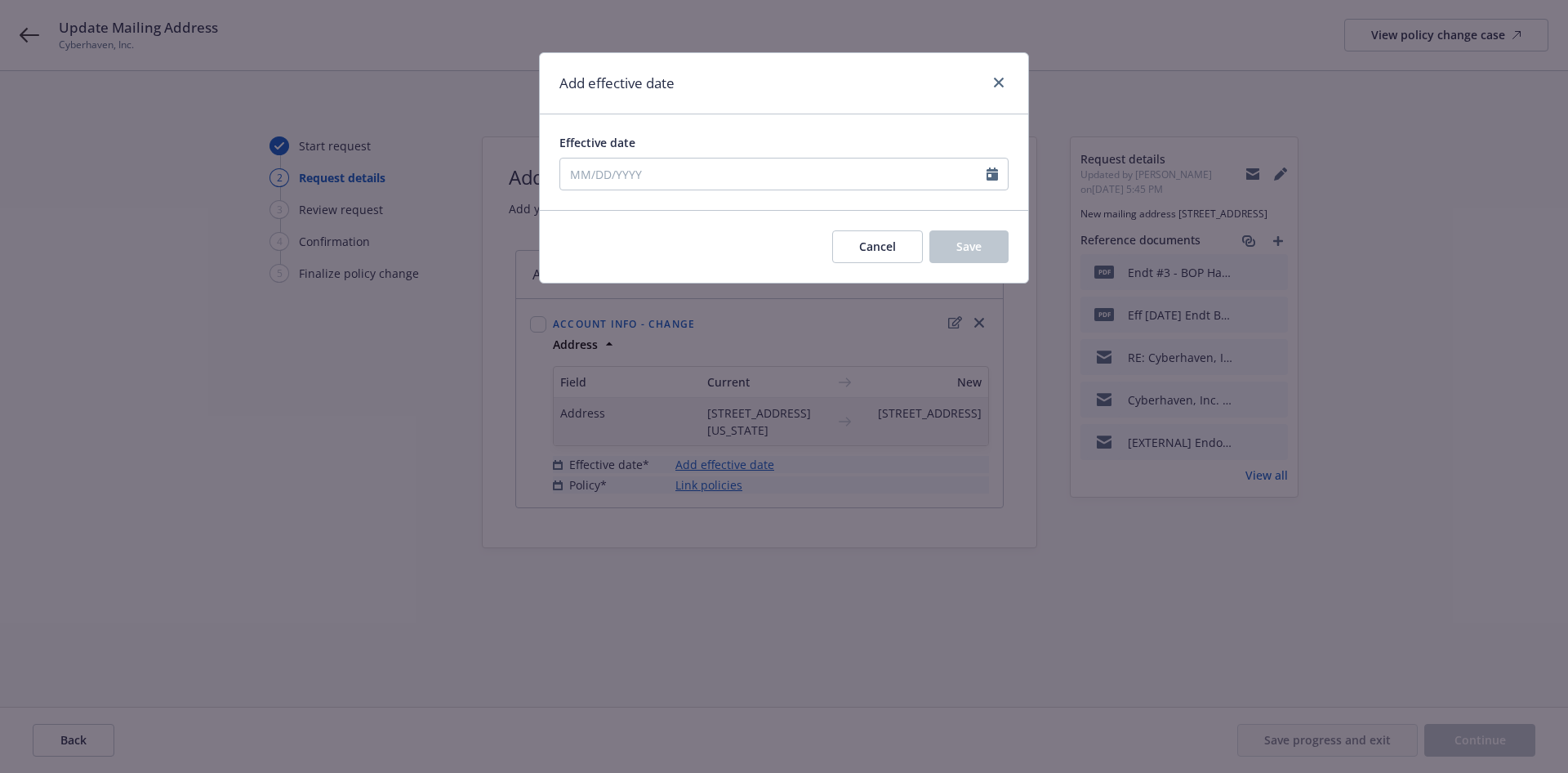
type input "[DATE]"
click at [985, 246] on button "Save" at bounding box center [969, 246] width 79 height 33
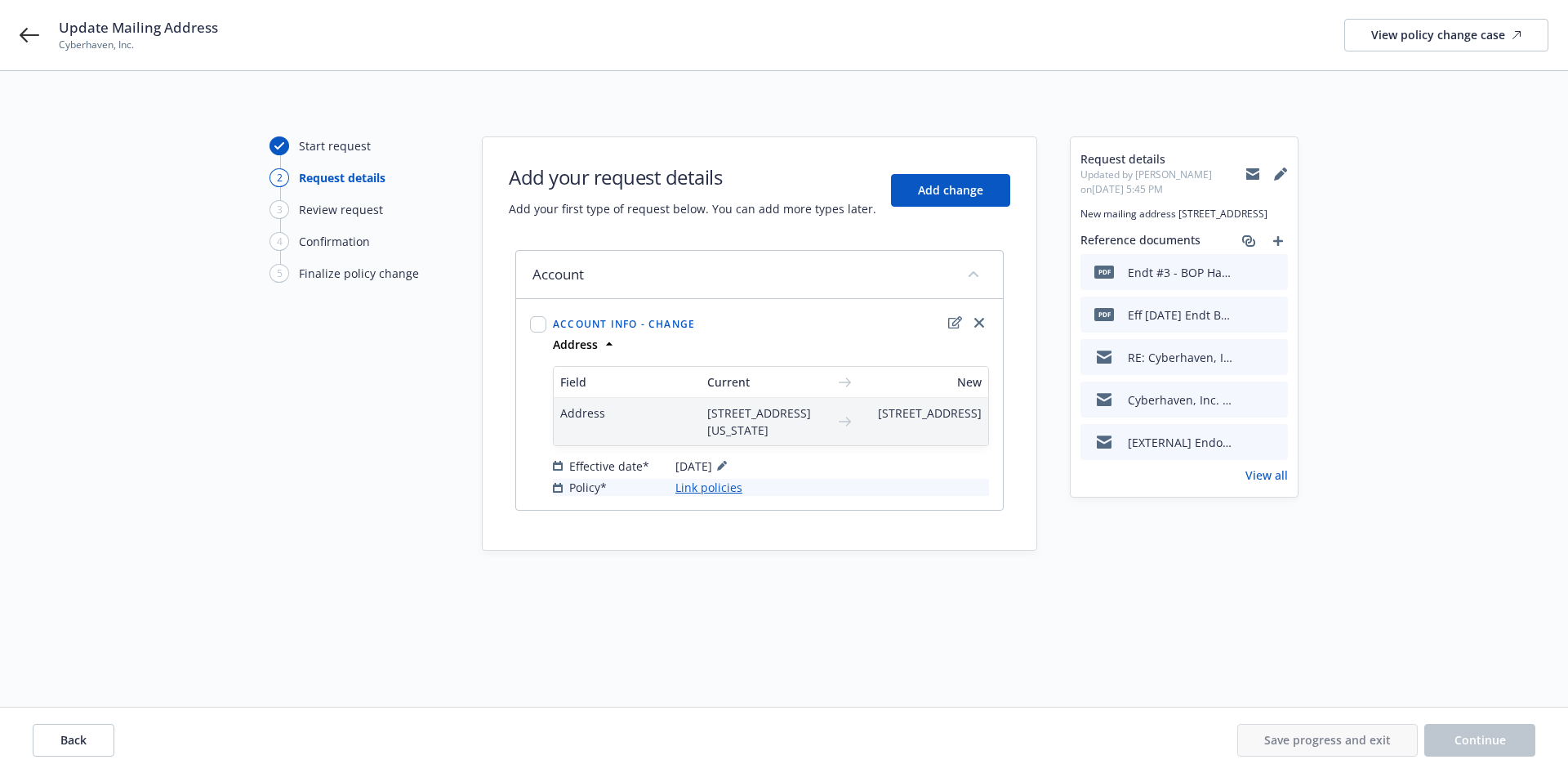
click at [725, 496] on link "Link policies" at bounding box center [709, 487] width 67 height 17
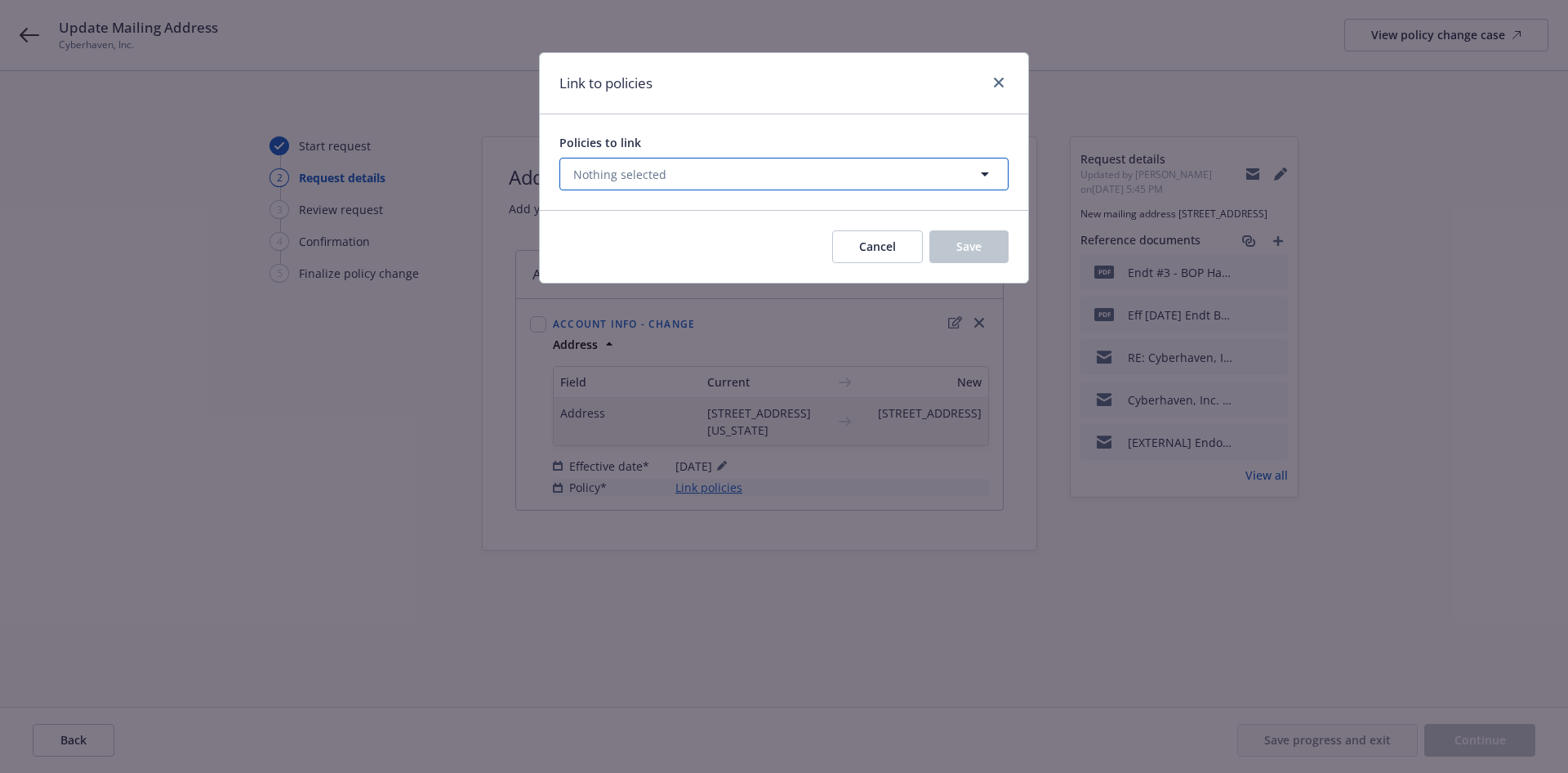
click at [776, 181] on button "Nothing selected" at bounding box center [784, 174] width 449 height 33
select select "ACTIVE"
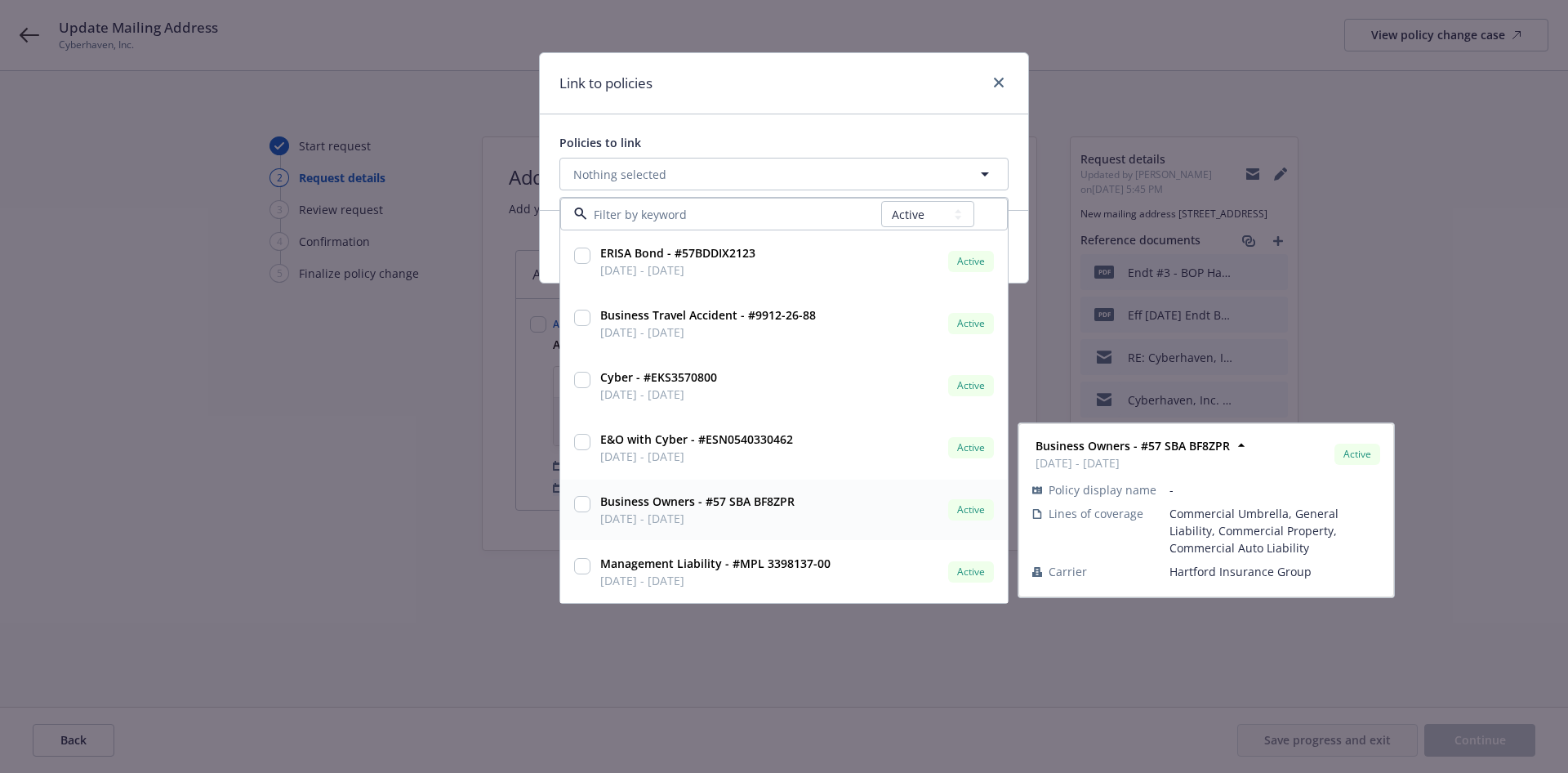
click at [585, 504] on input "checkbox" at bounding box center [582, 504] width 16 height 16
checkbox input "true"
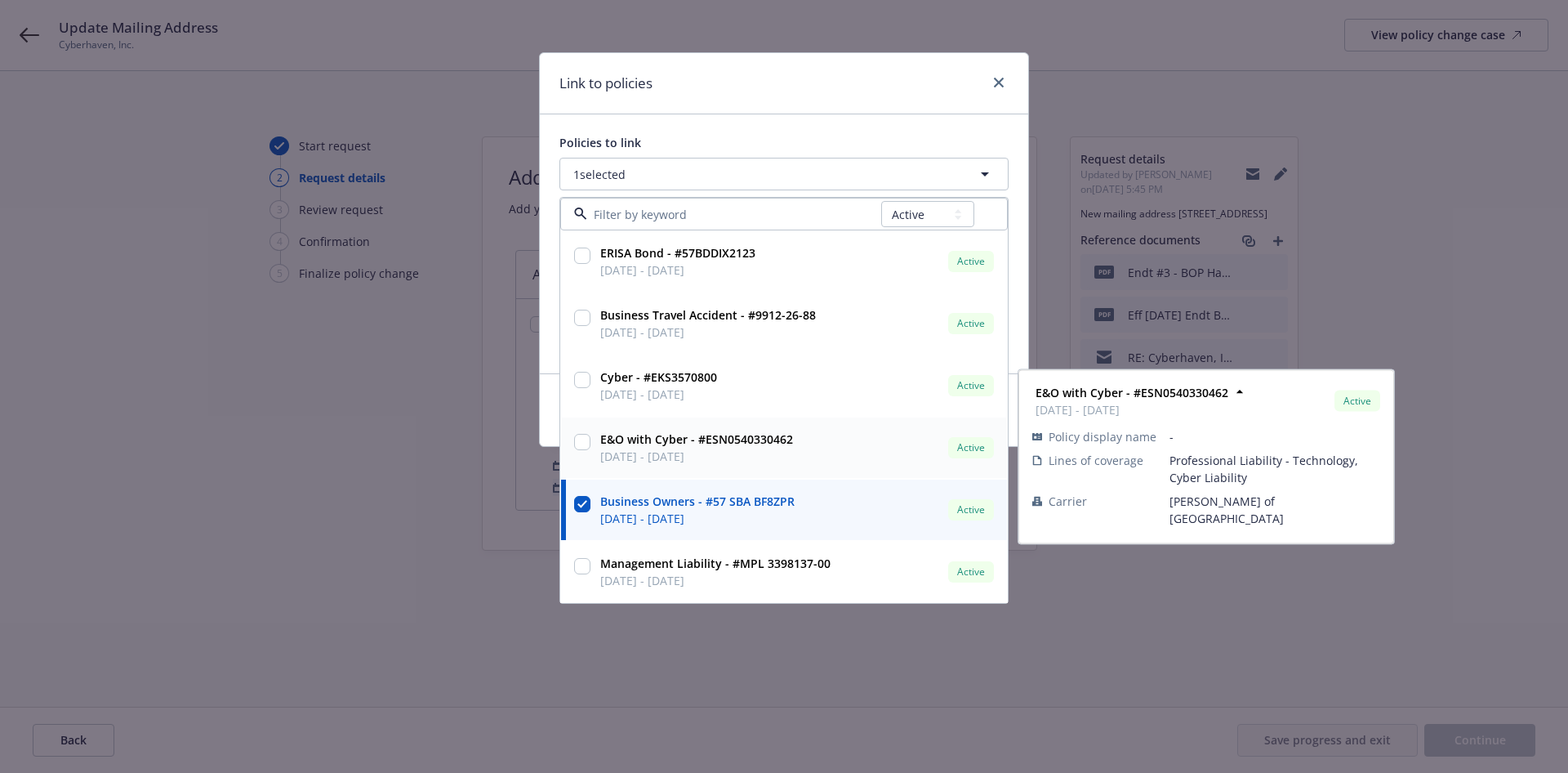
click at [583, 442] on input "checkbox" at bounding box center [582, 441] width 16 height 16
checkbox input "true"
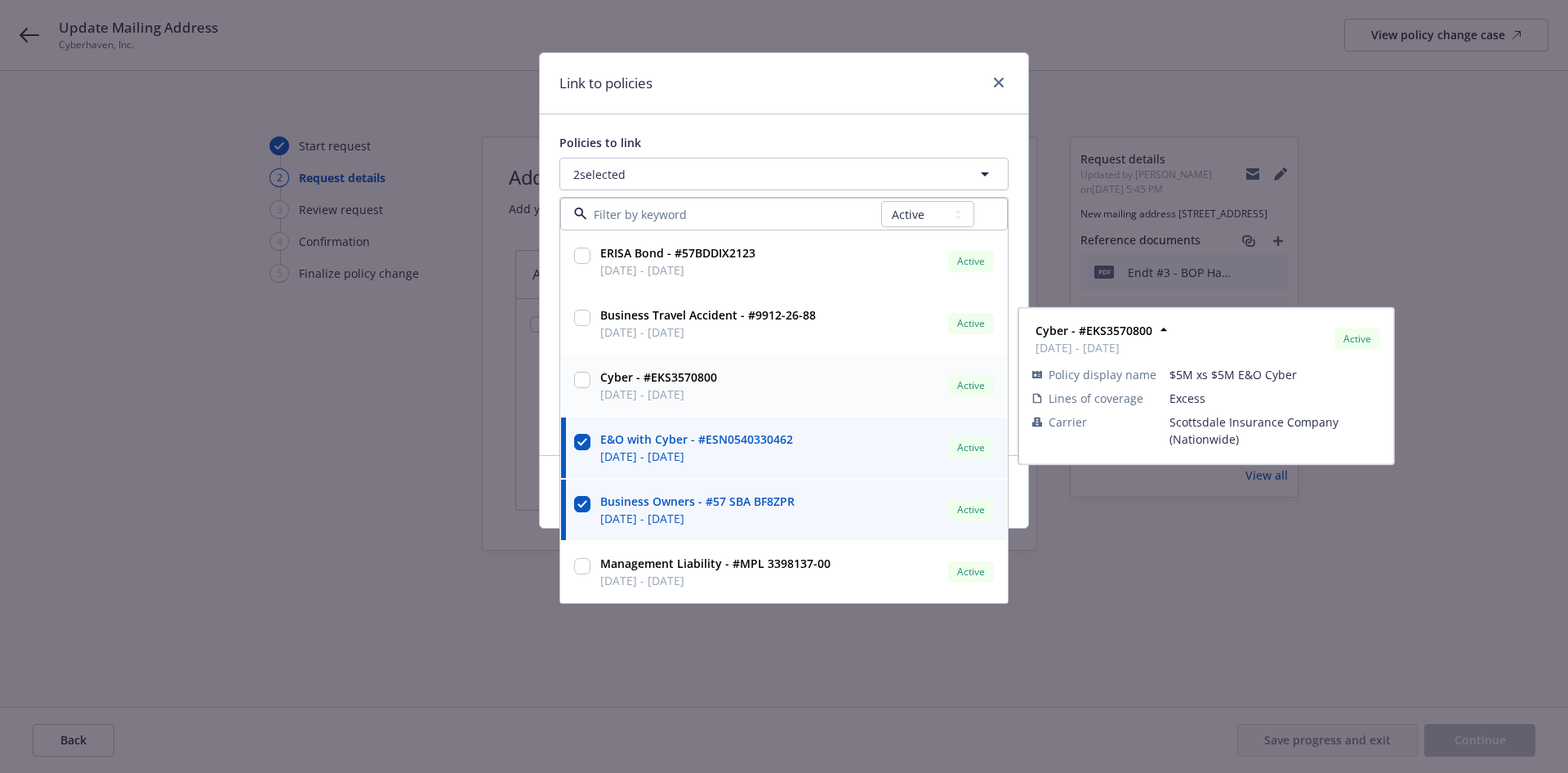
click at [587, 379] on input "checkbox" at bounding box center [582, 379] width 16 height 16
checkbox input "true"
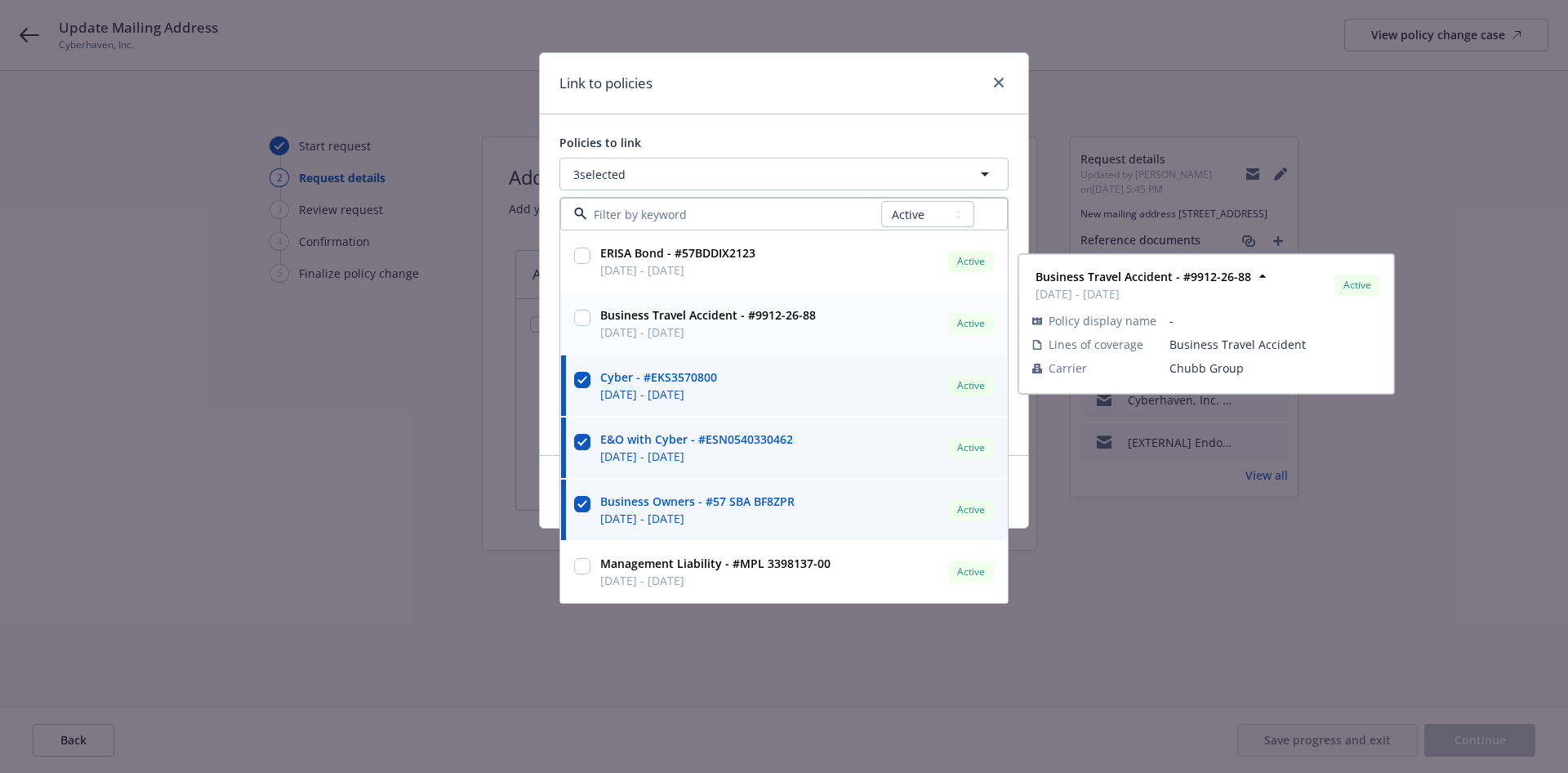
click at [581, 318] on input "checkbox" at bounding box center [582, 317] width 16 height 16
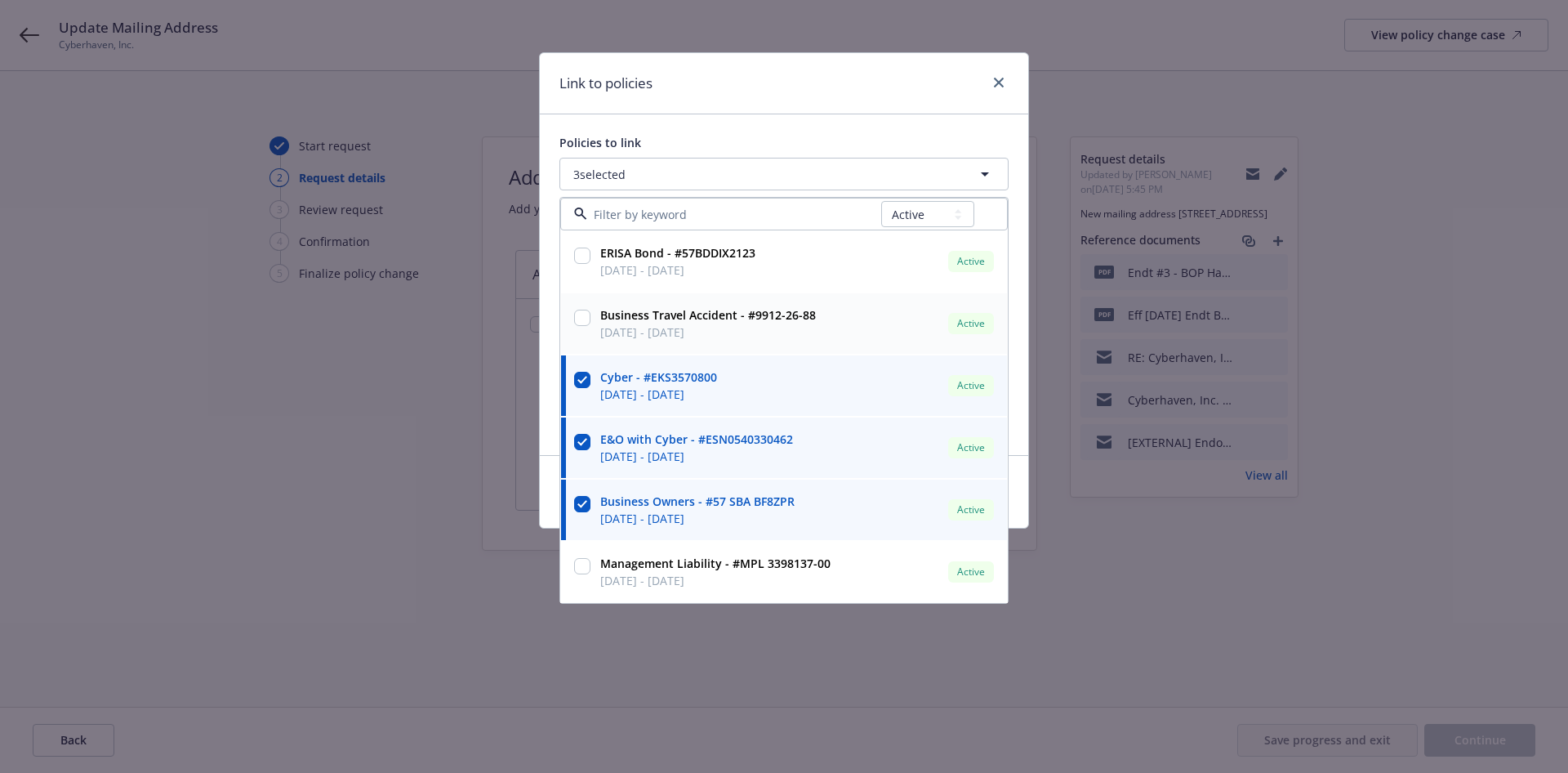
checkbox input "true"
click at [837, 99] on div "Link to policies" at bounding box center [784, 83] width 488 height 61
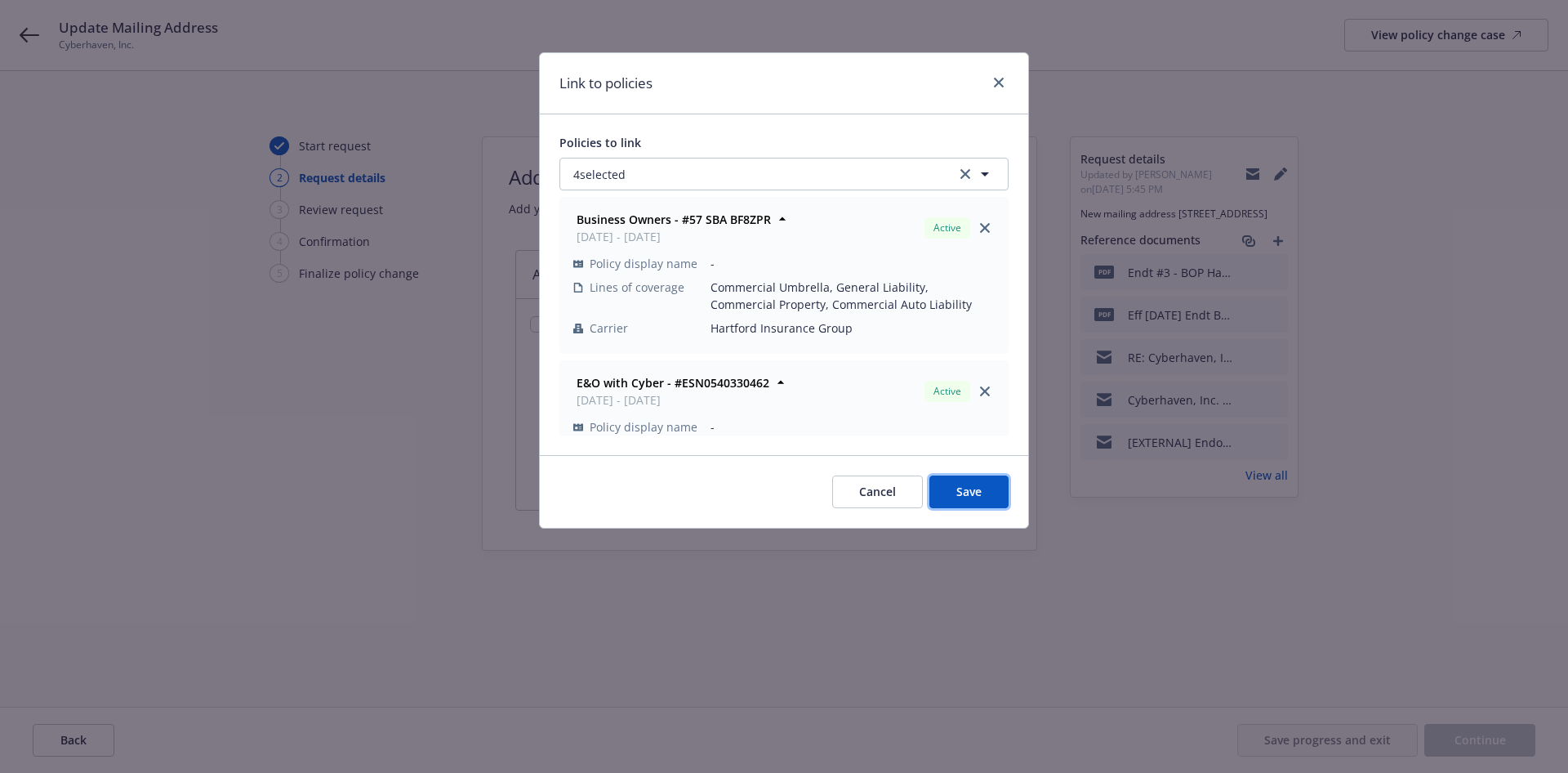
click at [988, 487] on button "Save" at bounding box center [969, 491] width 79 height 33
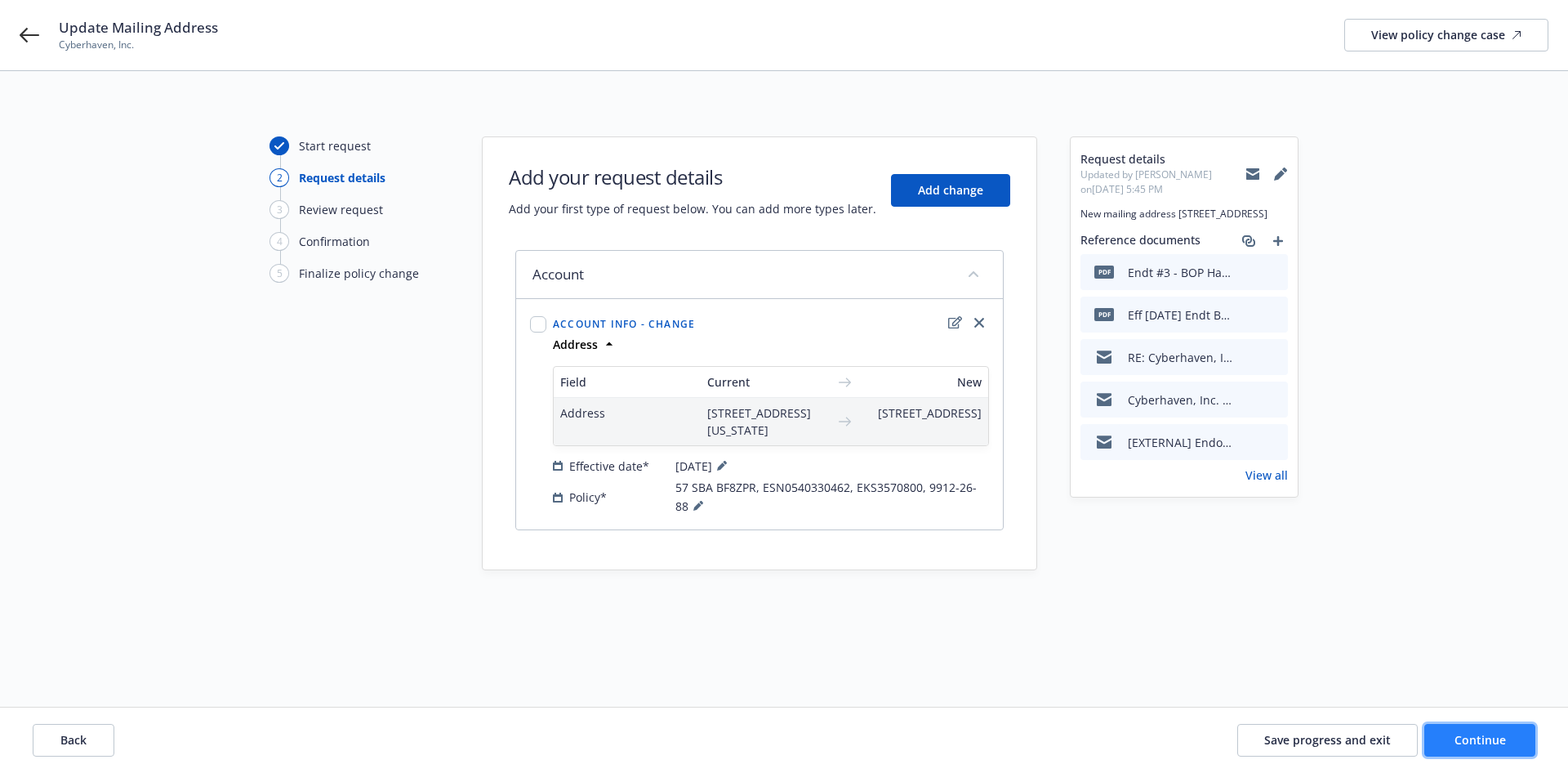
click at [1470, 739] on span "Continue" at bounding box center [1480, 740] width 51 height 16
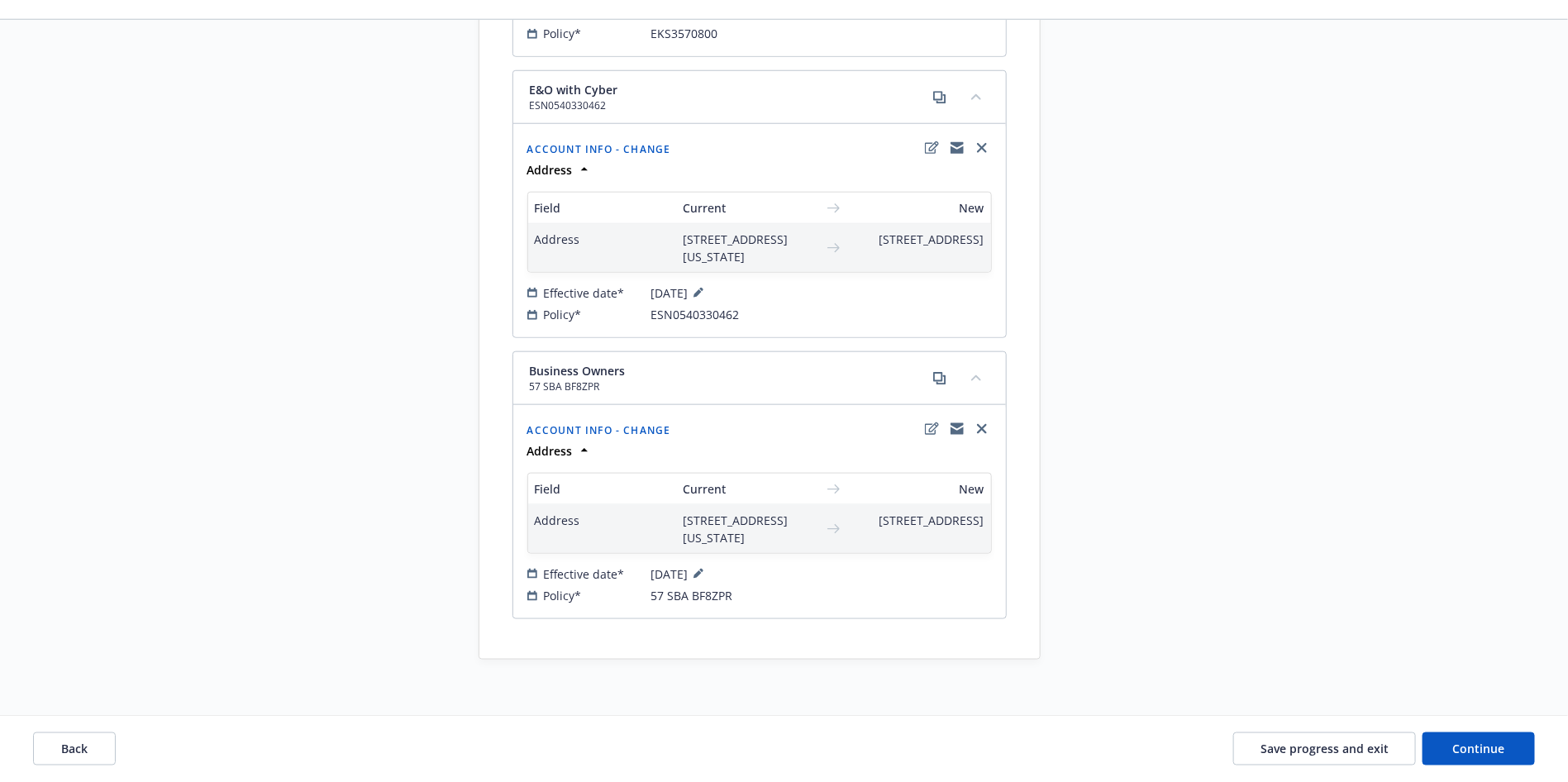
scroll to position [841, 0]
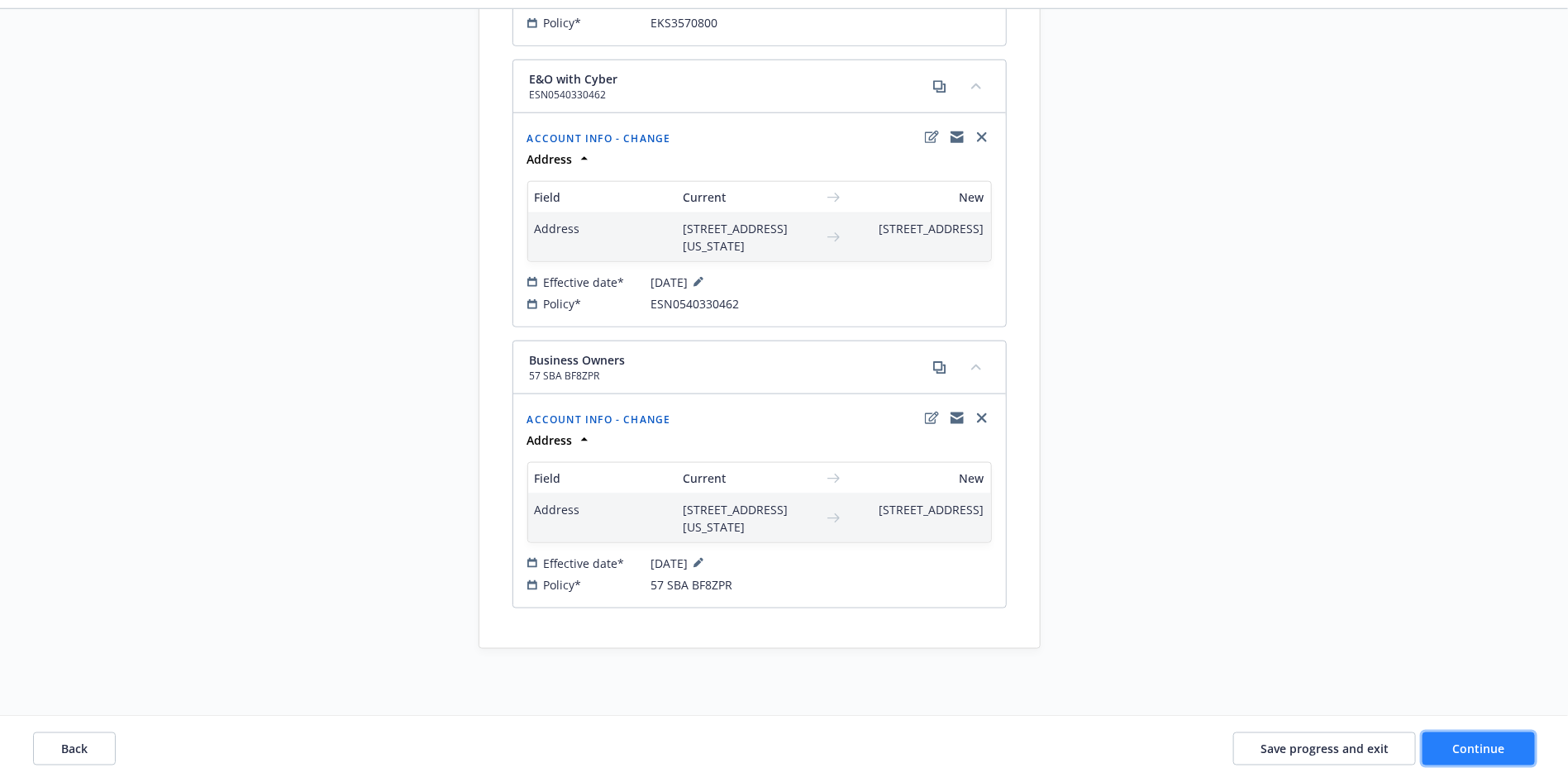
click at [1502, 750] on span "Continue" at bounding box center [1479, 749] width 52 height 16
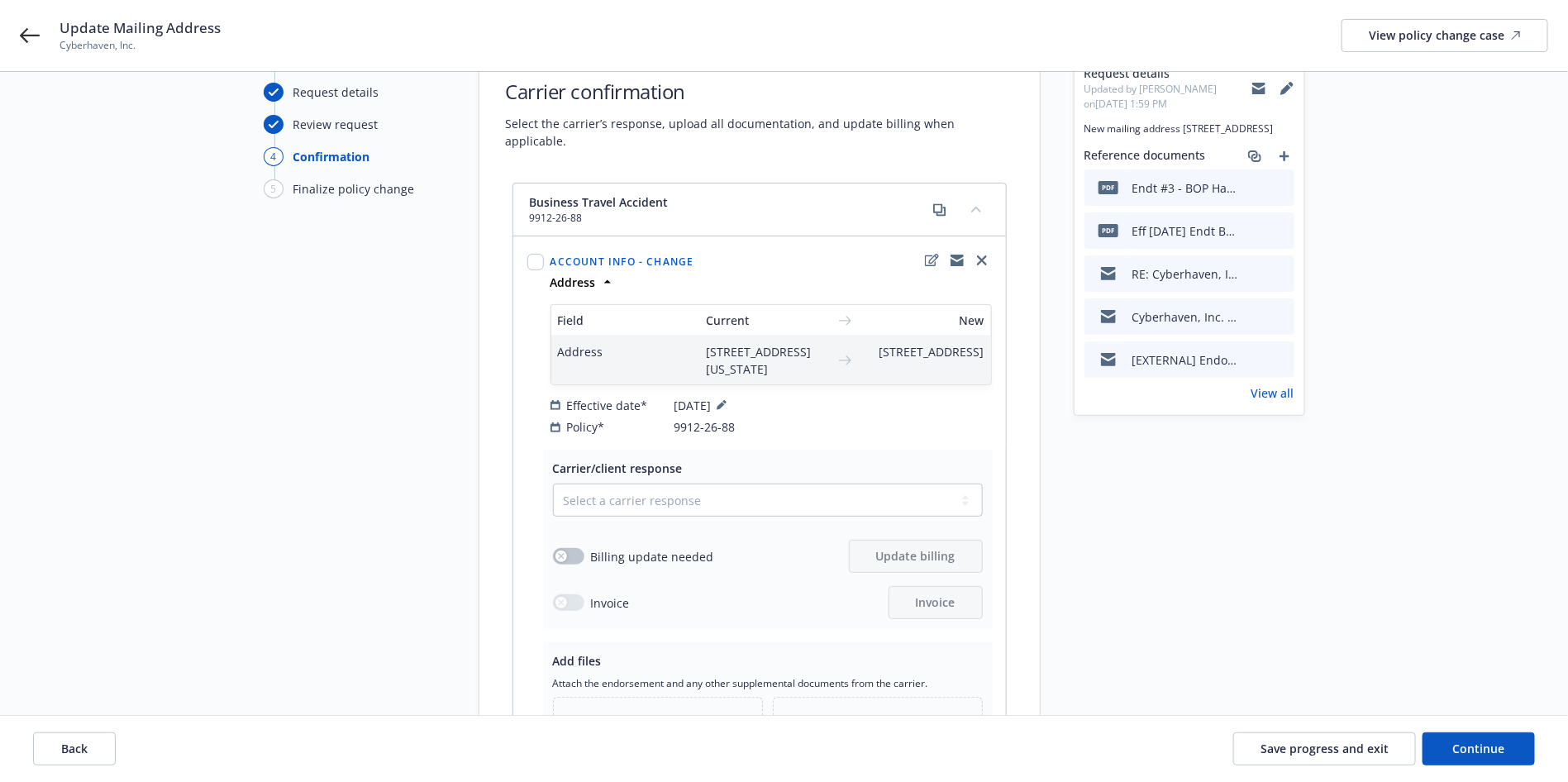
scroll to position [248, 0]
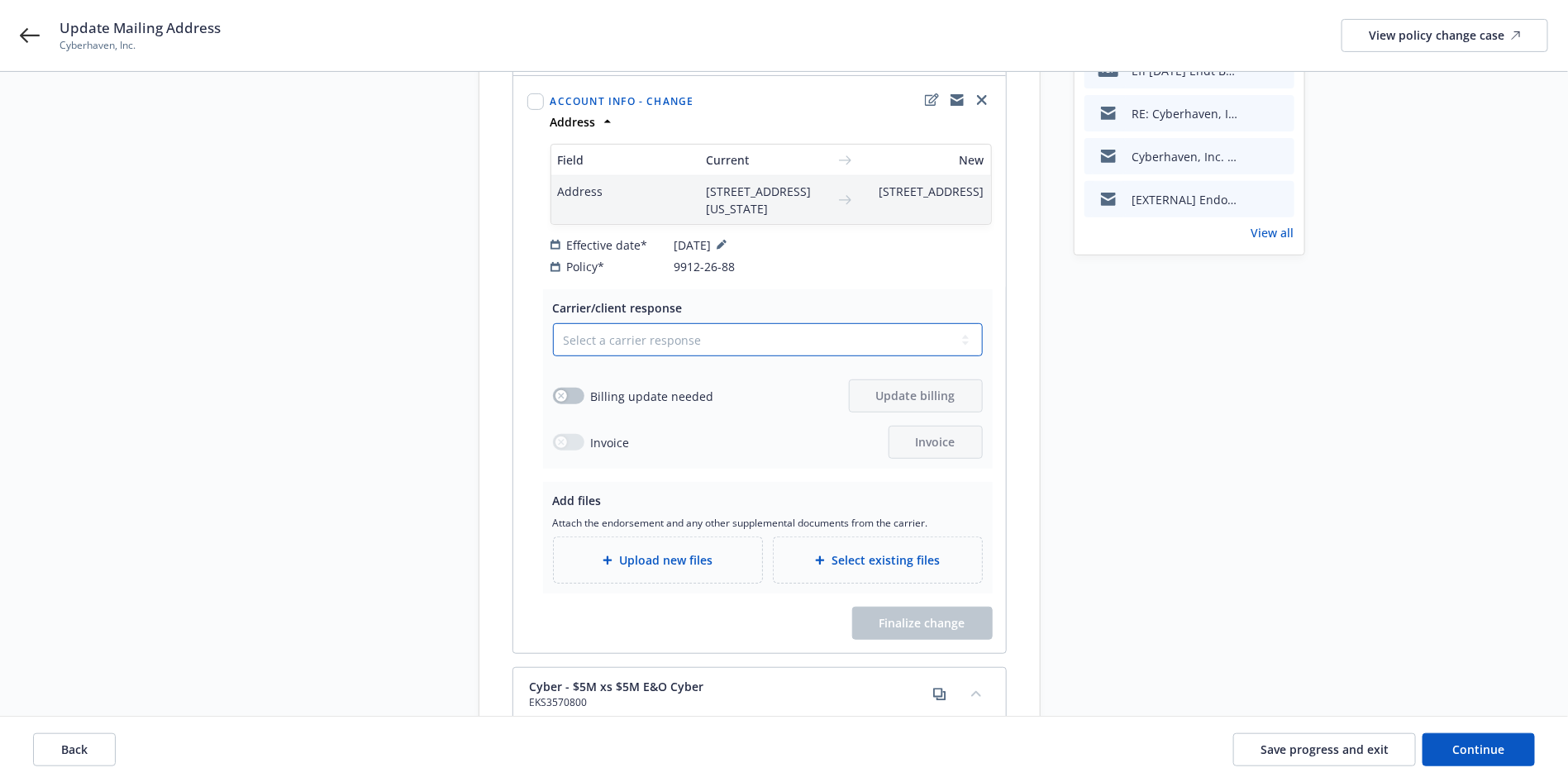
click at [668, 352] on select "Select a carrier response Accepted Accepted with revision No endorsement needed…" at bounding box center [768, 339] width 430 height 33
select select "ACCEPTED"
click at [553, 341] on select "Select a carrier response Accepted Accepted with revision No endorsement needed…" at bounding box center [768, 339] width 430 height 33
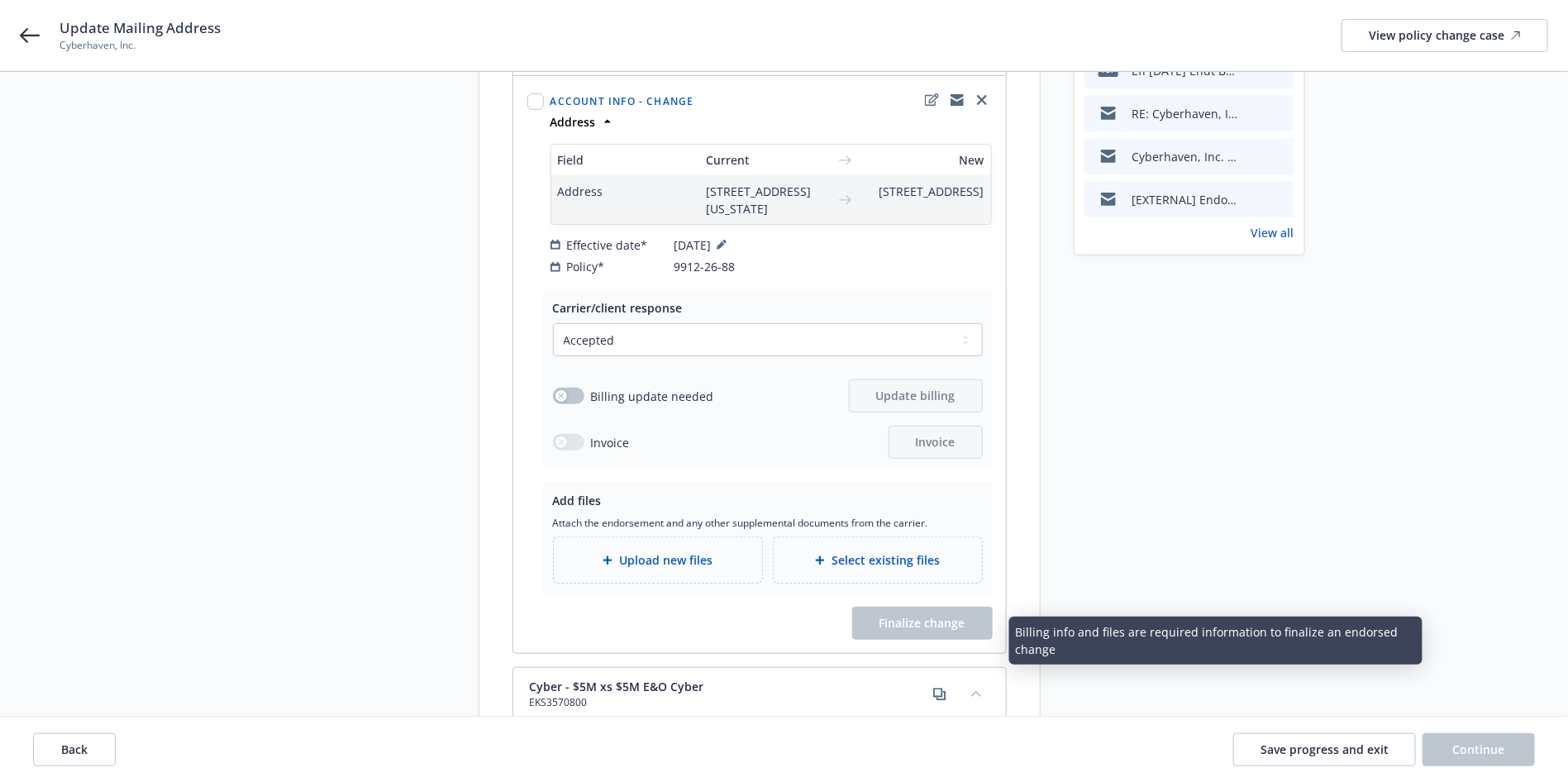
click at [850, 569] on span "Select existing files" at bounding box center [885, 560] width 109 height 17
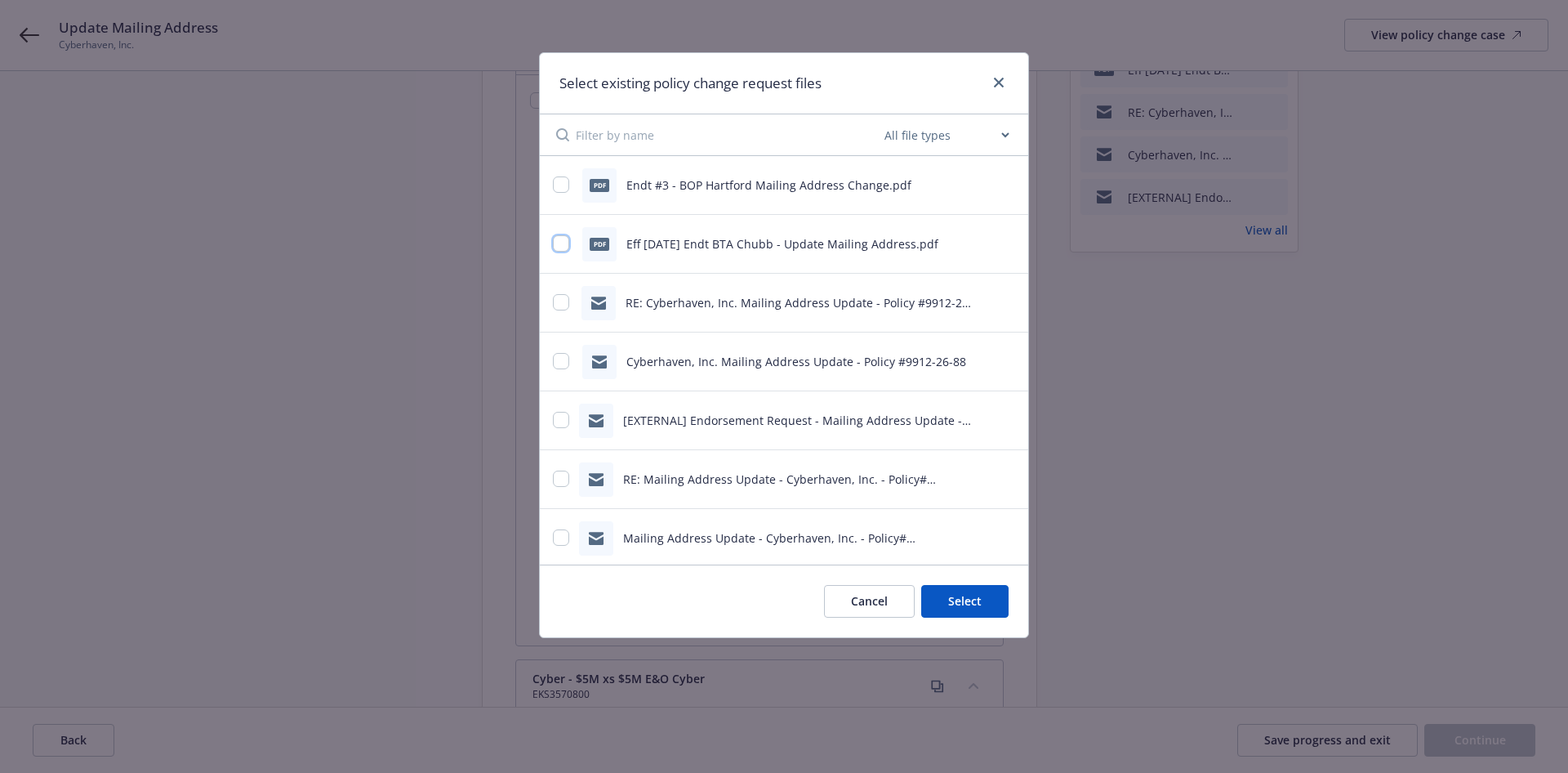
click at [559, 246] on input "checkbox" at bounding box center [561, 243] width 16 height 16
checkbox input "true"
click at [935, 590] on button "Select 1 file" at bounding box center [949, 601] width 118 height 33
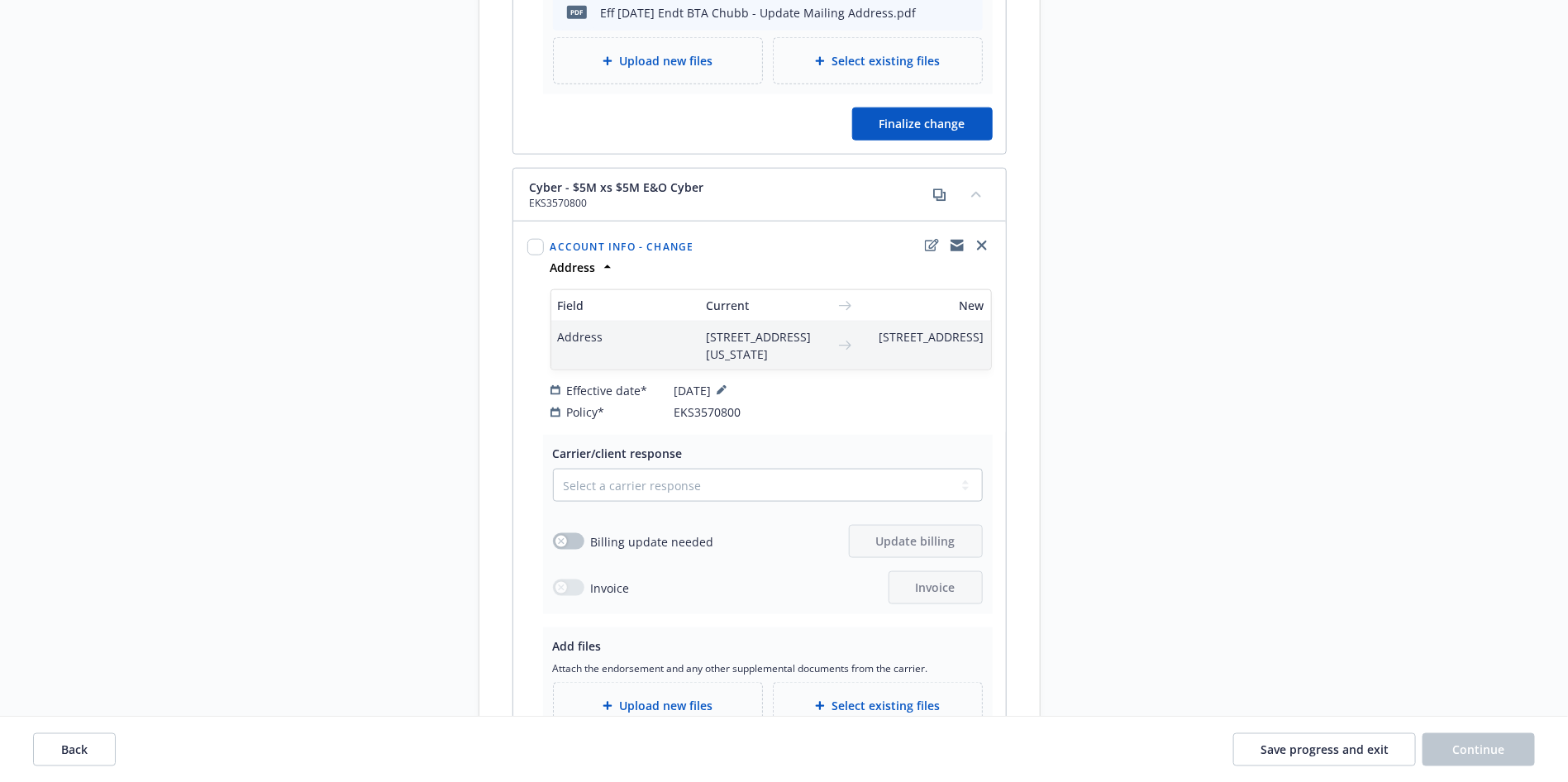
scroll to position [868, 0]
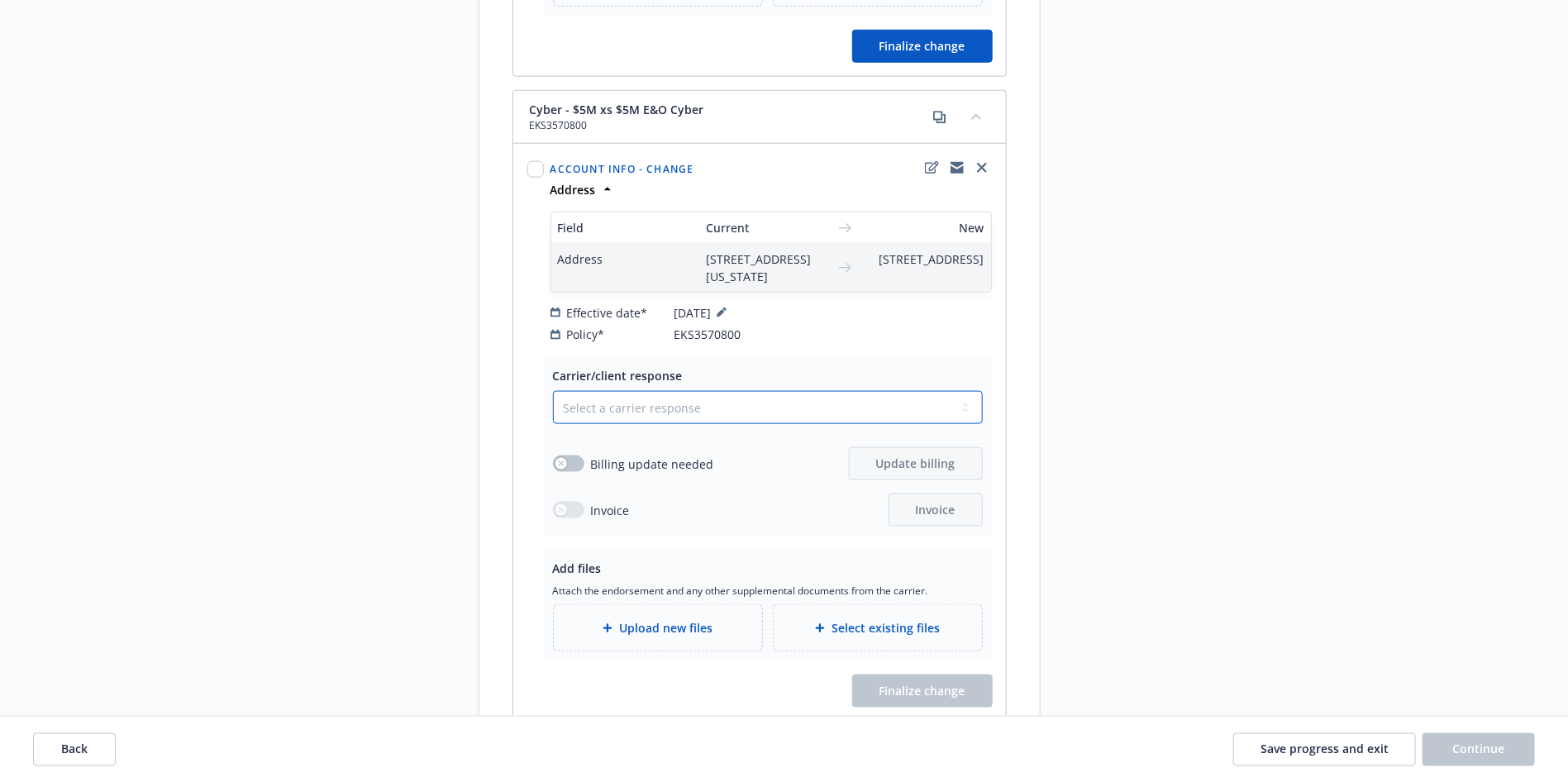
click at [598, 424] on select "Select a carrier response Accepted Accepted with revision No endorsement needed…" at bounding box center [768, 407] width 430 height 33
select select "ACCEPTED"
click at [553, 424] on select "Select a carrier response Accepted Accepted with revision No endorsement needed…" at bounding box center [768, 407] width 430 height 33
click at [1100, 543] on div "Request details Updated by [PERSON_NAME] on [DATE] 1:59 PM New mailing address …" at bounding box center [1189, 638] width 231 height 2735
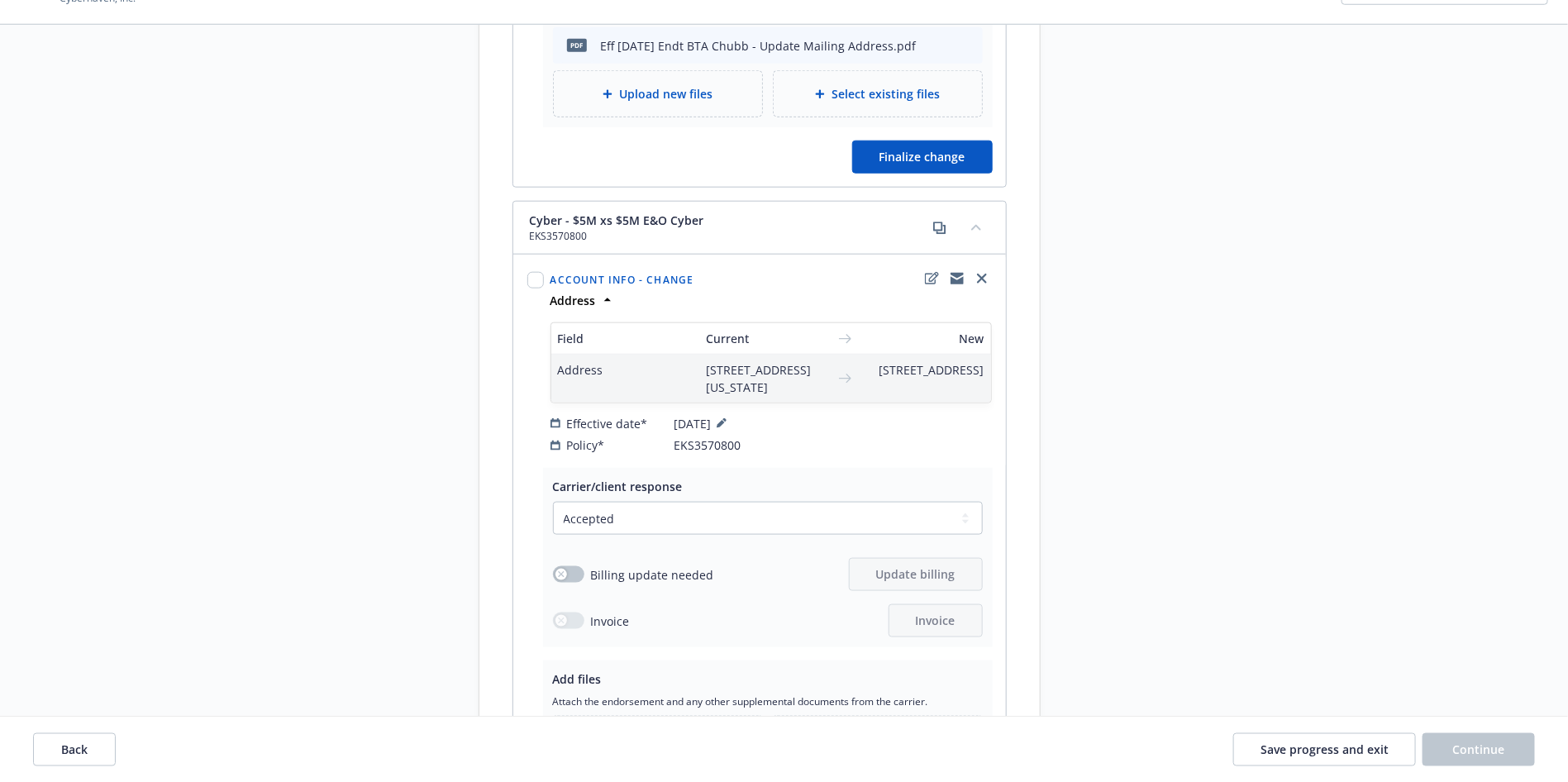
scroll to position [992, 0]
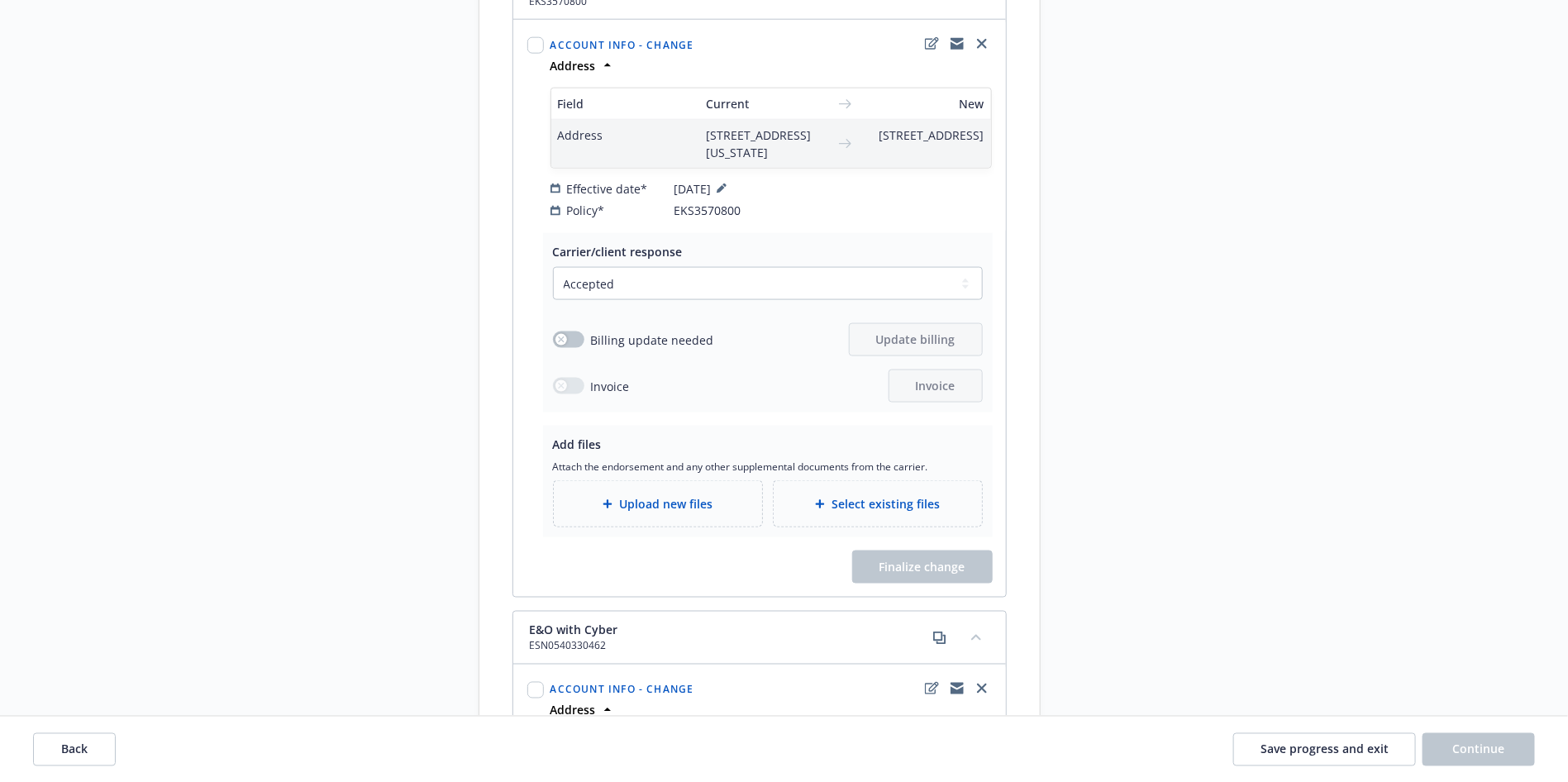
click at [614, 481] on div "Add files Attach the endorsement and any other supplemental documents from the …" at bounding box center [767, 482] width 449 height 111
click at [817, 513] on div "Select existing files" at bounding box center [877, 503] width 182 height 19
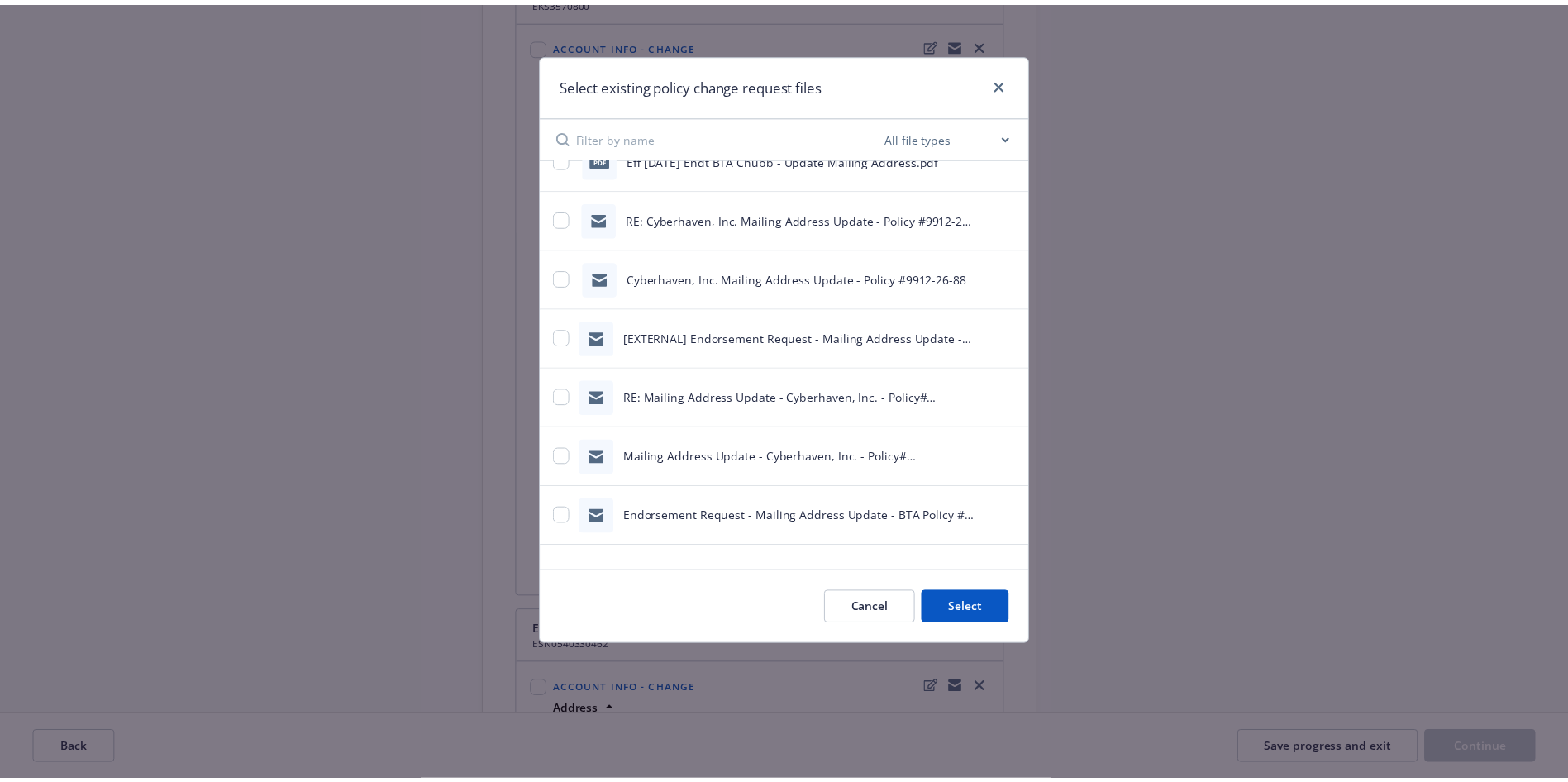
scroll to position [102, 0]
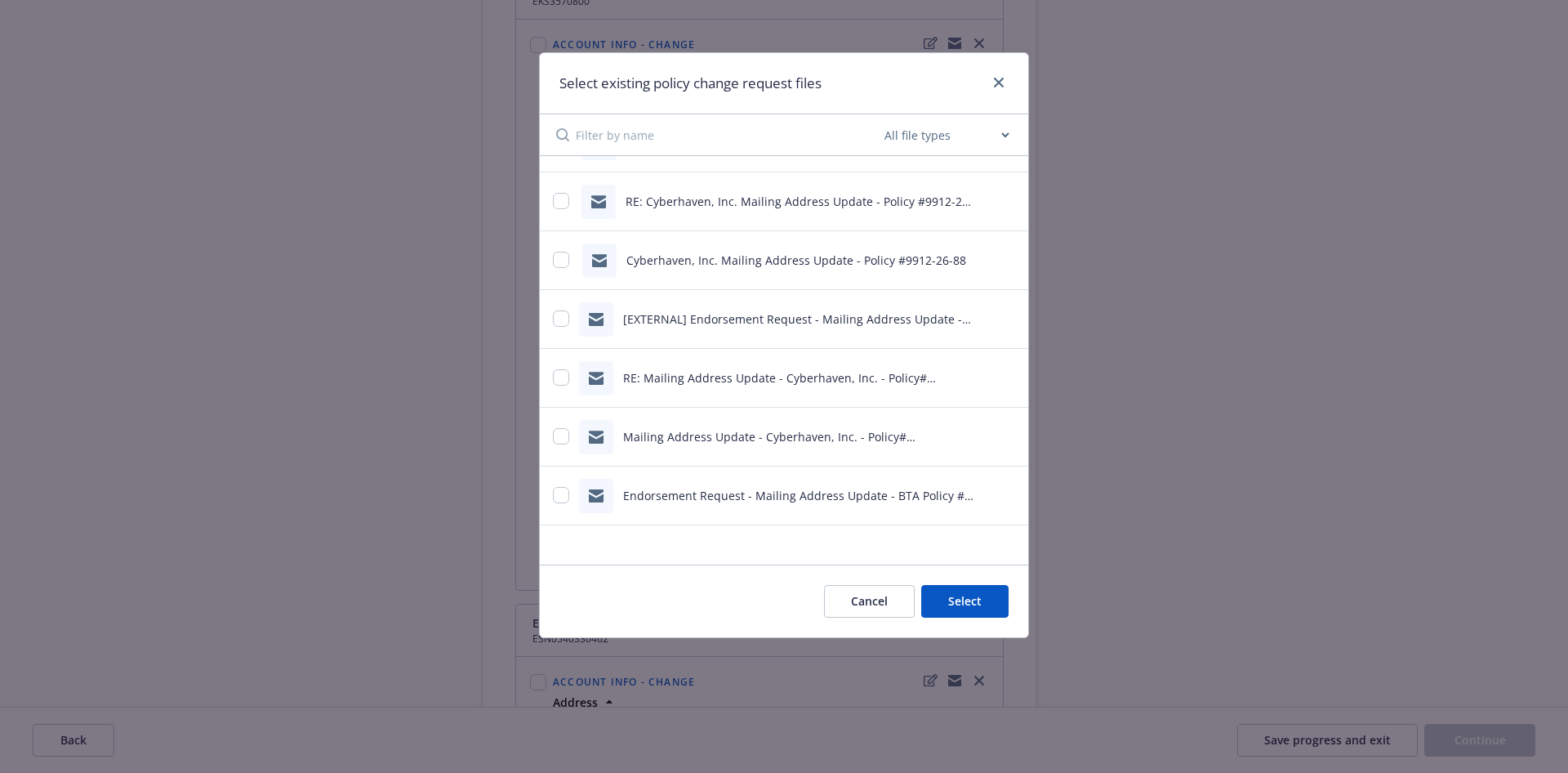
click at [888, 602] on button "Cancel" at bounding box center [870, 601] width 90 height 33
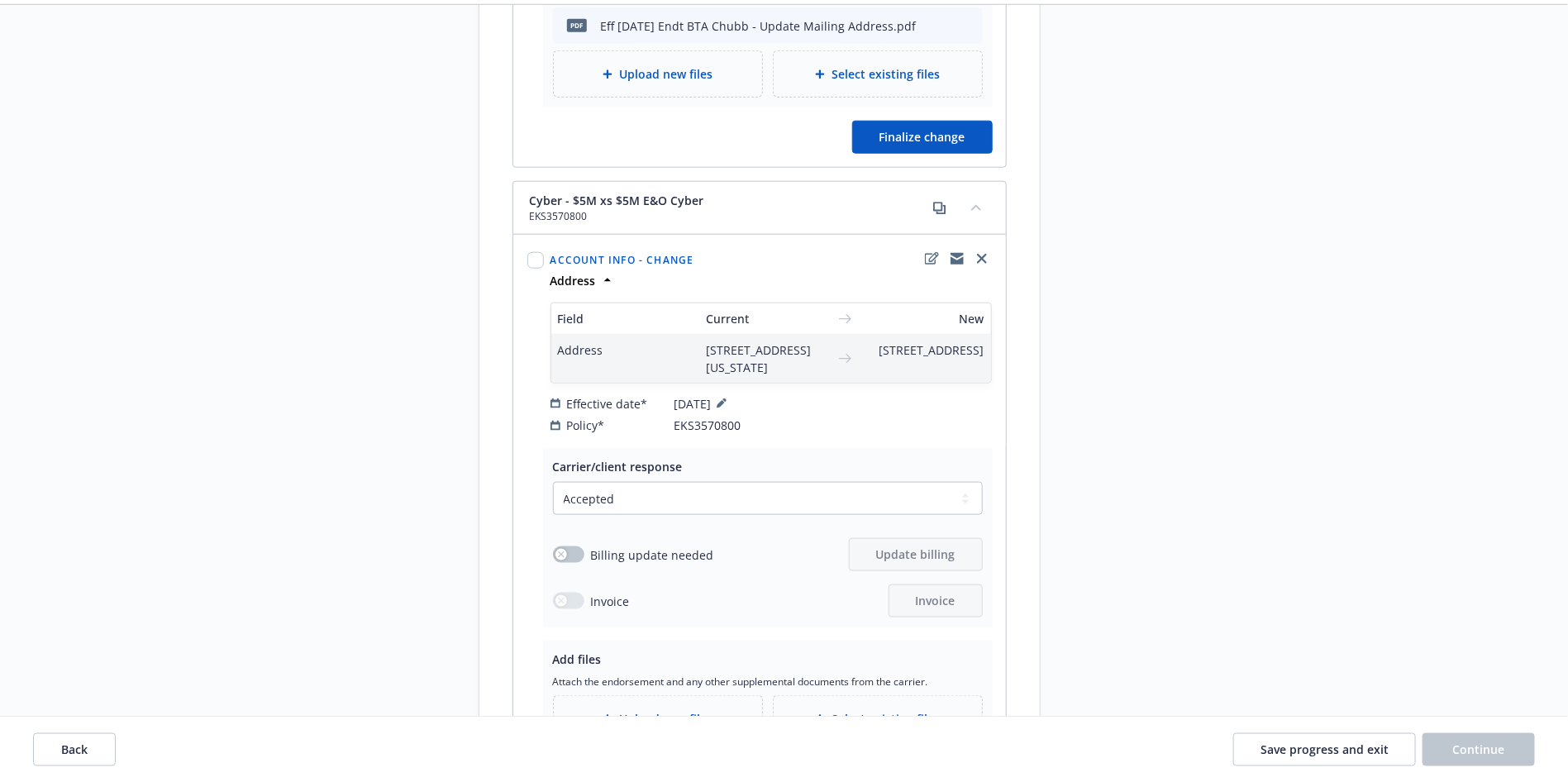
scroll to position [620, 0]
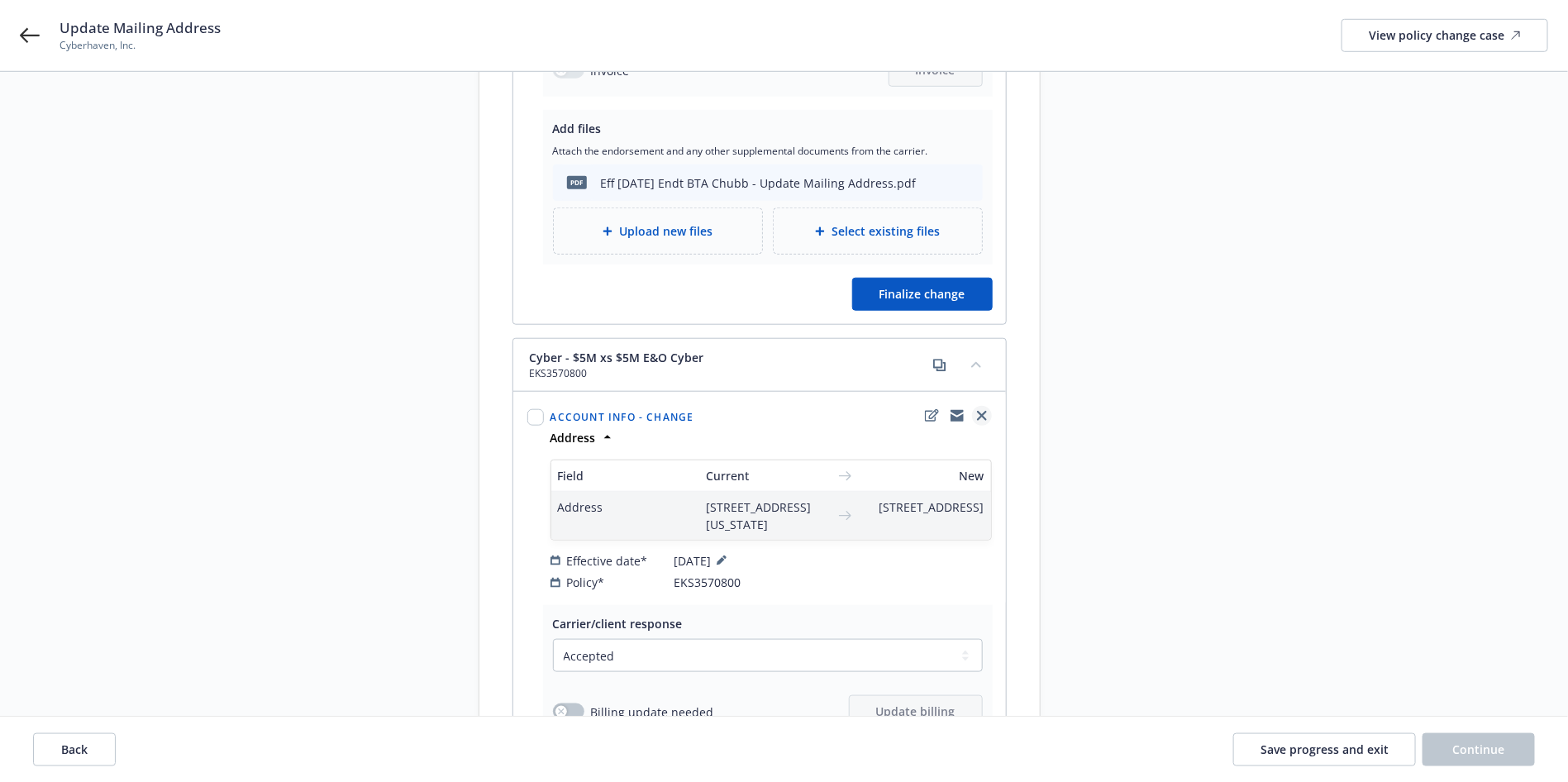
click at [980, 421] on icon "close" at bounding box center [981, 415] width 10 height 10
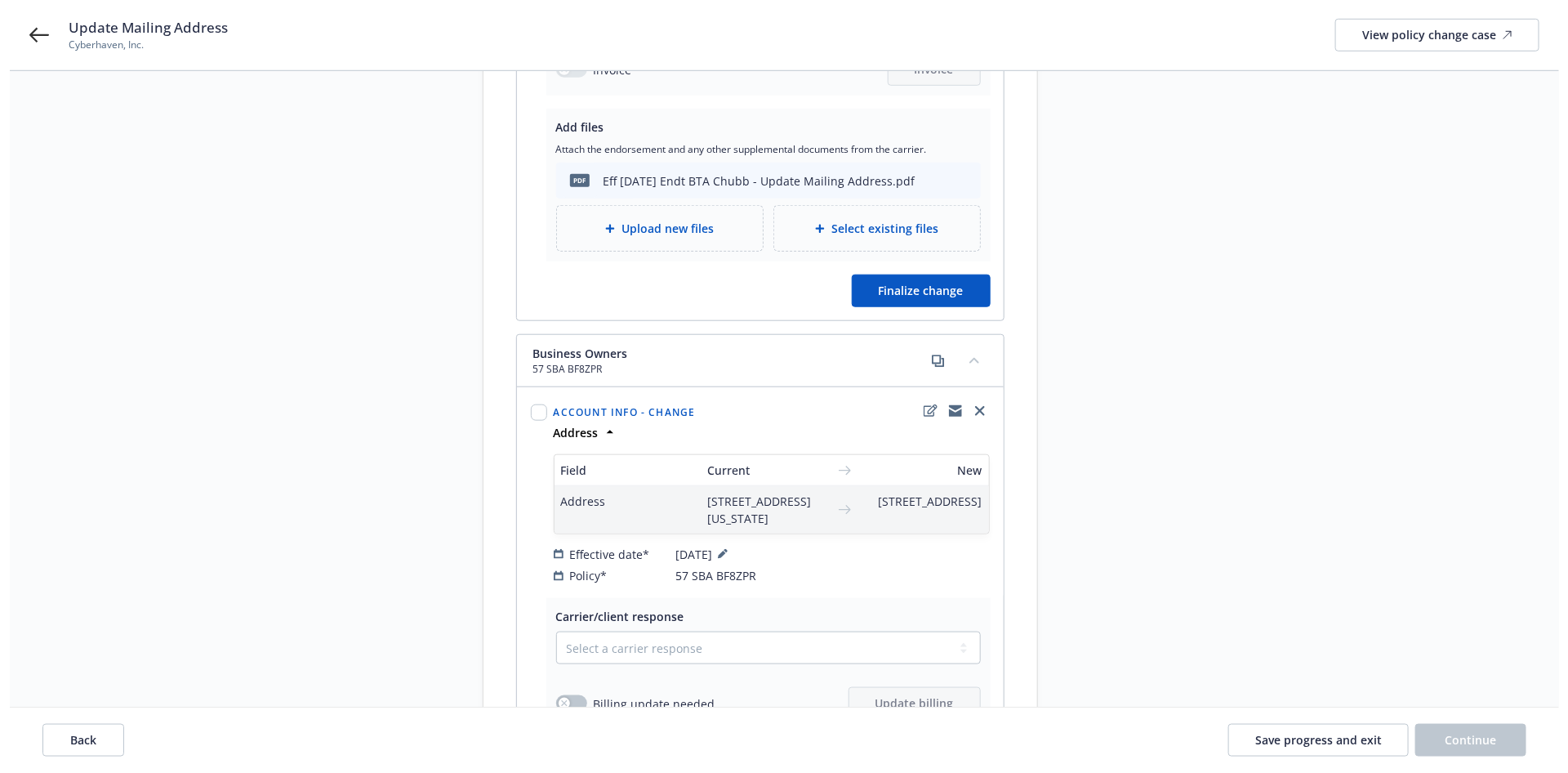
scroll to position [975, 0]
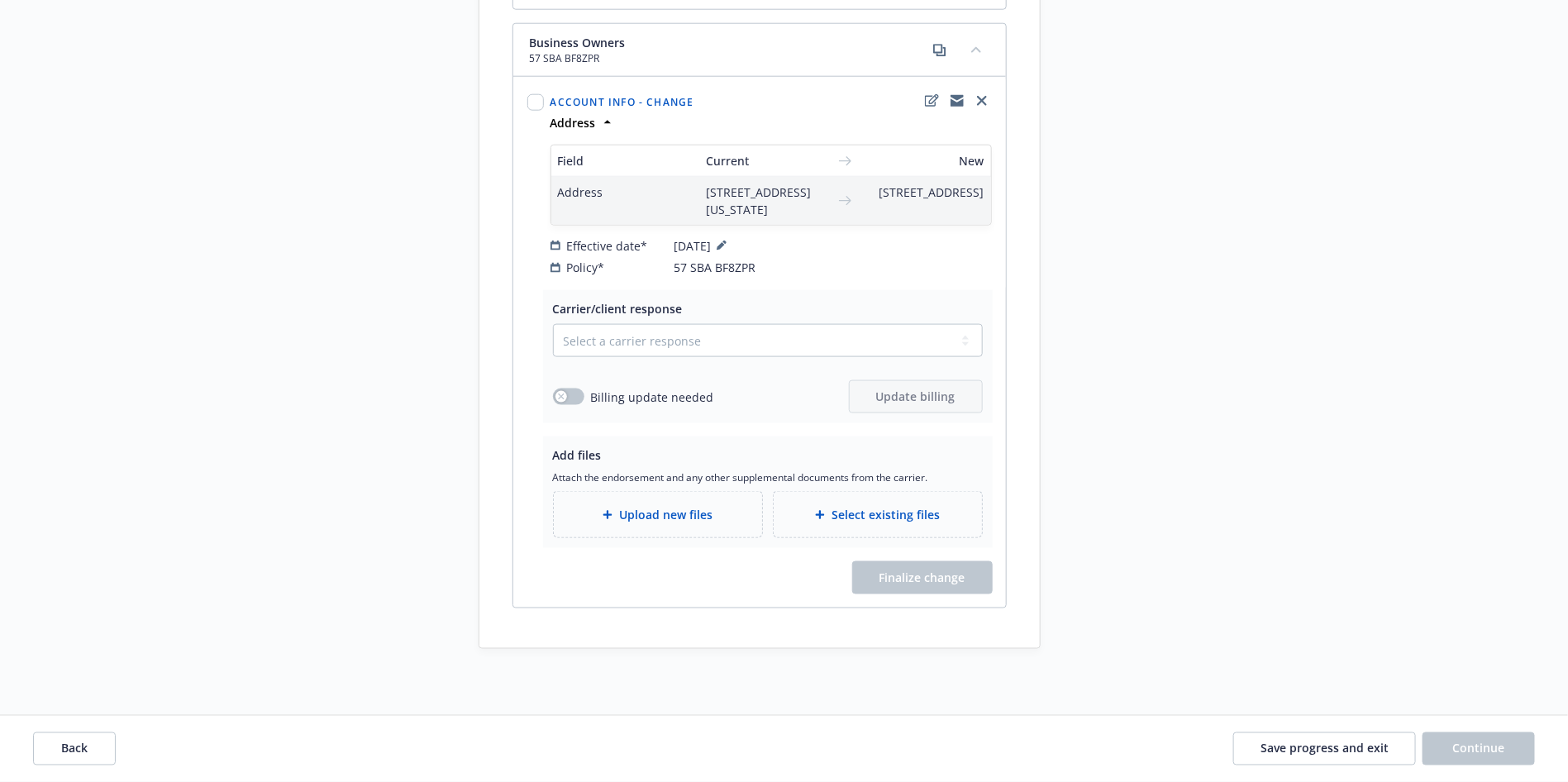
click at [854, 510] on span "Select existing files" at bounding box center [885, 514] width 109 height 17
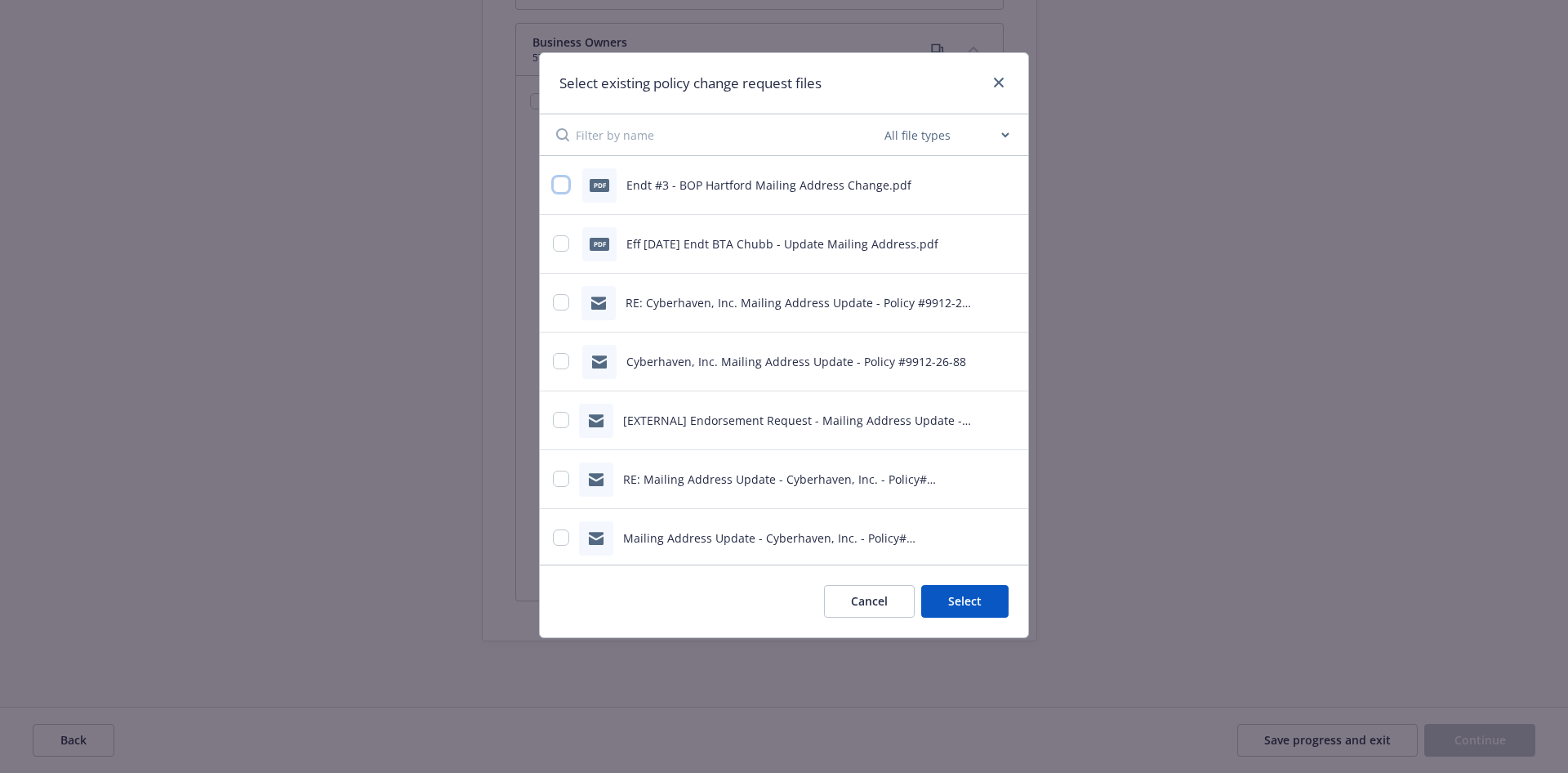
click at [566, 185] on input "checkbox" at bounding box center [561, 184] width 16 height 16
checkbox input "true"
drag, startPoint x: 922, startPoint y: 608, endPoint x: 931, endPoint y: 602, distance: 10.8
click at [922, 609] on button "Select 1 file" at bounding box center [949, 601] width 118 height 33
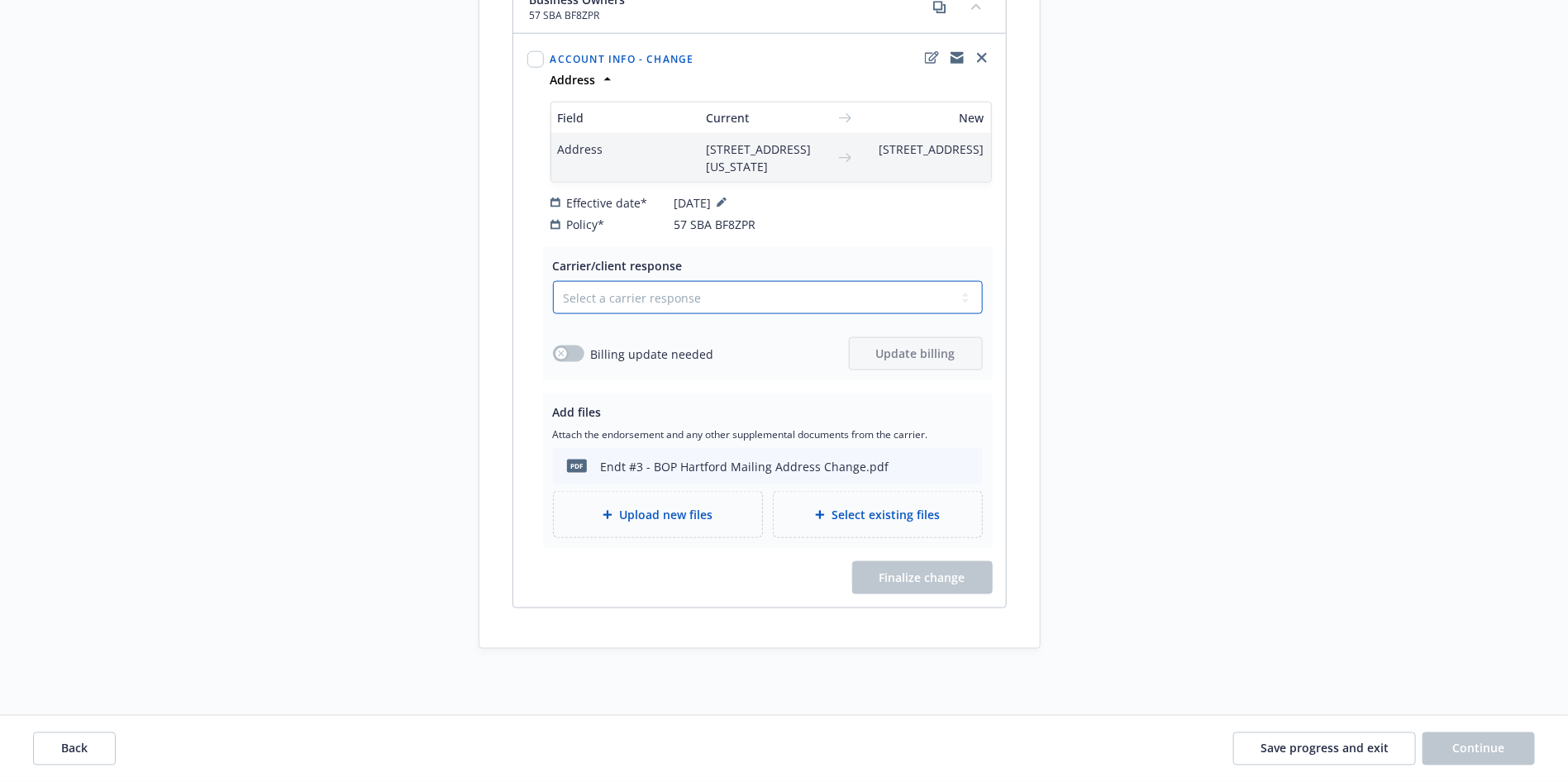
click at [743, 314] on select "Select a carrier response Accepted Accepted with revision No endorsement needed…" at bounding box center [768, 297] width 430 height 33
select select "ACCEPTED"
click at [553, 314] on select "Select a carrier response Accepted Accepted with revision No endorsement needed…" at bounding box center [768, 297] width 430 height 33
click at [914, 585] on span "Finalize change" at bounding box center [923, 578] width 86 height 16
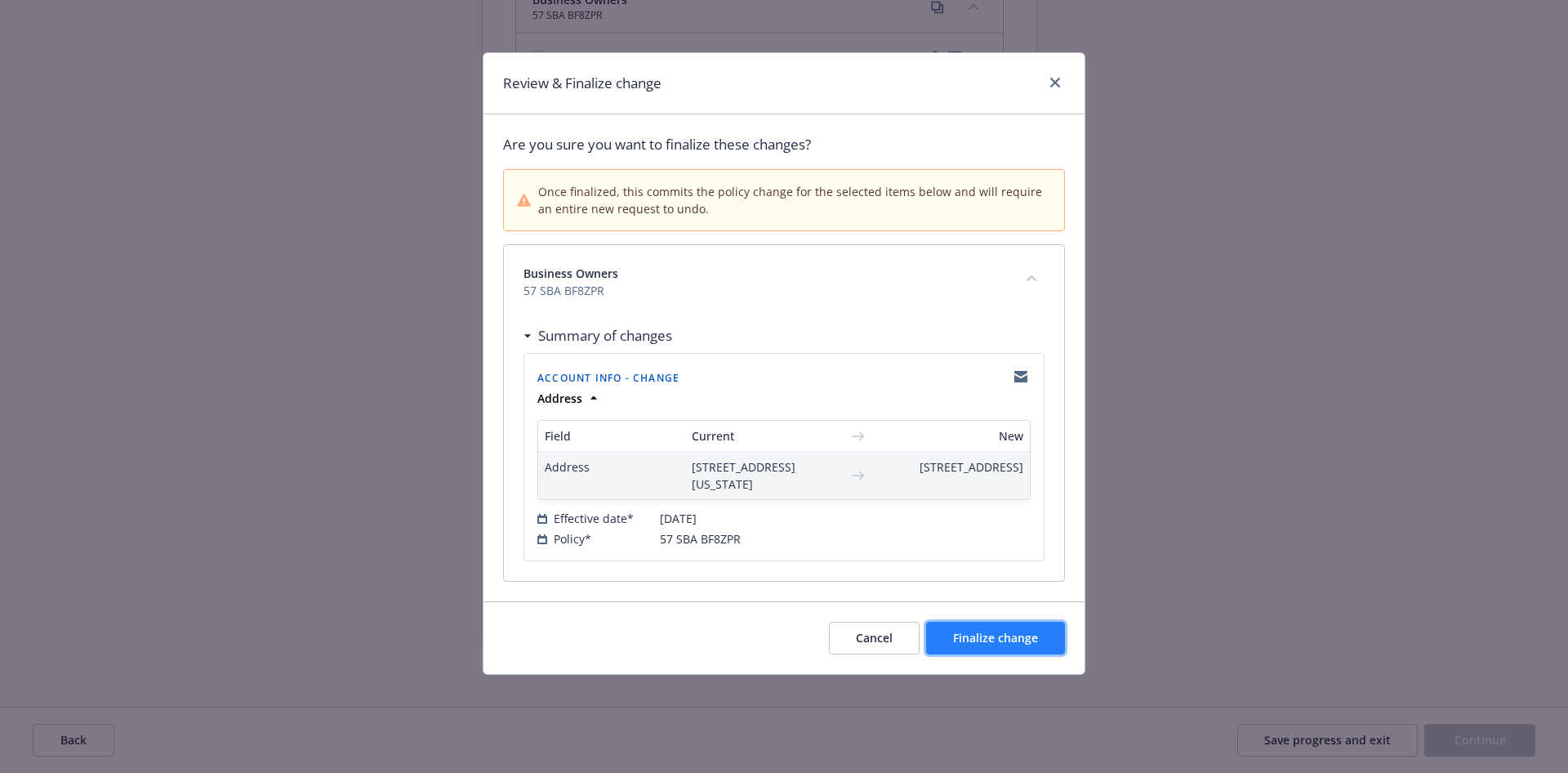
click at [985, 645] on span "Finalize change" at bounding box center [995, 638] width 85 height 16
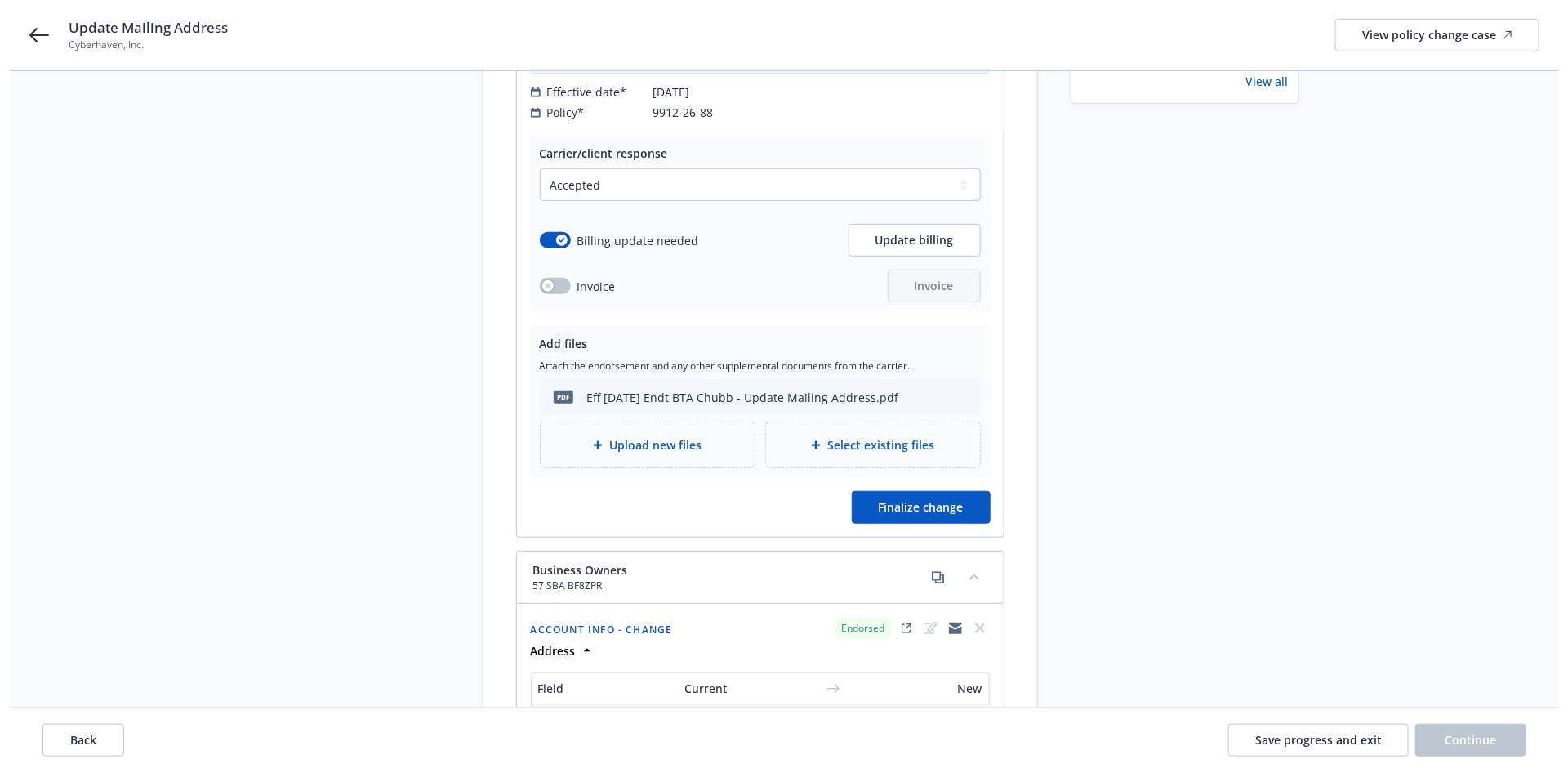
scroll to position [363, 0]
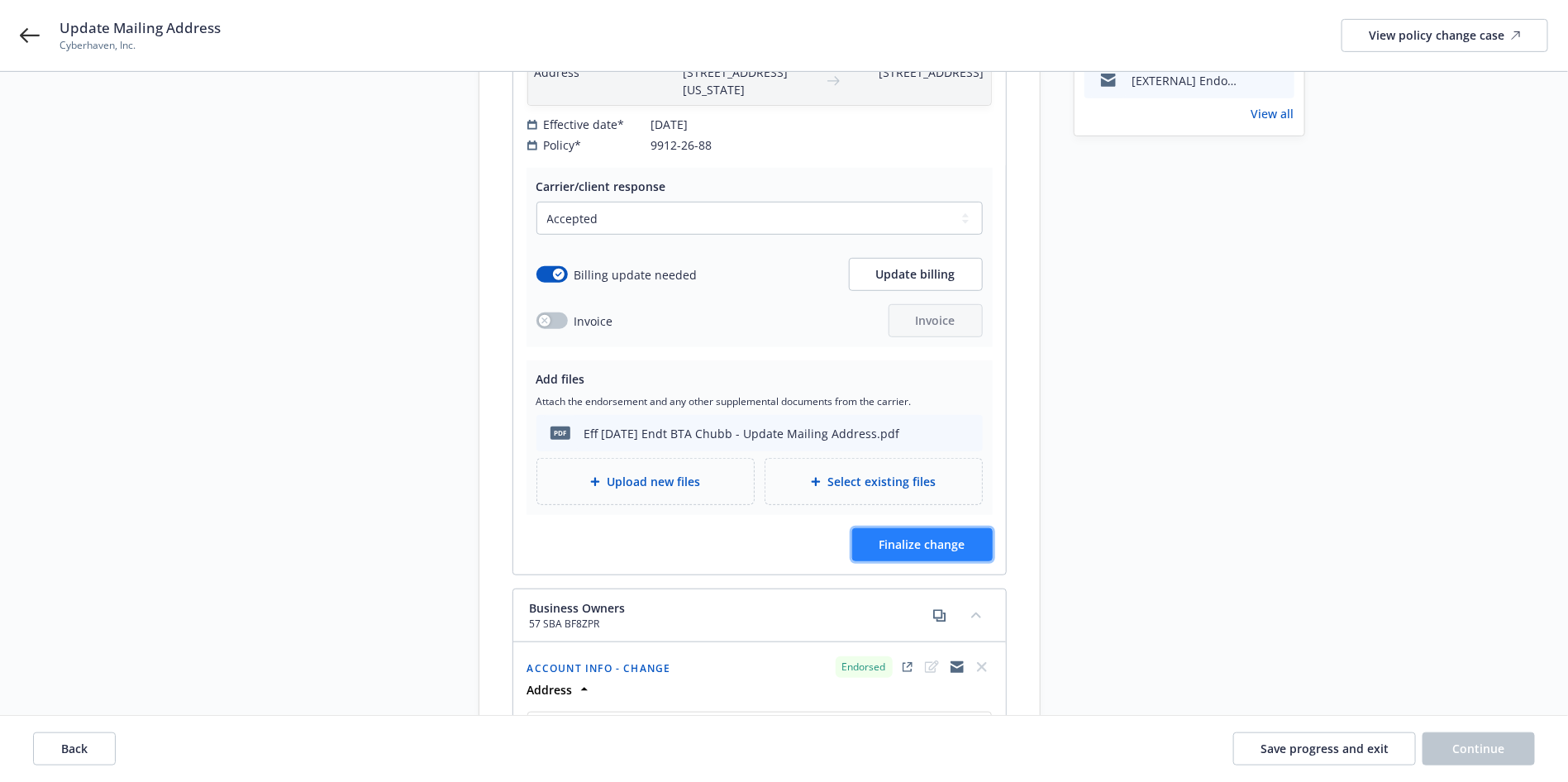
click at [953, 543] on span "Finalize change" at bounding box center [923, 544] width 86 height 16
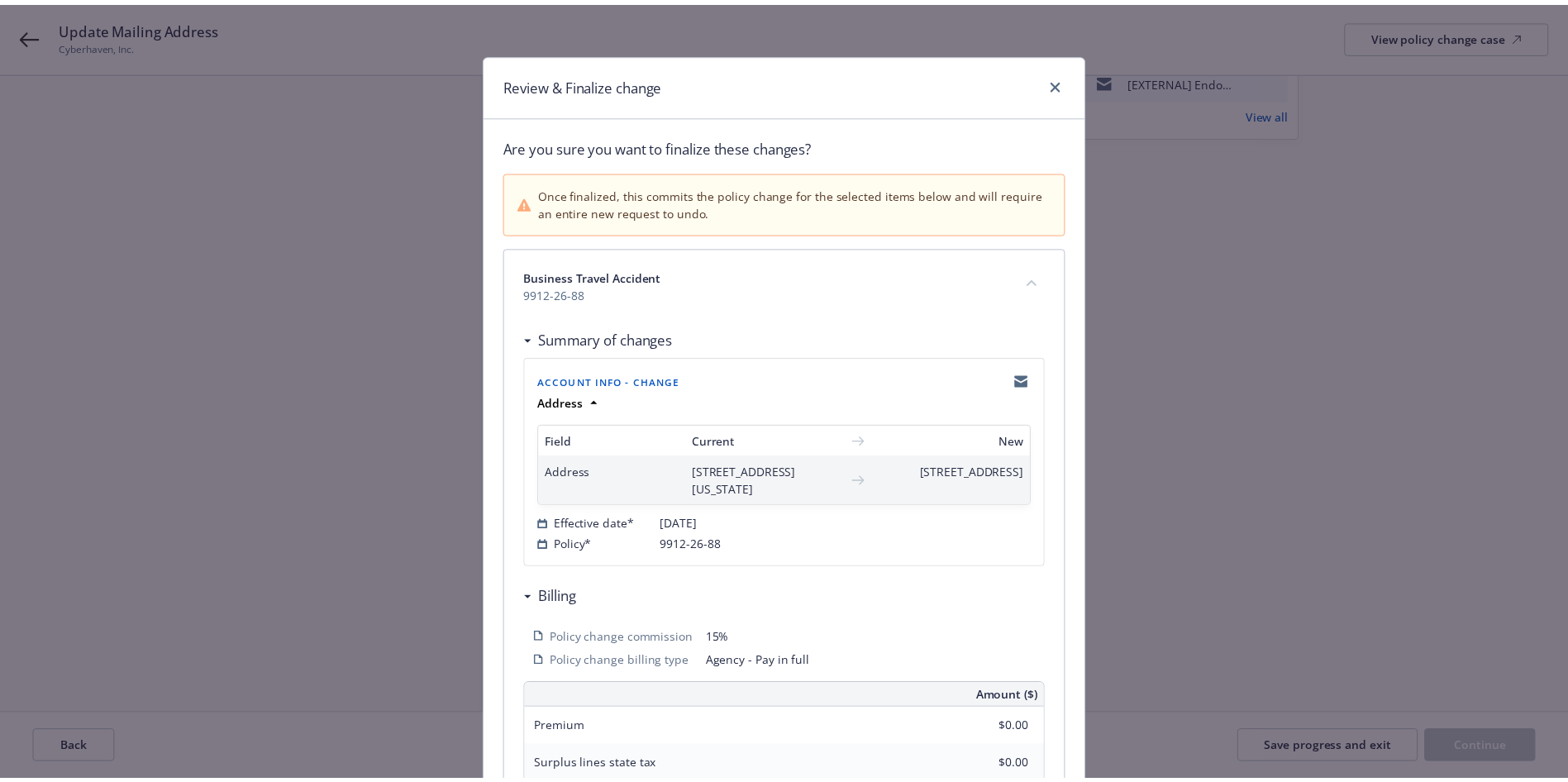
scroll to position [372, 0]
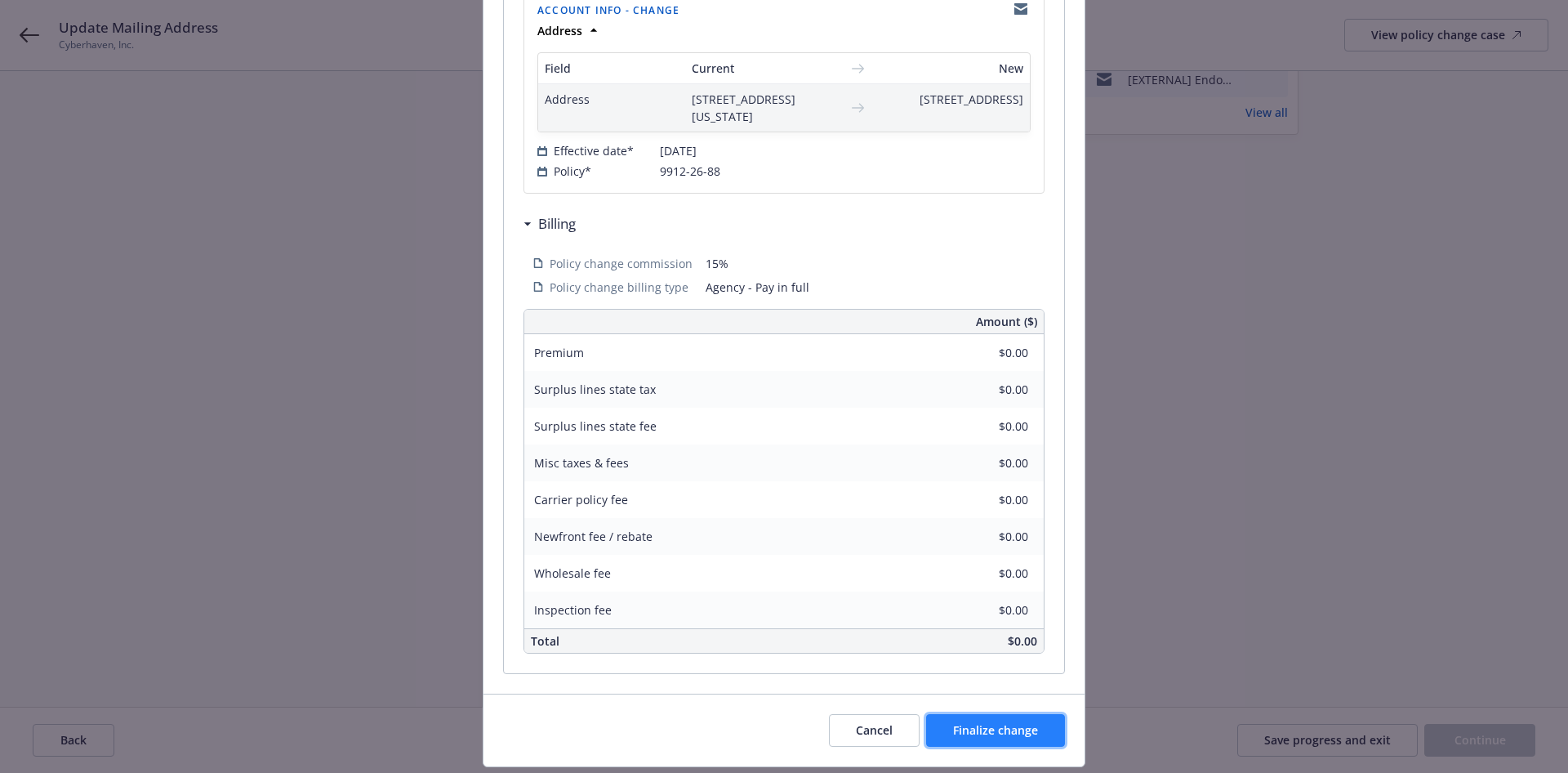
click at [999, 738] on span "Finalize change" at bounding box center [995, 730] width 85 height 16
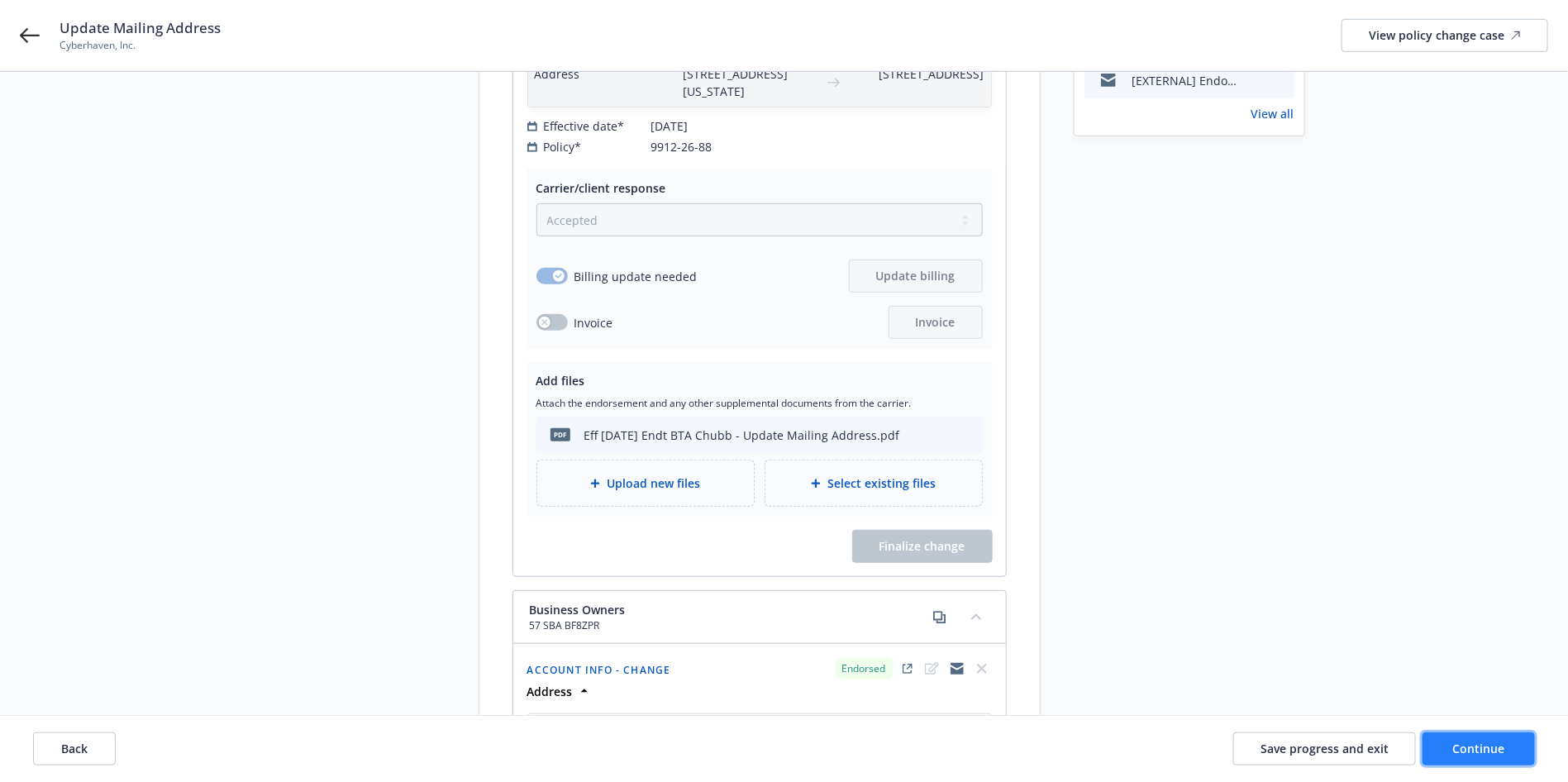
click at [1479, 759] on button "Continue" at bounding box center [1478, 749] width 112 height 33
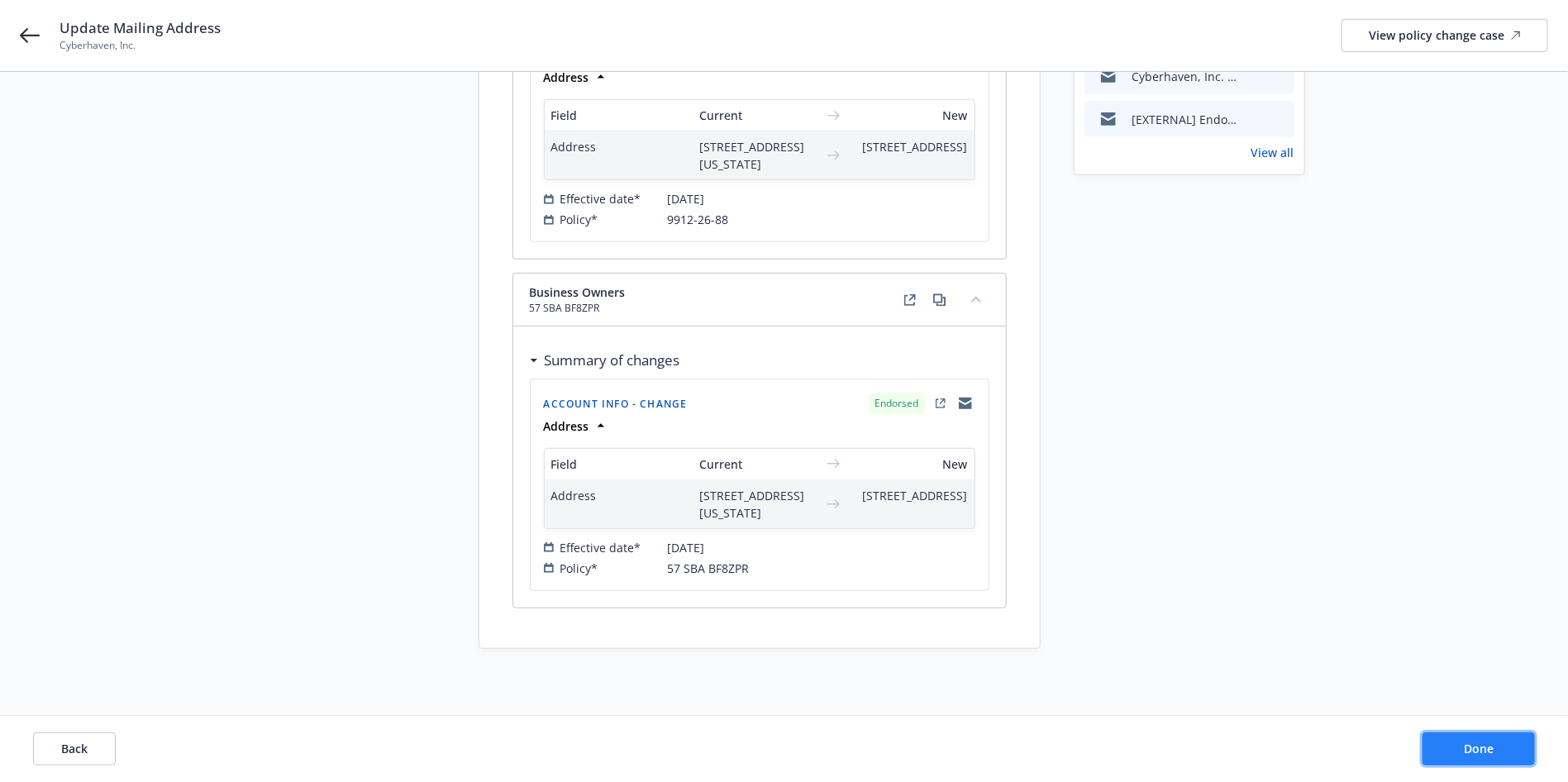
click at [1453, 747] on button "Done" at bounding box center [1478, 749] width 112 height 33
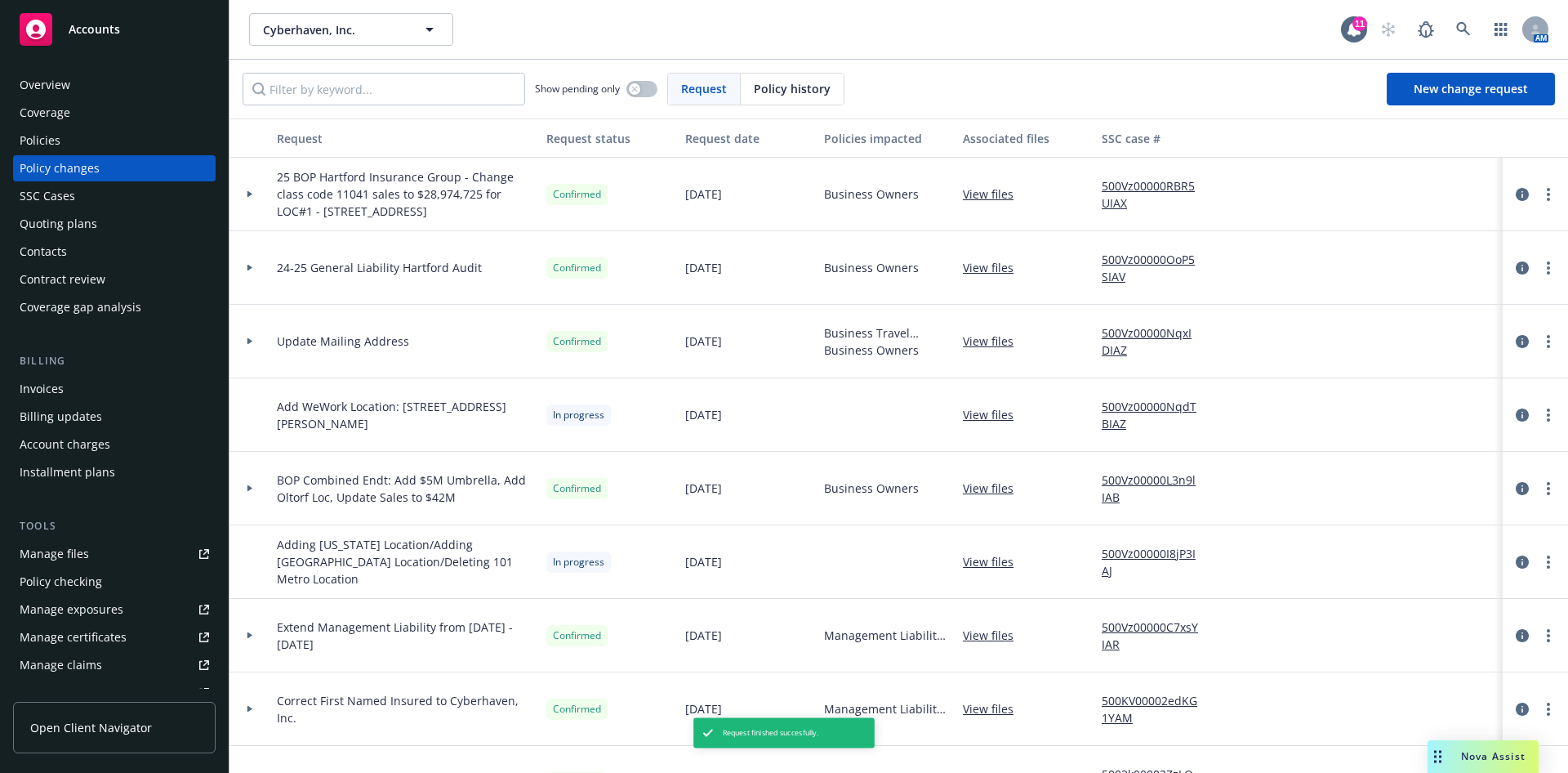
click at [51, 139] on div "Policies" at bounding box center [40, 140] width 41 height 26
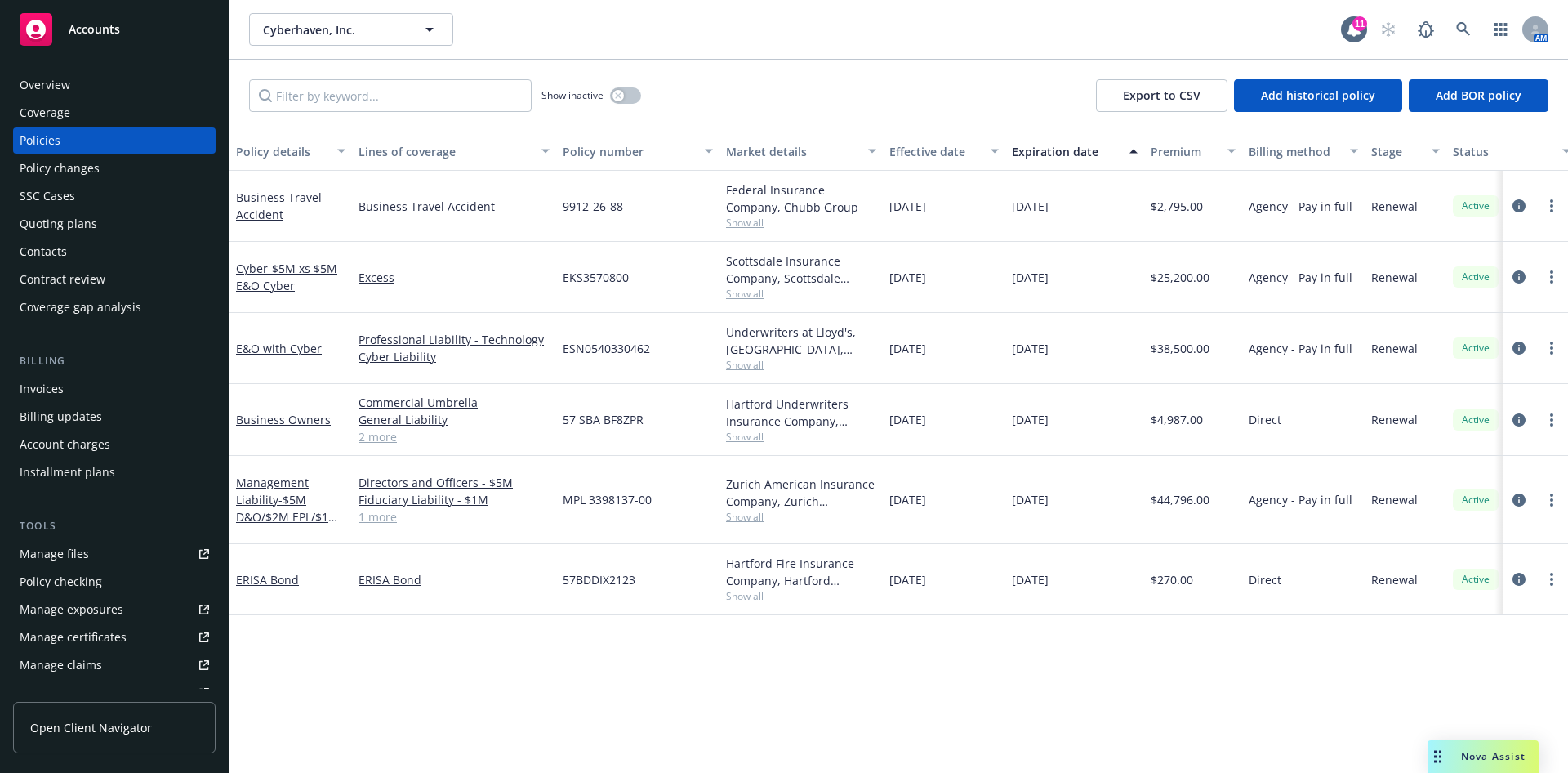
click at [45, 89] on div "Overview" at bounding box center [44, 84] width 51 height 26
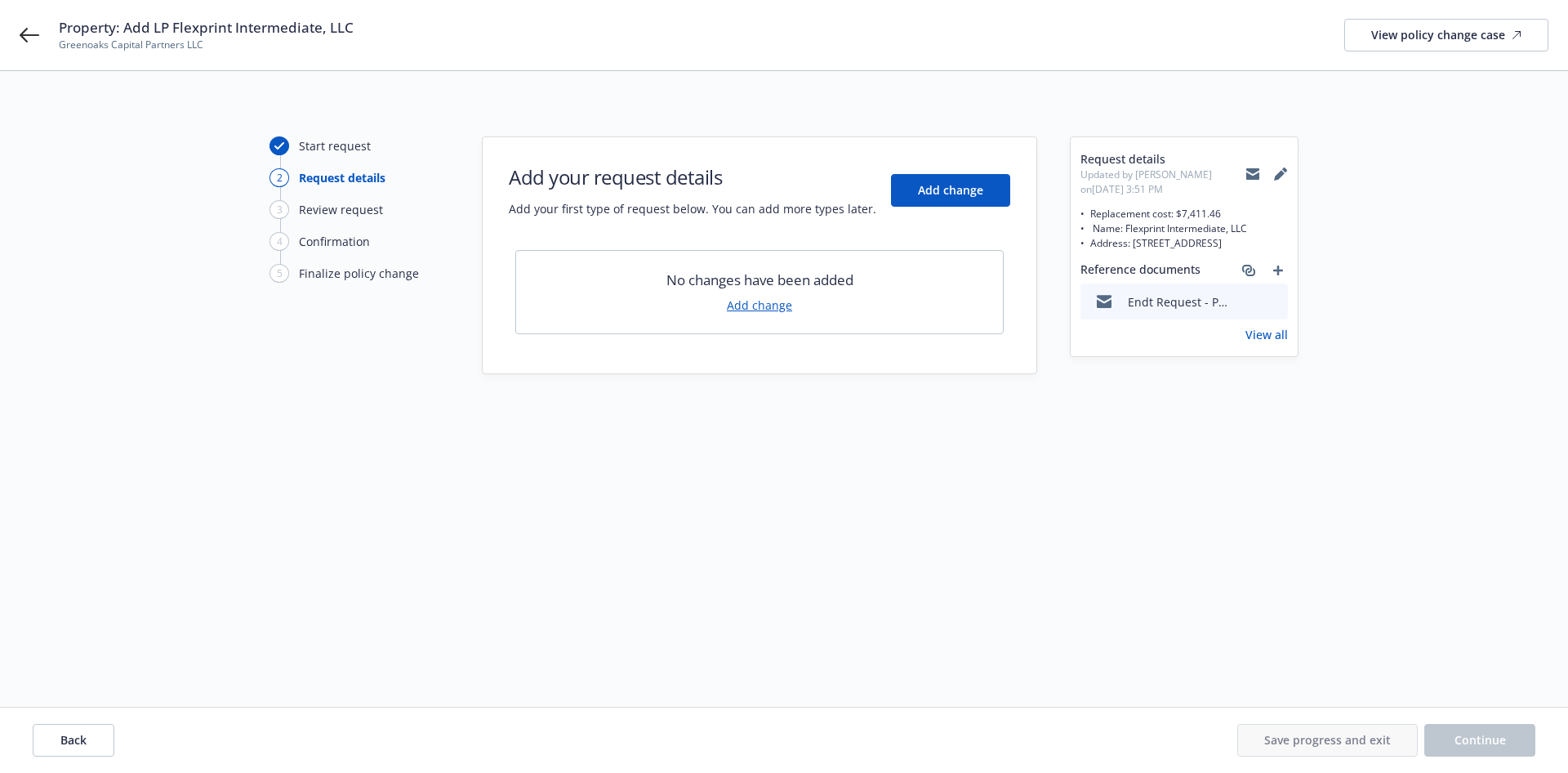
click at [1277, 302] on icon "preview file" at bounding box center [1273, 301] width 15 height 12
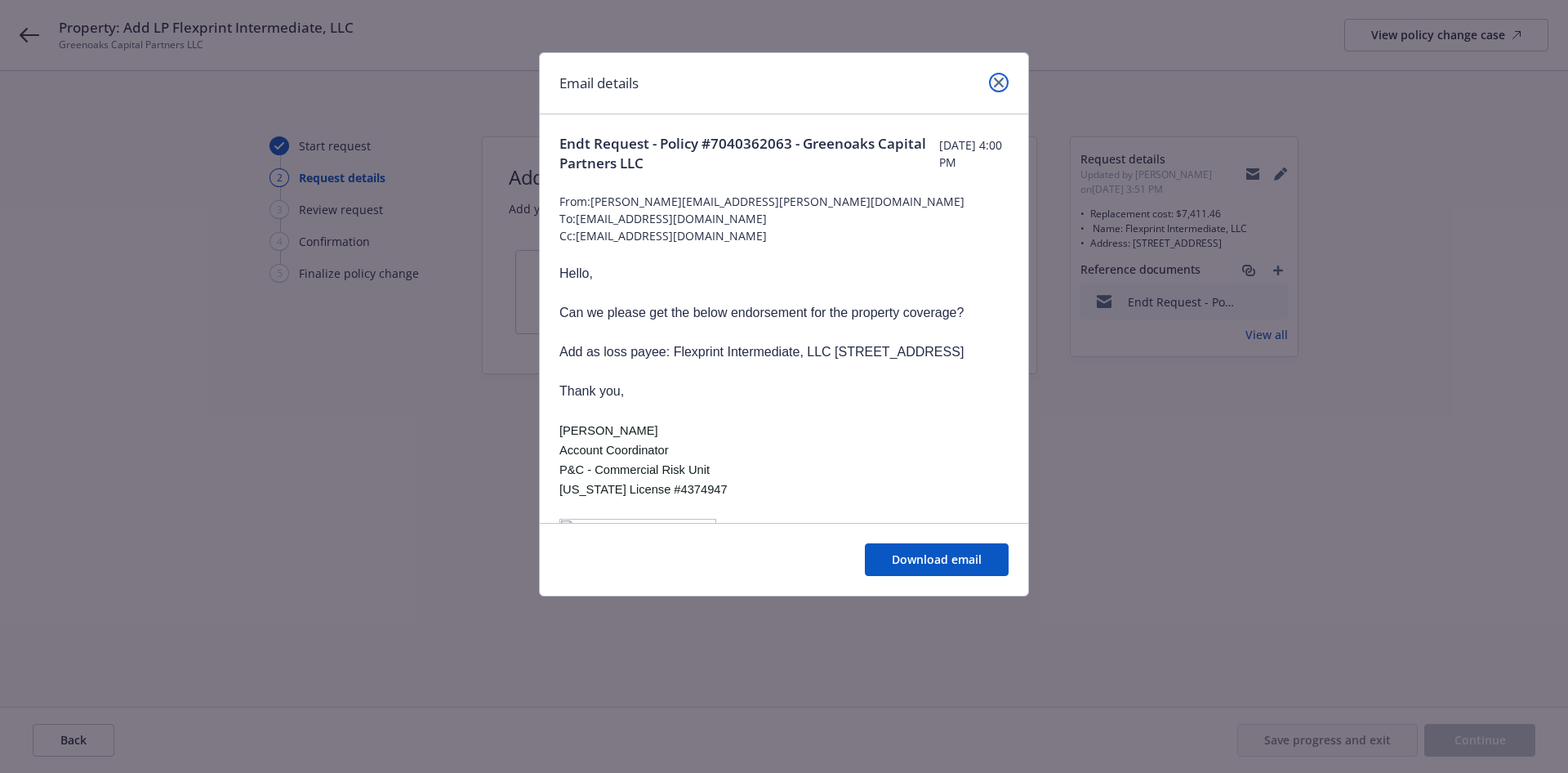
click at [1000, 86] on icon "close" at bounding box center [999, 82] width 10 height 10
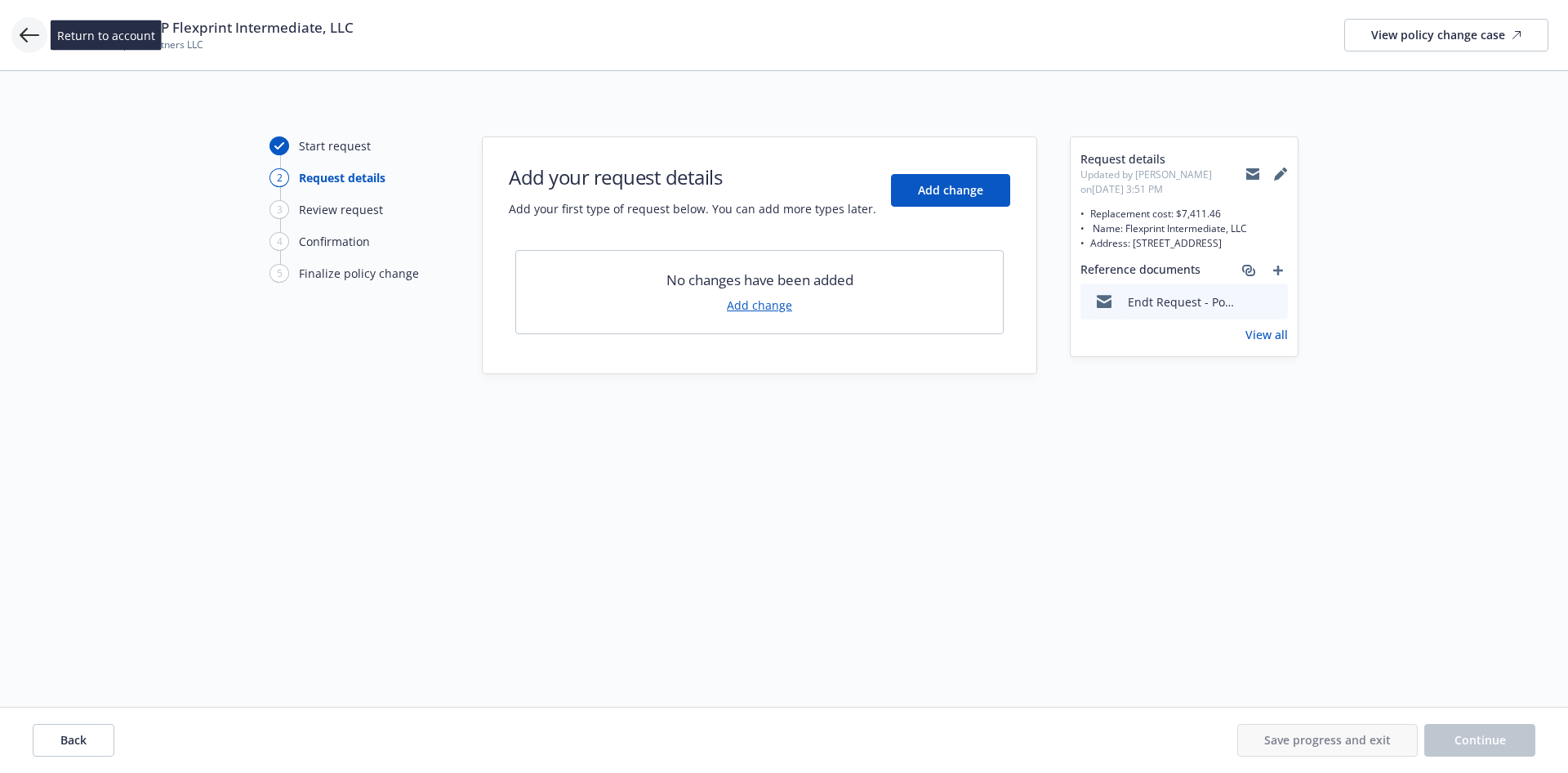
click at [24, 34] on icon at bounding box center [29, 35] width 20 height 20
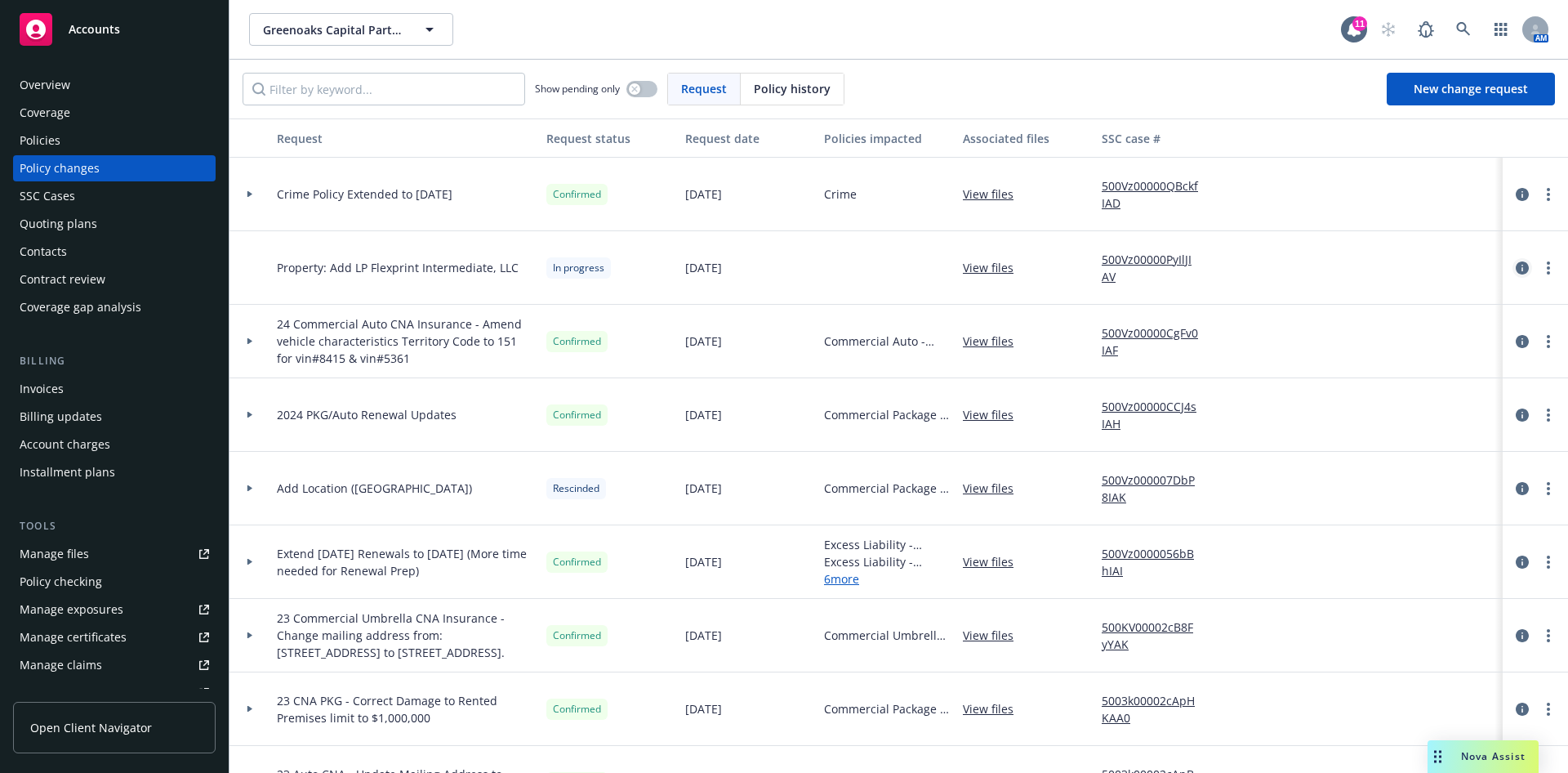
click at [1516, 266] on icon "circleInformation" at bounding box center [1522, 268] width 13 height 13
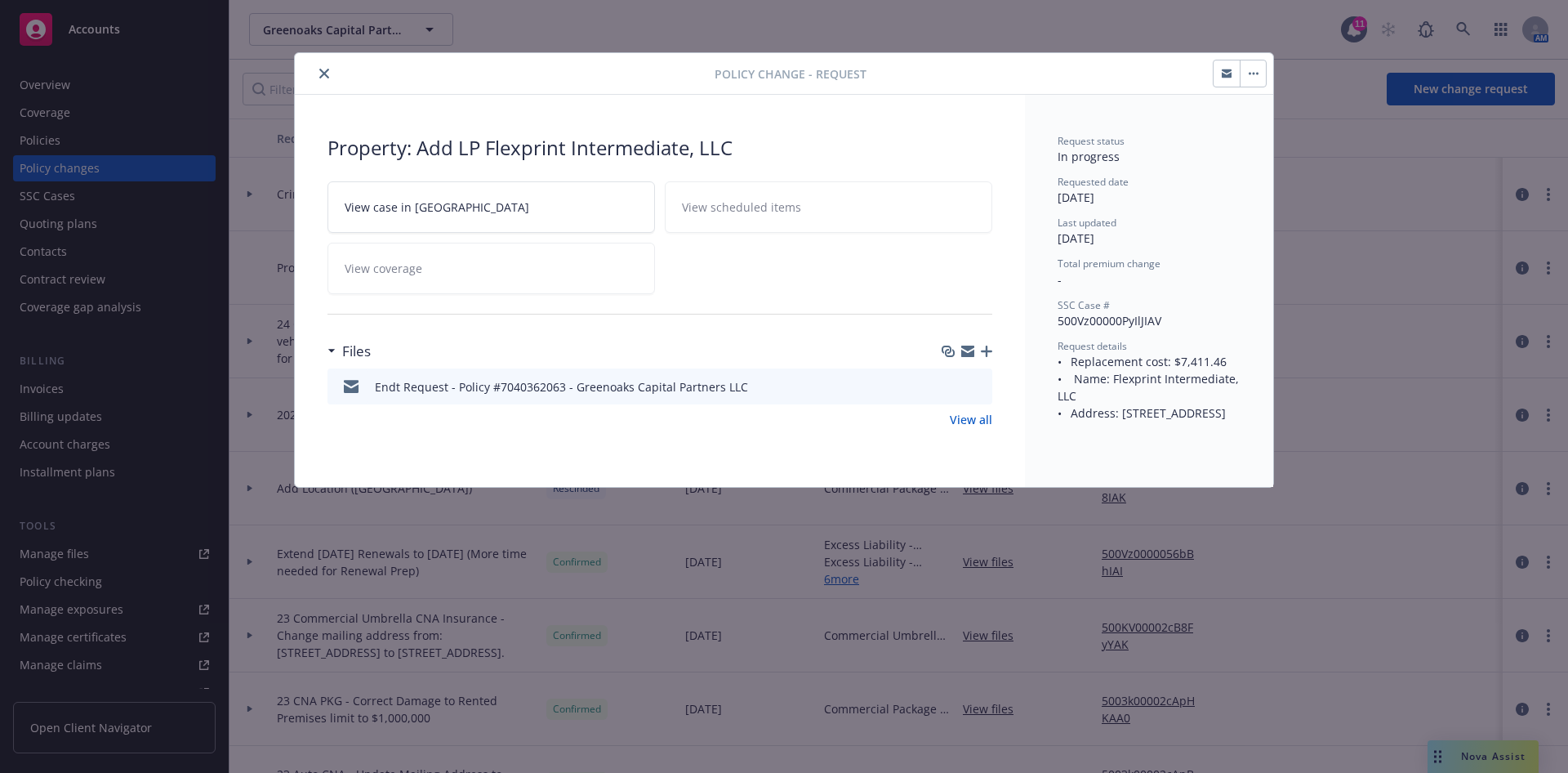
click at [956, 385] on button "download file" at bounding box center [950, 386] width 16 height 16
drag, startPoint x: 1229, startPoint y: 77, endPoint x: 1252, endPoint y: 83, distance: 23.8
click at [1228, 77] on icon "button" at bounding box center [1227, 74] width 10 height 5
